Goal: Task Accomplishment & Management: Complete application form

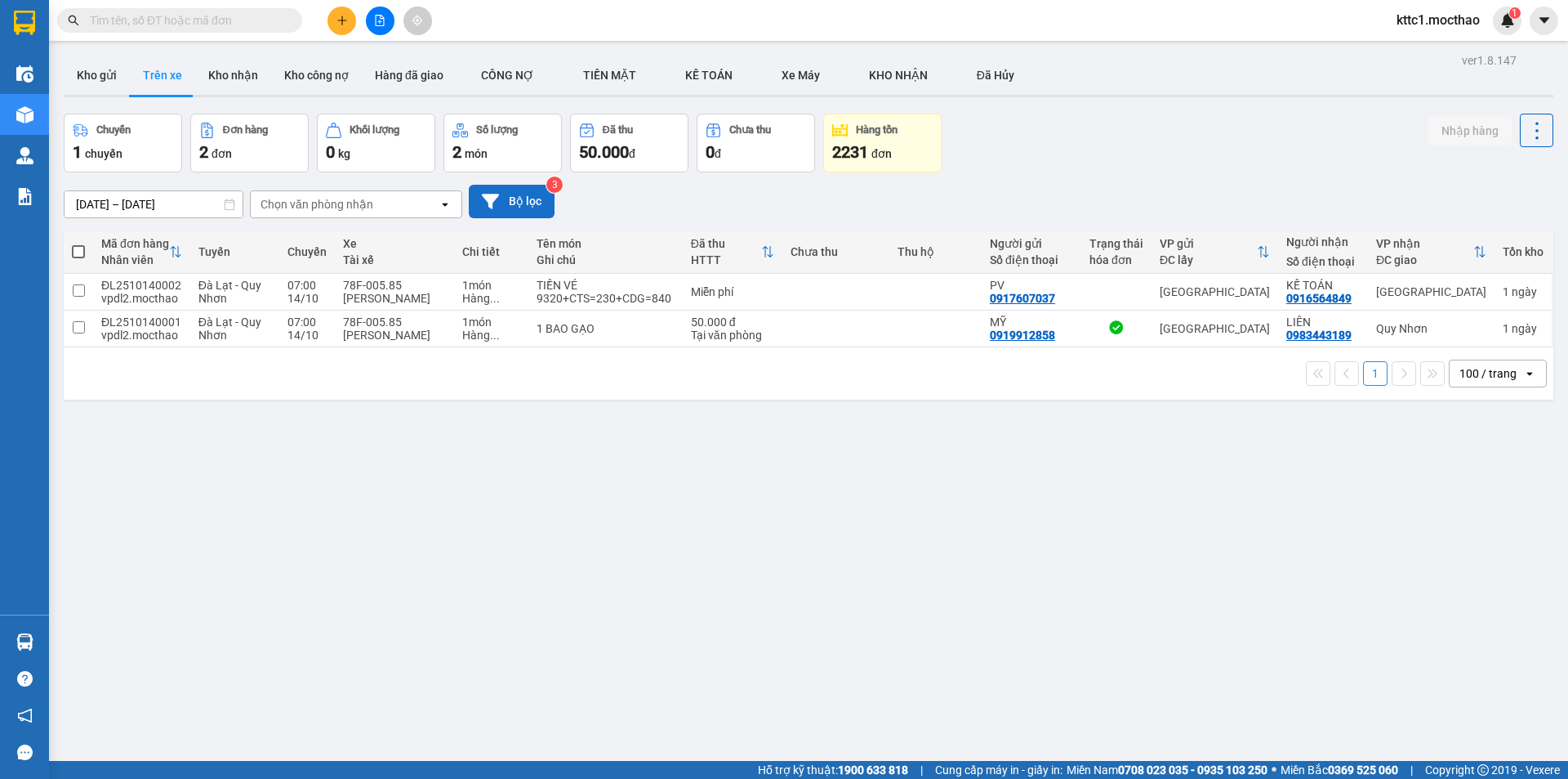
click at [520, 211] on button "Bộ lọc" at bounding box center [511, 202] width 86 height 34
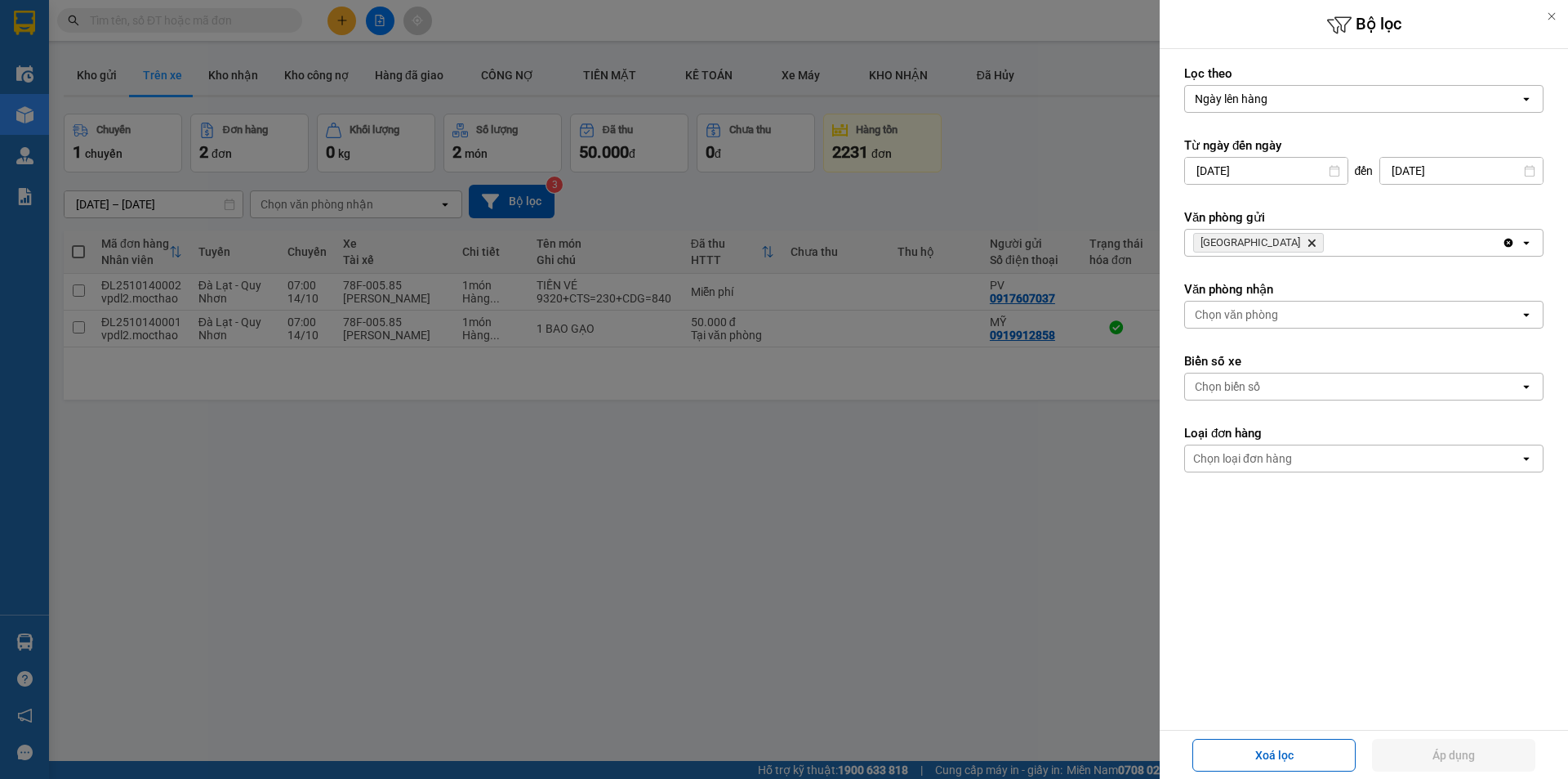
click at [1307, 239] on icon "Delete" at bounding box center [1312, 242] width 9 height 9
click at [1241, 239] on div "Chọn văn phòng" at bounding box center [1236, 242] width 83 height 16
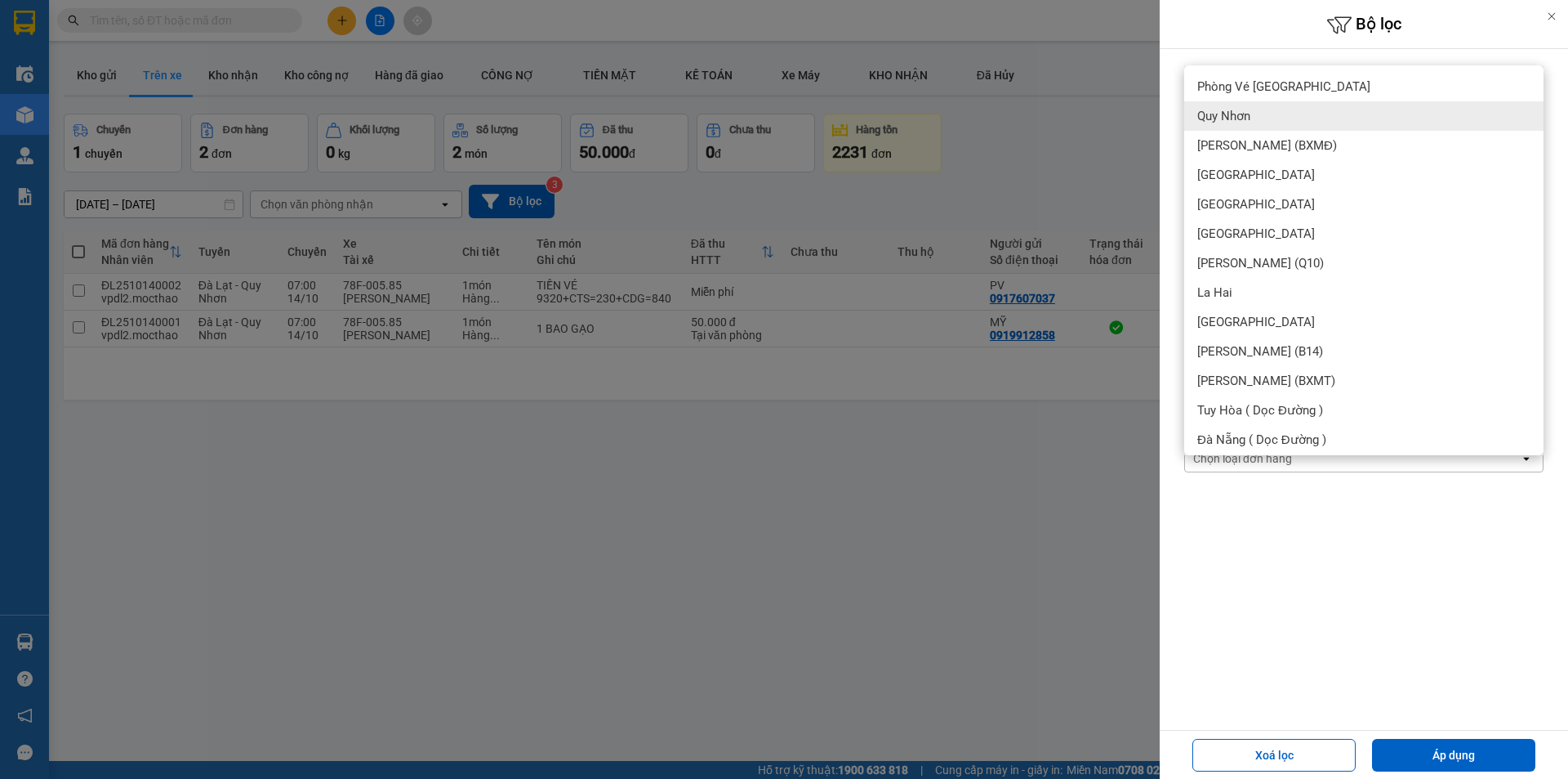
click at [1236, 108] on span "Quy Nhơn" at bounding box center [1224, 115] width 53 height 16
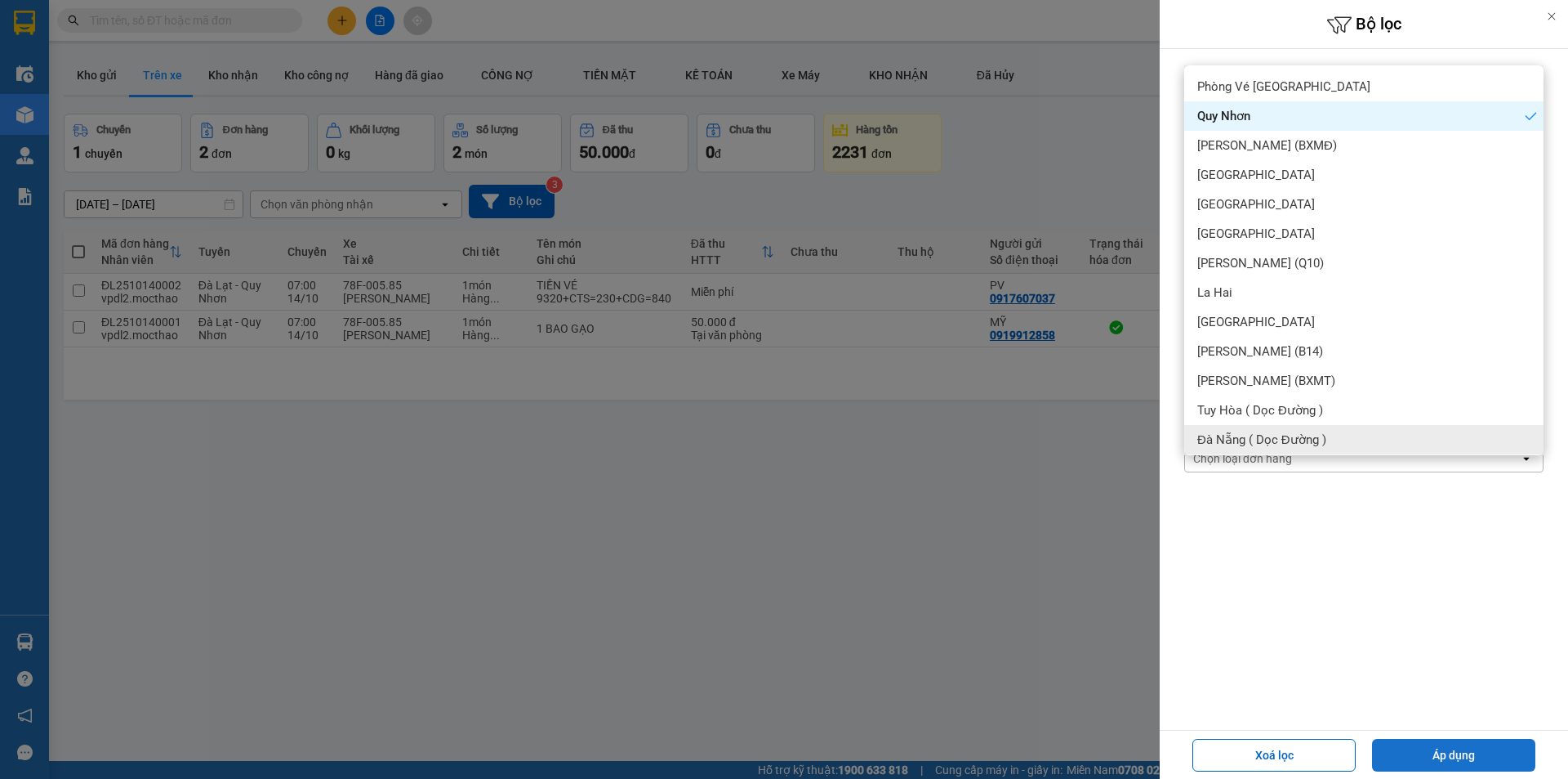
click at [1441, 746] on button "Áp dụng" at bounding box center [1453, 754] width 163 height 33
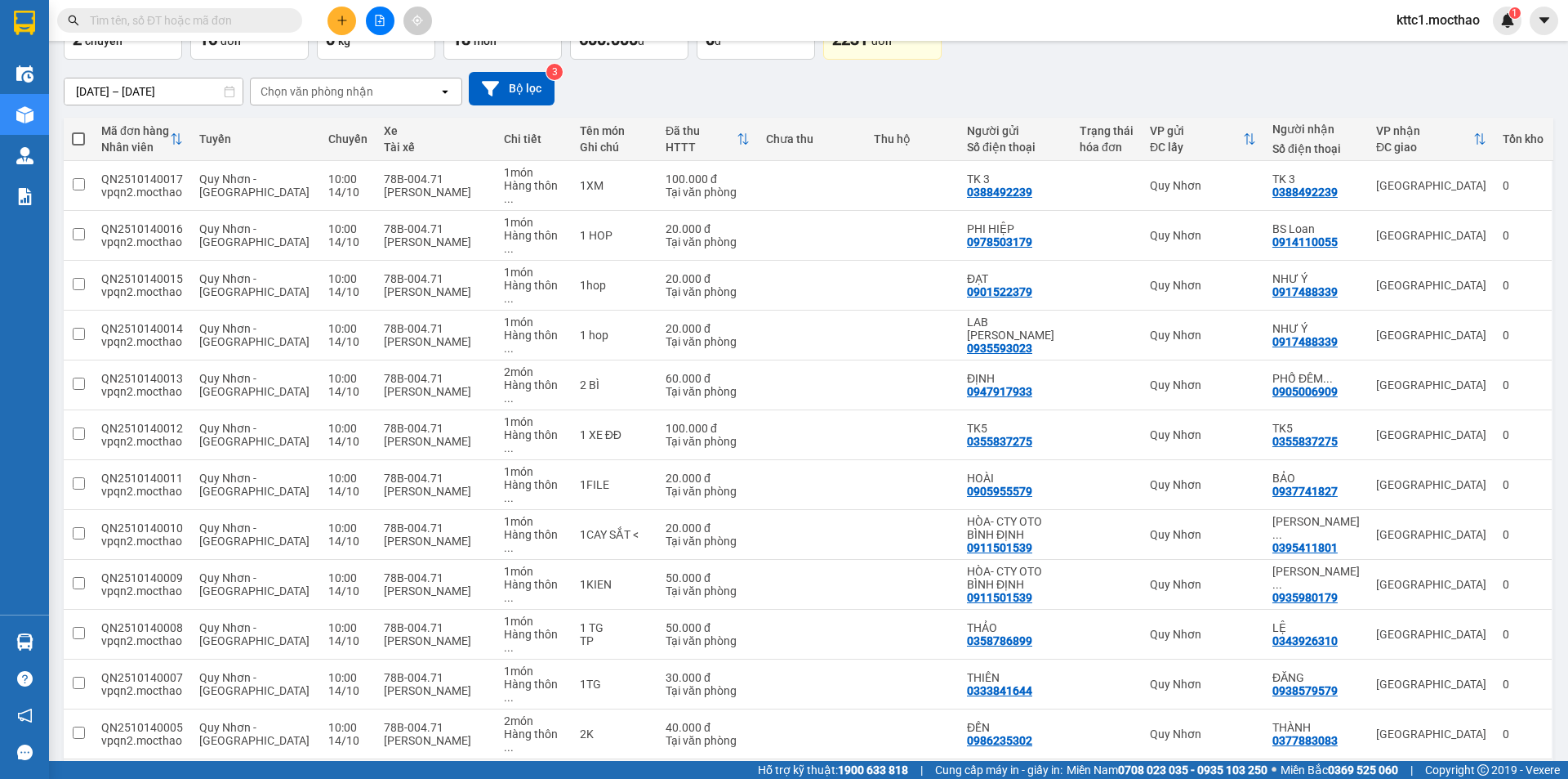
scroll to position [194, 0]
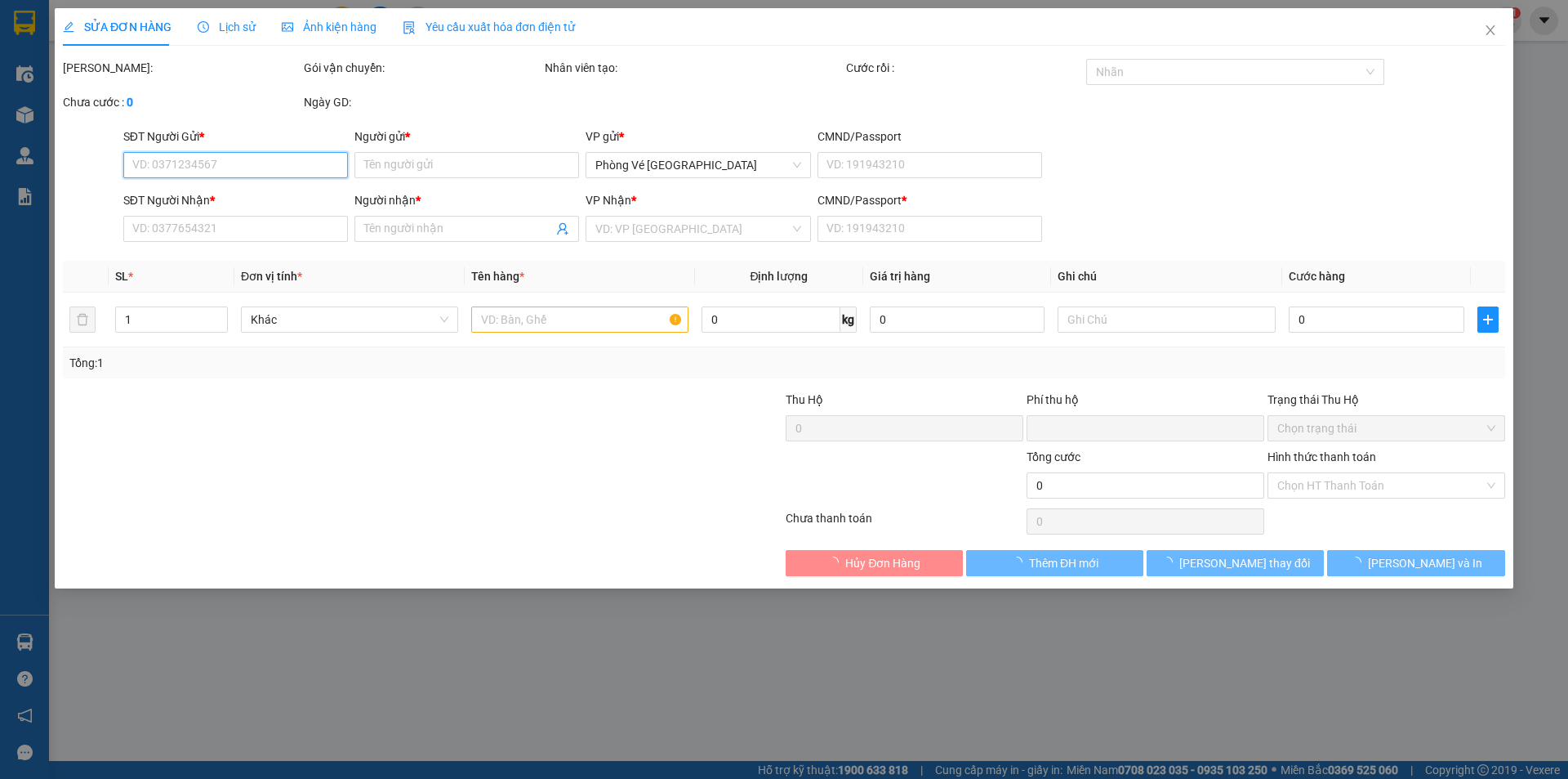
type input "0905519502"
type input "SINH"
type input "0985973394"
type input "LỆ"
type input "D"
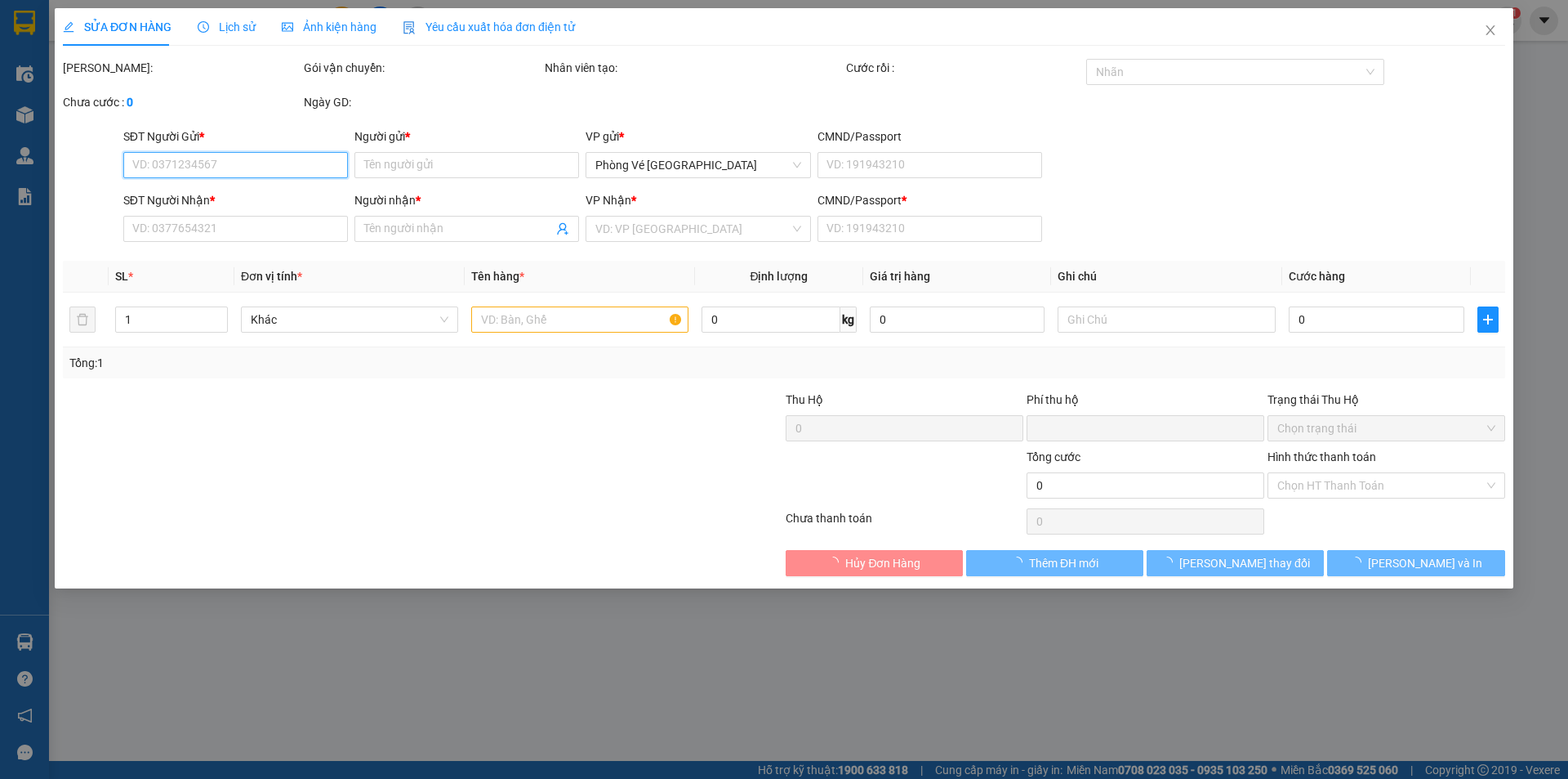
type input "0"
type input "30.000"
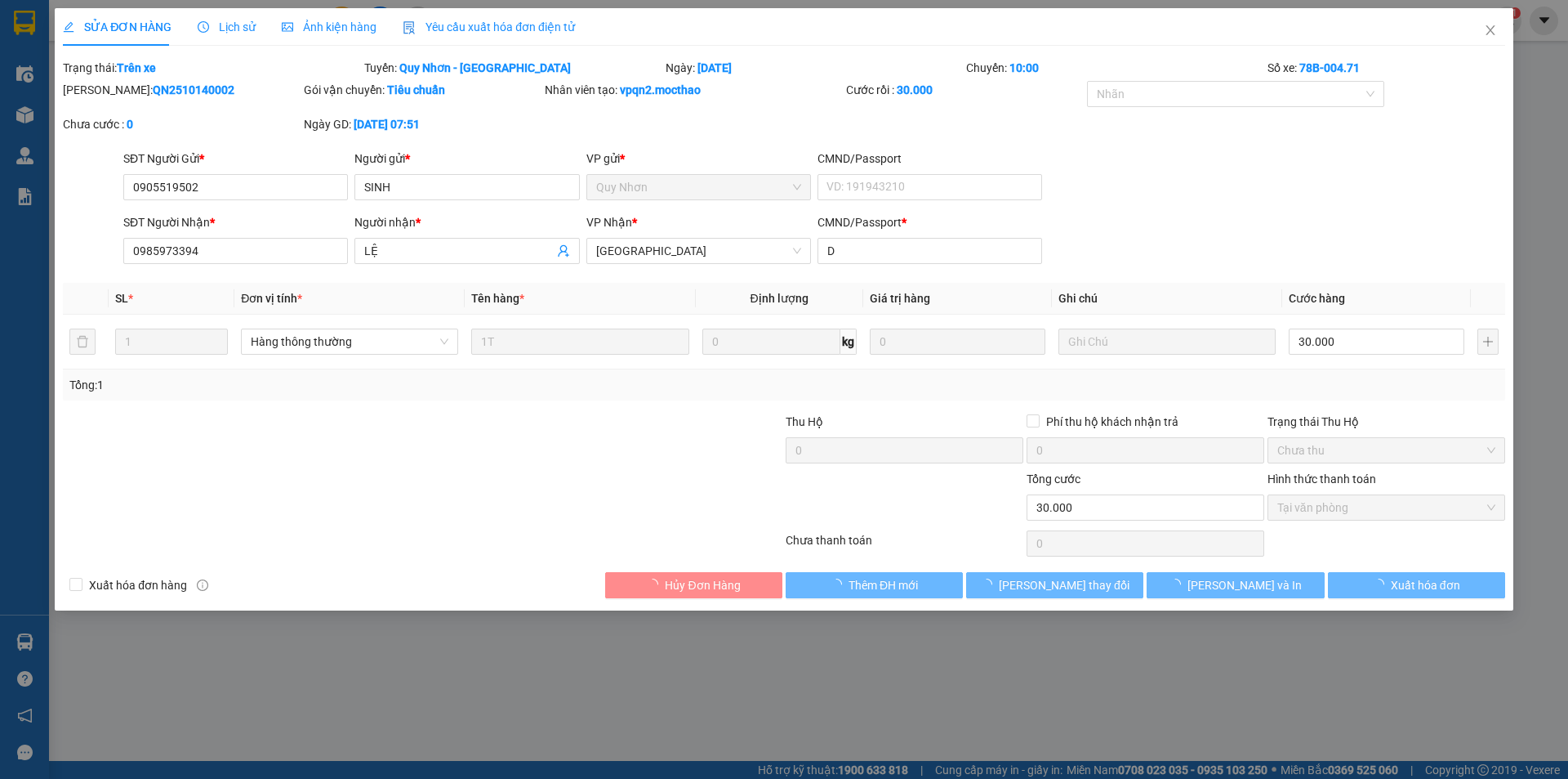
click at [449, 21] on span "Yêu cầu xuất hóa đơn điện tử" at bounding box center [488, 27] width 173 height 13
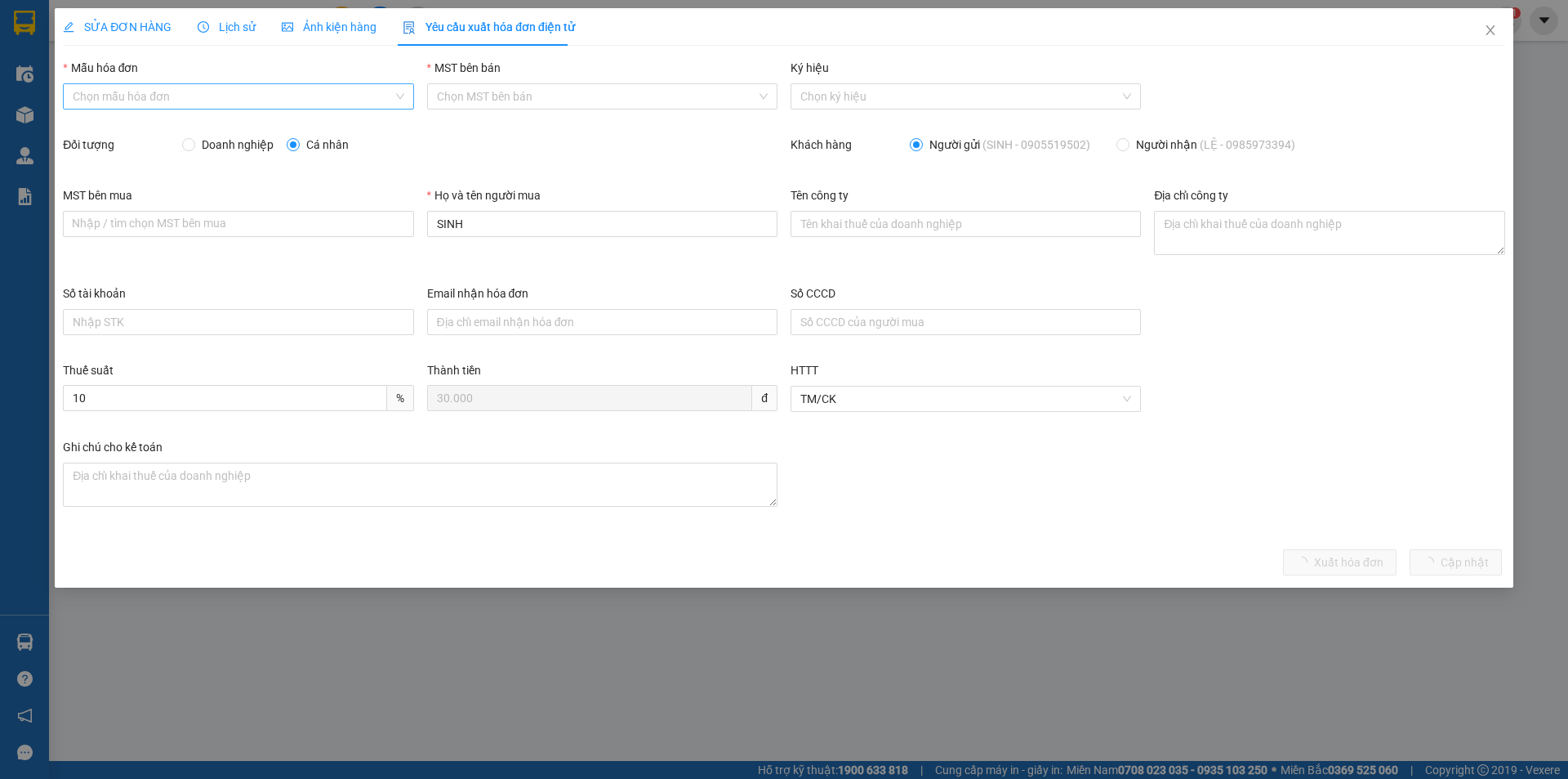
click at [256, 92] on input "Mẫu hóa đơn" at bounding box center [232, 96] width 320 height 25
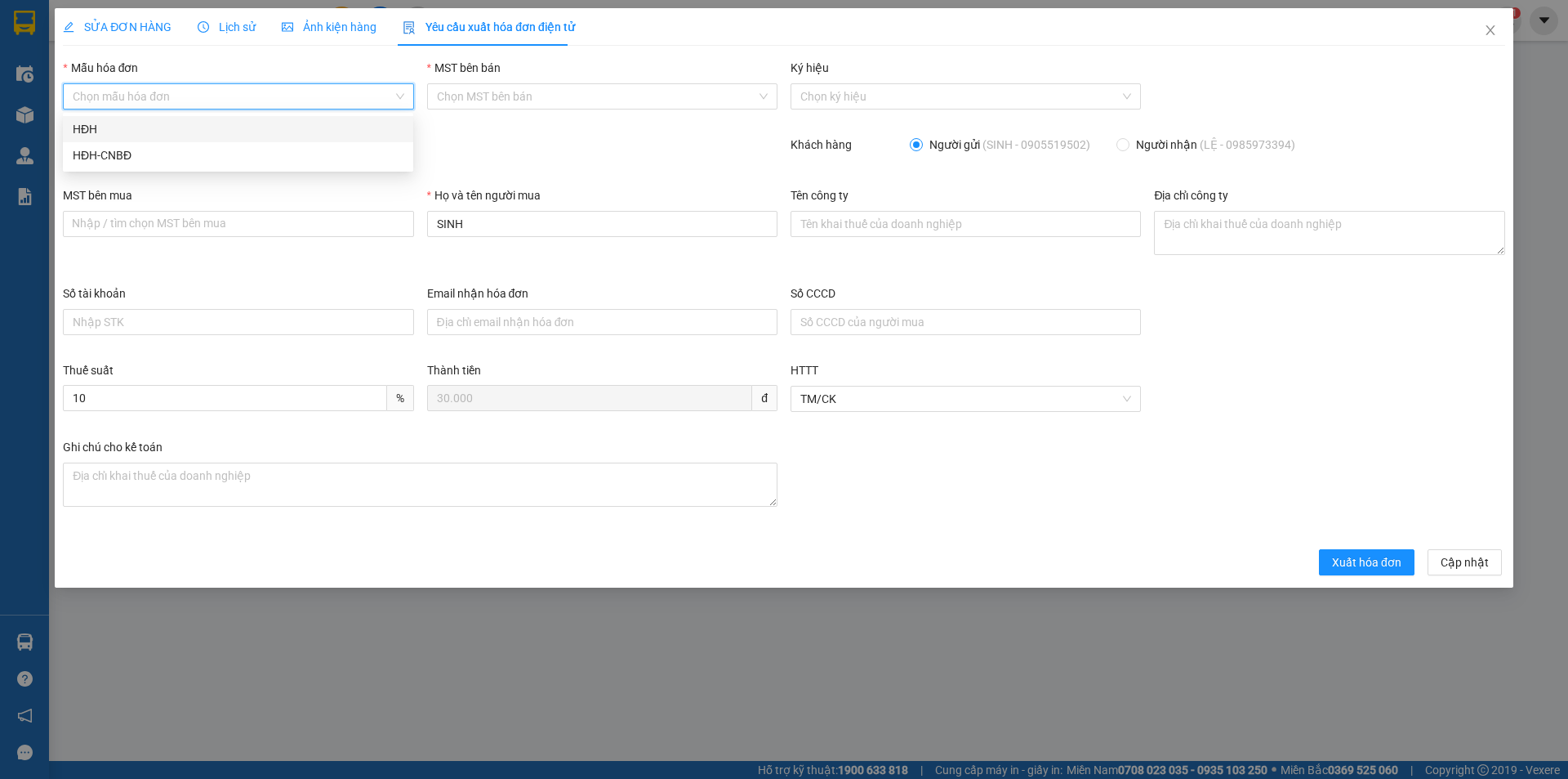
click at [237, 121] on div "HĐH" at bounding box center [238, 128] width 331 height 18
type input "8"
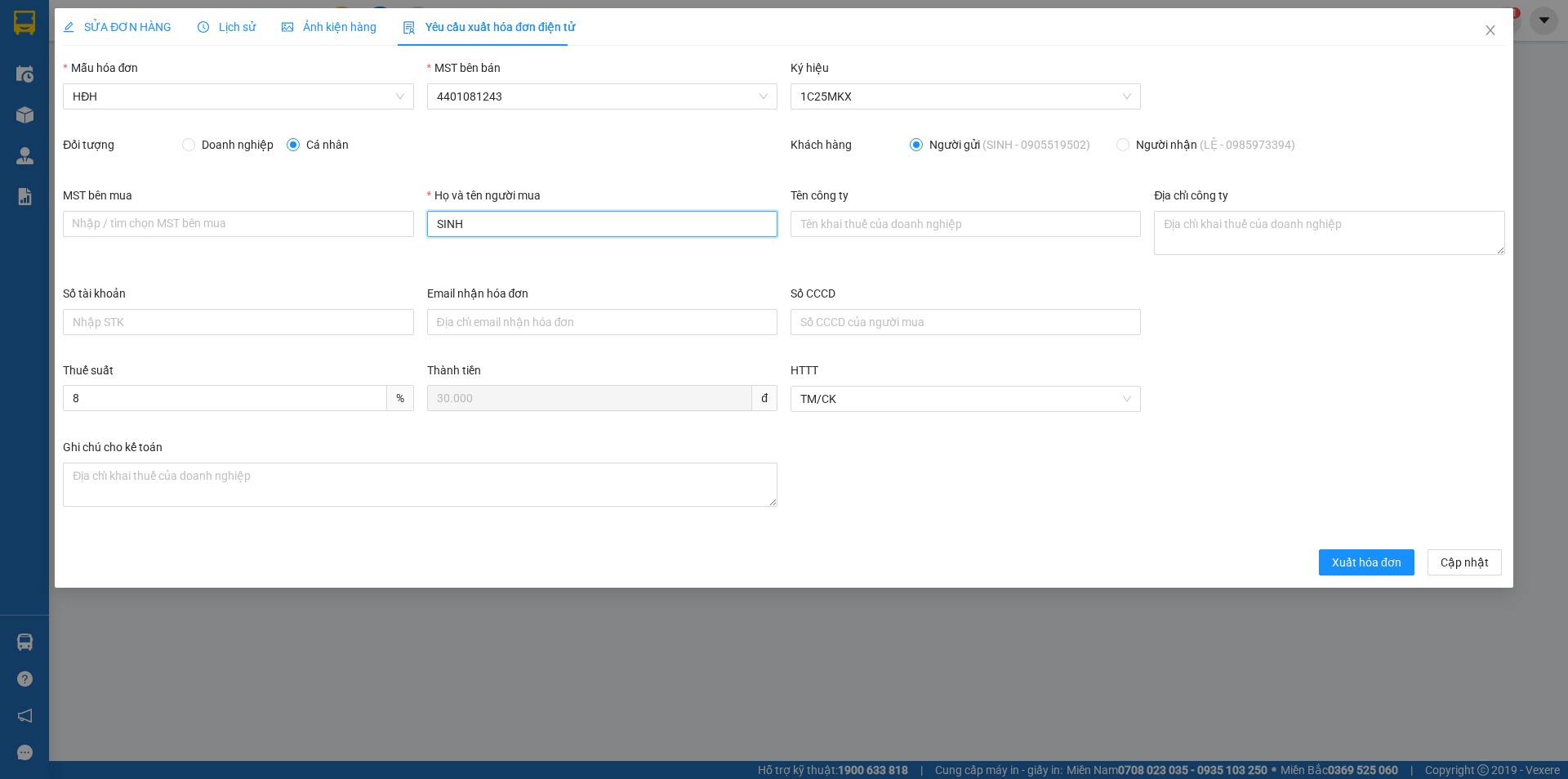
drag, startPoint x: 462, startPoint y: 224, endPoint x: 421, endPoint y: 223, distance: 41.0
click at [423, 223] on div "Họ và tên người mua SINH" at bounding box center [602, 235] width 363 height 98
type input "Người mua không lấy hóa đơn"
click at [1368, 564] on span "Xuất hóa đơn" at bounding box center [1367, 561] width 70 height 18
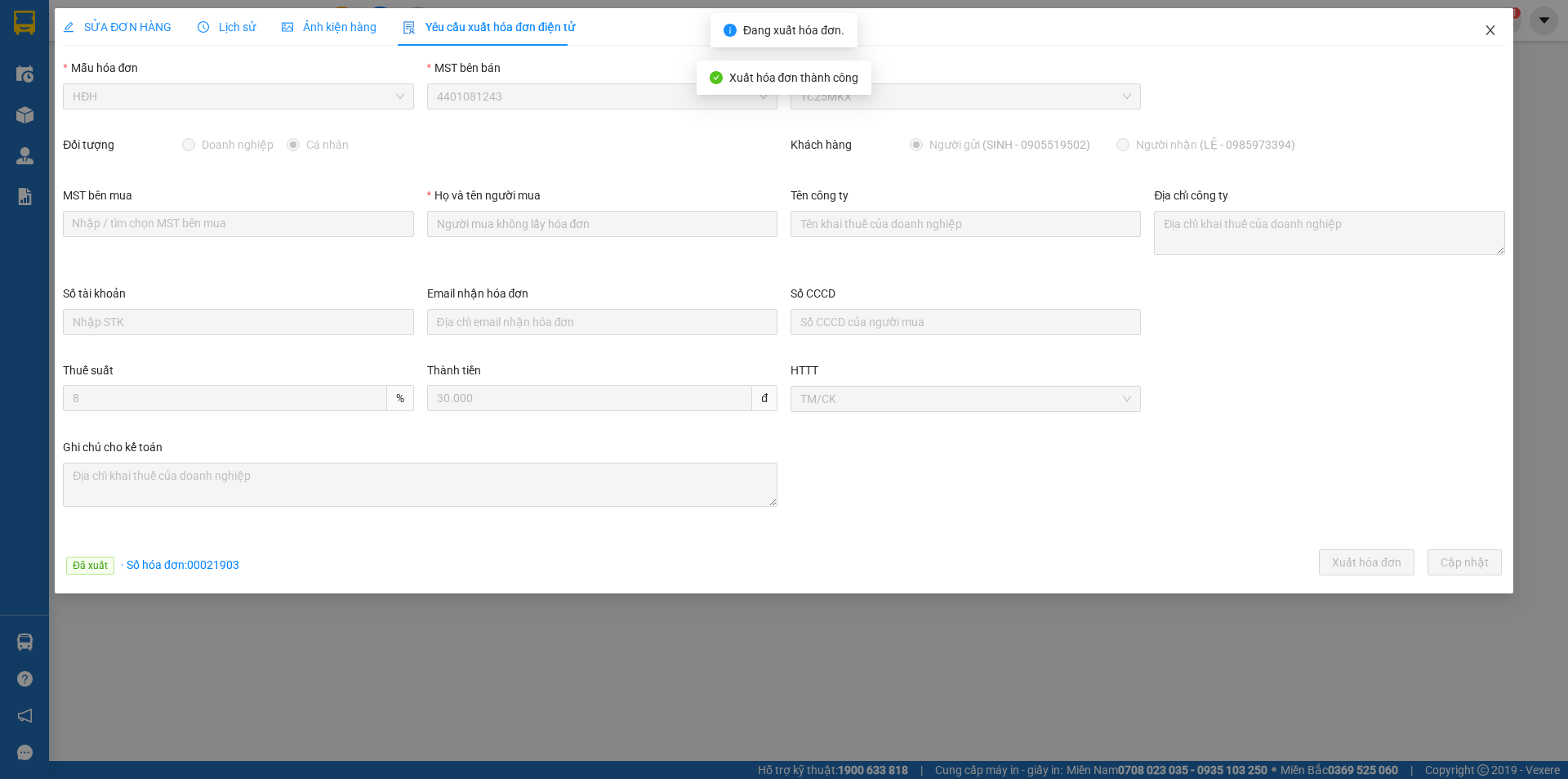
click at [1493, 34] on icon "close" at bounding box center [1491, 30] width 13 height 13
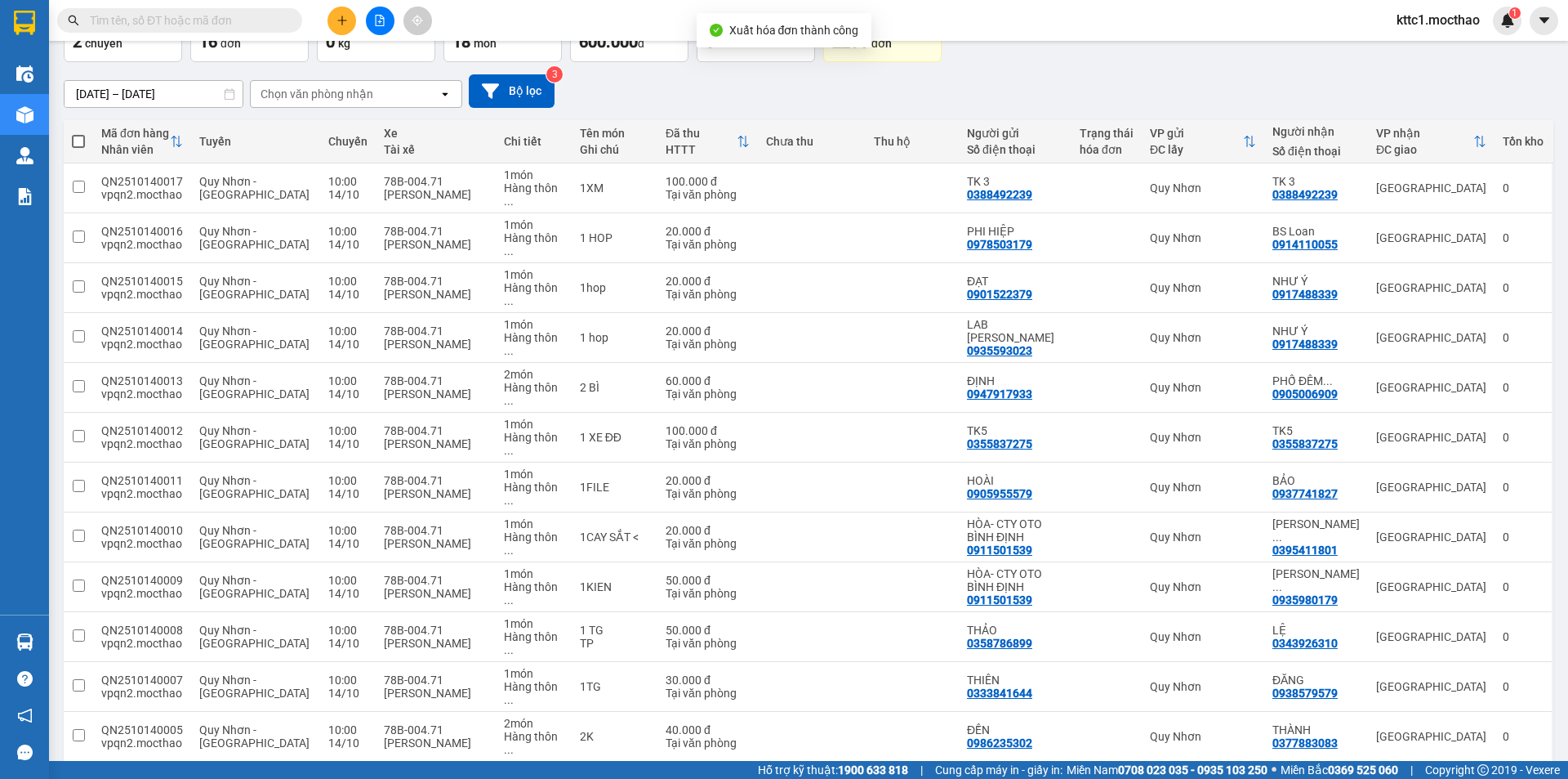
scroll to position [194, 0]
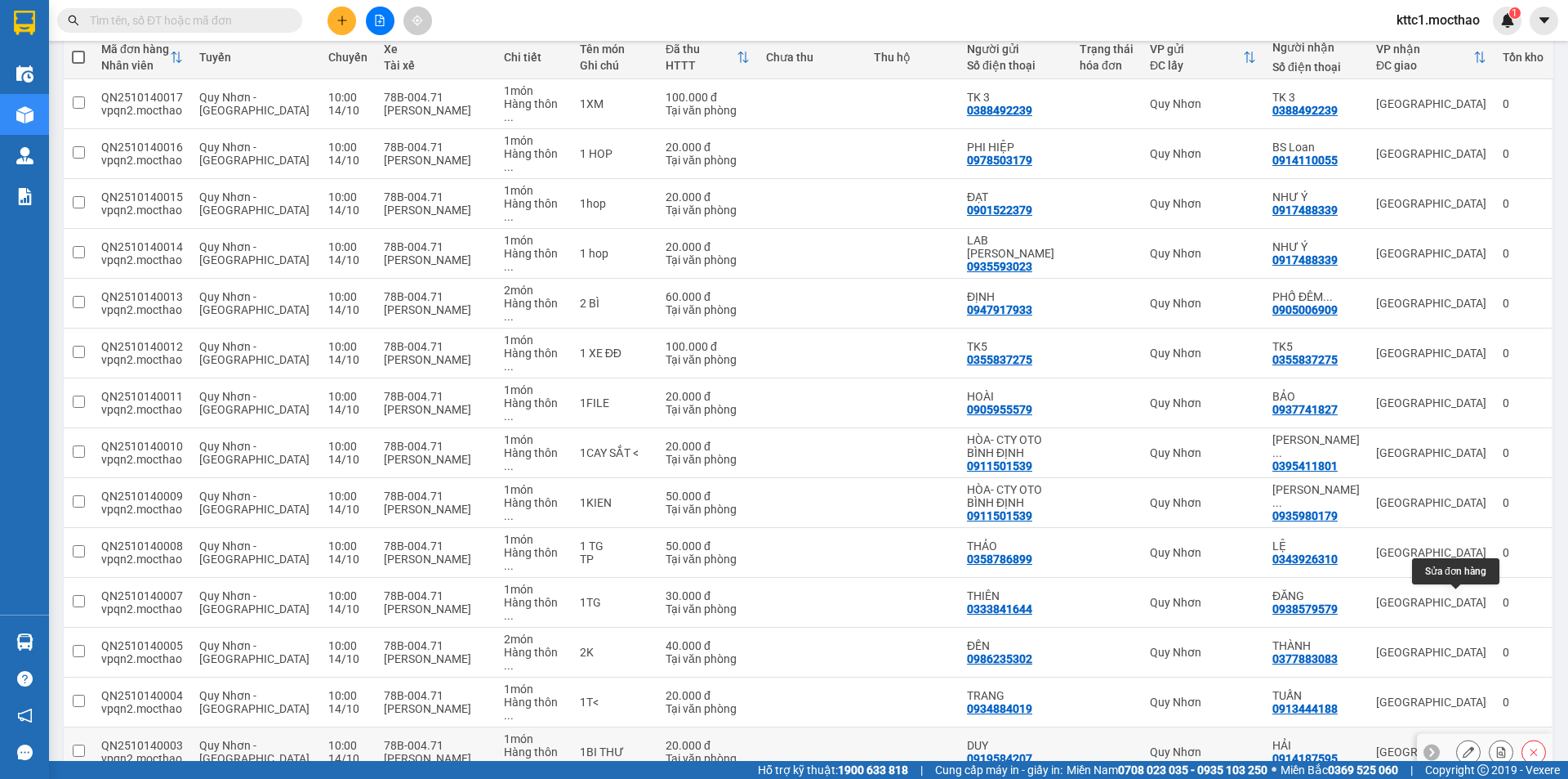
click at [1462, 746] on icon at bounding box center [1468, 752] width 11 height 11
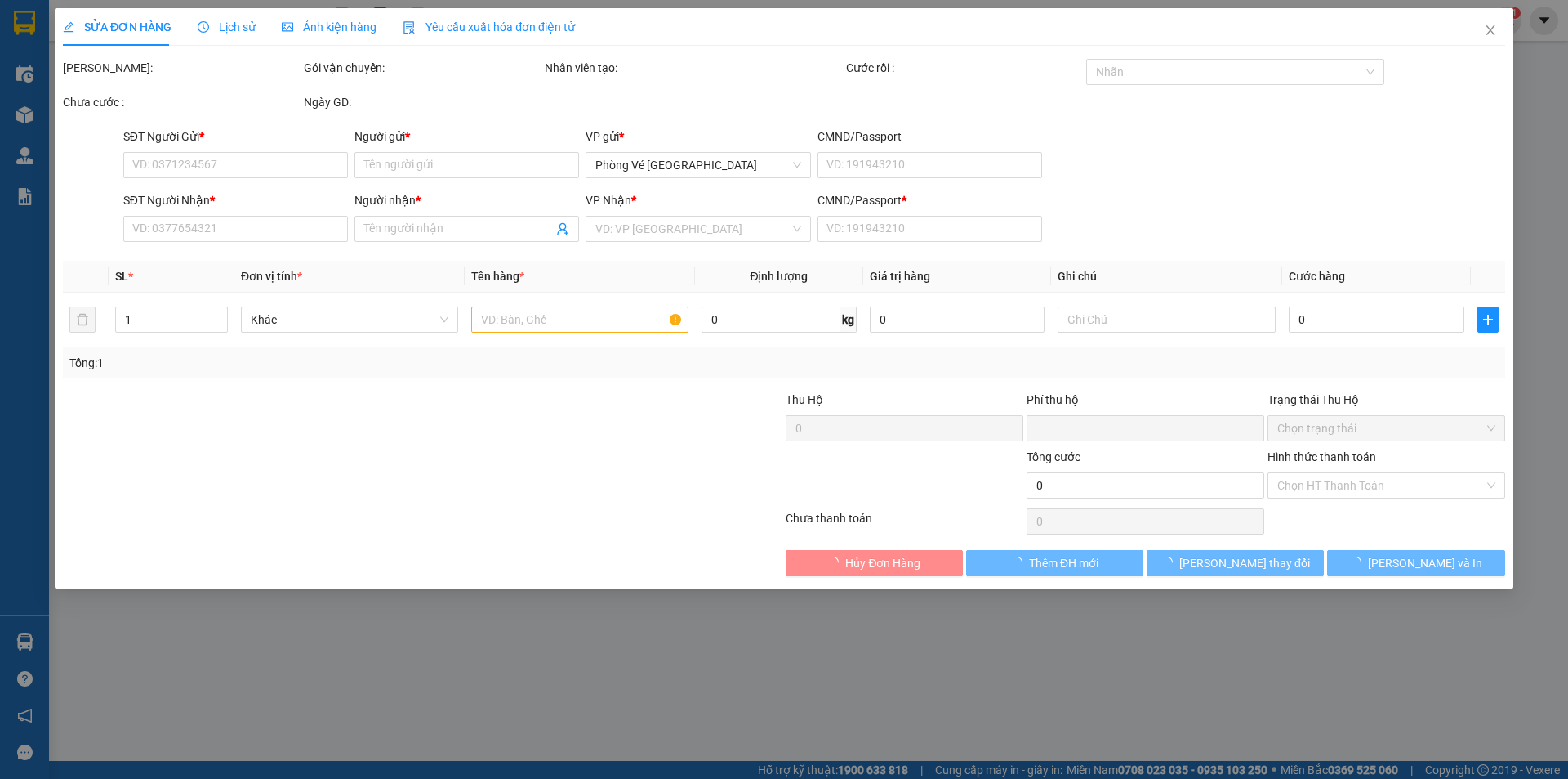
type input "0919584207"
type input "DUY"
type input "0914187595"
type input "HẢI"
type input "A"
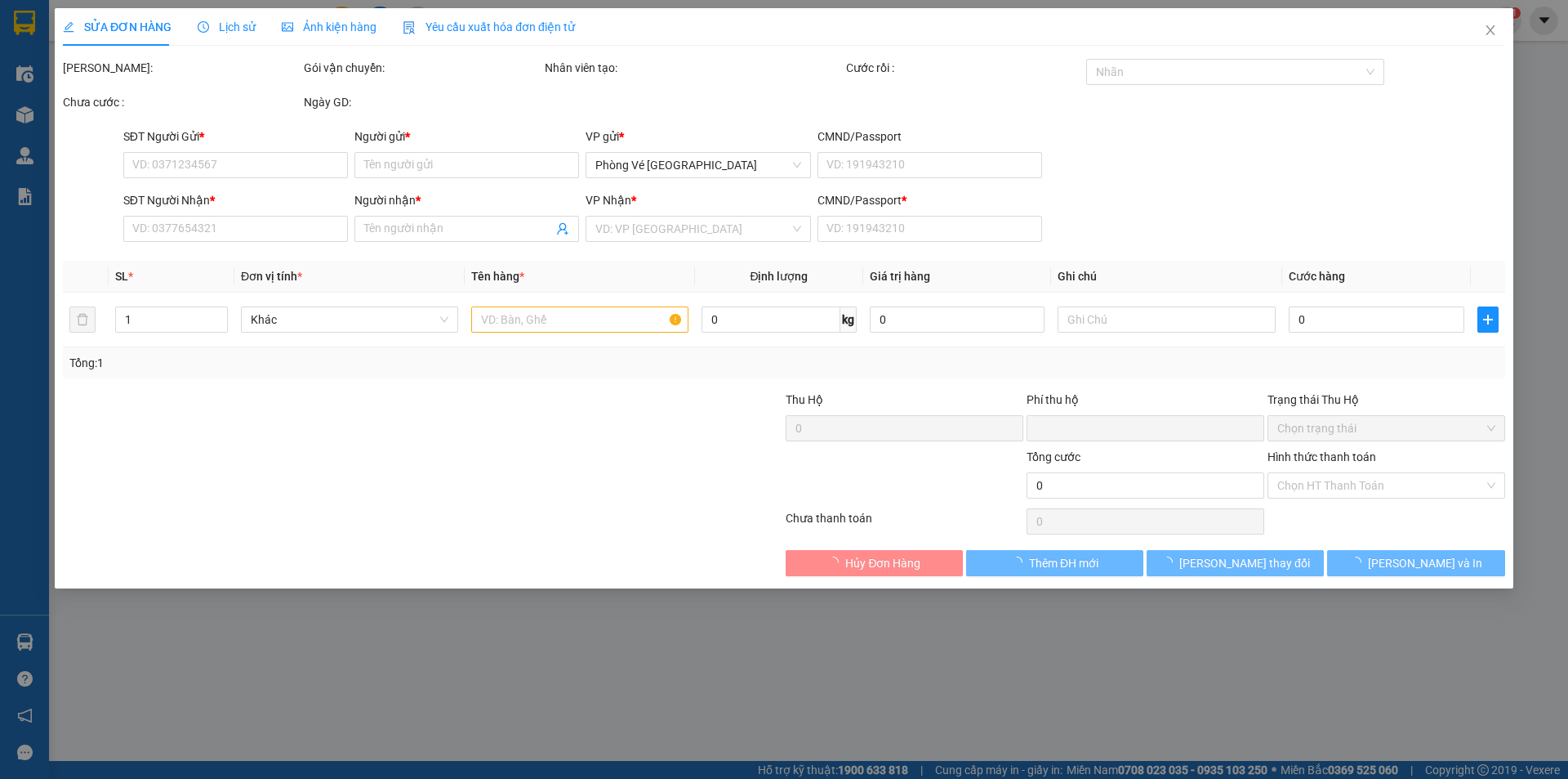
type input "0"
type input "20.000"
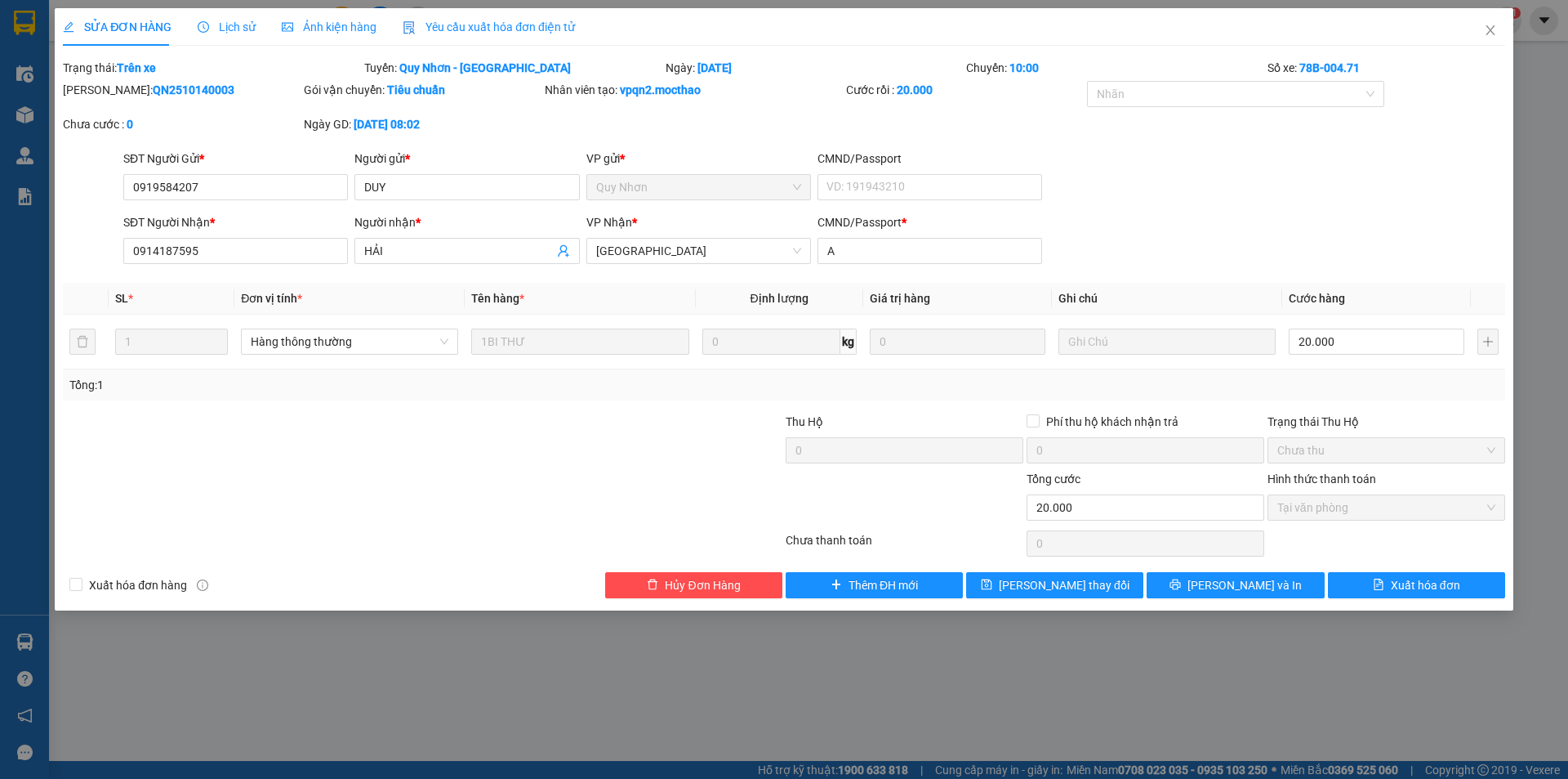
drag, startPoint x: 493, startPoint y: 27, endPoint x: 419, endPoint y: 43, distance: 75.7
click at [492, 27] on span "Yêu cầu xuất hóa đơn điện tử" at bounding box center [488, 27] width 173 height 13
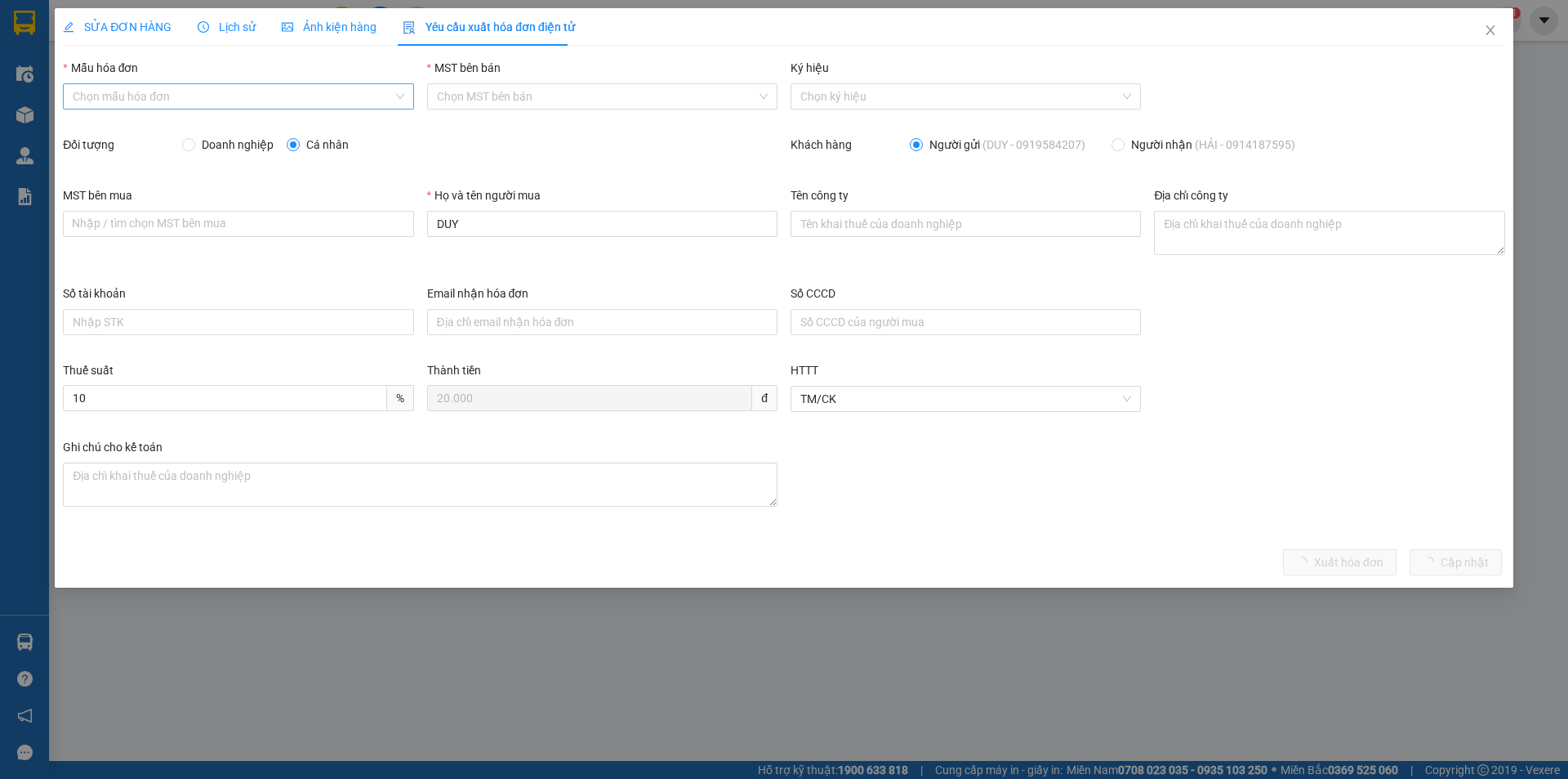
click at [281, 95] on input "Mẫu hóa đơn" at bounding box center [232, 96] width 320 height 25
click at [224, 130] on div "HĐH" at bounding box center [238, 128] width 331 height 18
type input "8"
drag, startPoint x: 461, startPoint y: 229, endPoint x: 405, endPoint y: 224, distance: 56.2
click at [405, 224] on div "MST bên mua Nhập / tìm chọn MST bên mua Họ và tên người mua DUY Tên công ty Địa…" at bounding box center [784, 235] width 1456 height 98
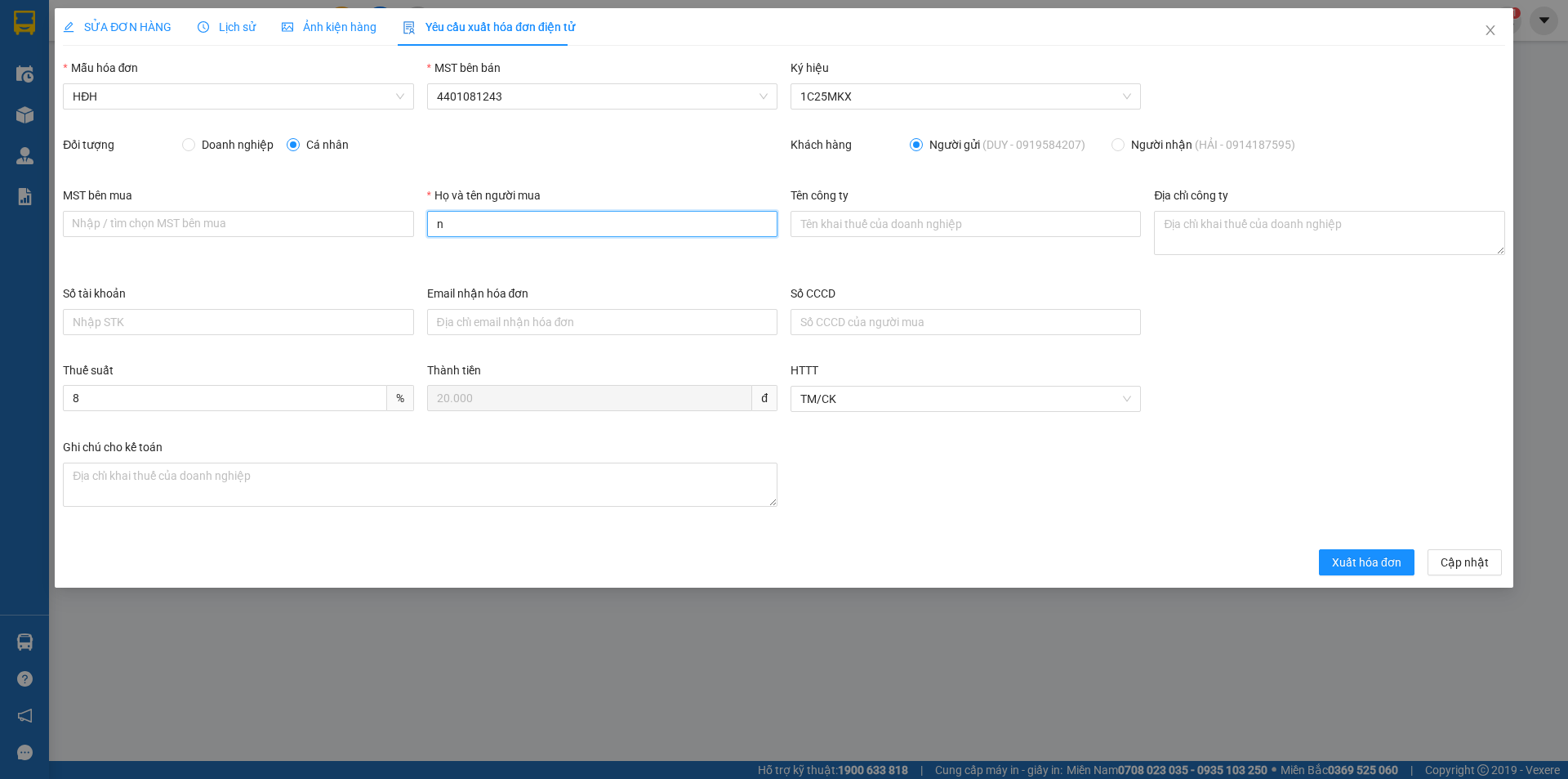
type input "Người mua không lấy hóa đơn"
click at [1363, 569] on span "Xuất hóa đơn" at bounding box center [1367, 561] width 70 height 18
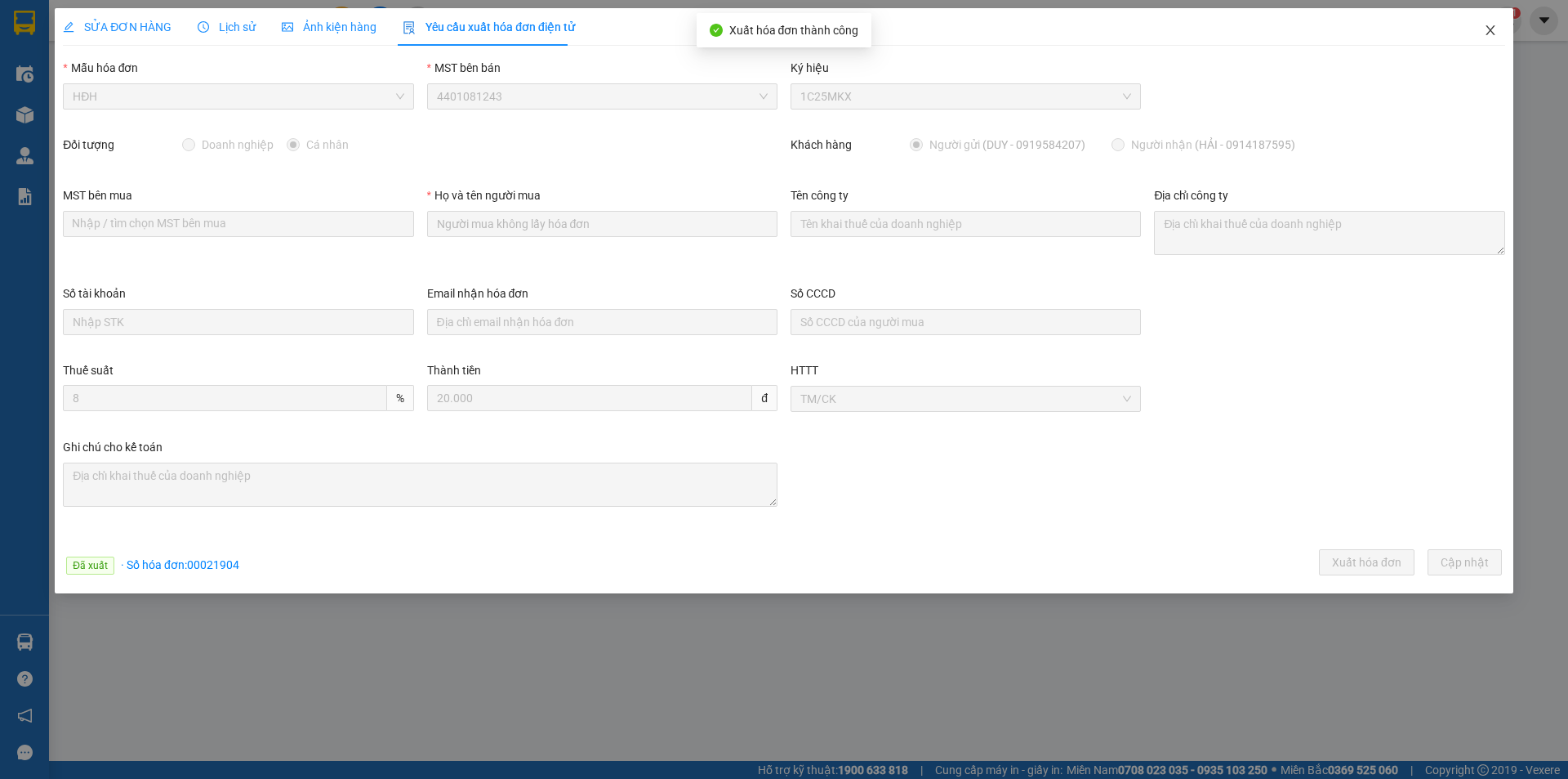
click at [1492, 32] on icon "close" at bounding box center [1491, 30] width 9 height 9
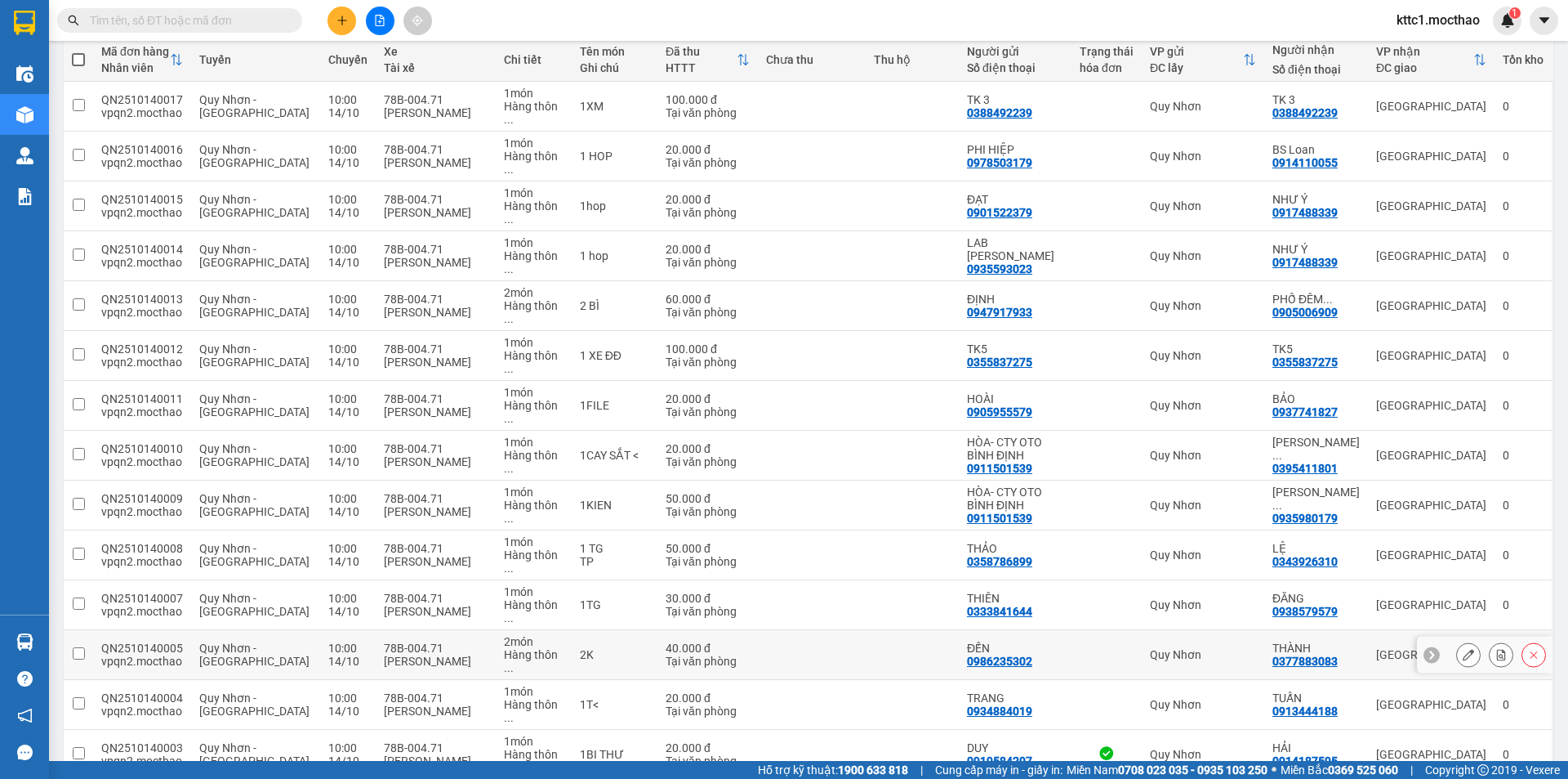
scroll to position [194, 0]
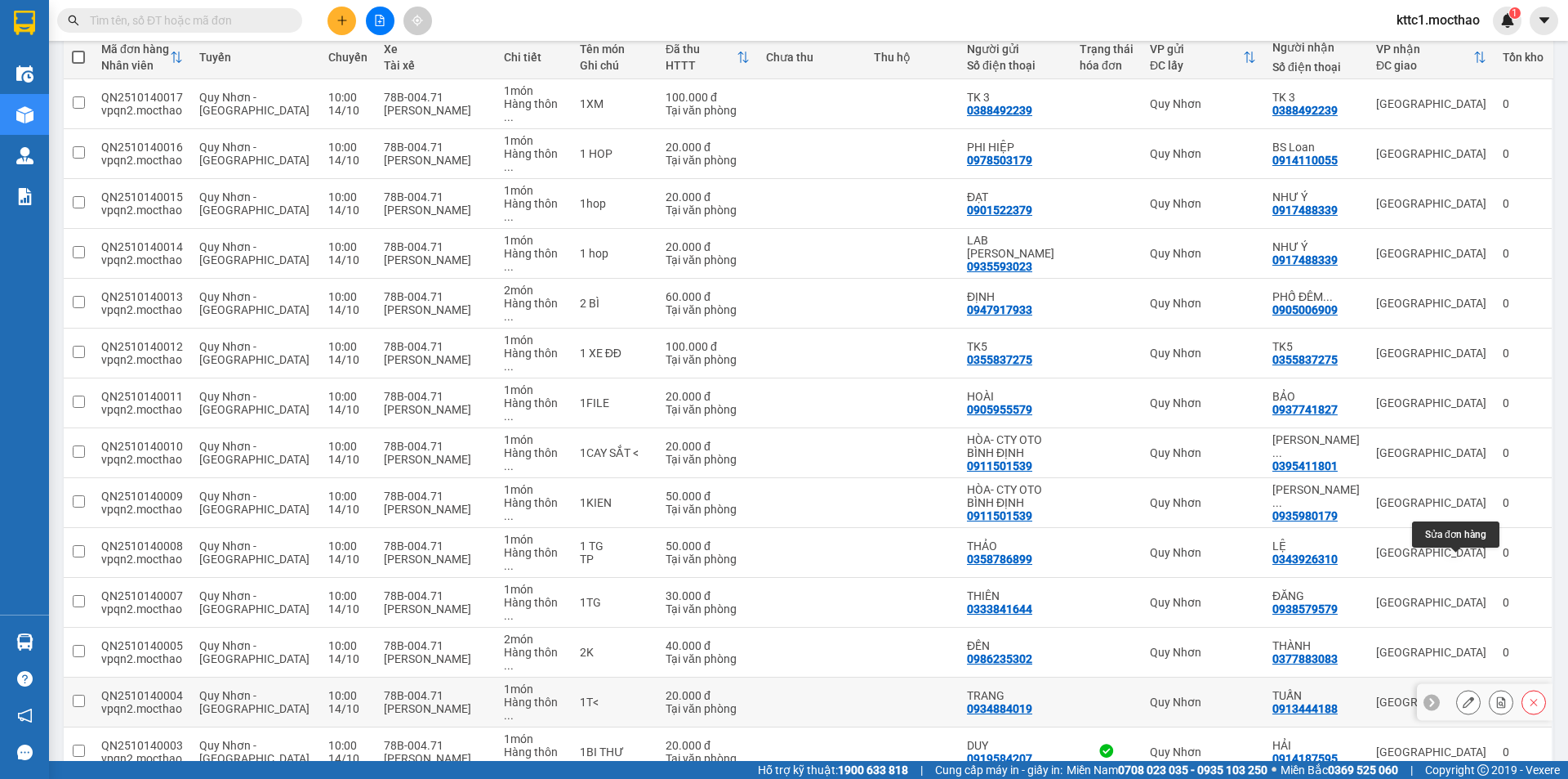
click at [1457, 688] on button at bounding box center [1468, 702] width 23 height 28
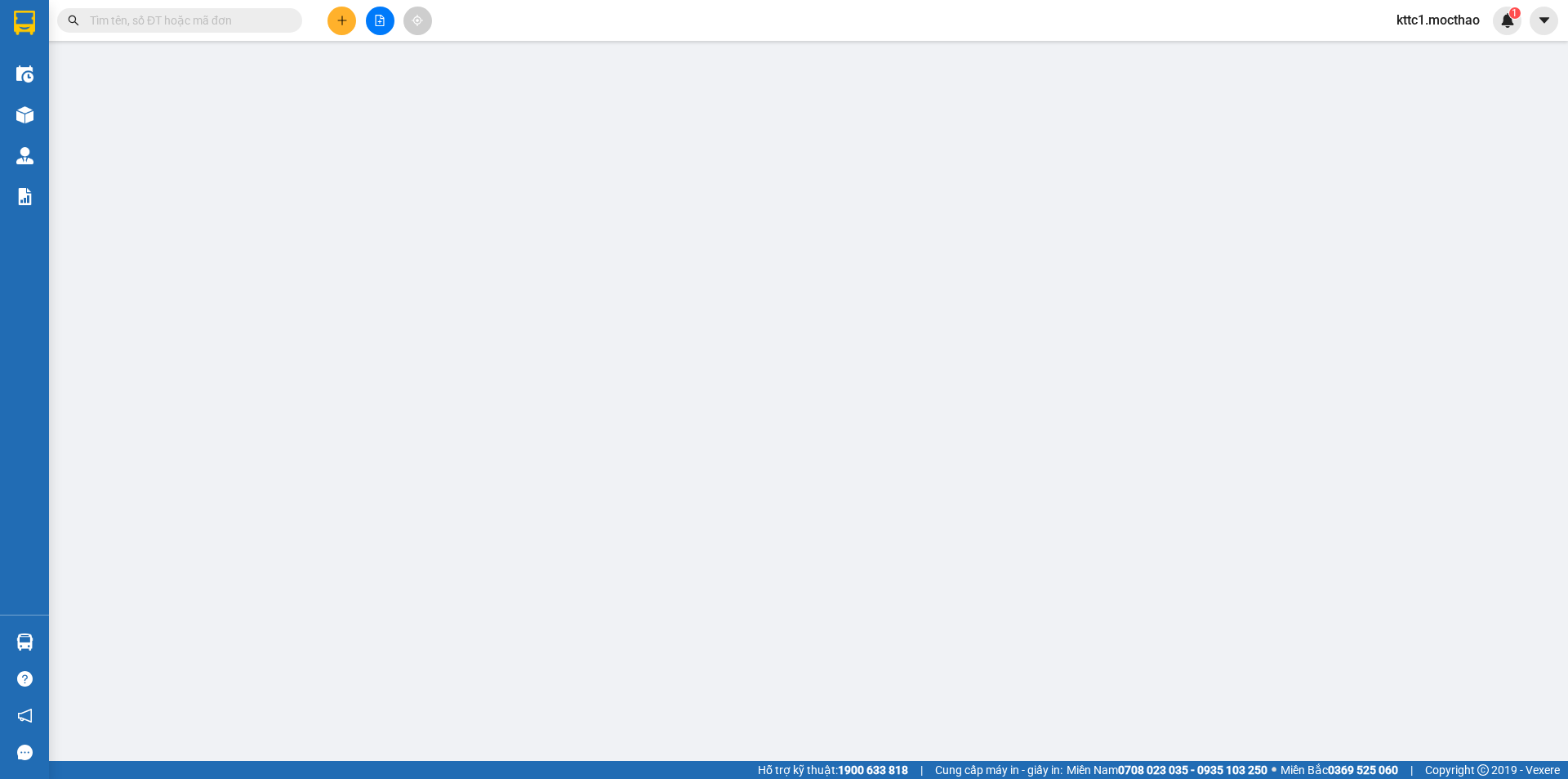
type input "0934884019"
type input "TRANG"
type input "0913444188"
type input "TUẤN"
type input "A"
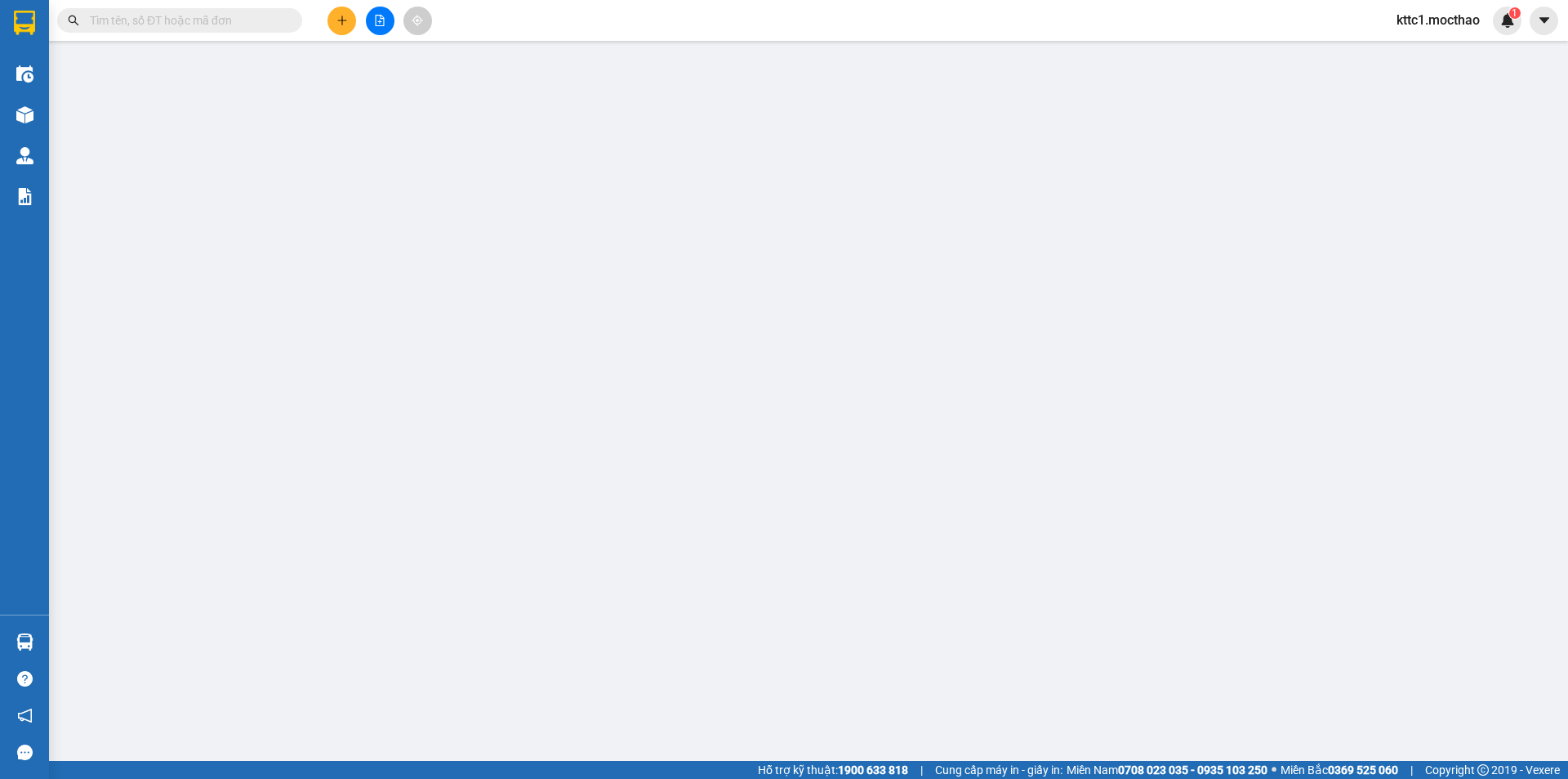
type input "0"
type input "20.000"
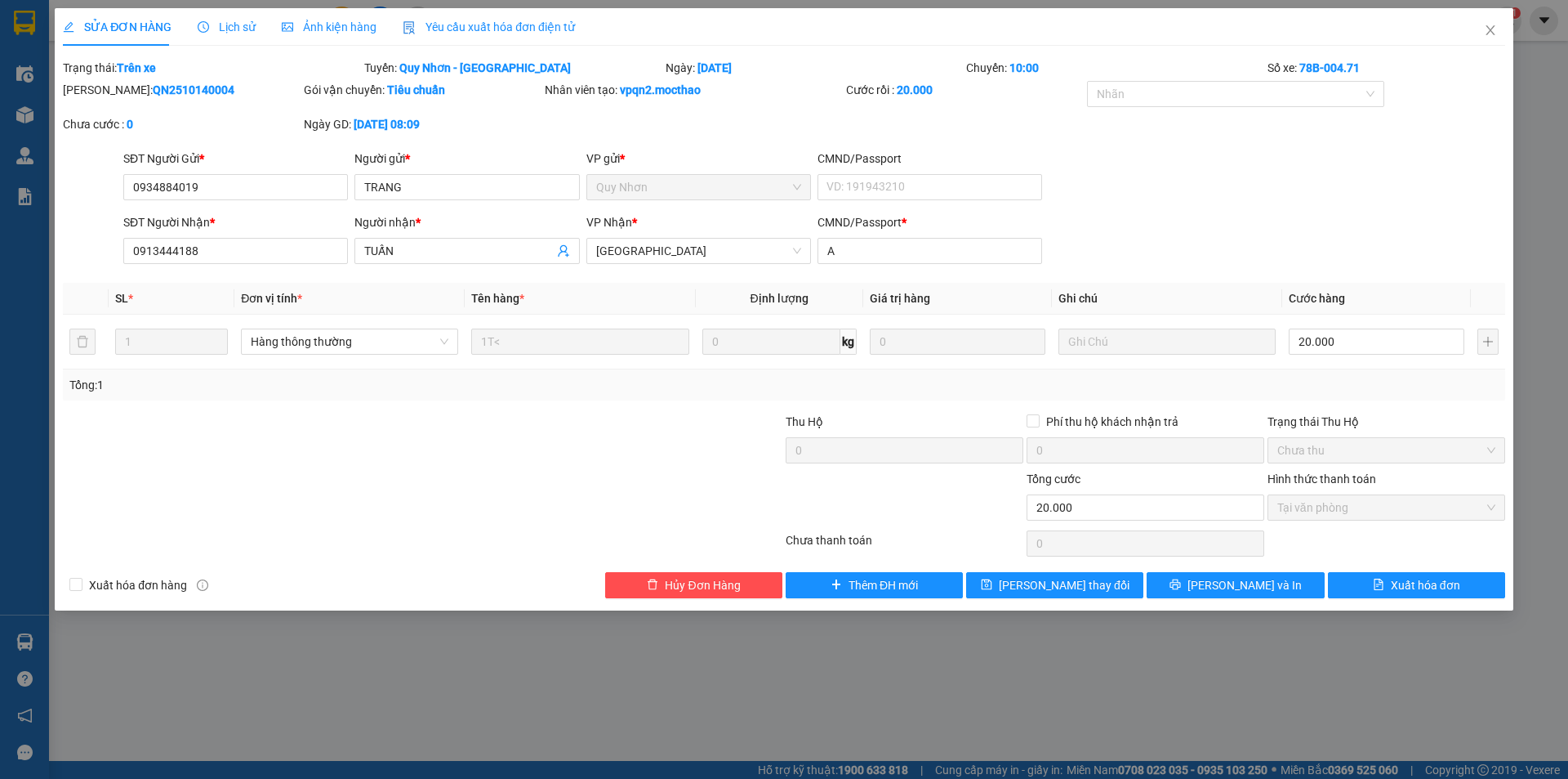
click at [511, 37] on div "Yêu cầu xuất hóa đơn điện tử" at bounding box center [488, 27] width 173 height 38
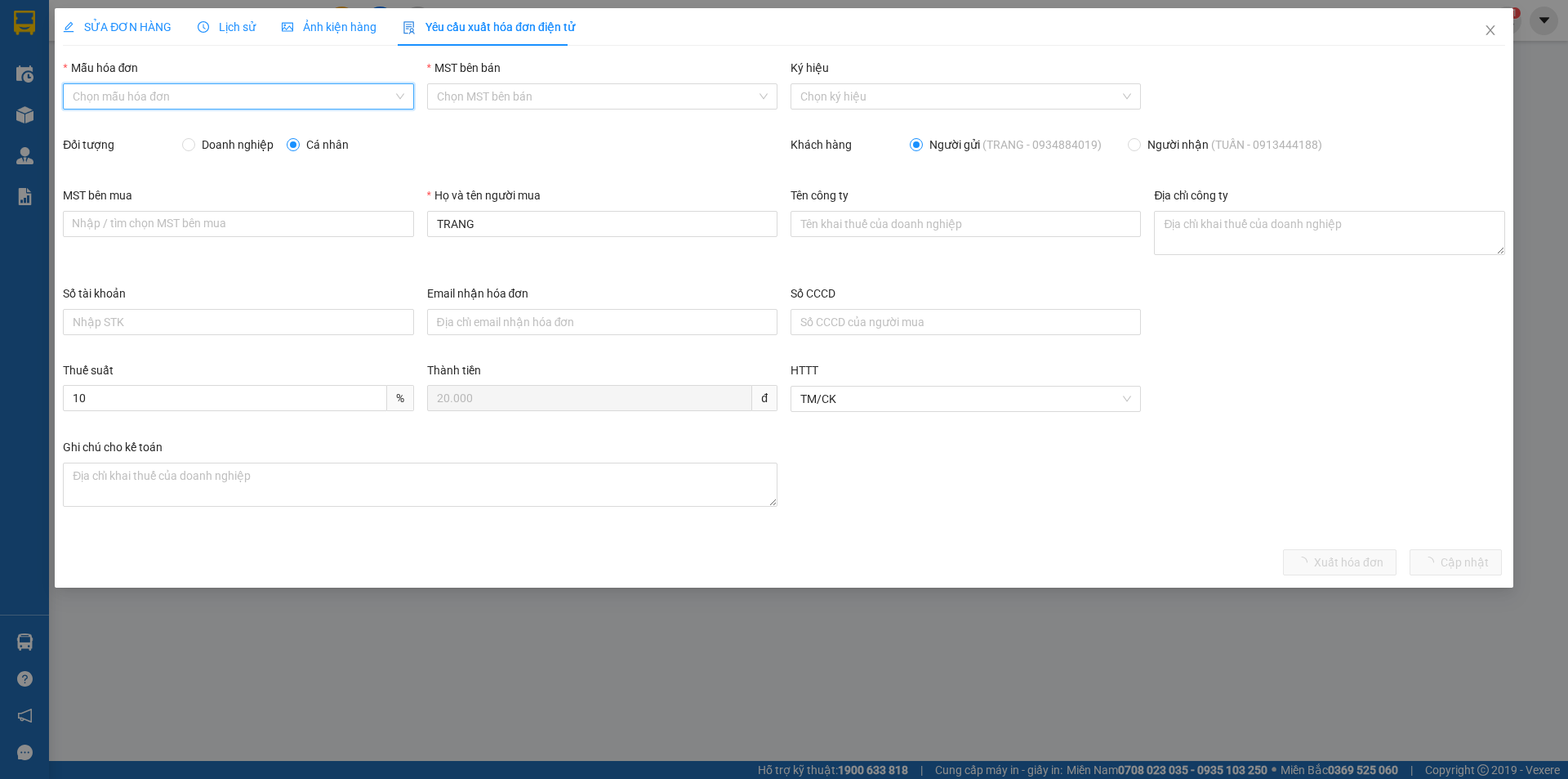
click at [261, 84] on input "Mẫu hóa đơn" at bounding box center [232, 96] width 320 height 25
click at [227, 131] on div "HĐH" at bounding box center [238, 128] width 331 height 18
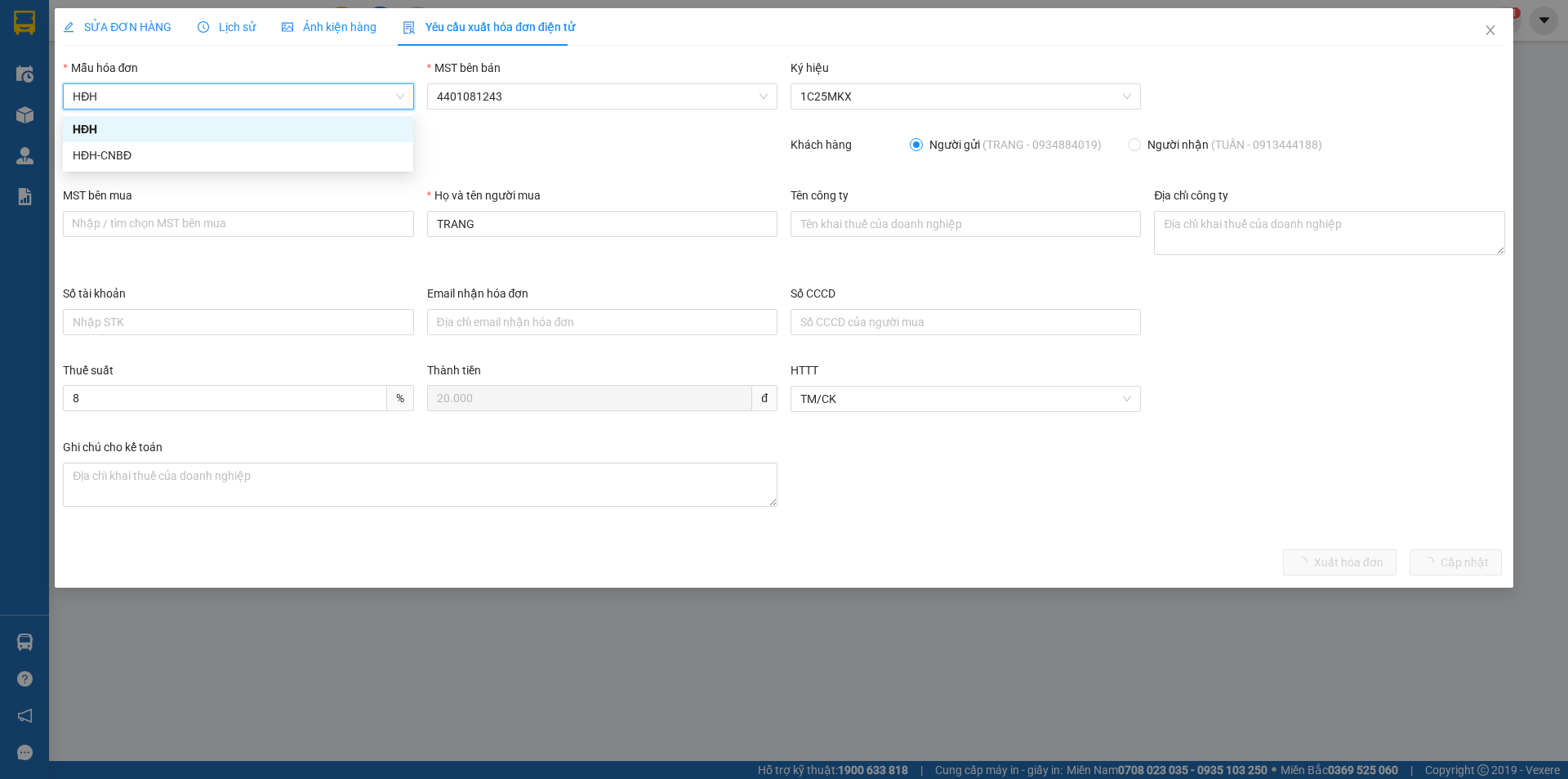
type input "8"
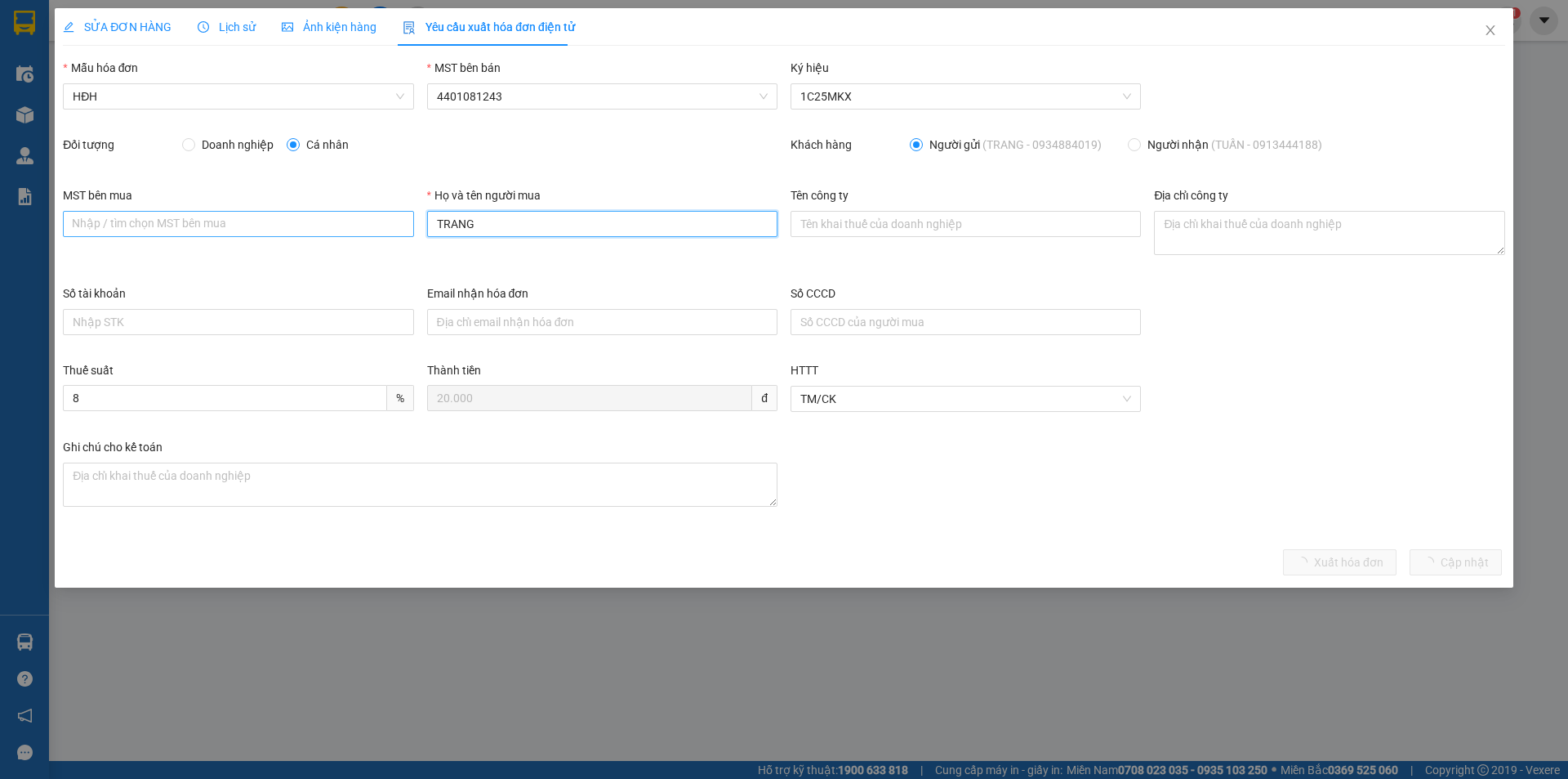
drag, startPoint x: 492, startPoint y: 217, endPoint x: 389, endPoint y: 233, distance: 104.2
click at [389, 233] on div "MST bên mua Nhập / tìm chọn MST bên mua Họ và tên người mua TRANG Tên công ty Đ…" at bounding box center [784, 235] width 1456 height 98
drag, startPoint x: 571, startPoint y: 220, endPoint x: 402, endPoint y: 212, distance: 169.2
click at [402, 212] on div "MST bên mua Nhập / tìm chọn MST bên mua Họ và tên người mua TRANG Tên công ty Đ…" at bounding box center [784, 235] width 1456 height 98
type input "Người mua không lấy hóa đơn"
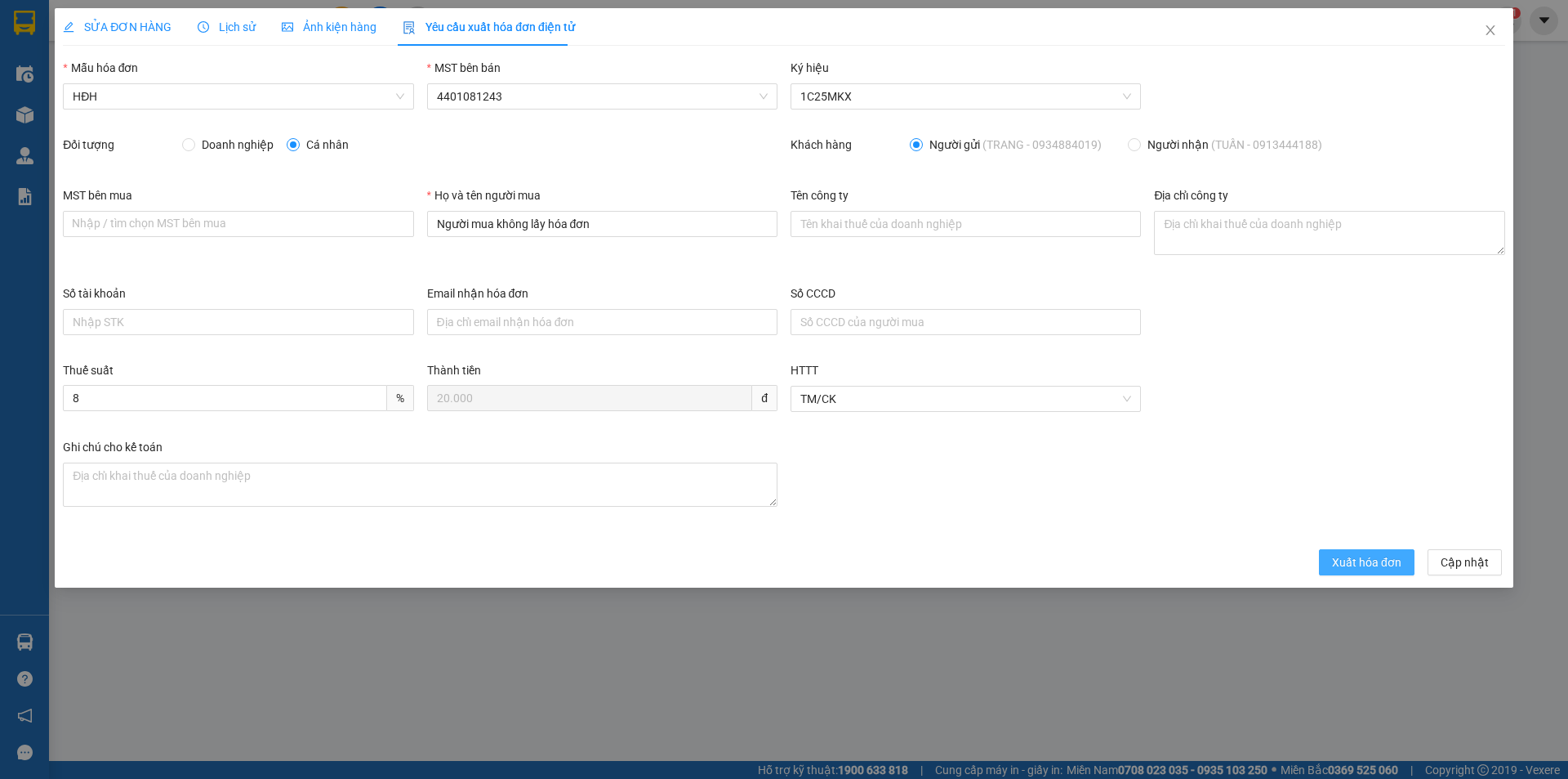
click at [1360, 558] on span "Xuất hóa đơn" at bounding box center [1367, 561] width 70 height 18
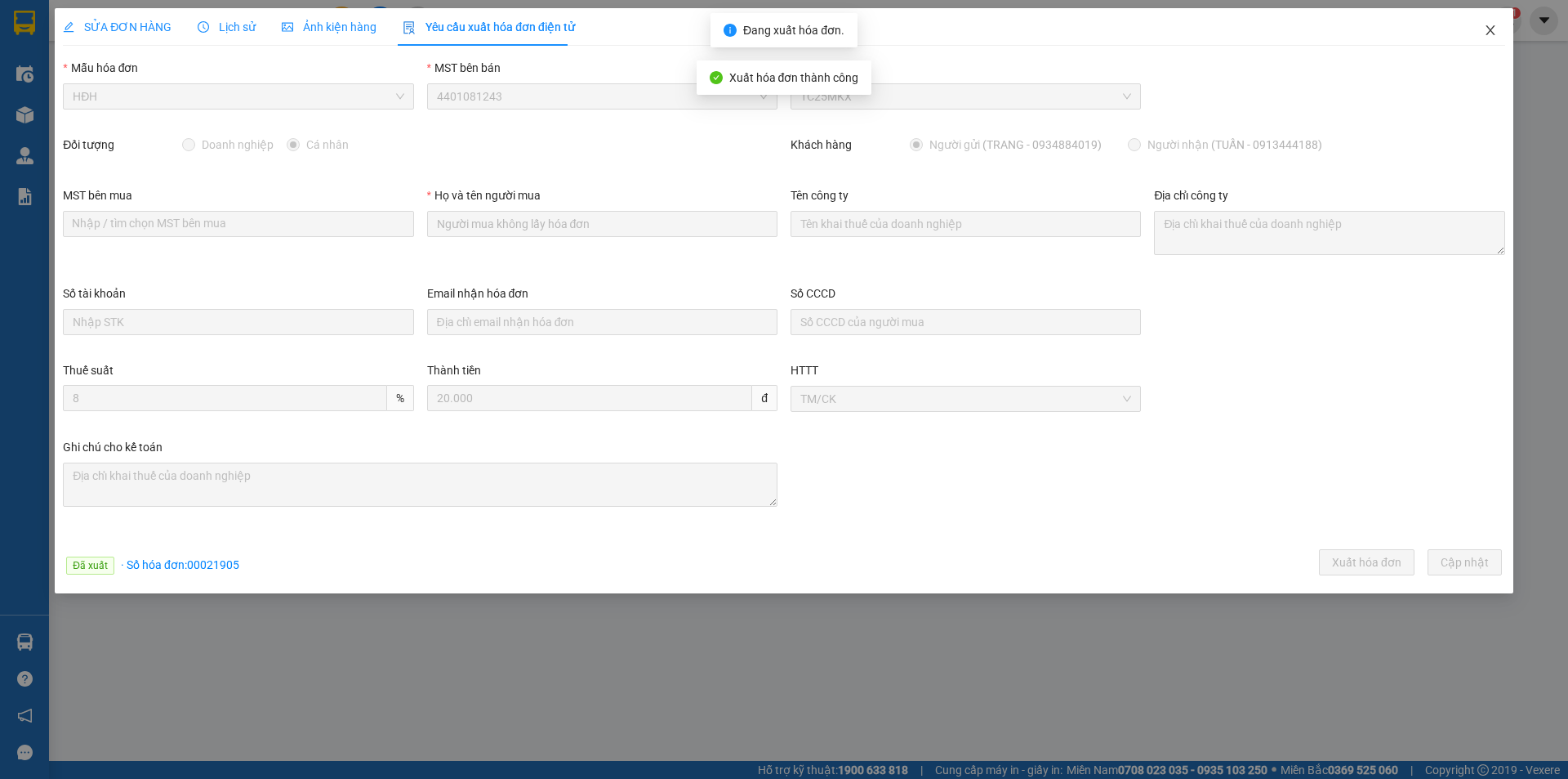
click at [1485, 31] on icon "close" at bounding box center [1491, 30] width 13 height 13
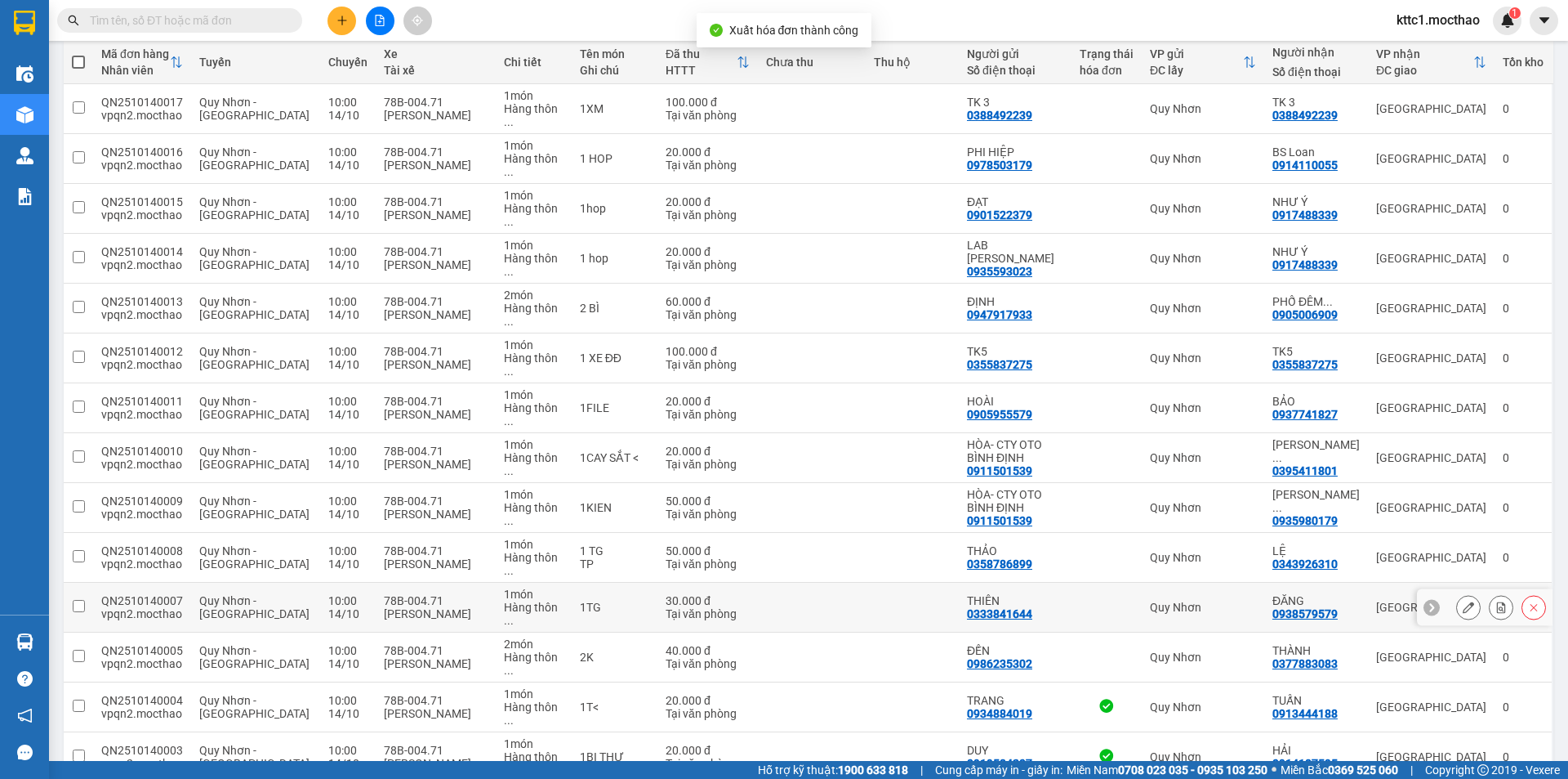
scroll to position [194, 0]
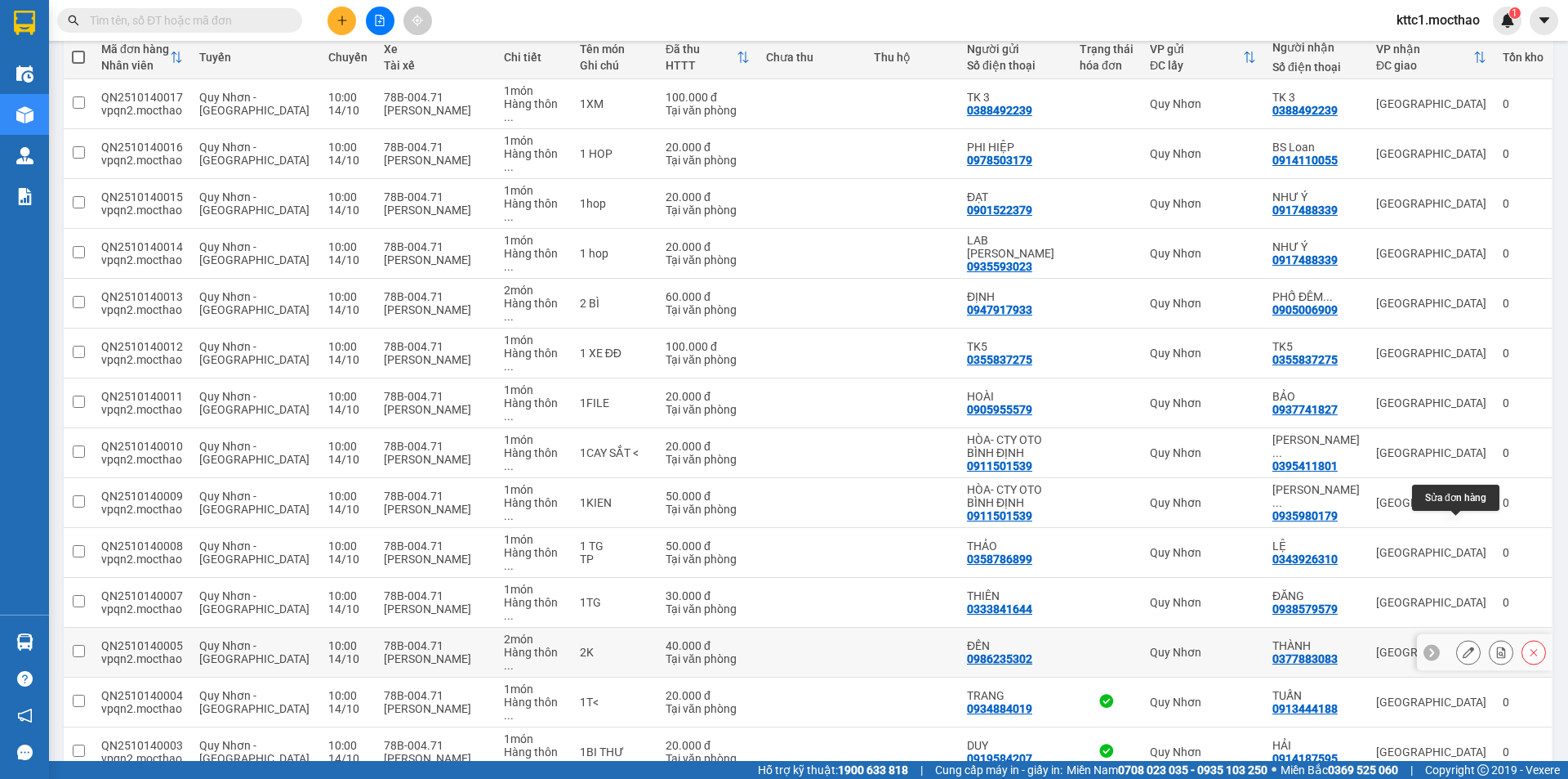
click at [1462, 646] on icon at bounding box center [1468, 652] width 11 height 11
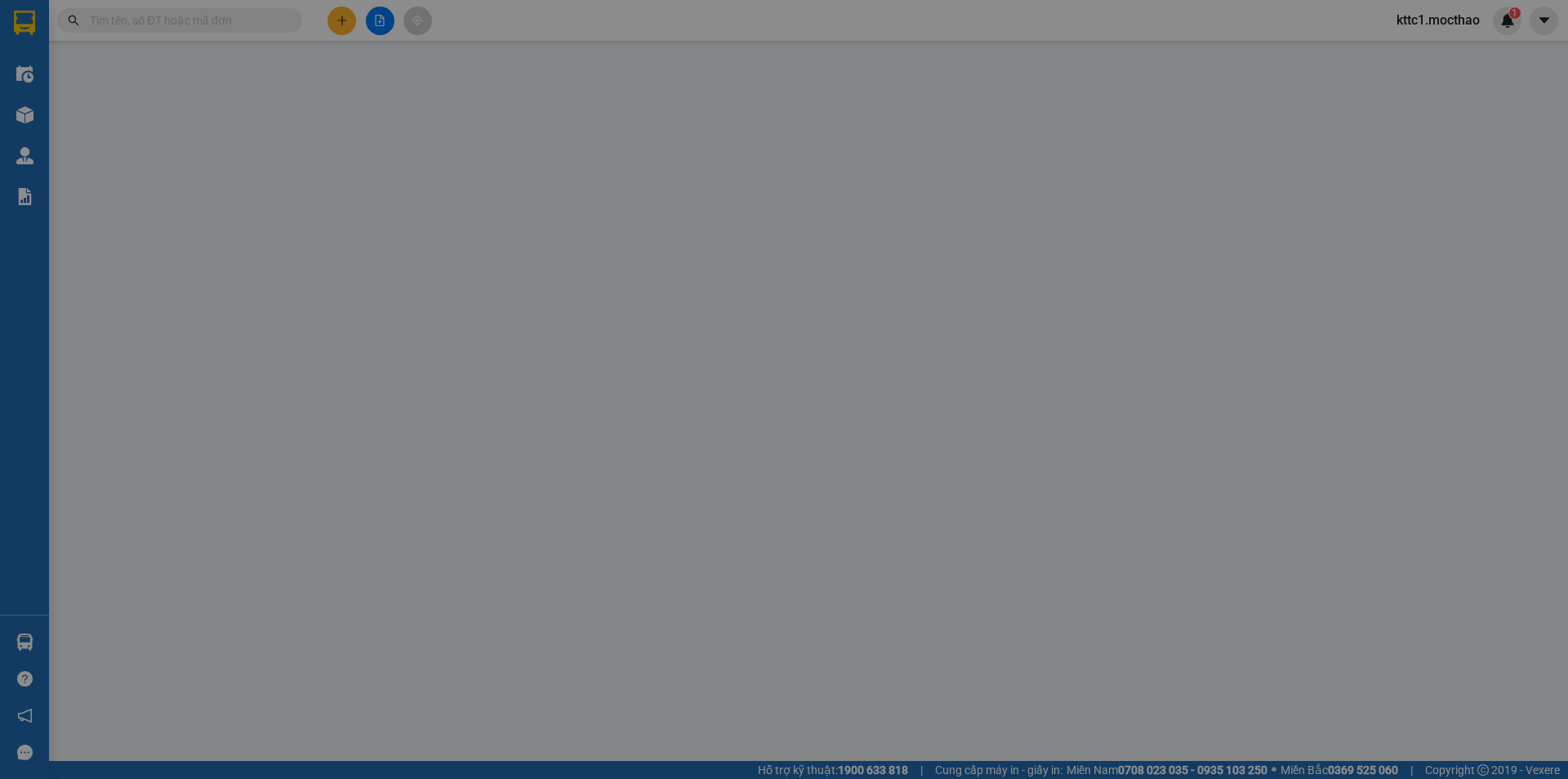
type input "0986235302"
type input "ĐẾN"
type input "0377883083"
type input "THÀNH"
type input "1"
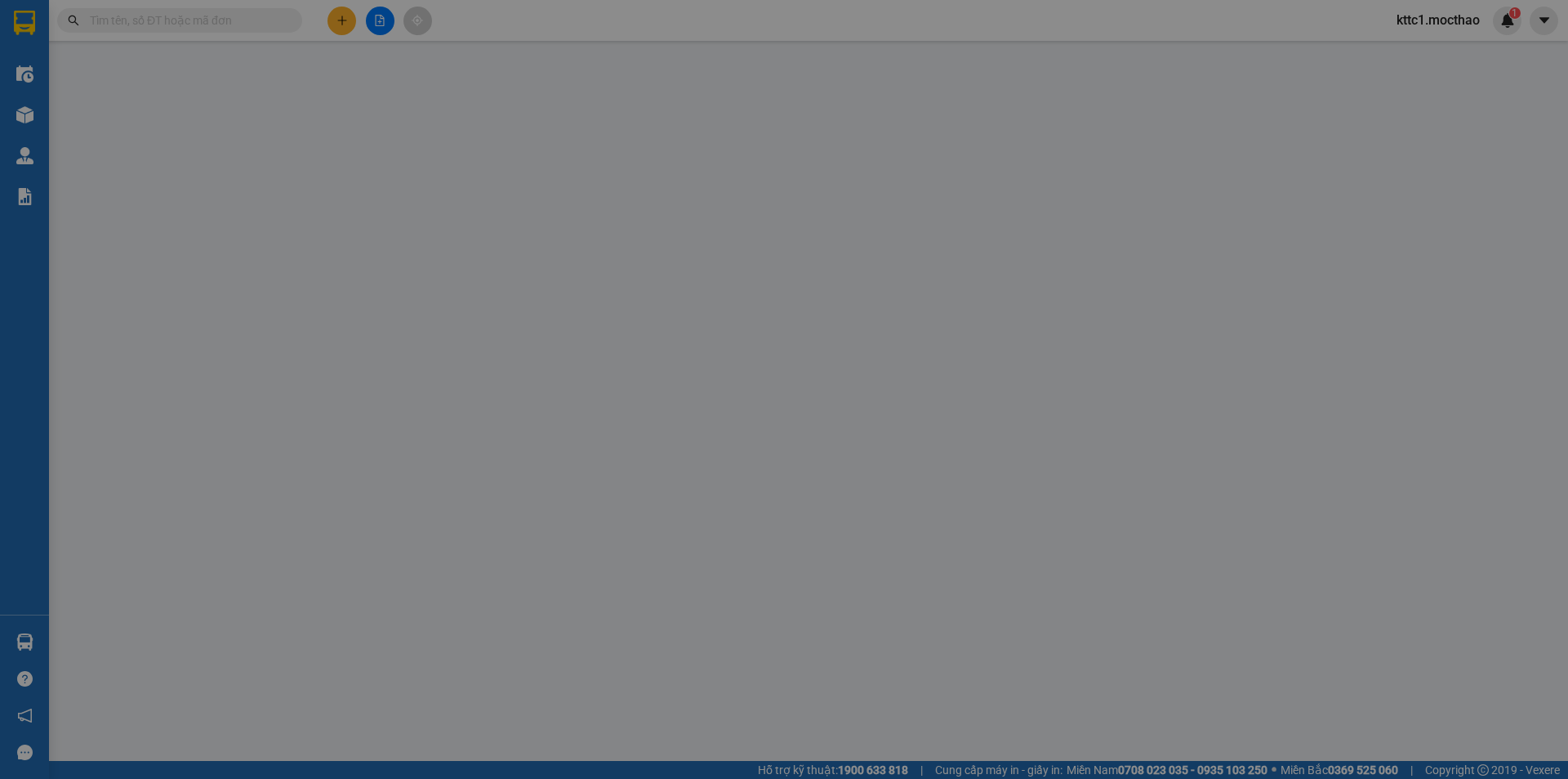
type input "0"
type input "40.000"
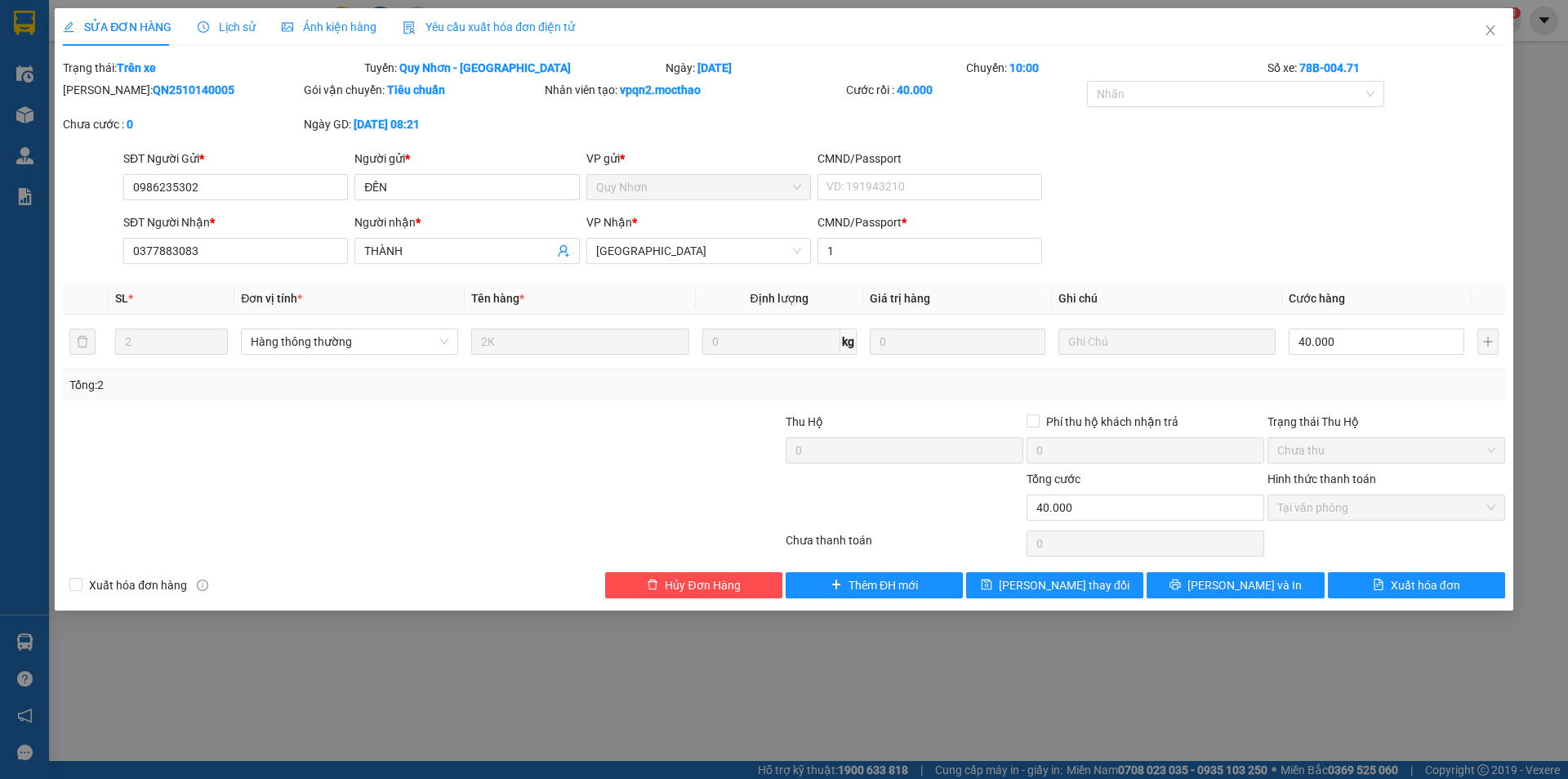
click at [427, 30] on span "Yêu cầu xuất hóa đơn điện tử" at bounding box center [488, 27] width 173 height 13
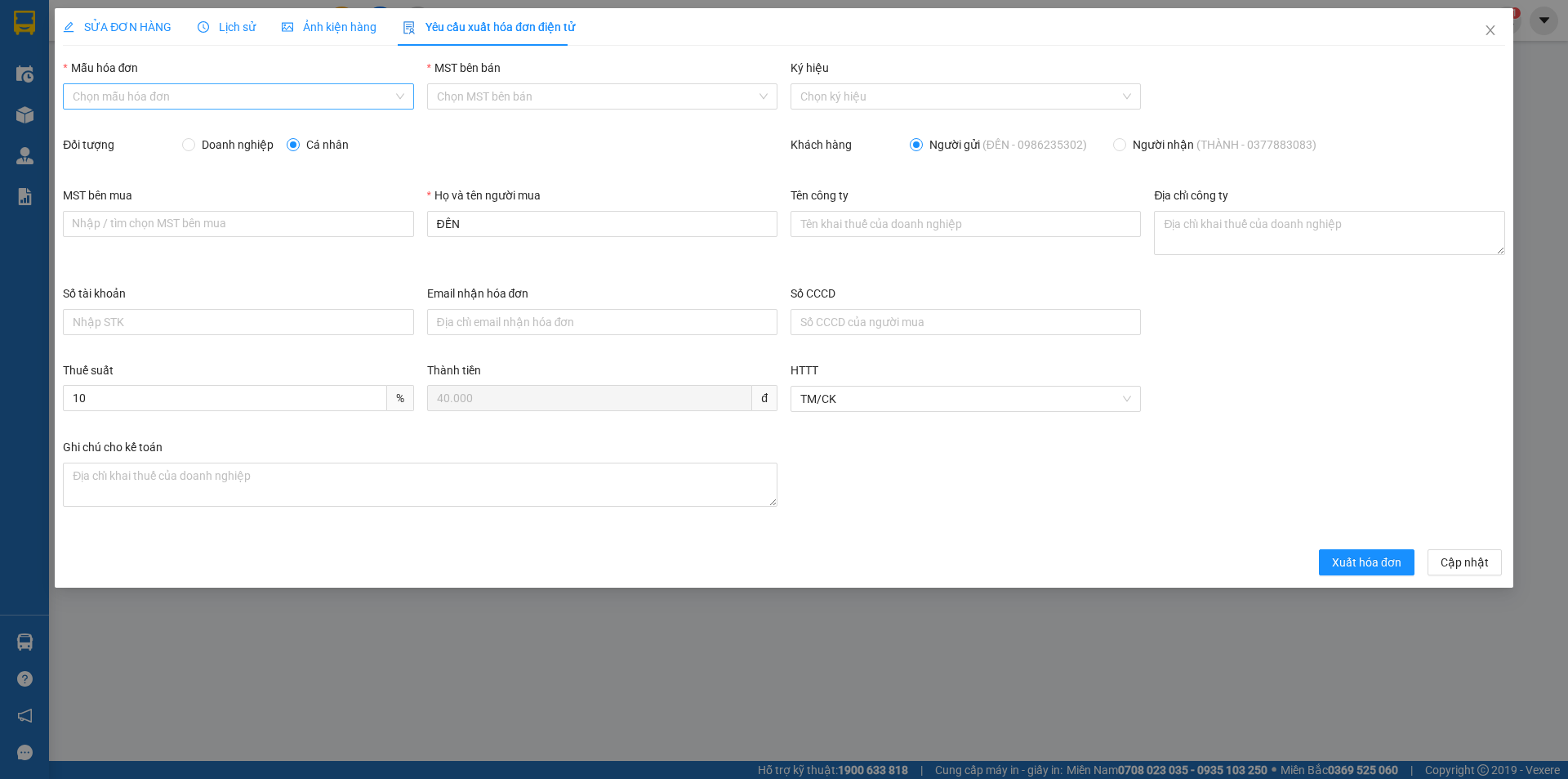
click at [261, 96] on input "Mẫu hóa đơn" at bounding box center [232, 96] width 320 height 25
click at [241, 121] on div "HĐH" at bounding box center [238, 128] width 331 height 18
type input "8"
drag, startPoint x: 437, startPoint y: 225, endPoint x: 408, endPoint y: 223, distance: 29.1
click at [408, 223] on div "MST bên mua Nhập / tìm chọn MST bên mua Họ và tên người mua ĐẾN Tên công ty Địa…" at bounding box center [784, 235] width 1456 height 98
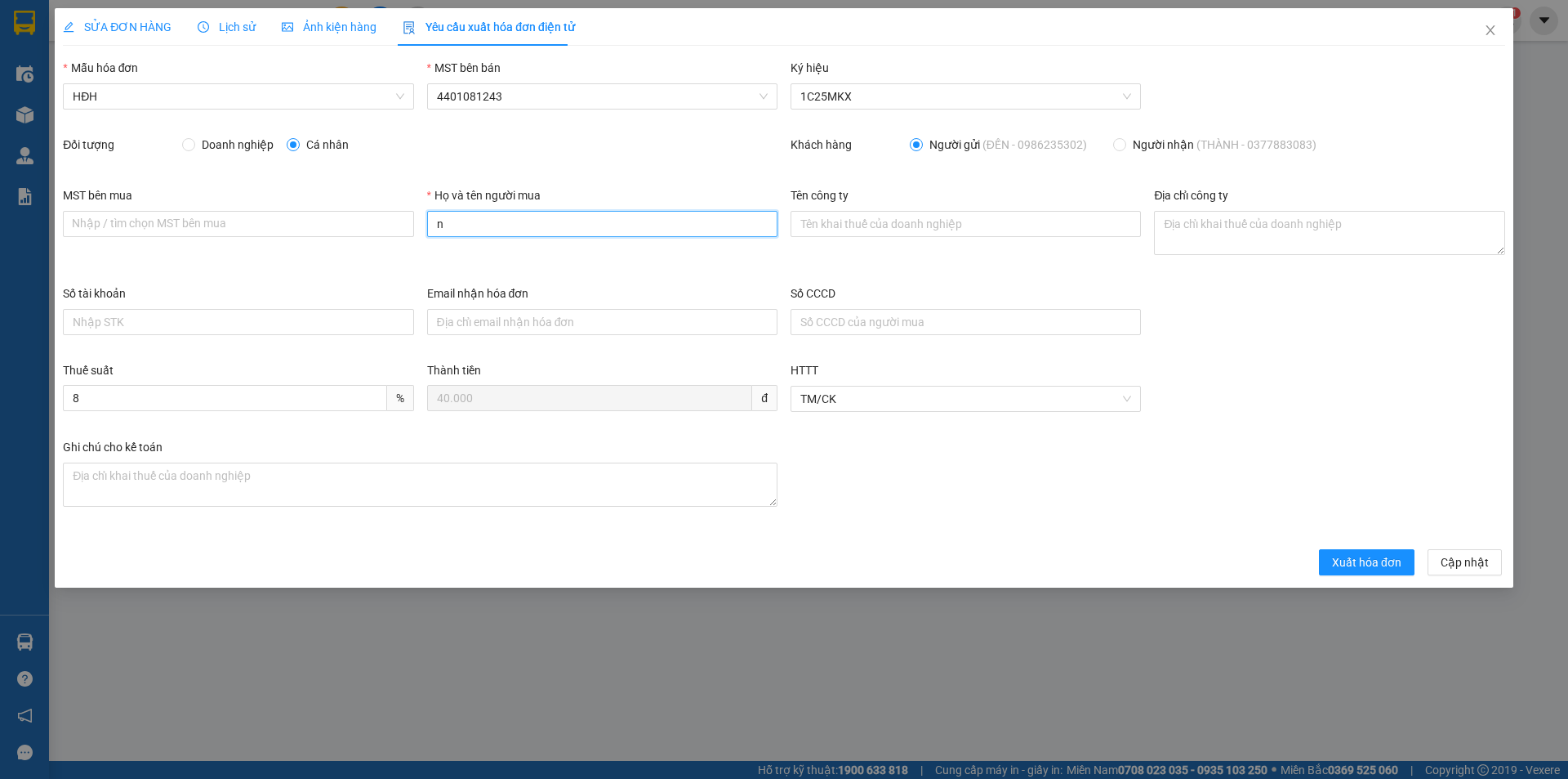
type input "Người mua không lấy hóa đơn"
click at [1375, 567] on span "Xuất hóa đơn" at bounding box center [1367, 561] width 70 height 18
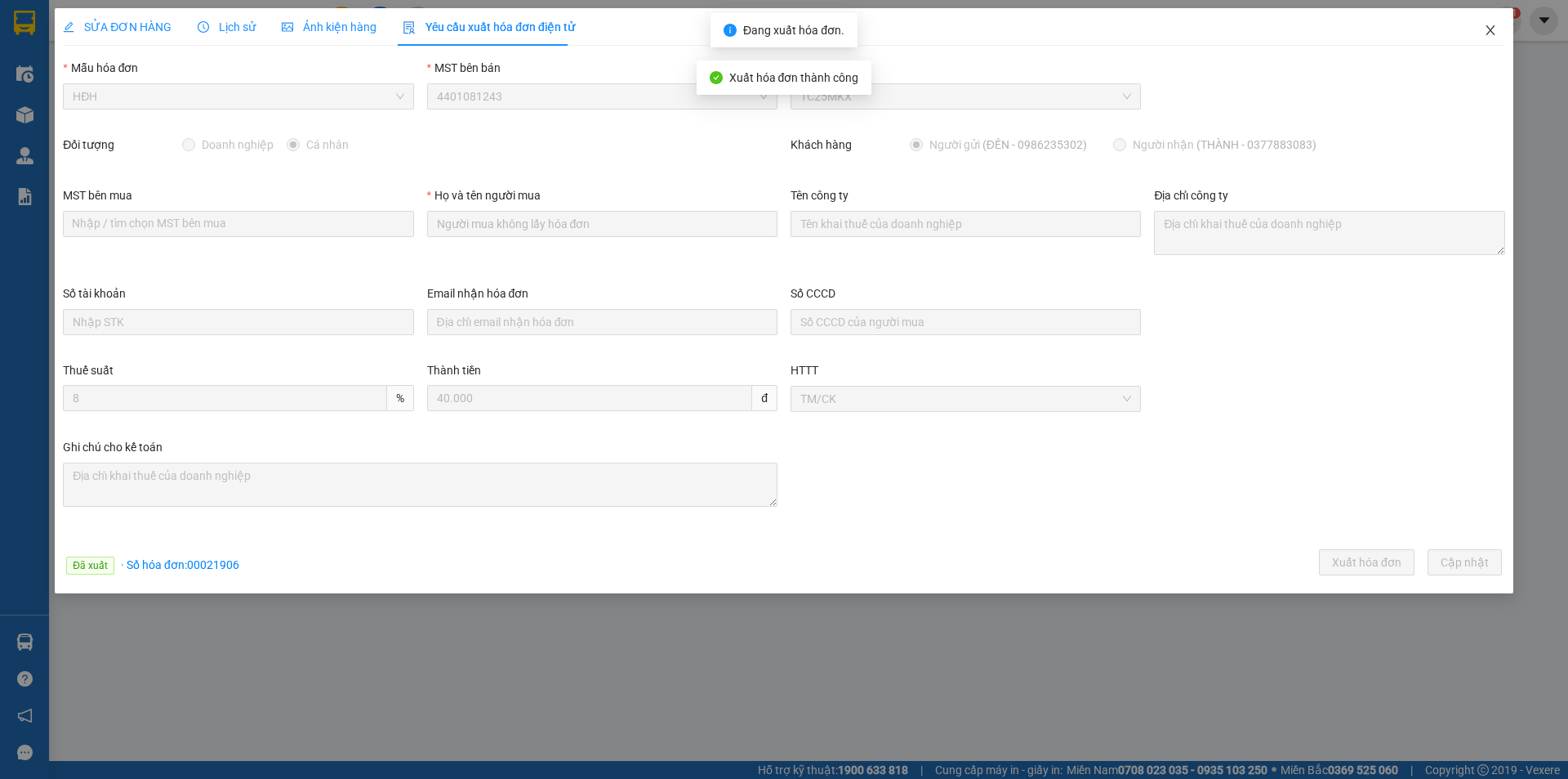
click at [1493, 29] on icon "close" at bounding box center [1491, 30] width 9 height 9
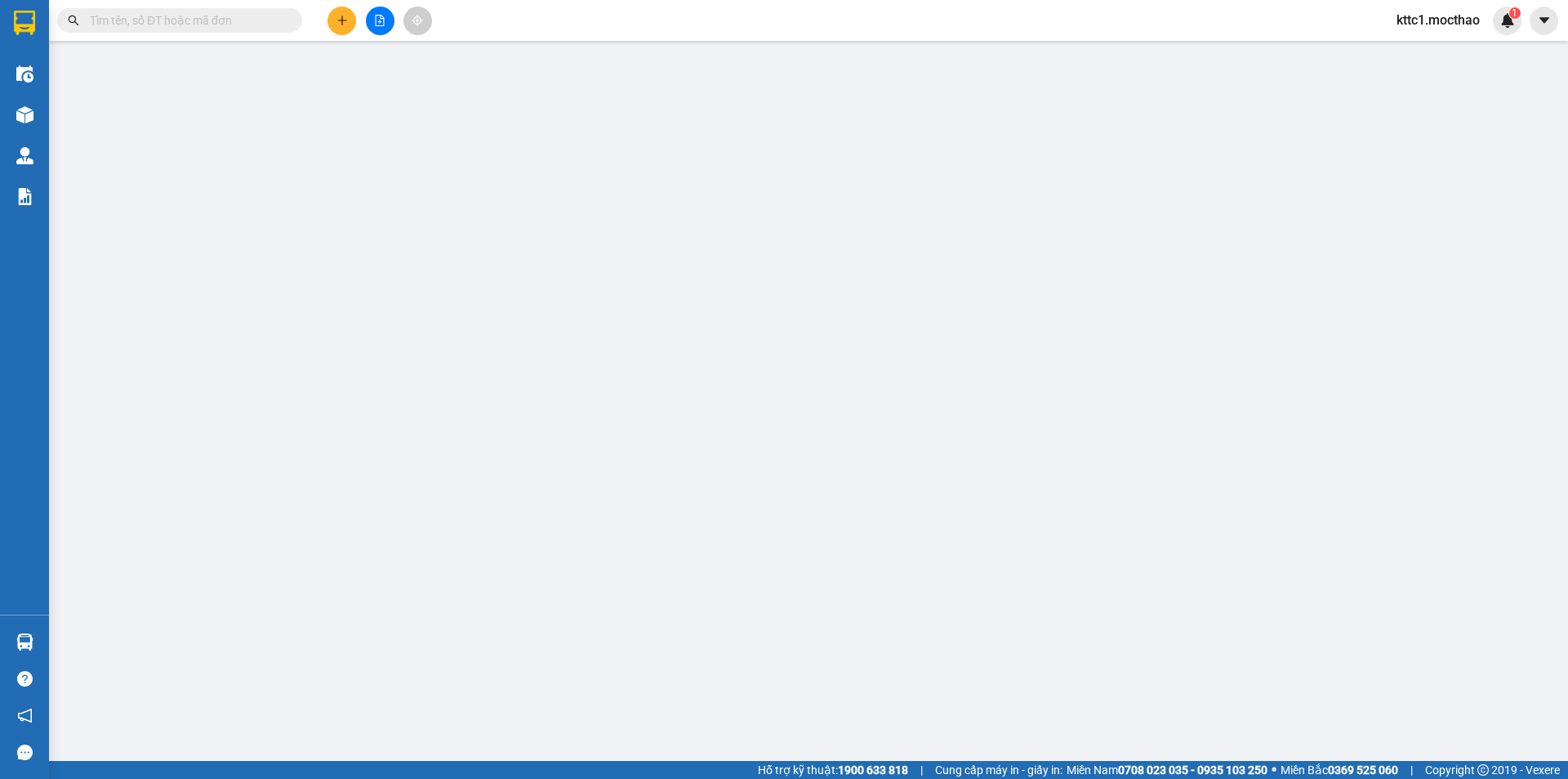
type input "0333841644"
type input "THIÊN"
type input "0938579579"
type input "ĐĂNG"
type input "A"
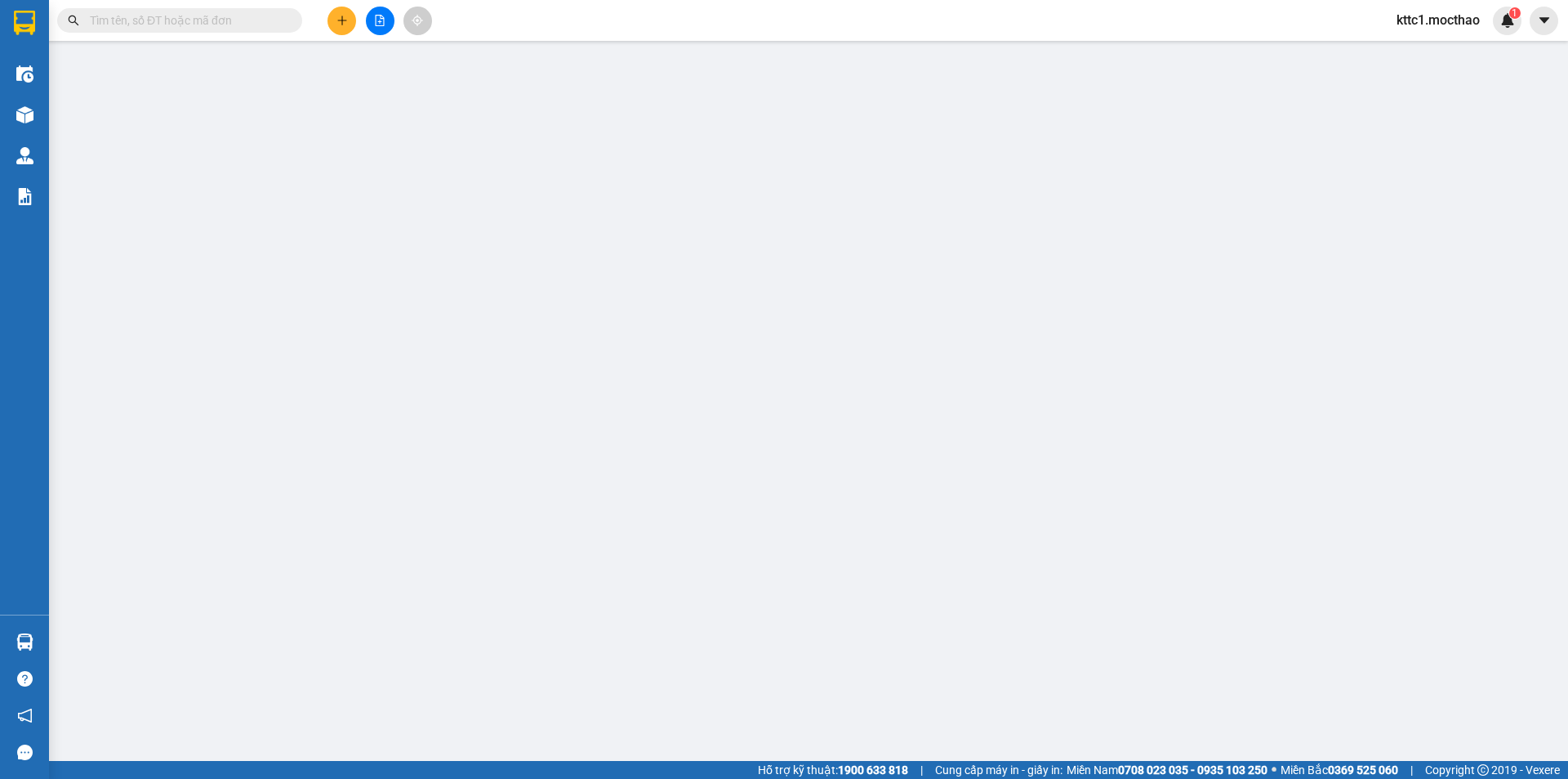
type input "0"
type input "30.000"
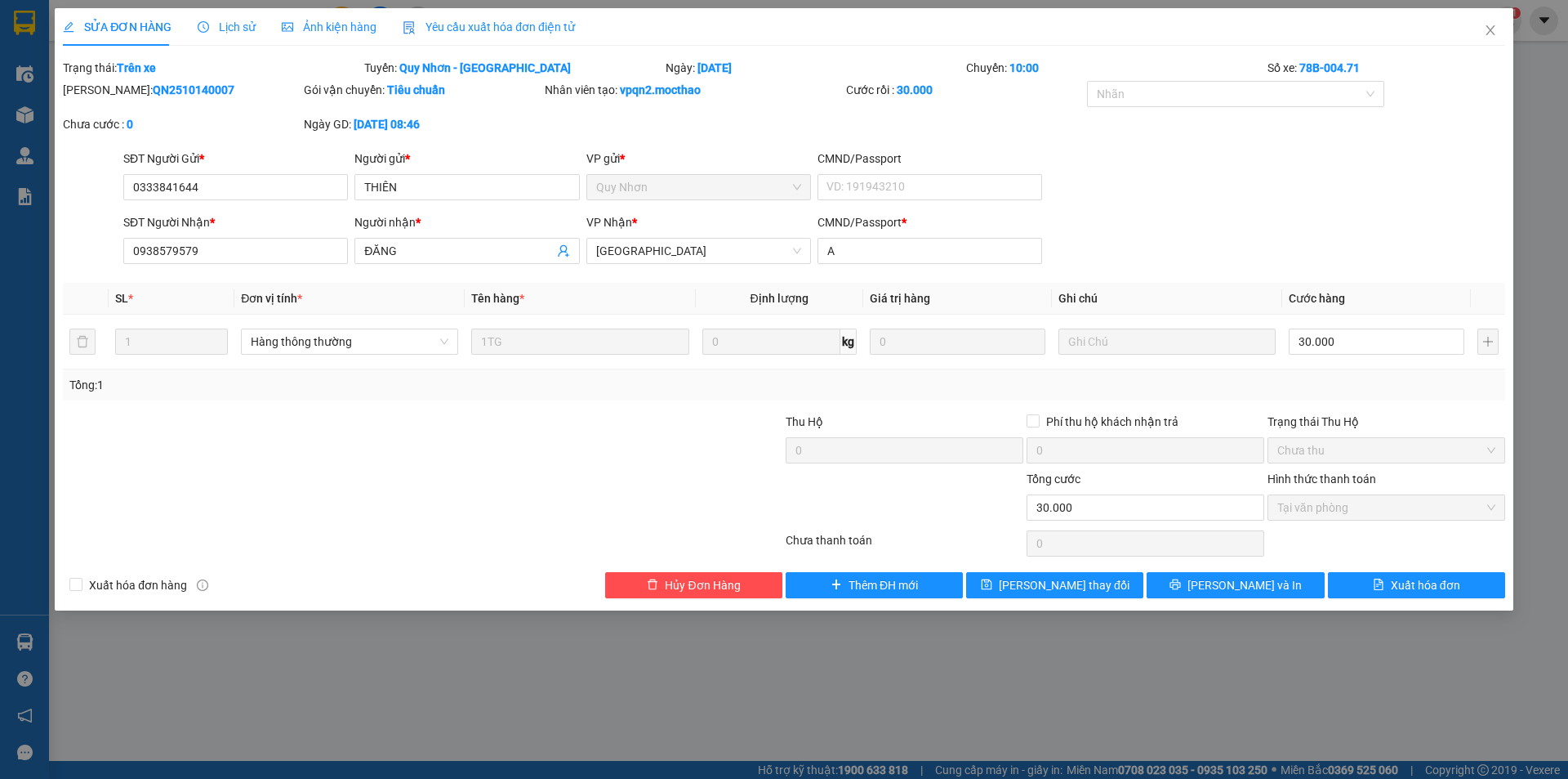
click at [426, 21] on span "Yêu cầu xuất hóa đơn điện tử" at bounding box center [488, 27] width 173 height 13
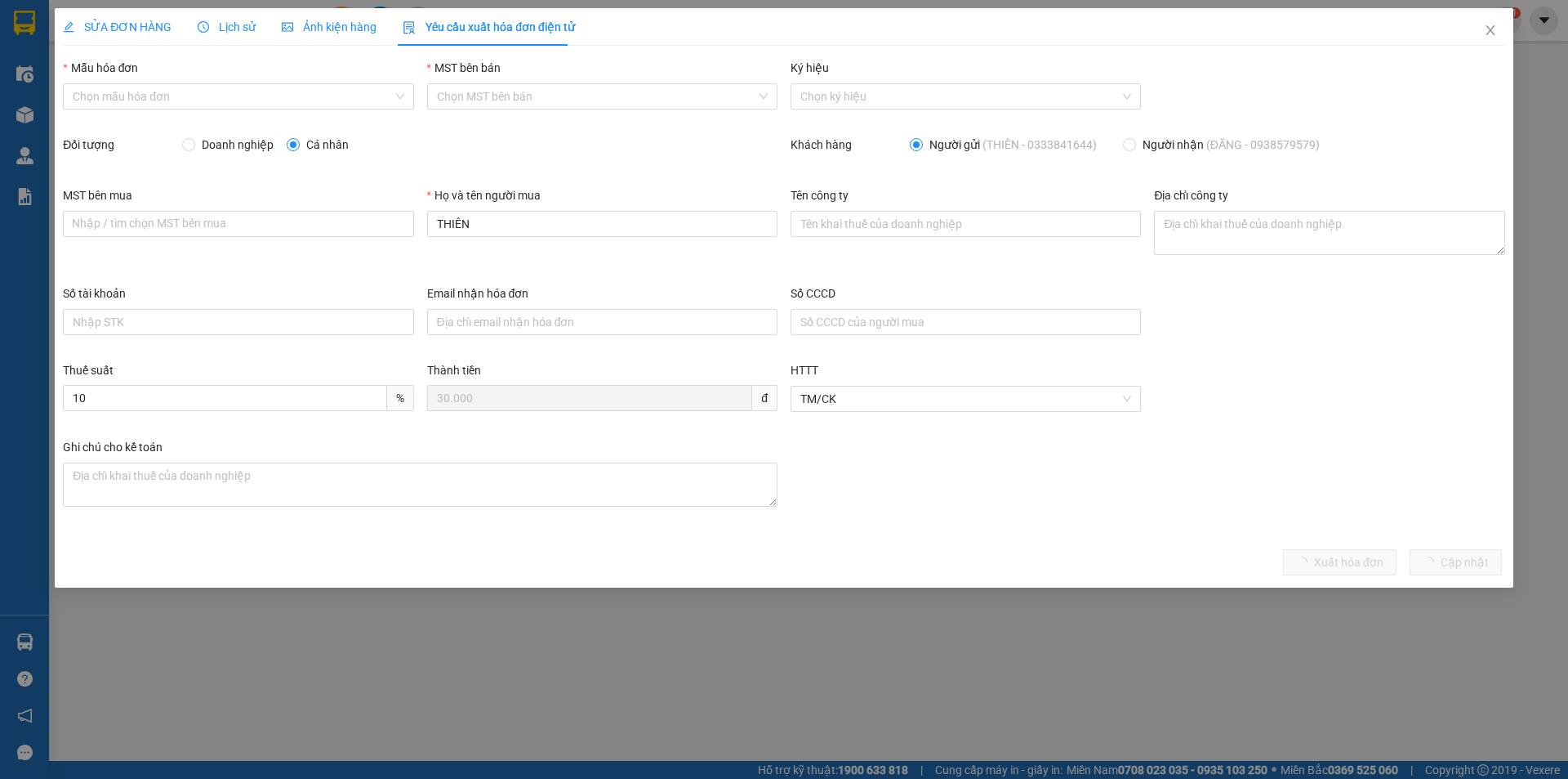
click at [245, 111] on div "Mẫu hóa đơn Chọn mẫu hóa đơn" at bounding box center [239, 87] width 351 height 58
click at [243, 95] on input "Mẫu hóa đơn" at bounding box center [232, 96] width 320 height 25
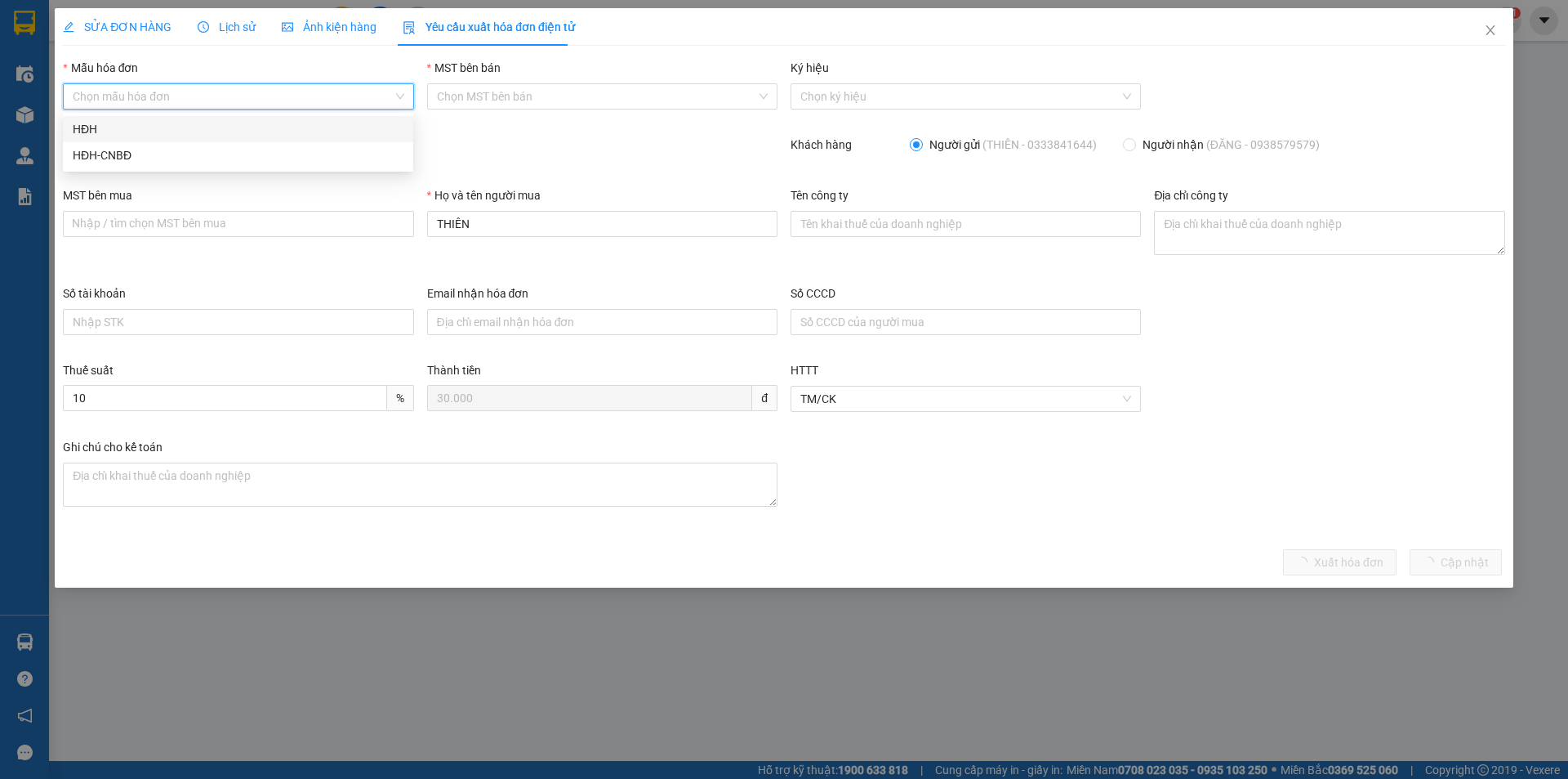
click at [207, 117] on div "HĐH" at bounding box center [239, 129] width 351 height 26
type input "8"
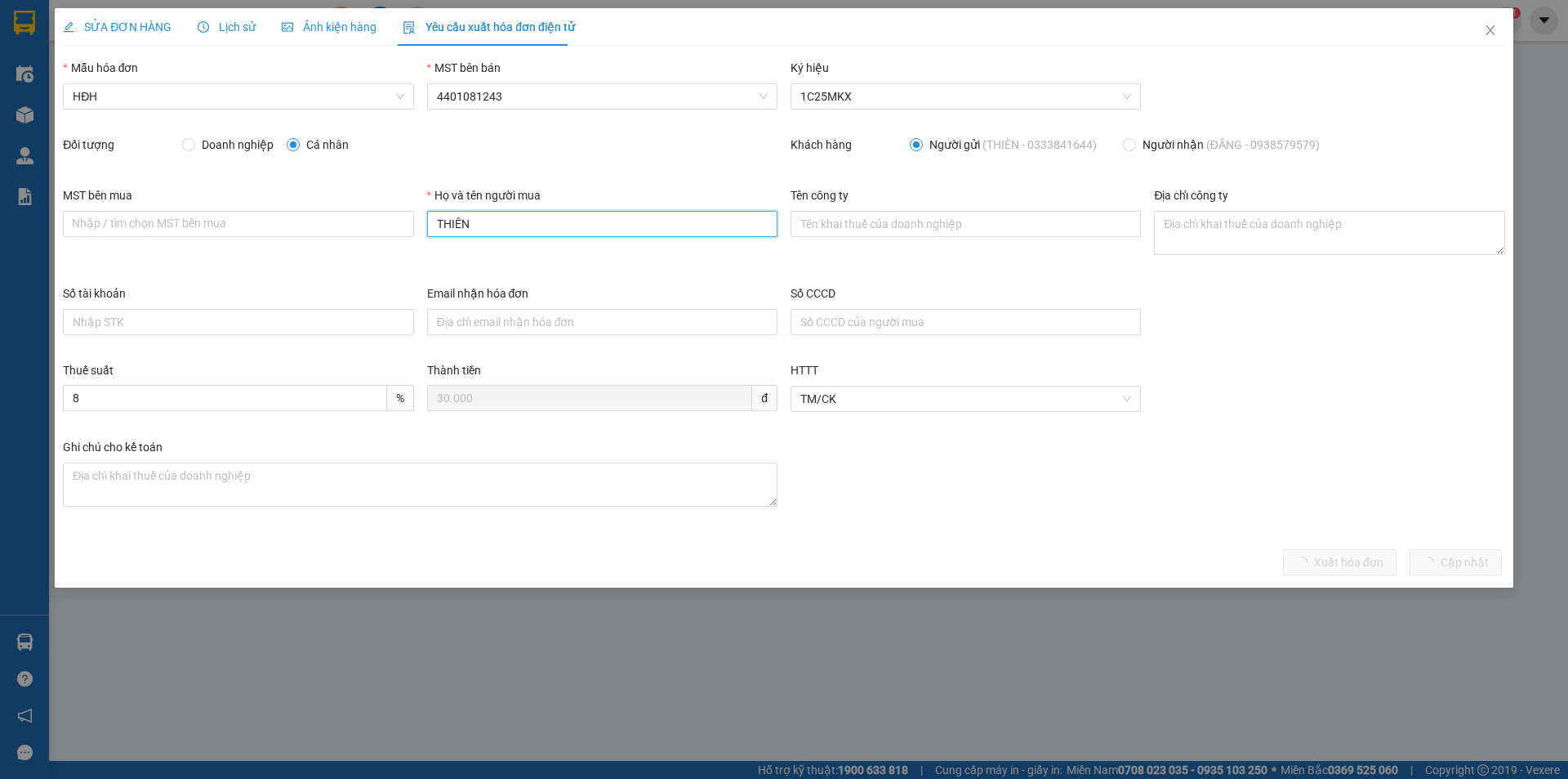
drag, startPoint x: 476, startPoint y: 225, endPoint x: 419, endPoint y: 219, distance: 57.3
click at [419, 219] on div "MST bên mua Nhập / tìm chọn MST bên mua Họ và tên người mua THIÊN Tên công ty Đ…" at bounding box center [784, 235] width 1456 height 98
type input "Người mua không lấy hóa đơn"
click at [1397, 561] on span "Xuất hóa đơn" at bounding box center [1367, 561] width 70 height 18
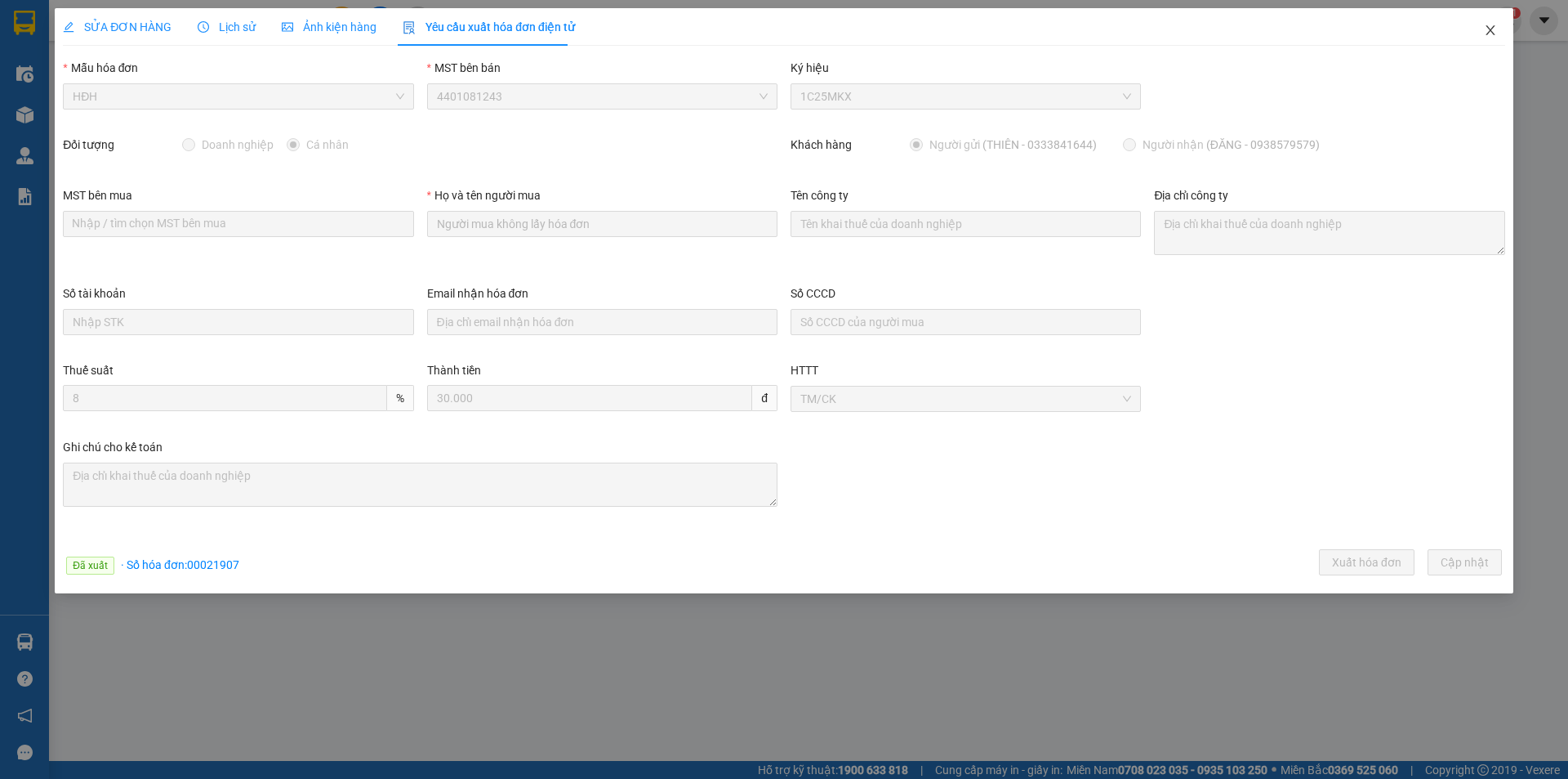
click at [1492, 26] on icon "close" at bounding box center [1491, 30] width 13 height 13
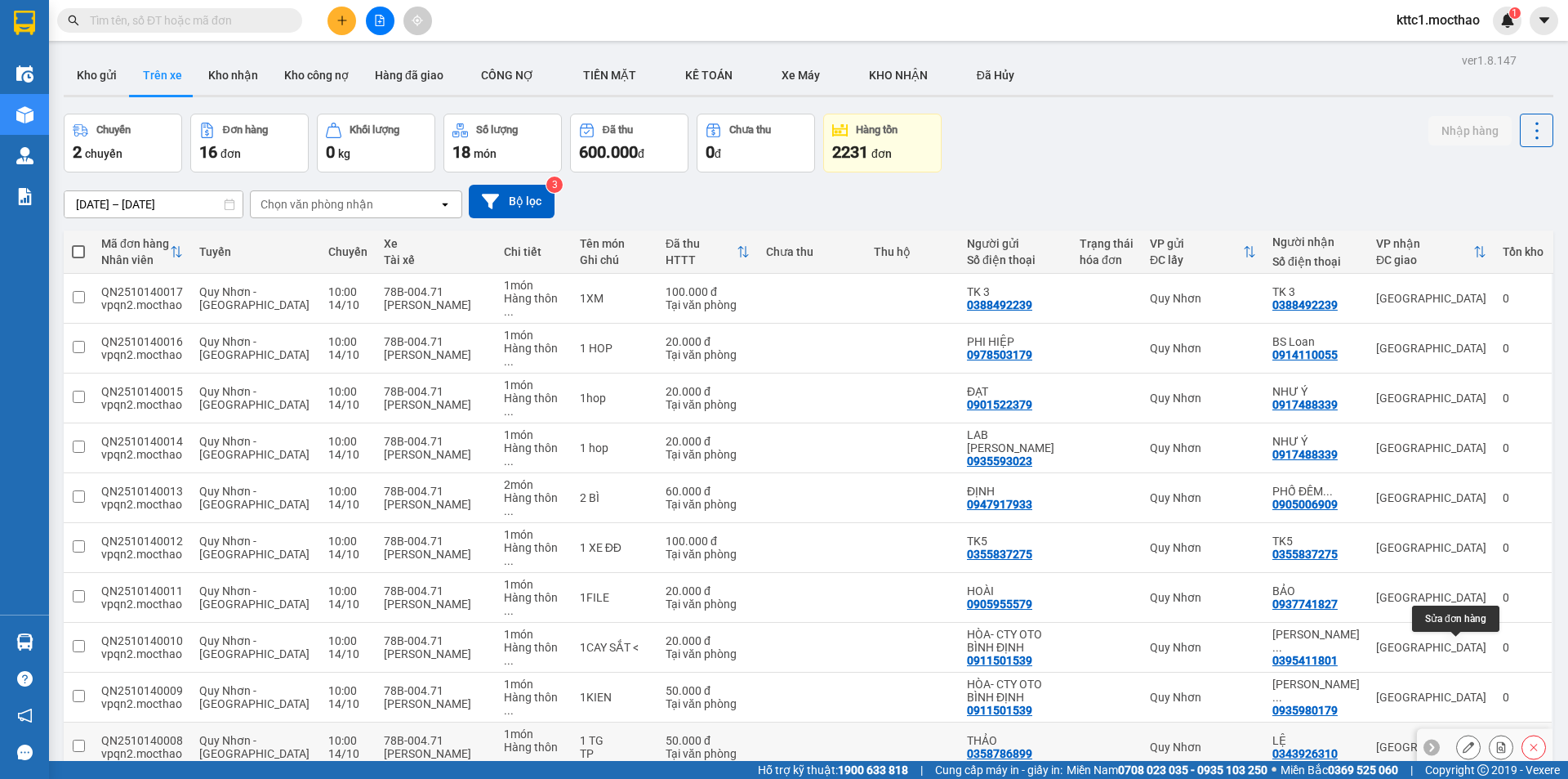
click at [1462, 741] on icon at bounding box center [1468, 747] width 11 height 11
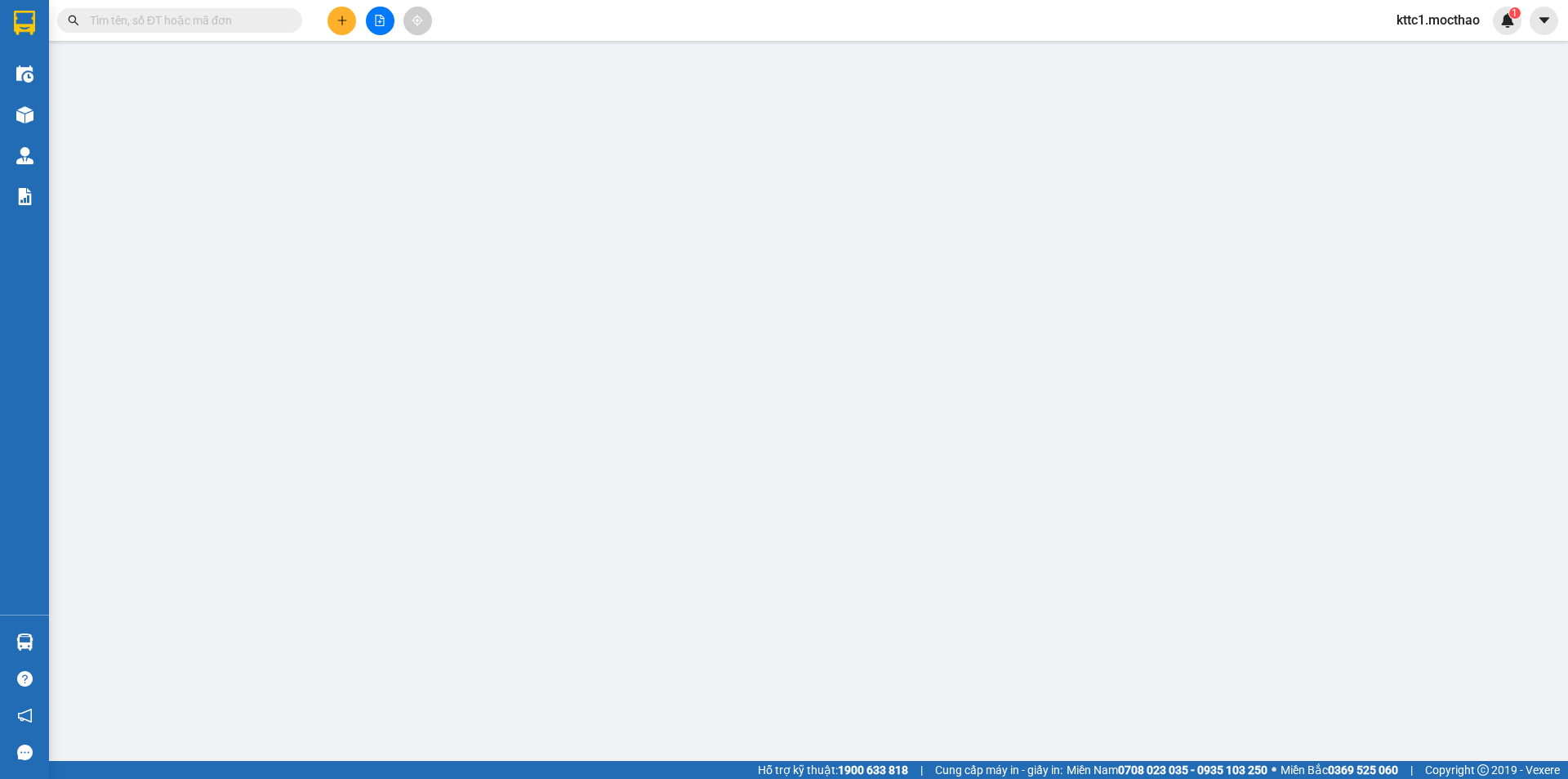
type input "0358786899"
type input "THẢO"
type input "0343926310"
type input "LỆ"
type input "A"
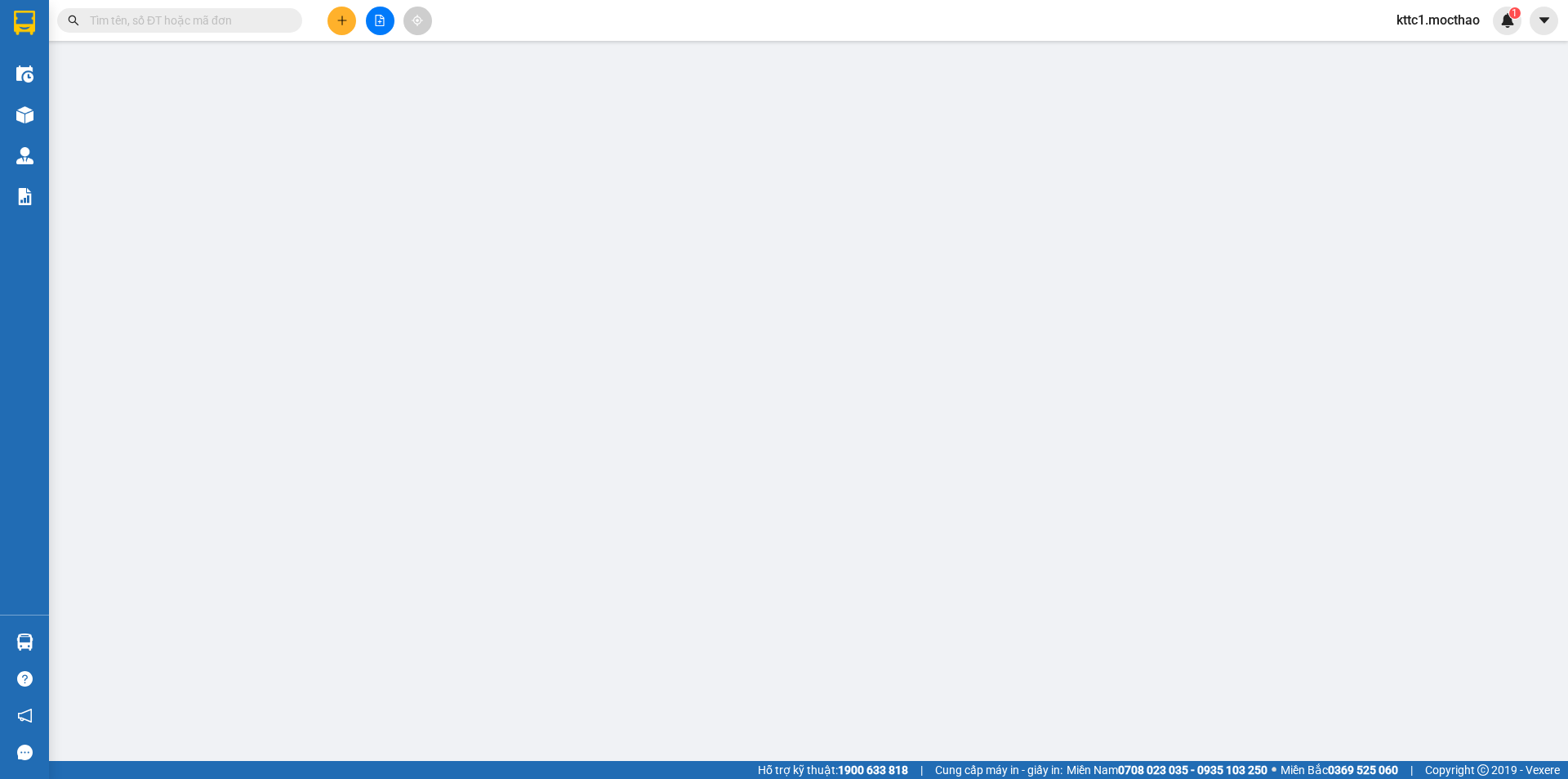
type input "0"
type input "50.000"
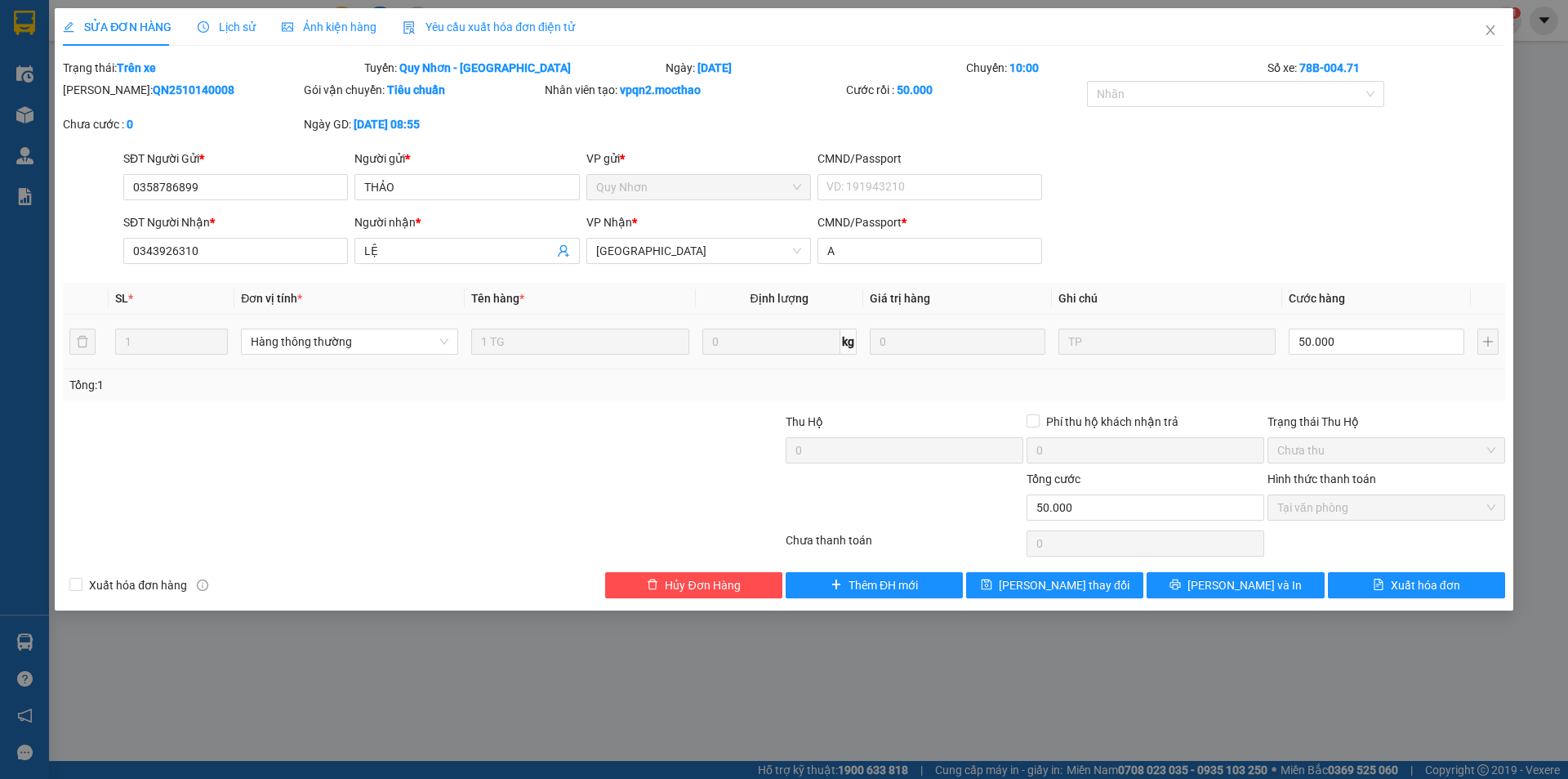
click at [498, 16] on div "Yêu cầu xuất hóa đơn điện tử" at bounding box center [488, 27] width 173 height 38
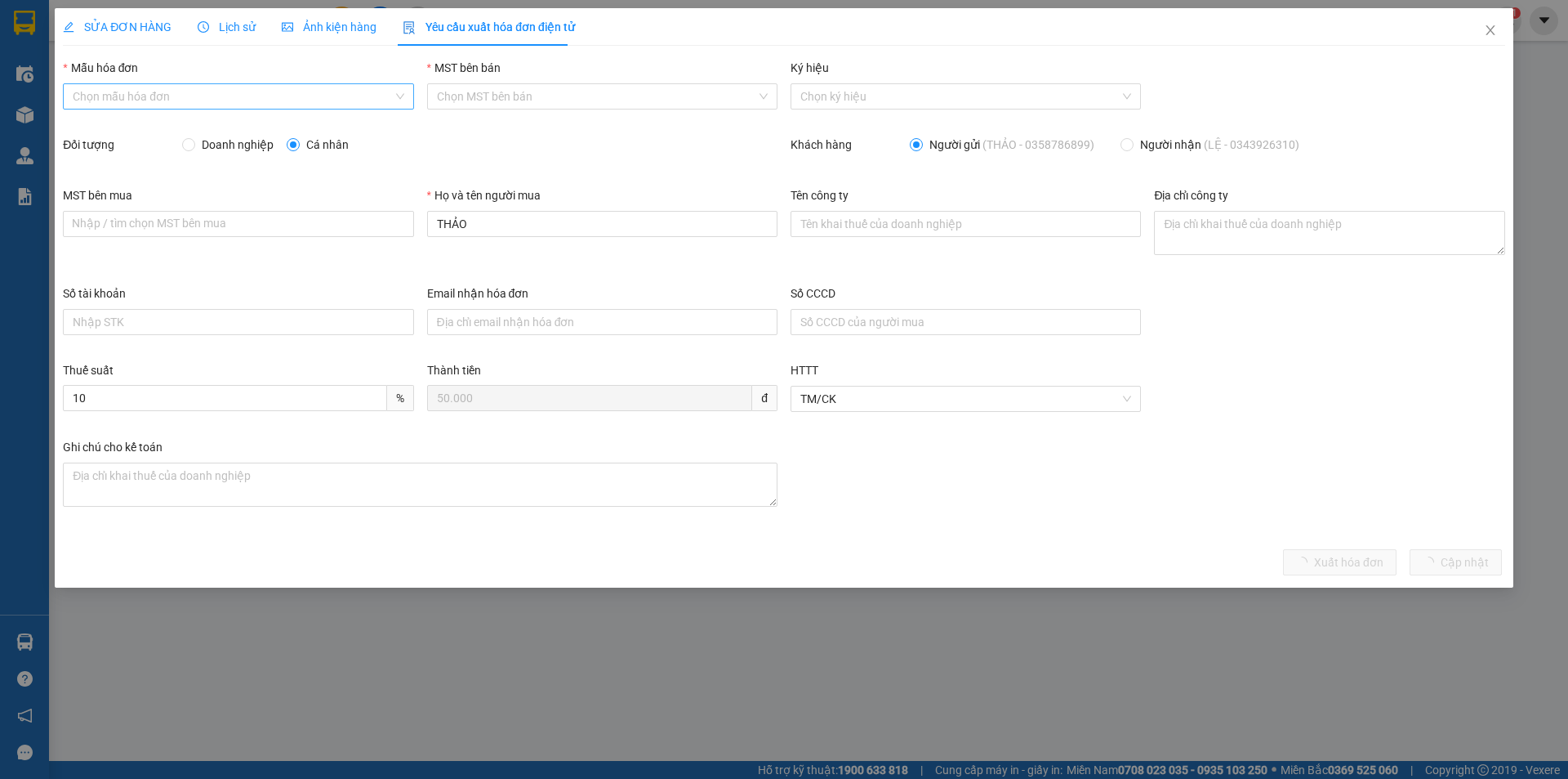
click at [216, 99] on input "Mẫu hóa đơn" at bounding box center [232, 96] width 320 height 25
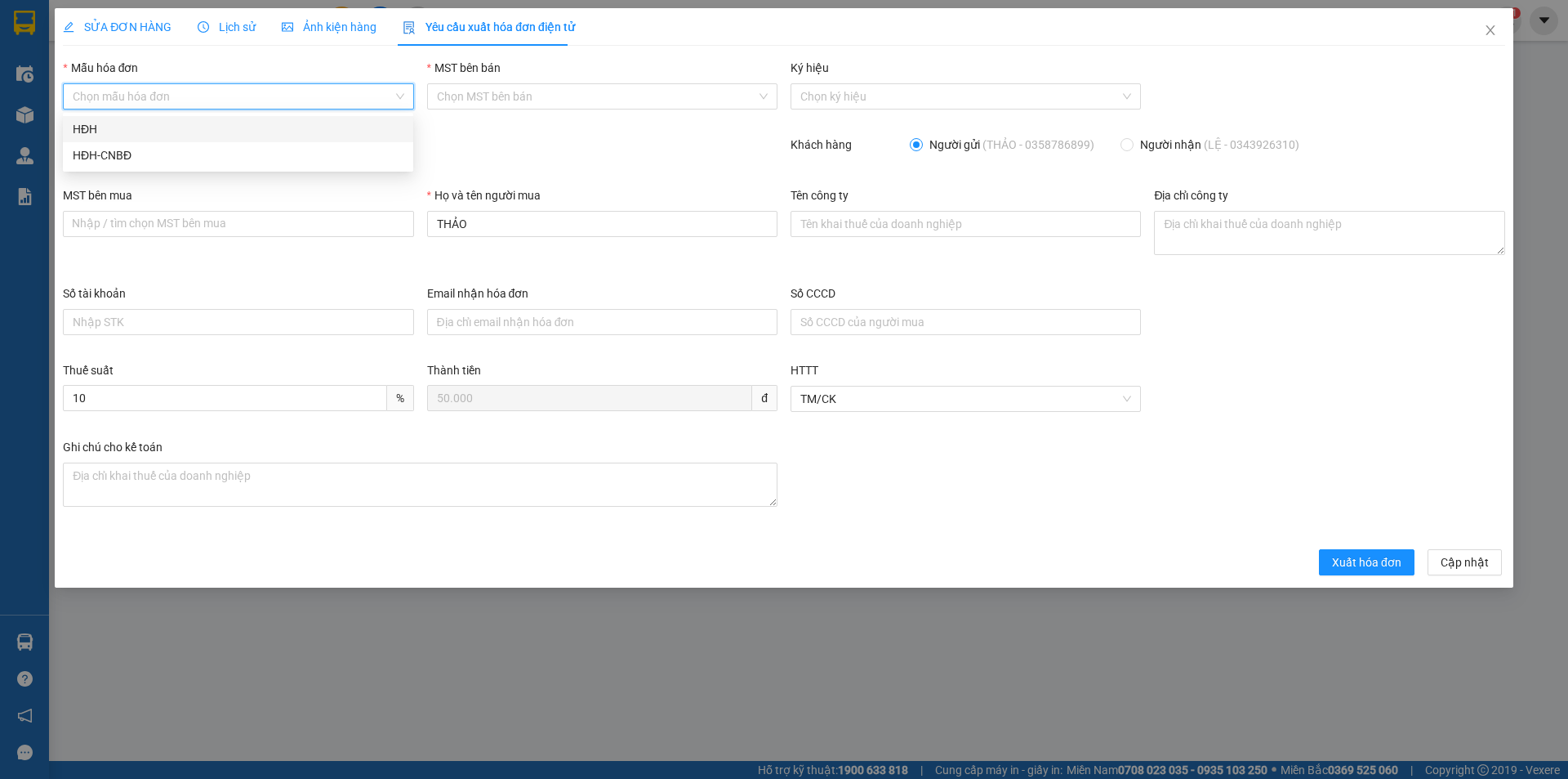
click at [201, 123] on div "HĐH" at bounding box center [238, 128] width 331 height 18
type input "8"
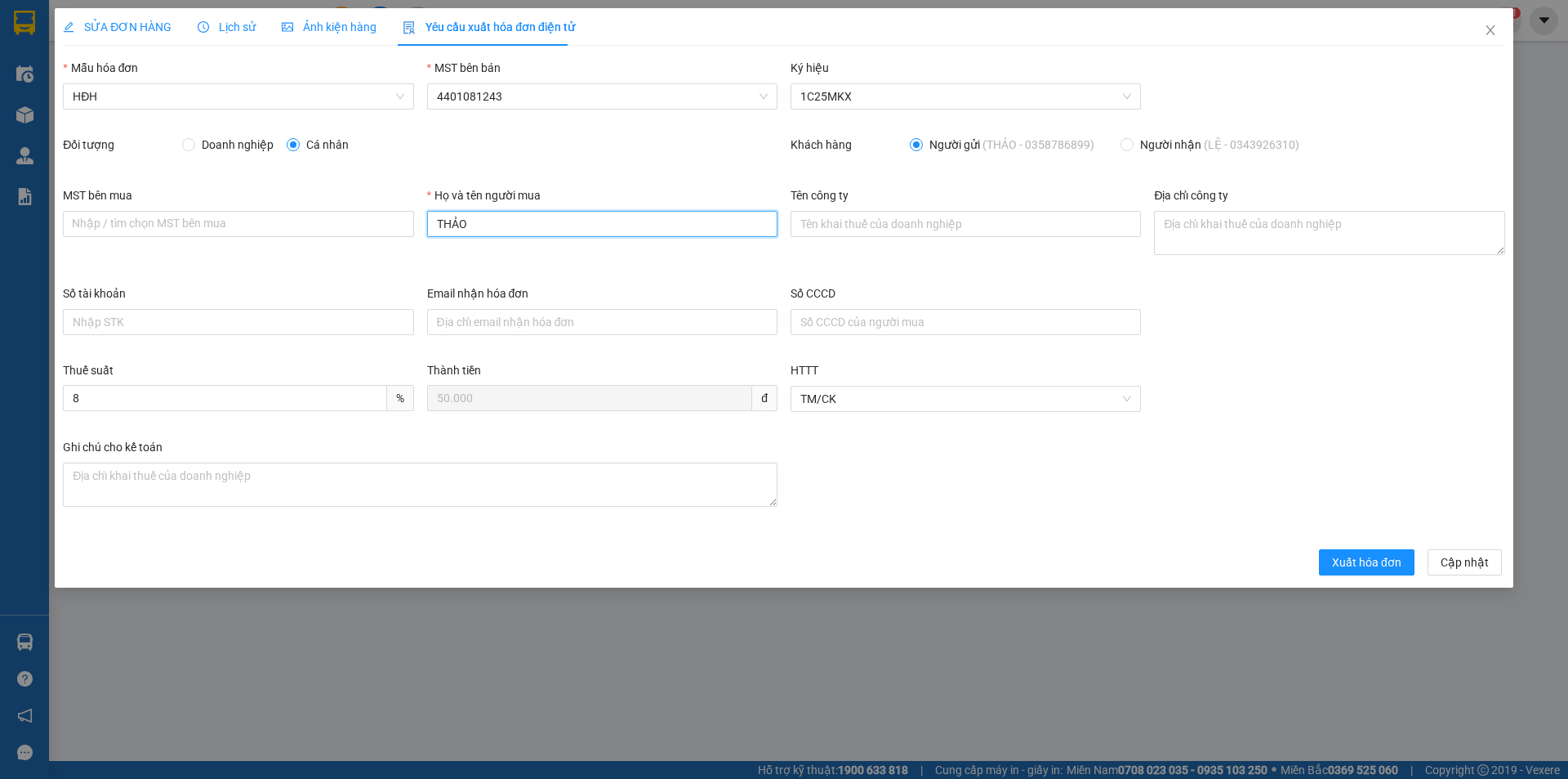
drag, startPoint x: 473, startPoint y: 223, endPoint x: 420, endPoint y: 223, distance: 53.0
click at [421, 222] on div "Họ và tên người mua THẢO" at bounding box center [602, 235] width 363 height 98
type input "Người mua không lấy hóa đơn"
click at [1375, 565] on span "Xuất hóa đơn" at bounding box center [1367, 561] width 70 height 18
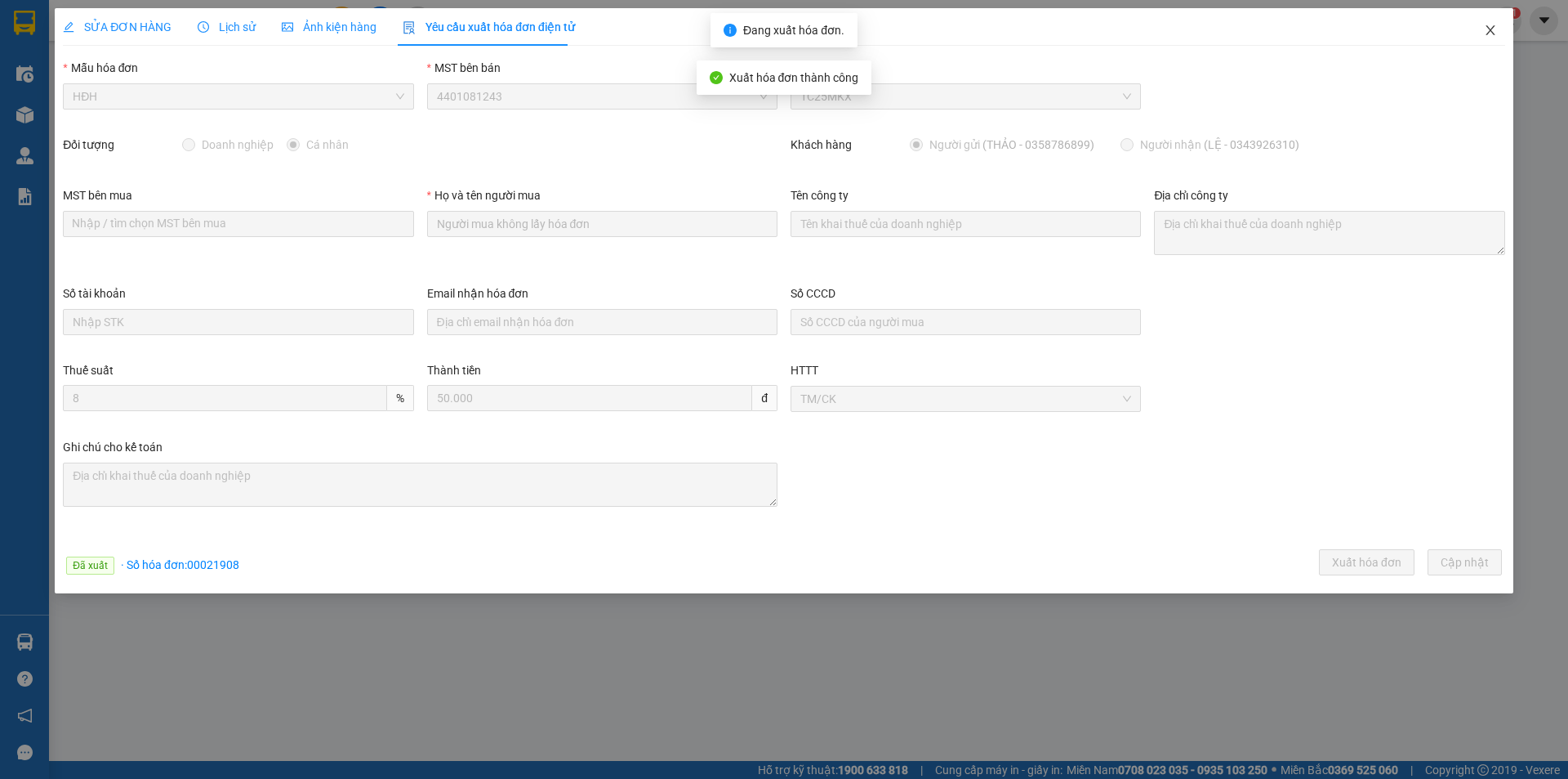
click at [1490, 25] on icon "close" at bounding box center [1491, 30] width 13 height 13
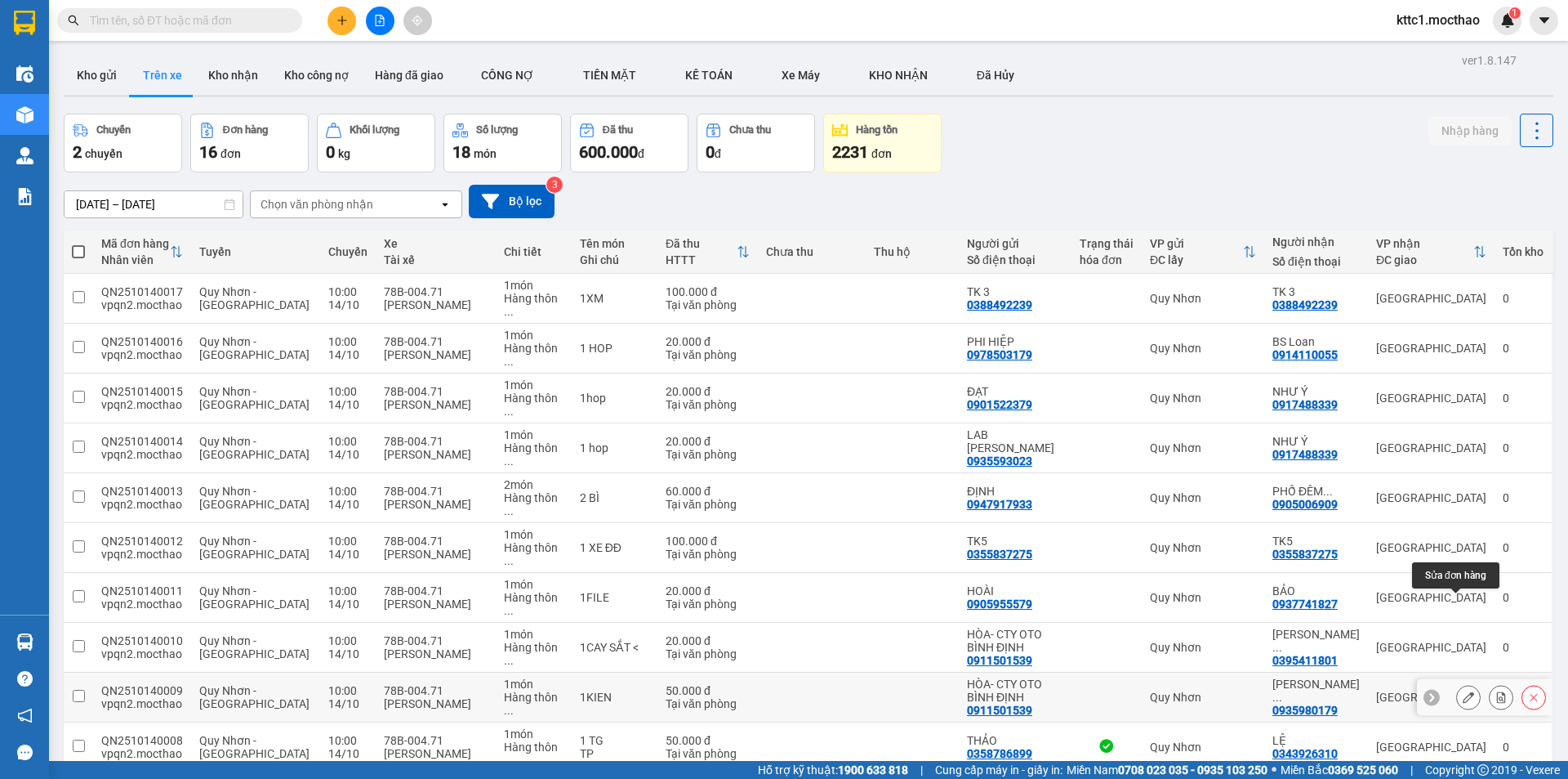
click at [1462, 691] on icon at bounding box center [1468, 697] width 11 height 11
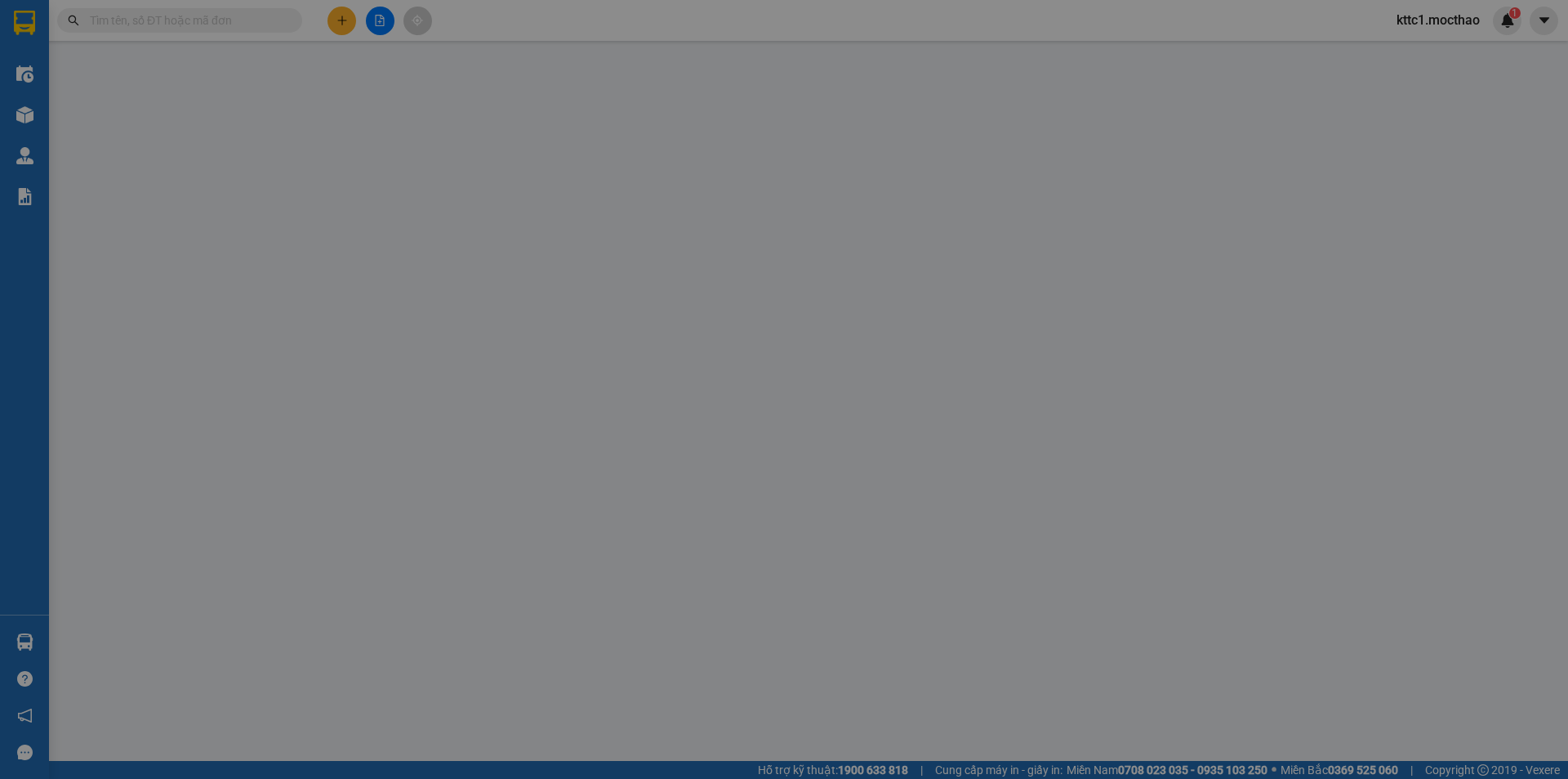
type input "0911501539"
type input "HÒA- CTY OTO BÌNH ĐỊNH"
type input "0935980179"
type input "[PERSON_NAME]"
type input "T"
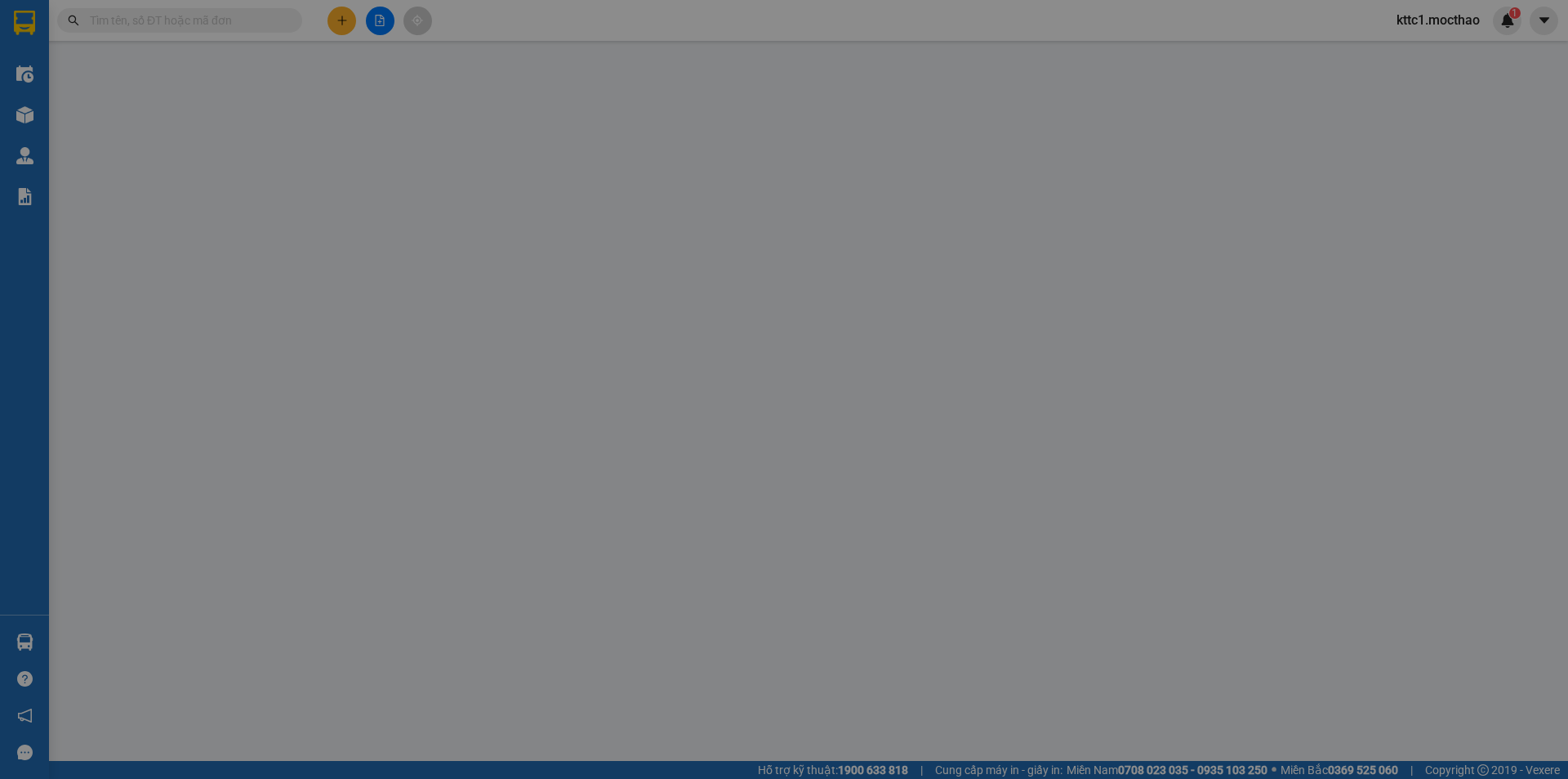
type input "0"
type input "50.000"
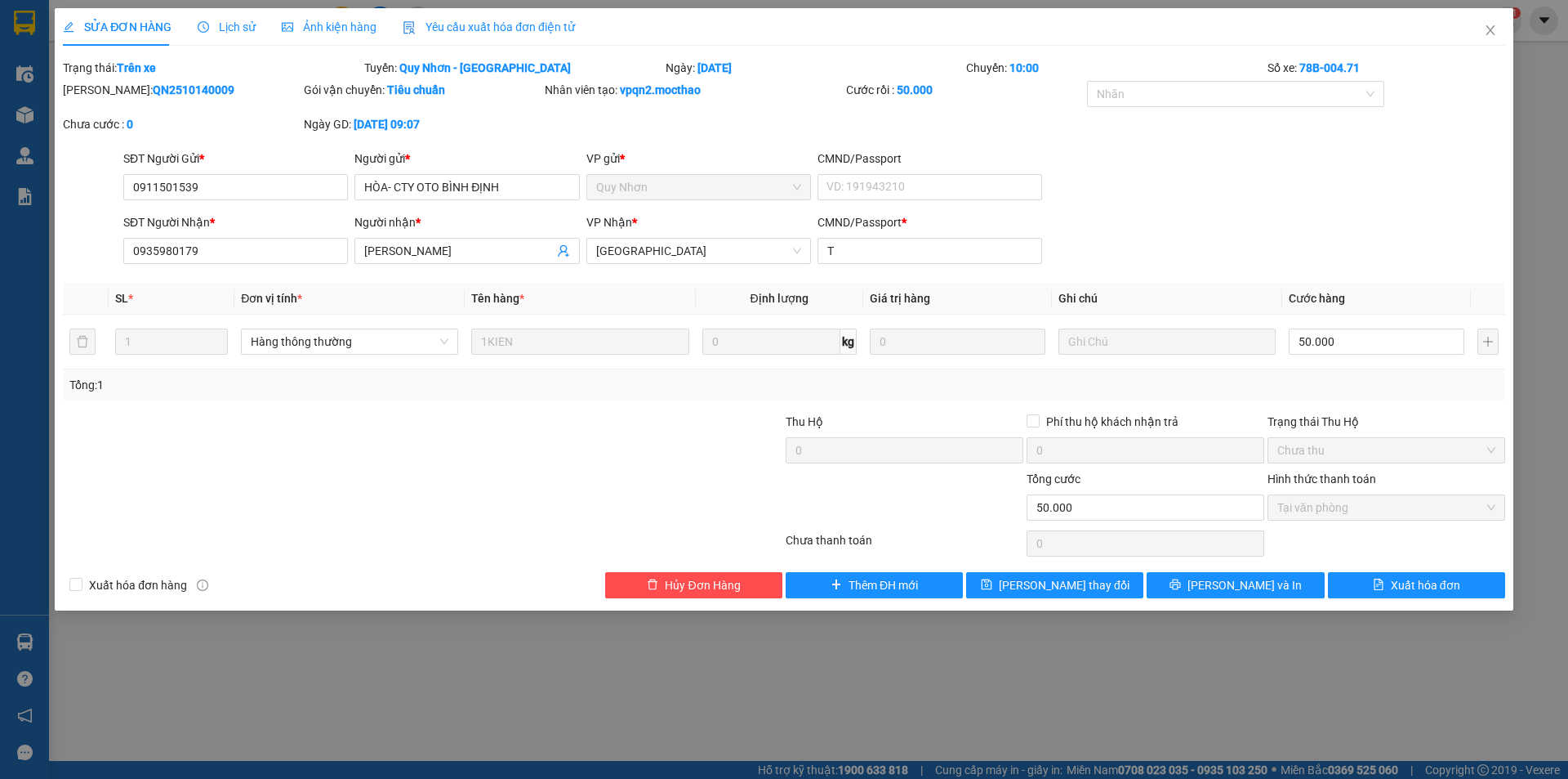
click at [456, 28] on span "Yêu cầu xuất hóa đơn điện tử" at bounding box center [488, 27] width 173 height 13
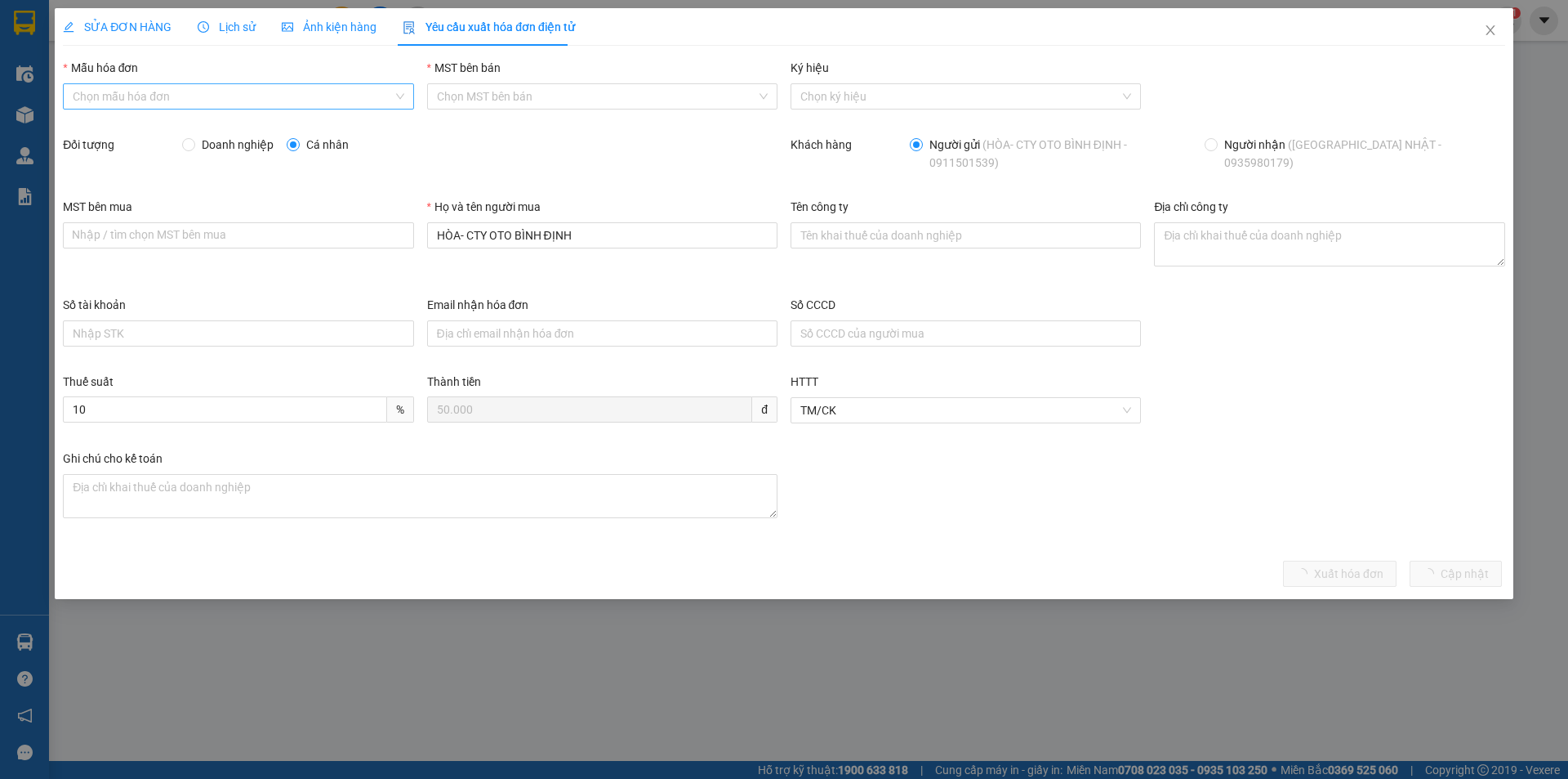
drag, startPoint x: 204, startPoint y: 85, endPoint x: 196, endPoint y: 94, distance: 12.0
click at [203, 85] on input "Mẫu hóa đơn" at bounding box center [232, 96] width 320 height 25
click at [162, 127] on div "HĐH" at bounding box center [238, 128] width 331 height 18
type input "8"
click at [234, 146] on span "Doanh nghiệp" at bounding box center [238, 144] width 85 height 18
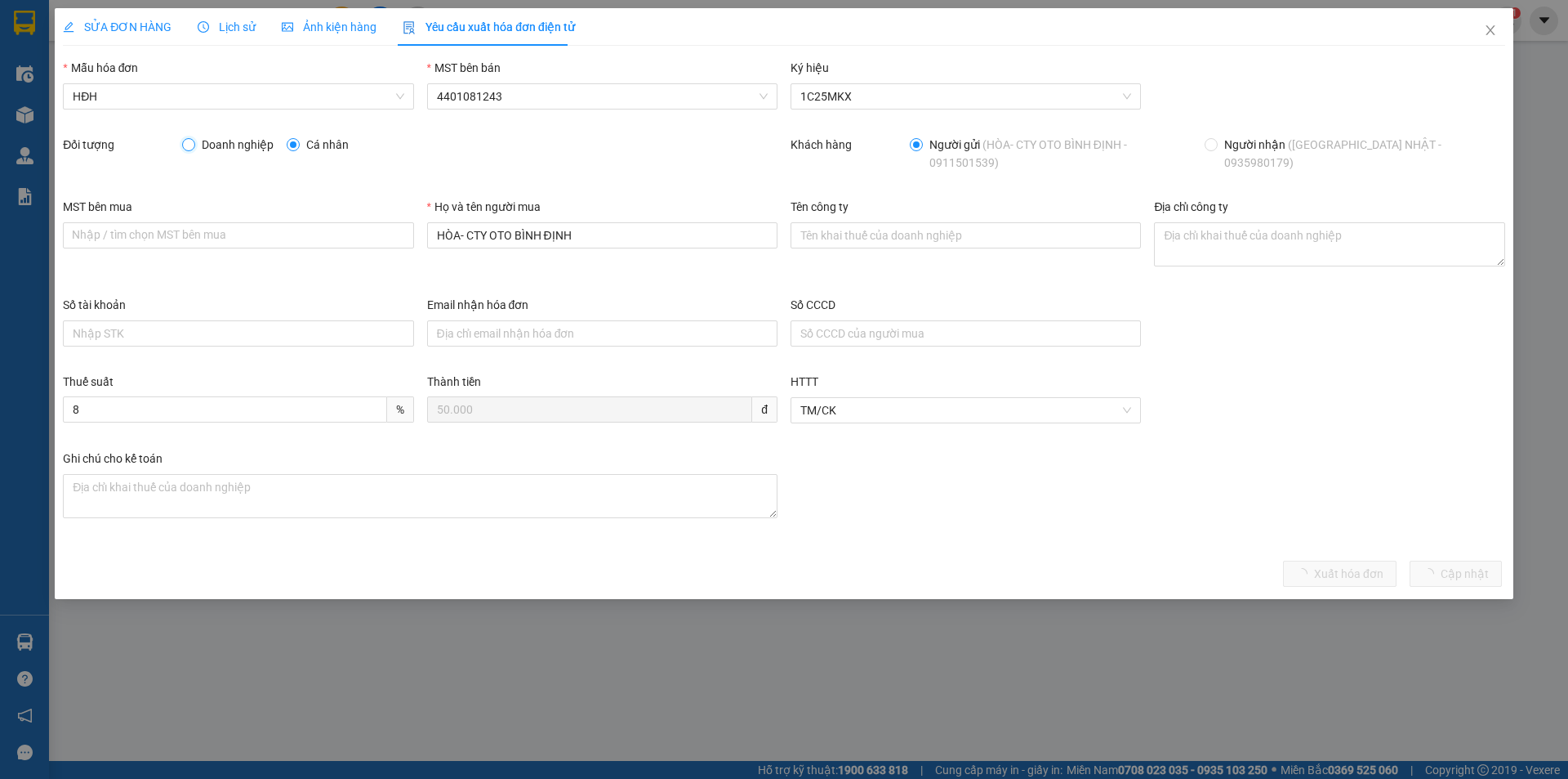
click at [193, 146] on input "Doanh nghiệp" at bounding box center [188, 143] width 11 height 11
radio input "true"
radio input "false"
drag, startPoint x: 577, startPoint y: 228, endPoint x: 391, endPoint y: 234, distance: 186.1
click at [395, 234] on div "MST bên mua Nhập / tìm chọn MST bên mua Họ và tên người mua HÒA- CTY OTO BÌNH Đ…" at bounding box center [784, 247] width 1456 height 98
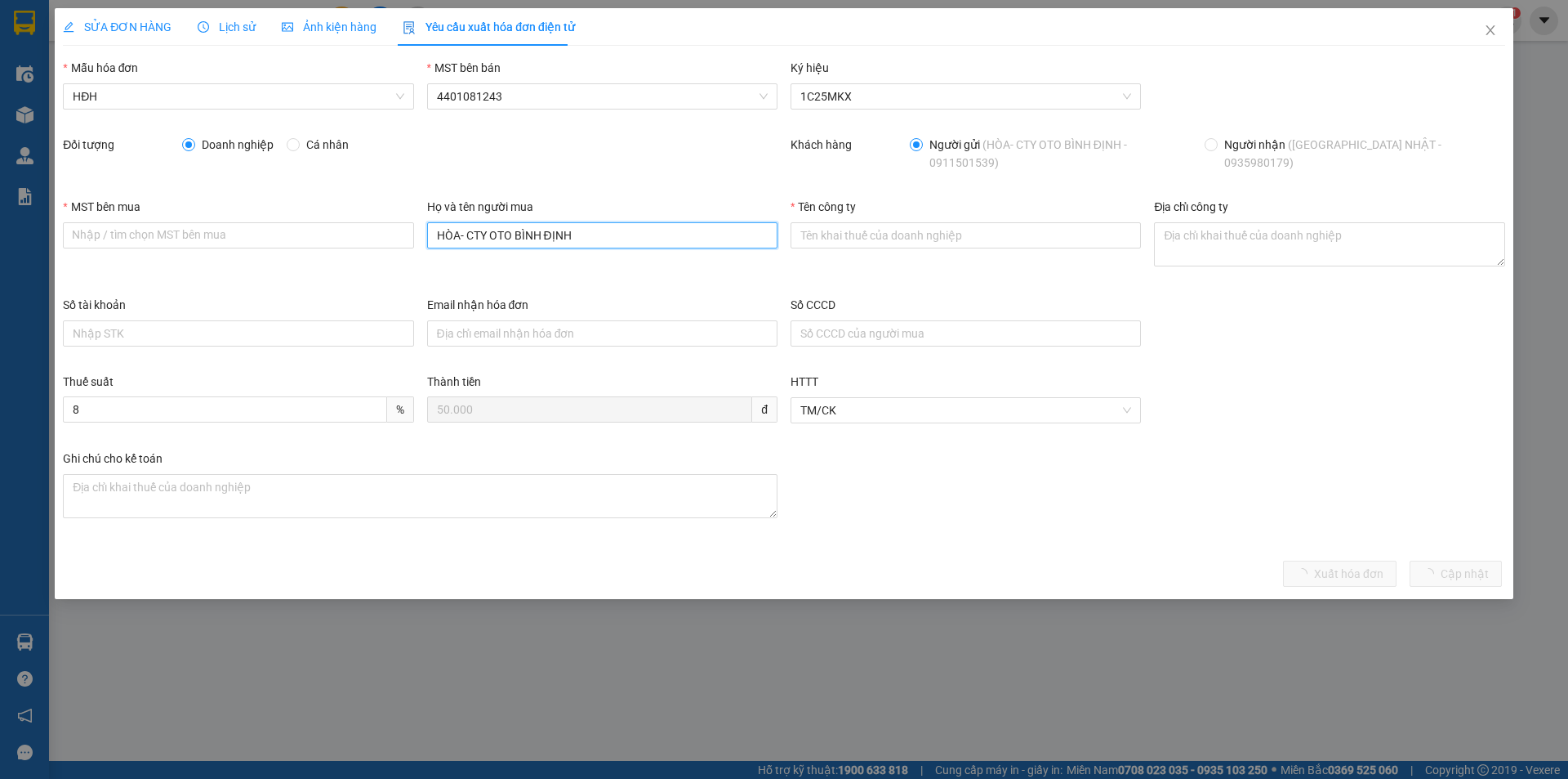
click at [579, 243] on input "HÒA- CTY OTO BÌNH ĐỊNH" at bounding box center [602, 236] width 351 height 26
drag, startPoint x: 492, startPoint y: 240, endPoint x: 409, endPoint y: 233, distance: 83.3
click at [412, 234] on div "MST bên mua Nhập / tìm chọn MST bên mua Họ và tên người mua HÒA- CTY OTO BÌNH Đ…" at bounding box center [784, 247] width 1456 height 98
type input "HÒA- CTY OTO BÌNH ĐỊNH"
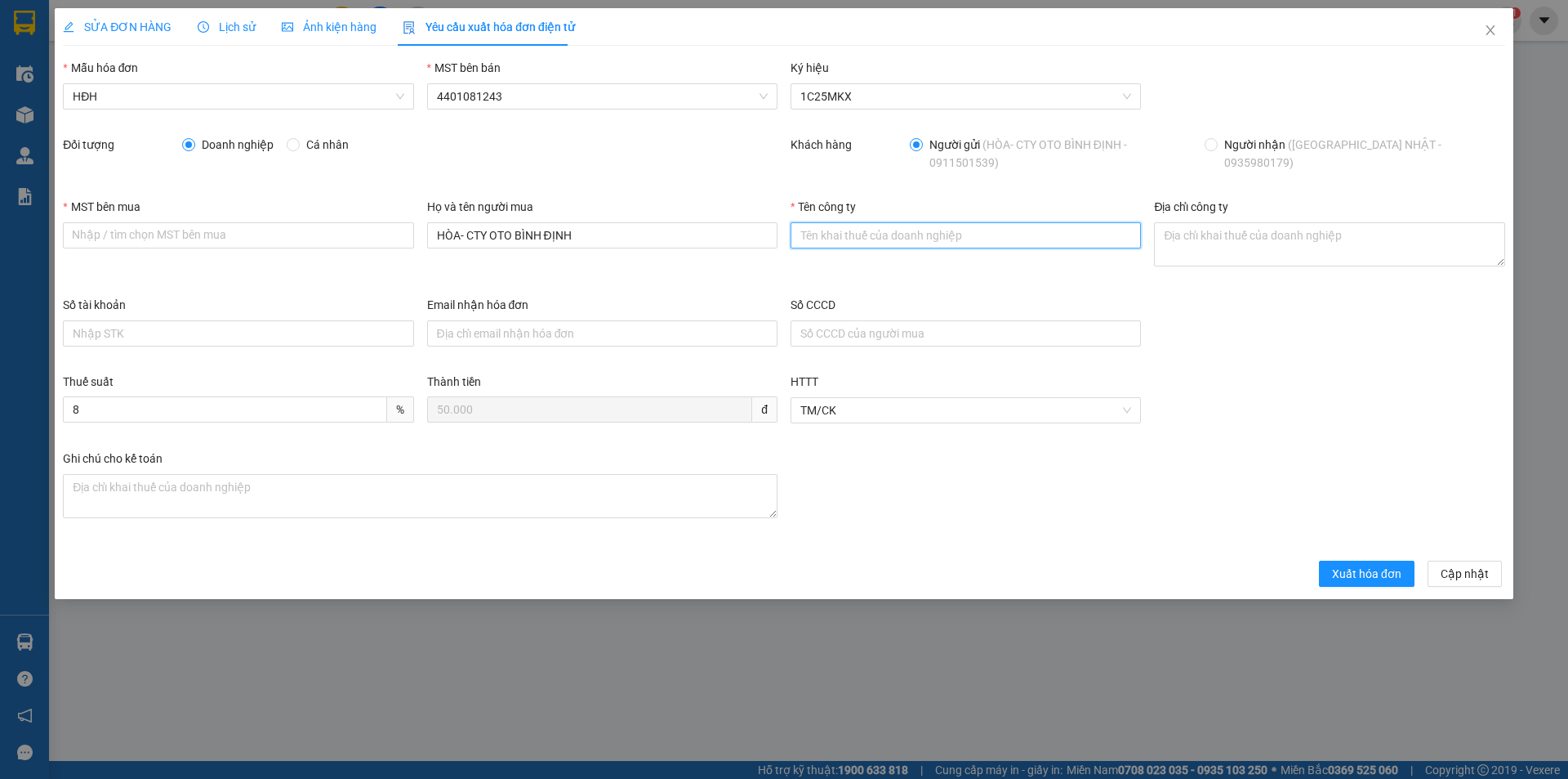
click at [849, 230] on input "Tên công ty" at bounding box center [966, 236] width 351 height 26
paste input "CÔNG TY TNHH CÔNG NGHIỆP Ô TÔ BÌNH ĐỊNH"
type input "CÔNG TY TNHH CÔNG NGHIỆP Ô TÔ BÌNH ĐỊNH"
drag, startPoint x: 577, startPoint y: 237, endPoint x: 428, endPoint y: 235, distance: 149.0
click at [428, 235] on input "HÒA- CTY OTO BÌNH ĐỊNH" at bounding box center [602, 236] width 351 height 26
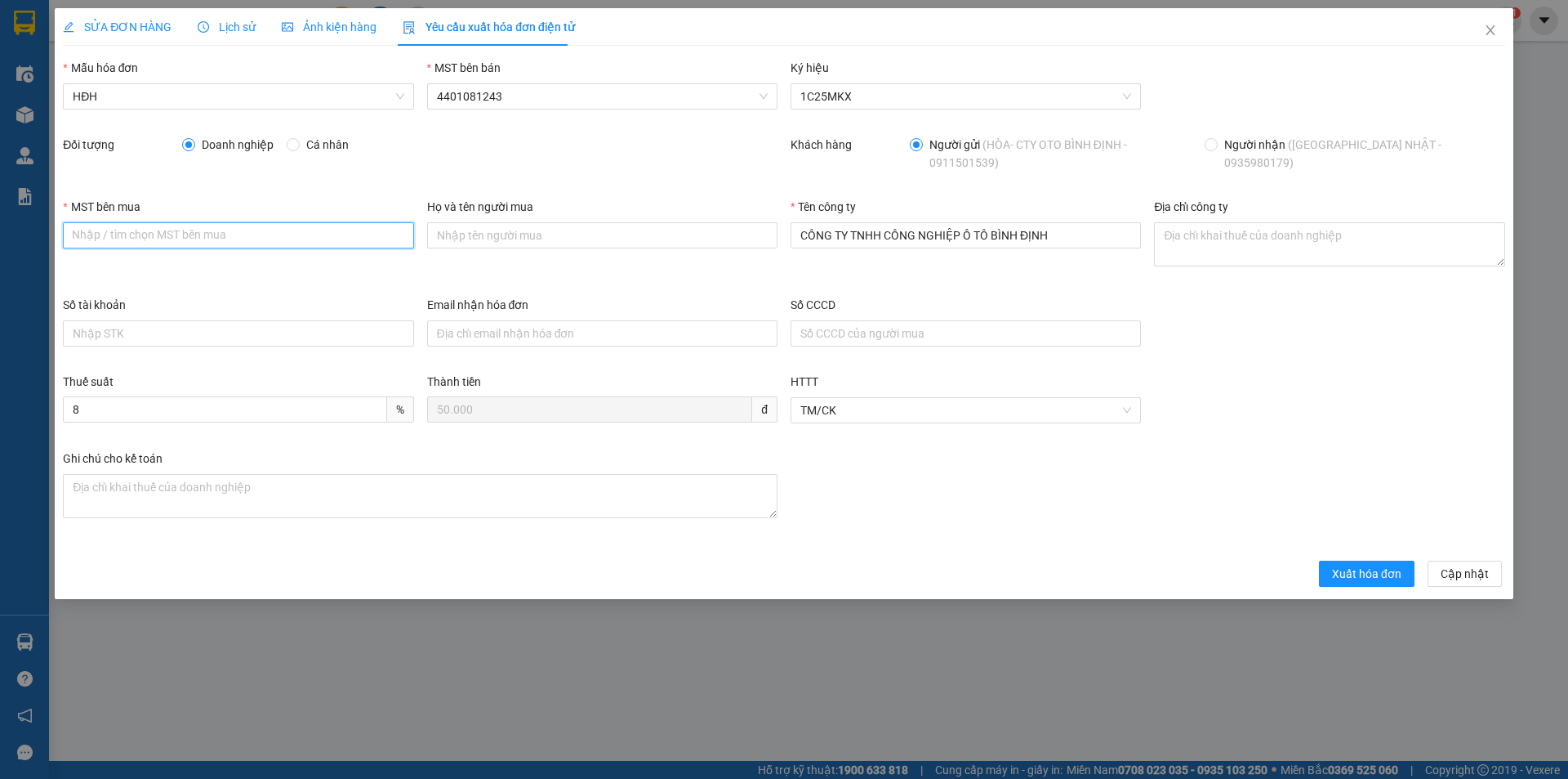
click at [268, 240] on input "MST bên mua" at bounding box center [239, 236] width 351 height 26
paste input "4101469003"
type input "4101469003"
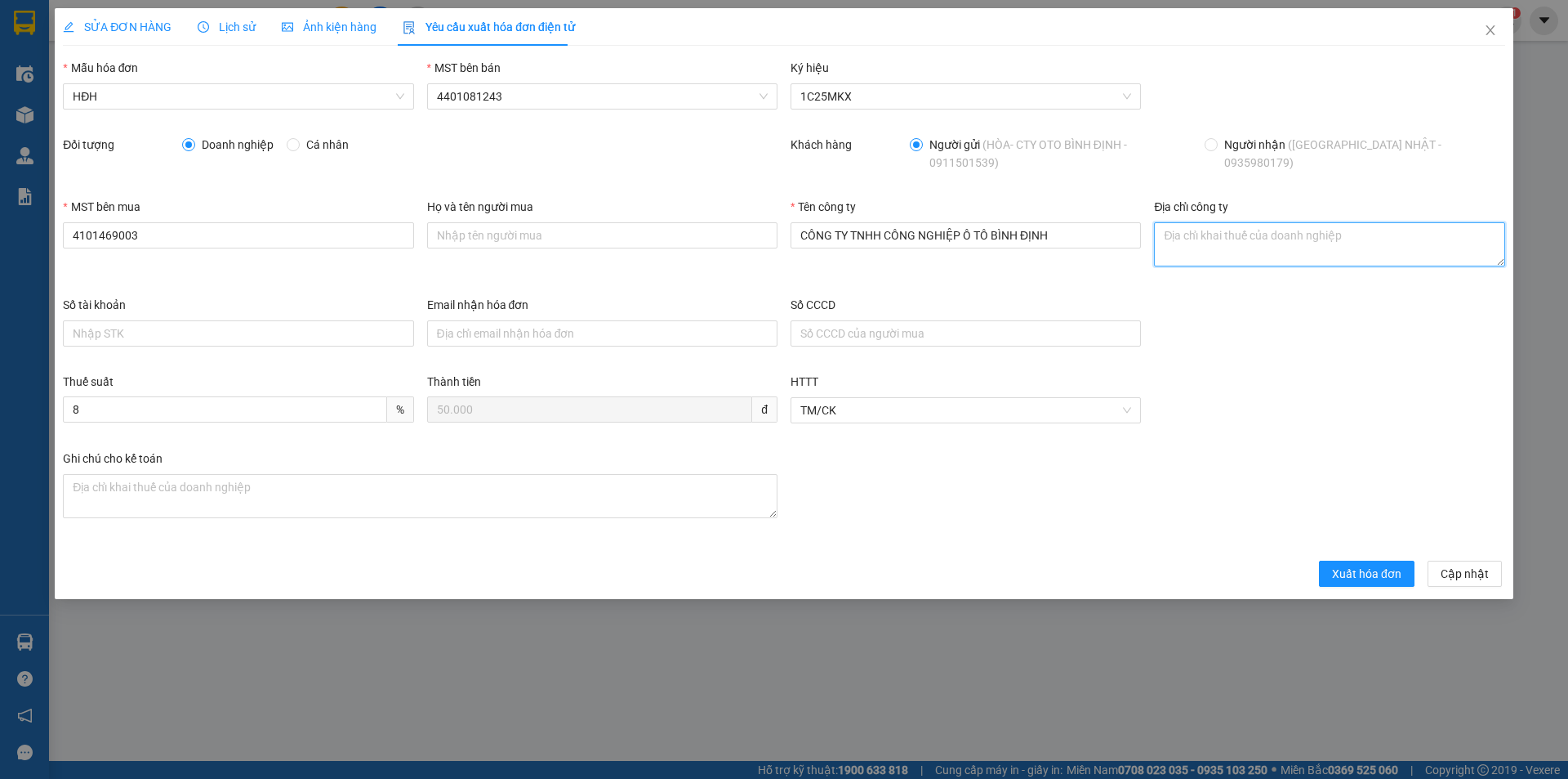
click at [1249, 259] on textarea "Địa chỉ công ty" at bounding box center [1329, 244] width 351 height 44
paste textarea "Lô 15 -17 KĐT mới An [GEOGRAPHIC_DATA] ([GEOGRAPHIC_DATA] B3a), [GEOGRAPHIC_DAT…"
type textarea "Lô 15 -17 KĐT mới An [GEOGRAPHIC_DATA] ([GEOGRAPHIC_DATA] B3a), [GEOGRAPHIC_DAT…"
click at [1364, 580] on span "Xuất hóa đơn" at bounding box center [1367, 573] width 70 height 18
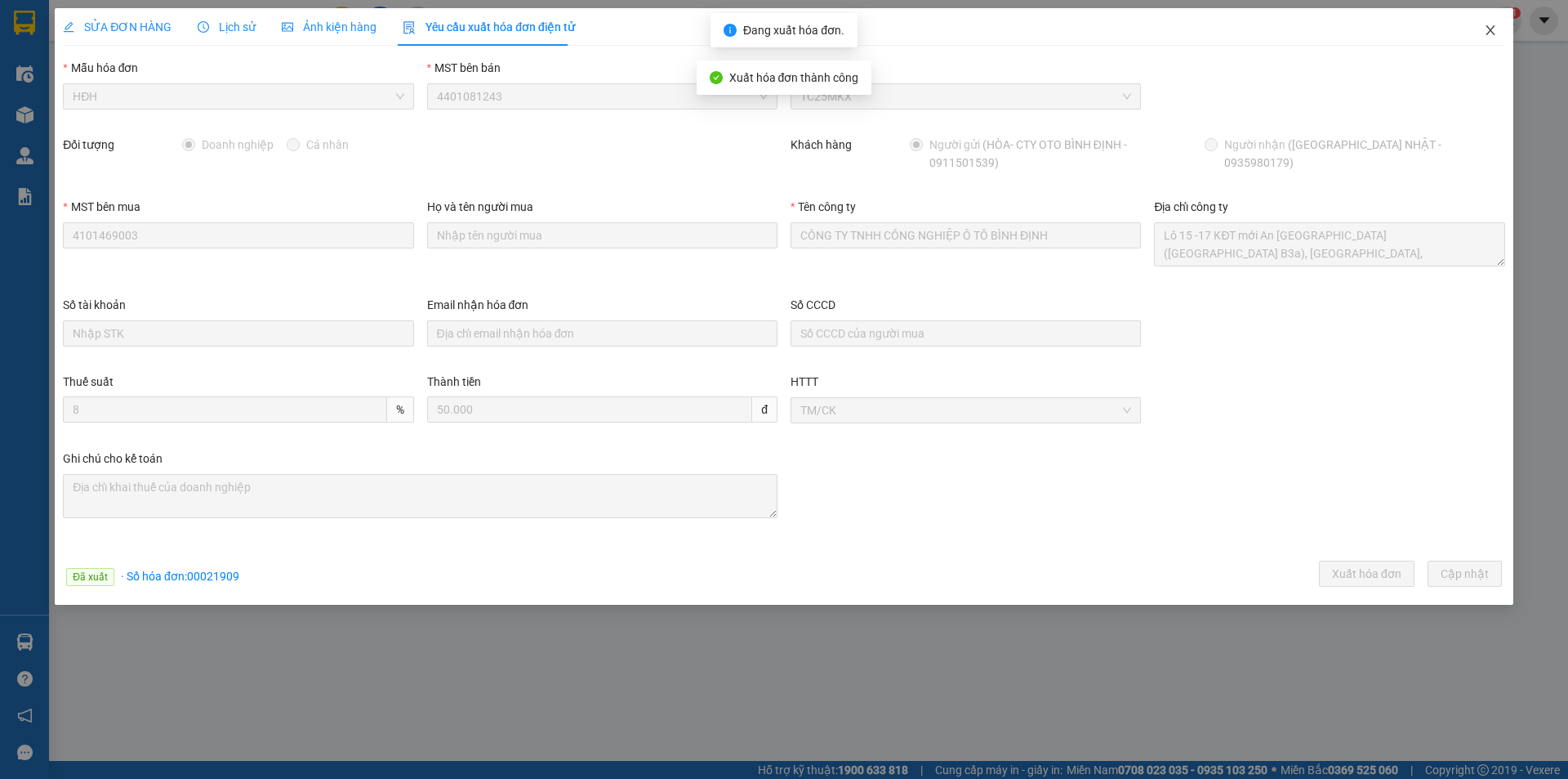
click at [1493, 33] on icon "close" at bounding box center [1491, 30] width 9 height 9
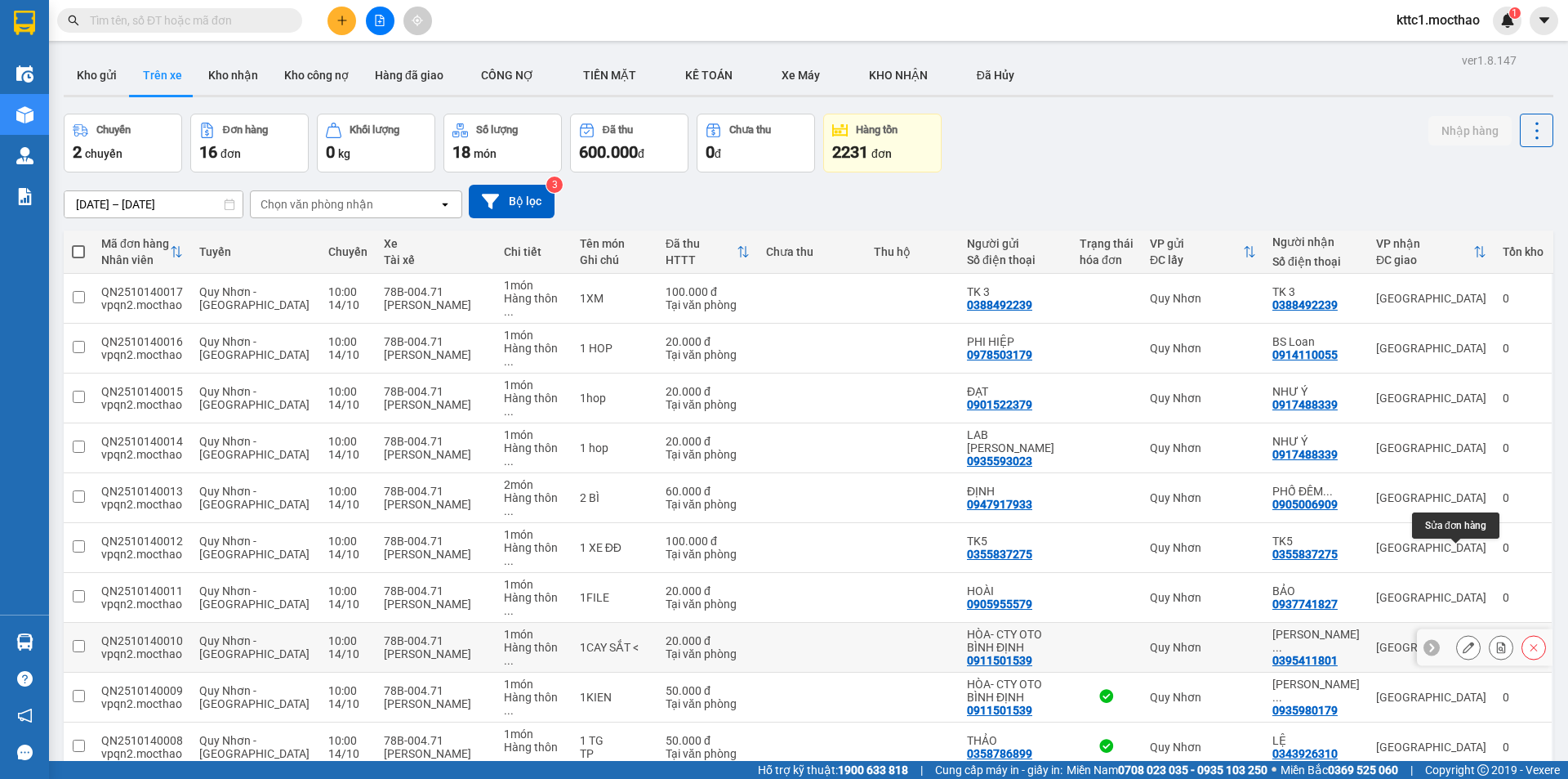
click at [1457, 633] on button at bounding box center [1468, 647] width 23 height 28
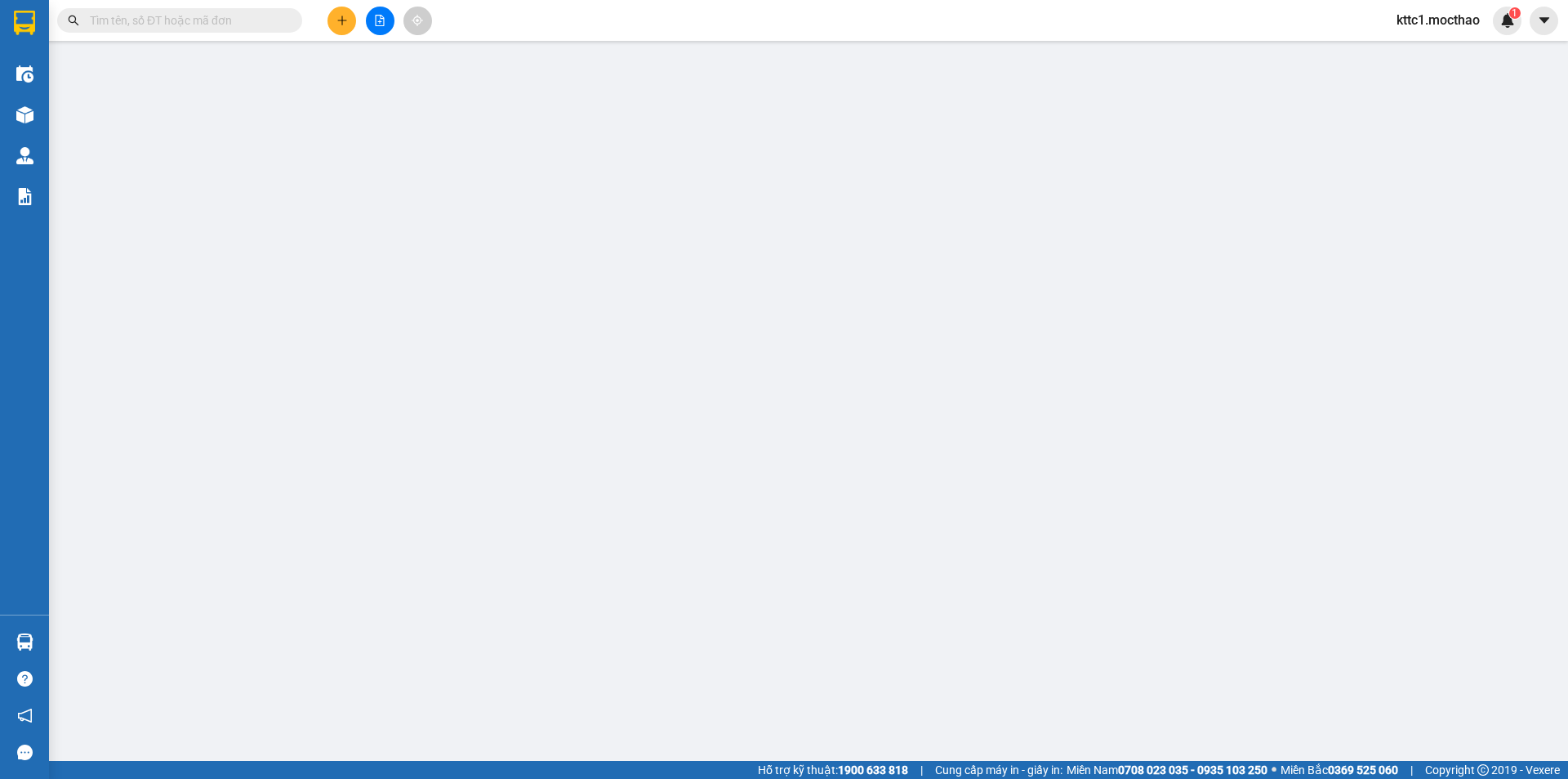
type input "0911501539"
type input "HÒA- CTY OTO BÌNH ĐỊNH"
type input "0395411801"
type input "[PERSON_NAME] CTY TNHH CÔNG NGHIỆP Ô TÔ BÌNH ĐỊNH"
type input "T"
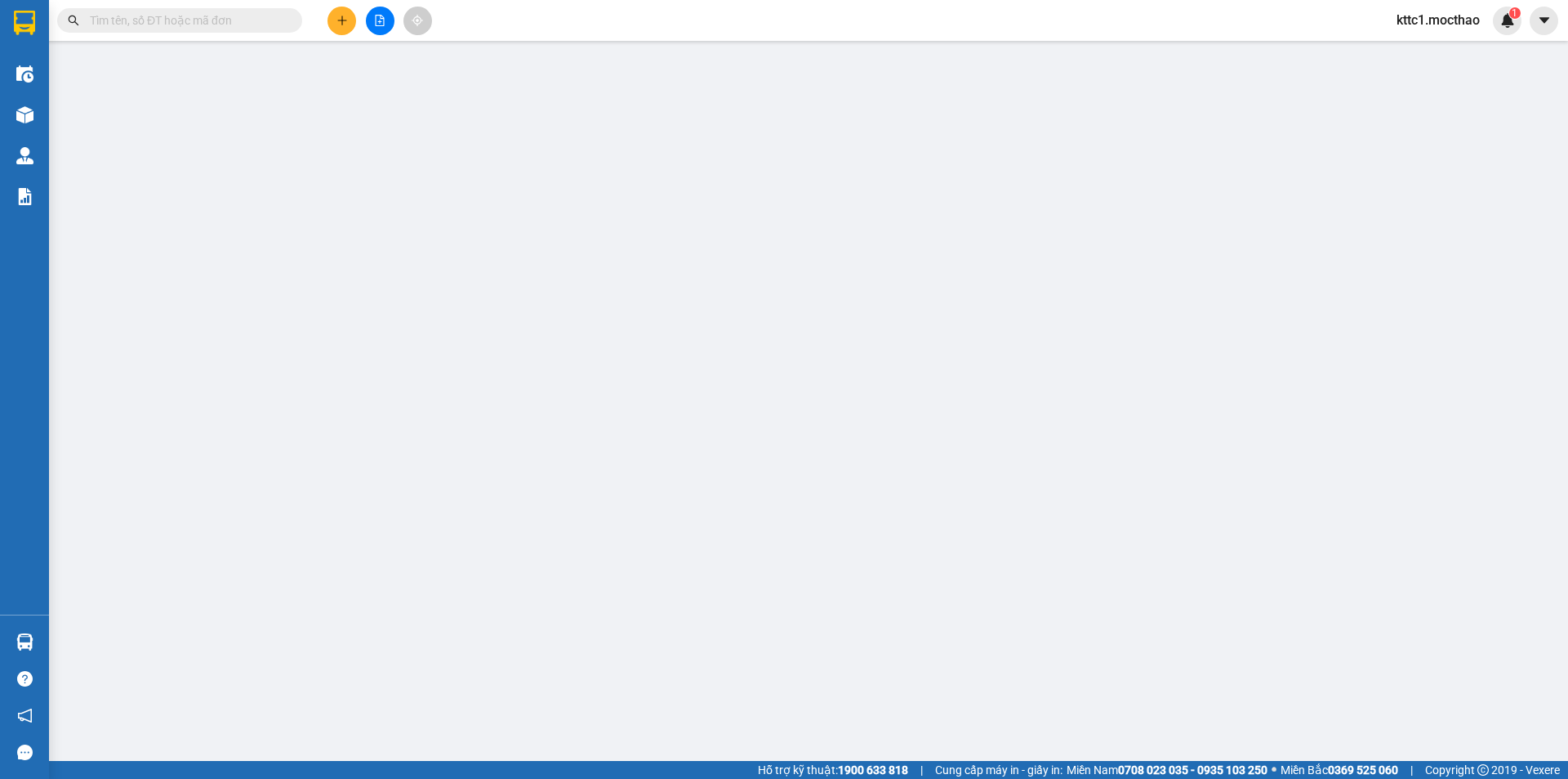
type input "0"
type input "20.000"
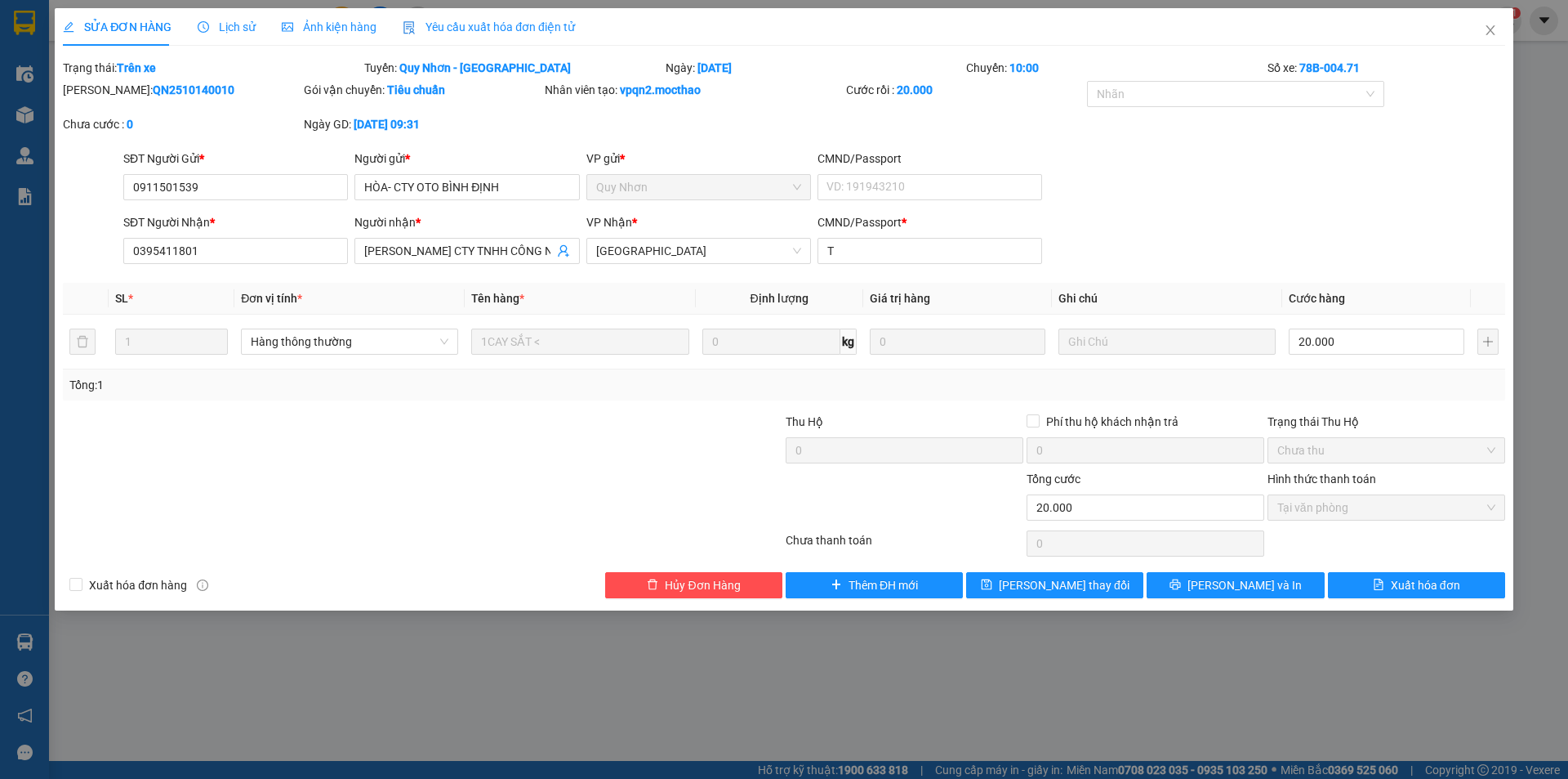
click at [466, 15] on div "Yêu cầu xuất hóa đơn điện tử" at bounding box center [488, 27] width 173 height 38
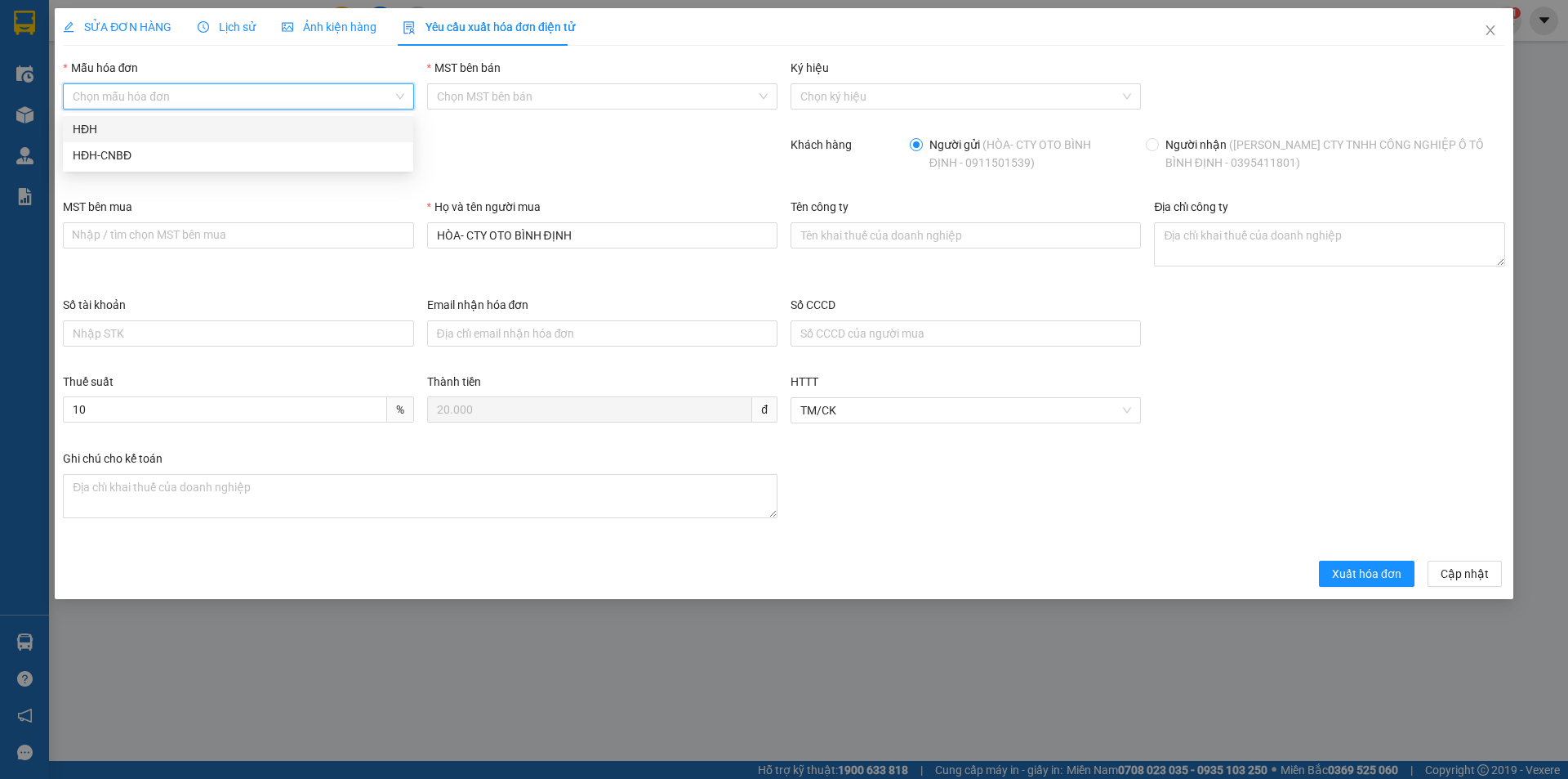
click at [209, 103] on input "Mẫu hóa đơn" at bounding box center [232, 96] width 320 height 25
click at [129, 130] on div "HĐH" at bounding box center [238, 128] width 331 height 18
type input "8"
click at [217, 148] on span "Doanh nghiệp" at bounding box center [238, 144] width 85 height 18
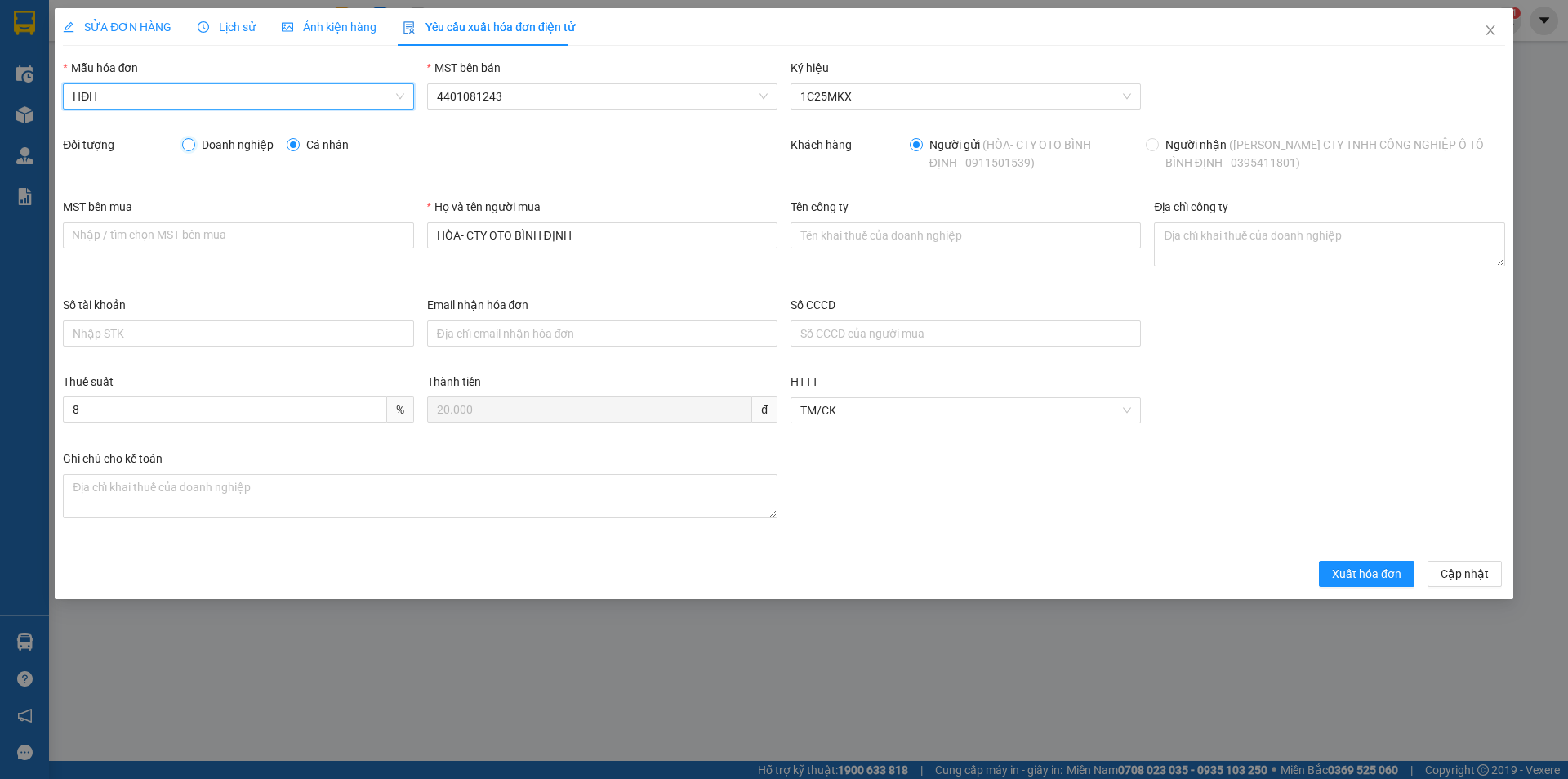
click at [193, 148] on input "Doanh nghiệp" at bounding box center [188, 143] width 11 height 11
radio input "true"
radio input "false"
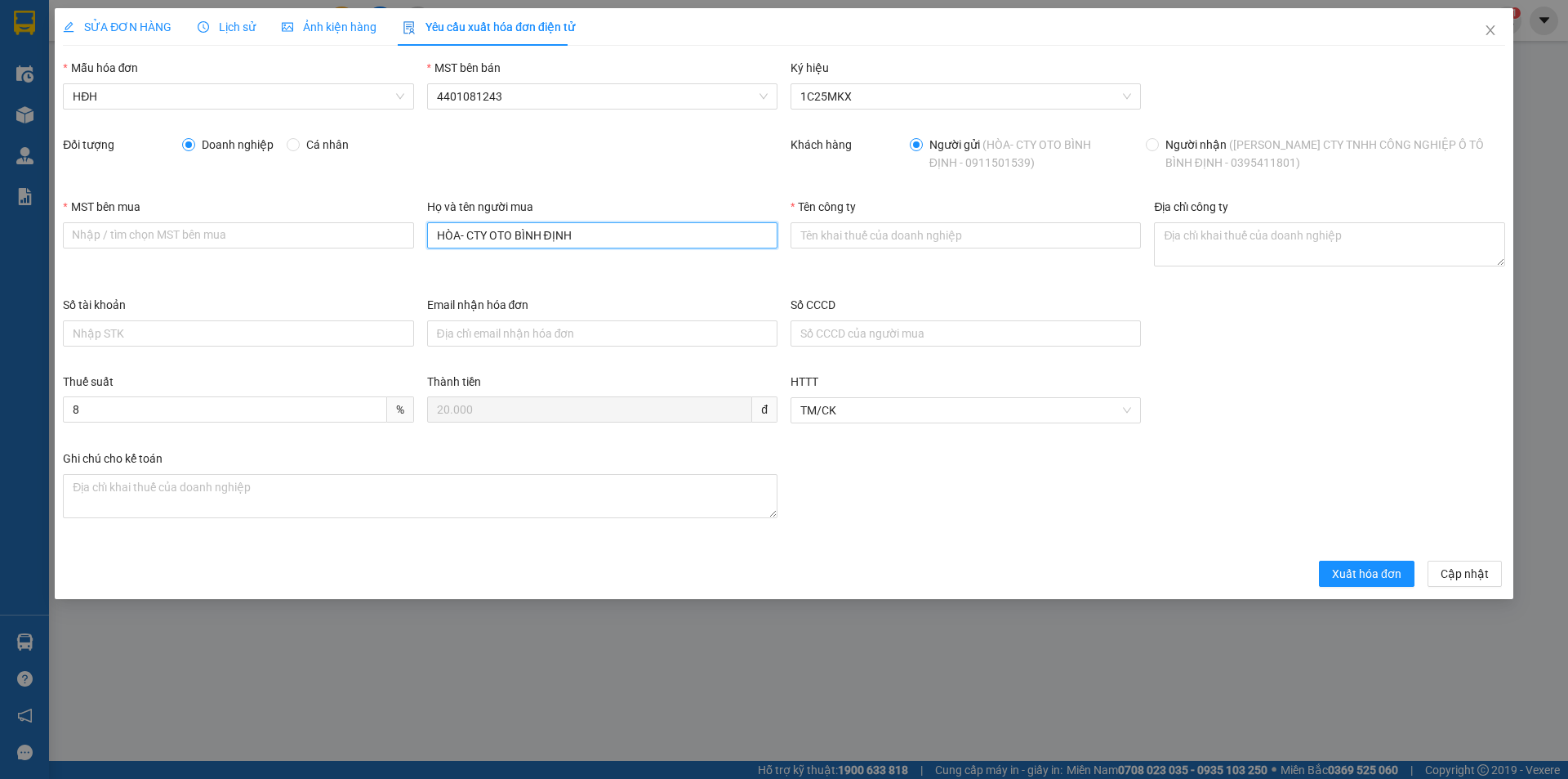
drag, startPoint x: 590, startPoint y: 243, endPoint x: 405, endPoint y: 251, distance: 185.2
click at [405, 251] on div "MST bên mua Nhập / tìm chọn MST bên mua Họ và tên người mua HÒA- CTY OTO BÌNH Đ…" at bounding box center [784, 247] width 1456 height 98
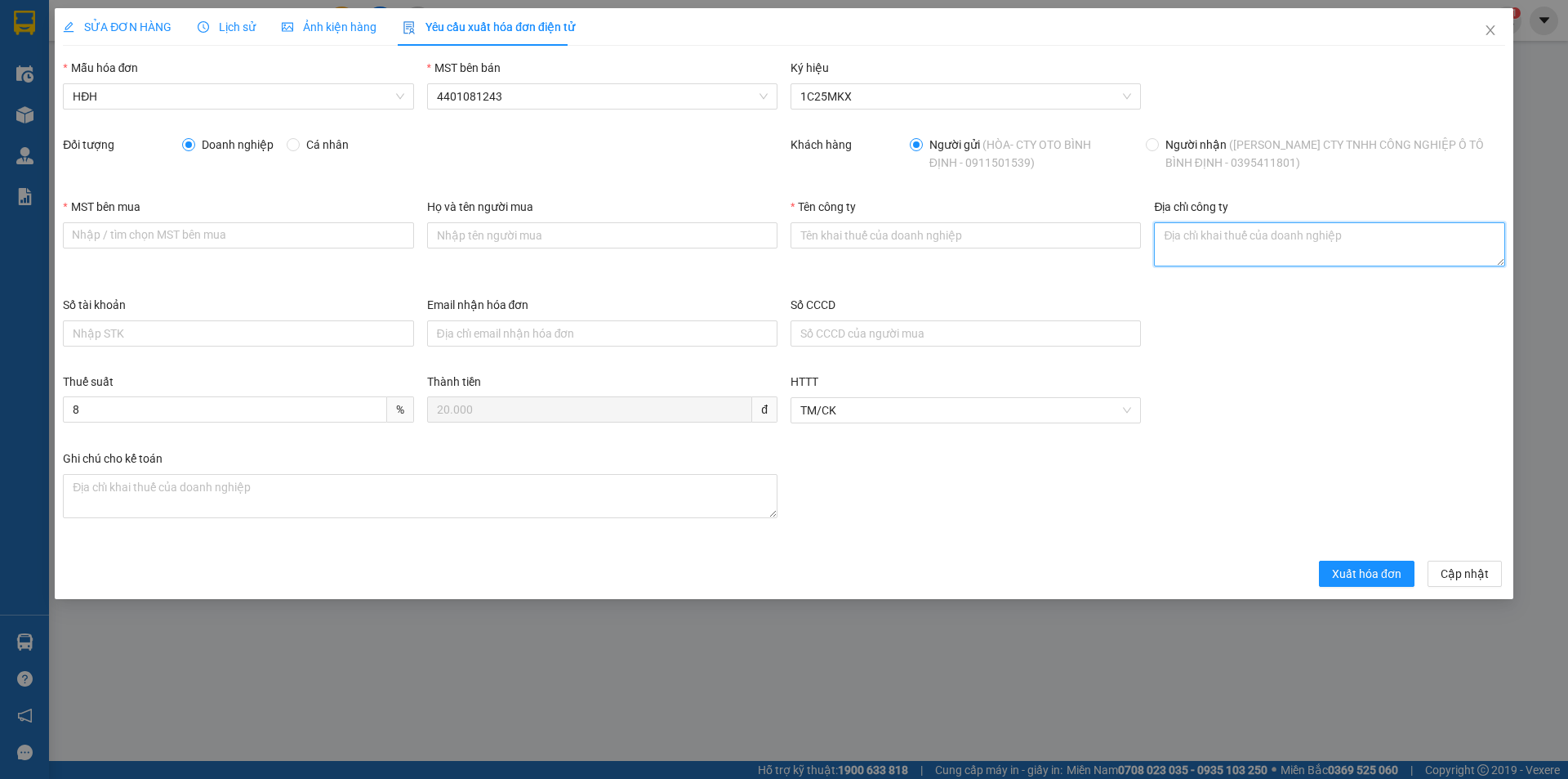
click at [1269, 251] on textarea "Địa chỉ công ty" at bounding box center [1329, 244] width 351 height 44
paste textarea "Lô 15 -17 KĐT mới An [GEOGRAPHIC_DATA] ([GEOGRAPHIC_DATA] B3a), [GEOGRAPHIC_DAT…"
type textarea "Lô 15 -17 KĐT mới An [GEOGRAPHIC_DATA] ([GEOGRAPHIC_DATA] B3a), [GEOGRAPHIC_DAT…"
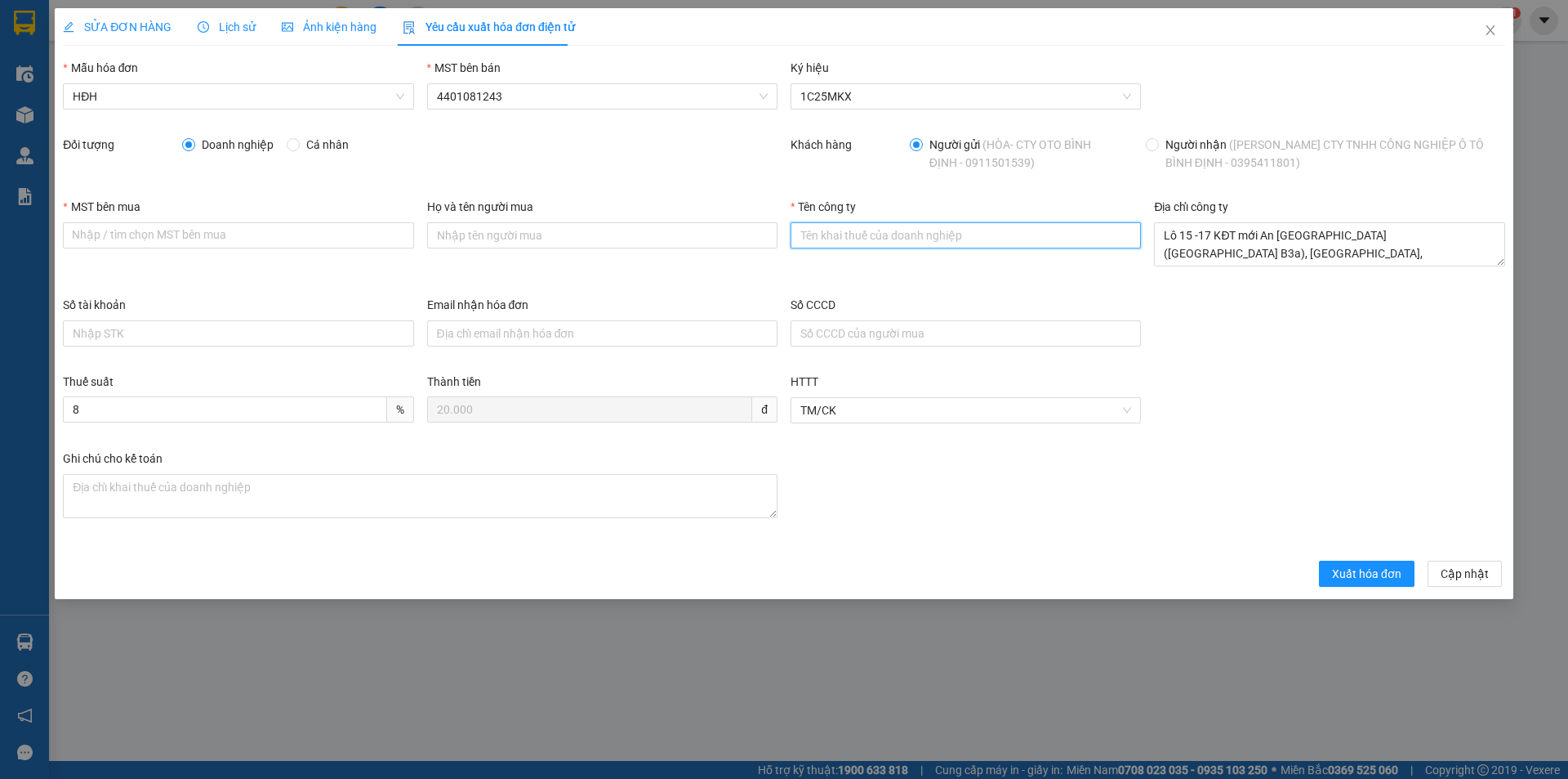
click at [921, 233] on input "Tên công ty" at bounding box center [966, 236] width 351 height 26
paste input "CÔNG TY TNHH CÔNG NGHIỆP Ô TÔ BÌNH ĐỊNH"
type input "CÔNG TY TNHH CÔNG NGHIỆP Ô TÔ BÌNH ĐỊNH"
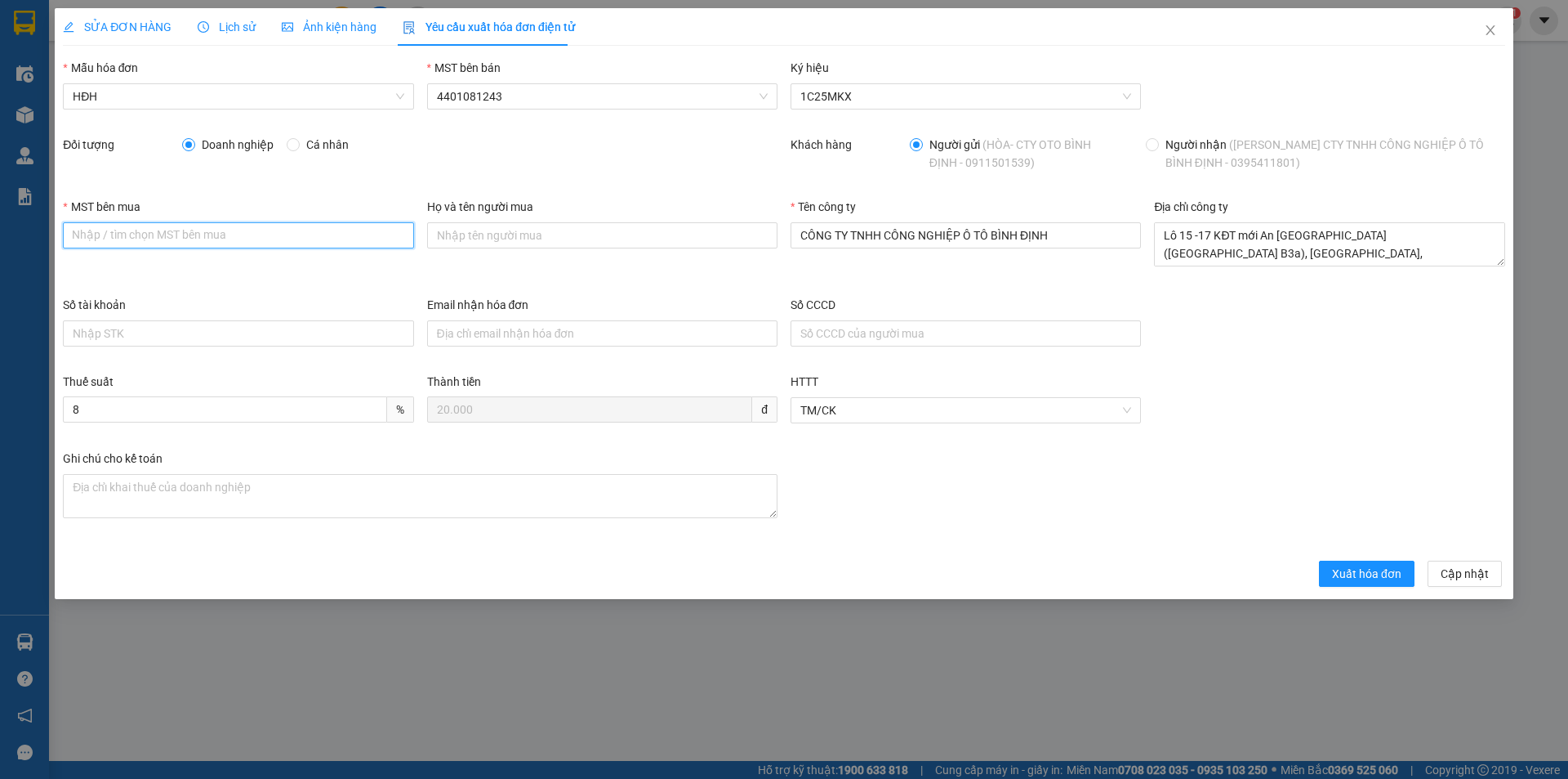
click at [153, 235] on input "MST bên mua" at bounding box center [239, 236] width 351 height 26
paste input "4101469003"
type input "4101469003"
click at [1391, 583] on button "Xuất hóa đơn" at bounding box center [1366, 573] width 95 height 26
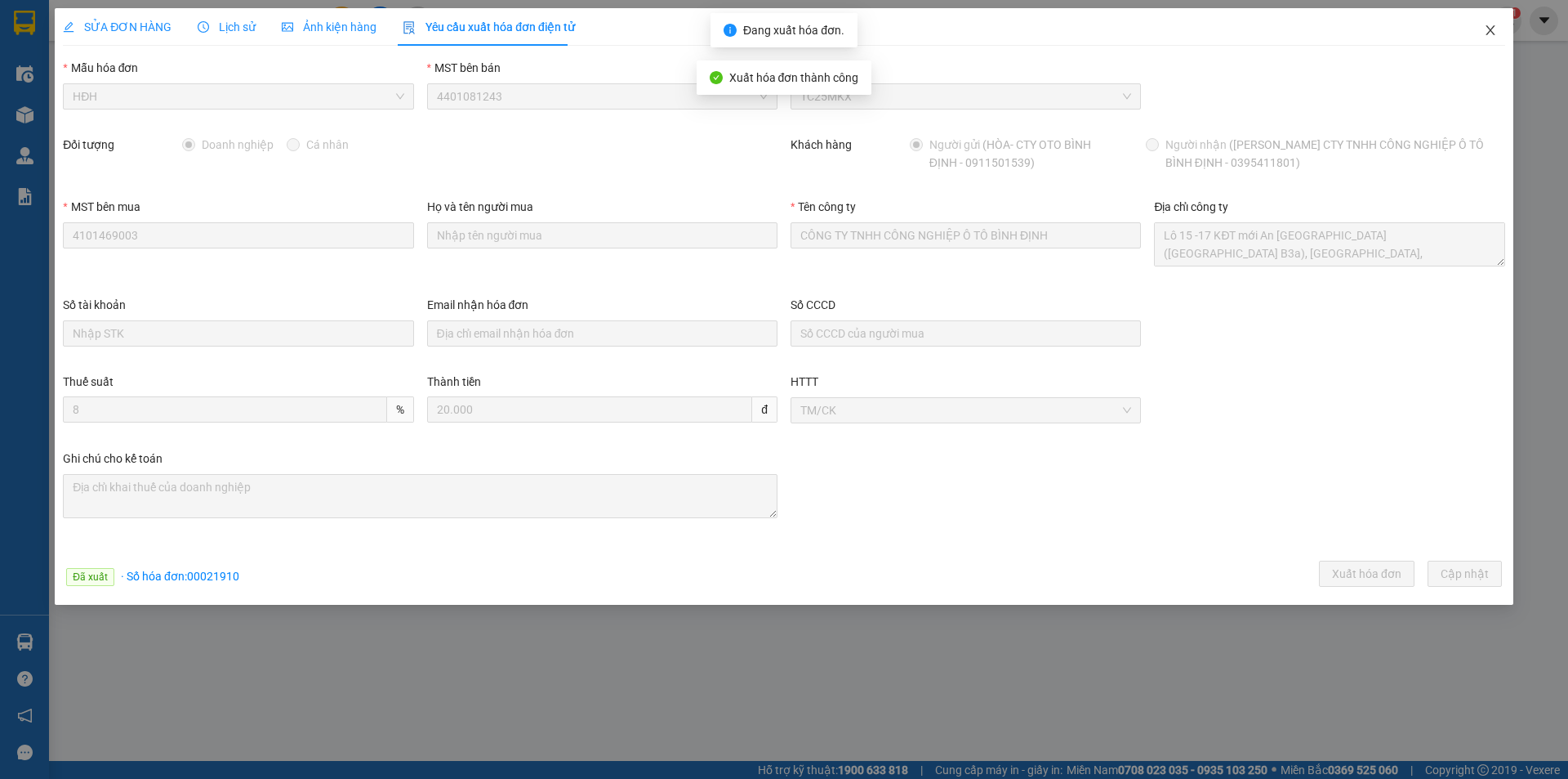
click at [1487, 32] on icon "close" at bounding box center [1491, 30] width 13 height 13
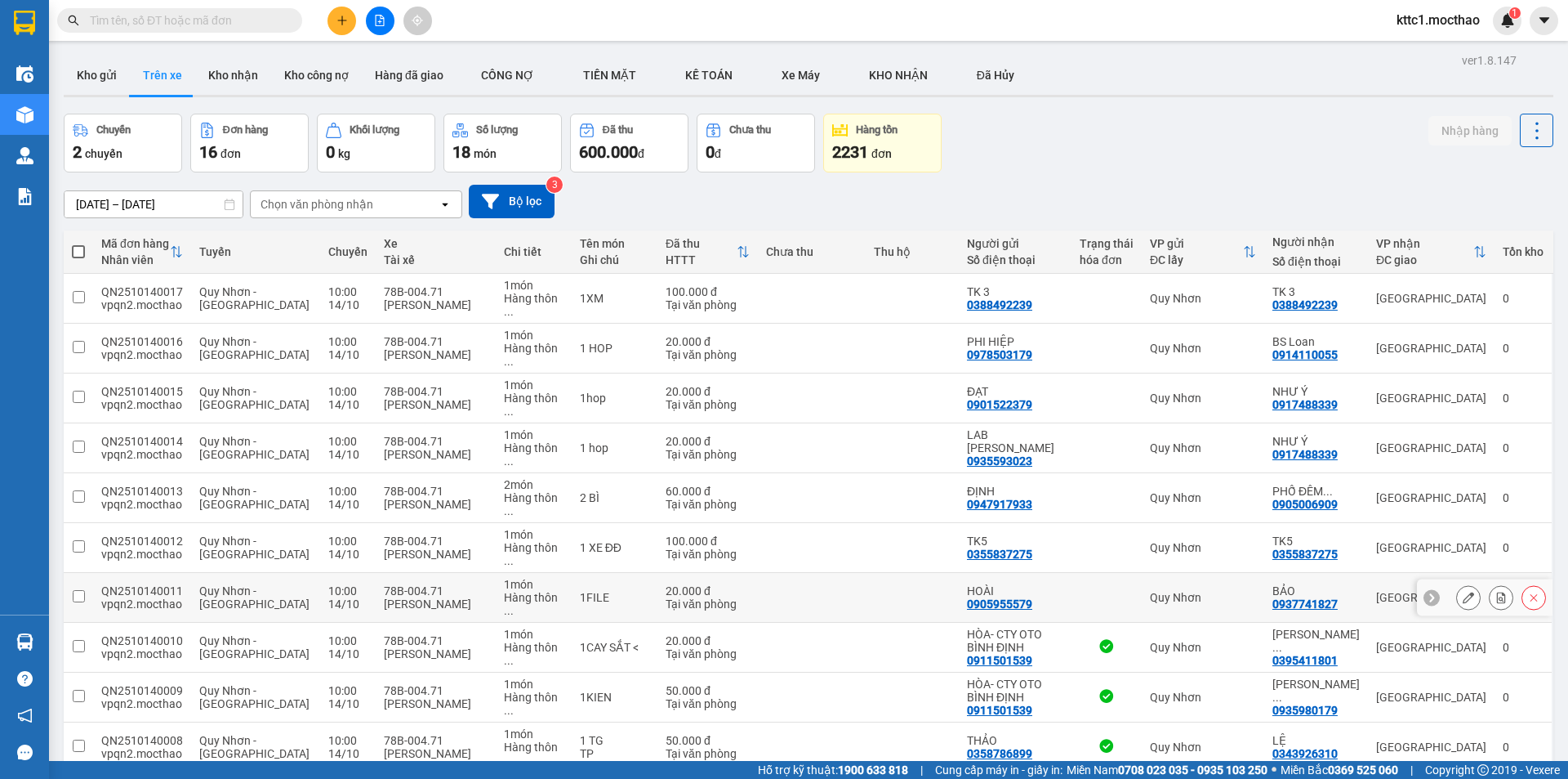
click at [1462, 591] on icon at bounding box center [1468, 597] width 11 height 11
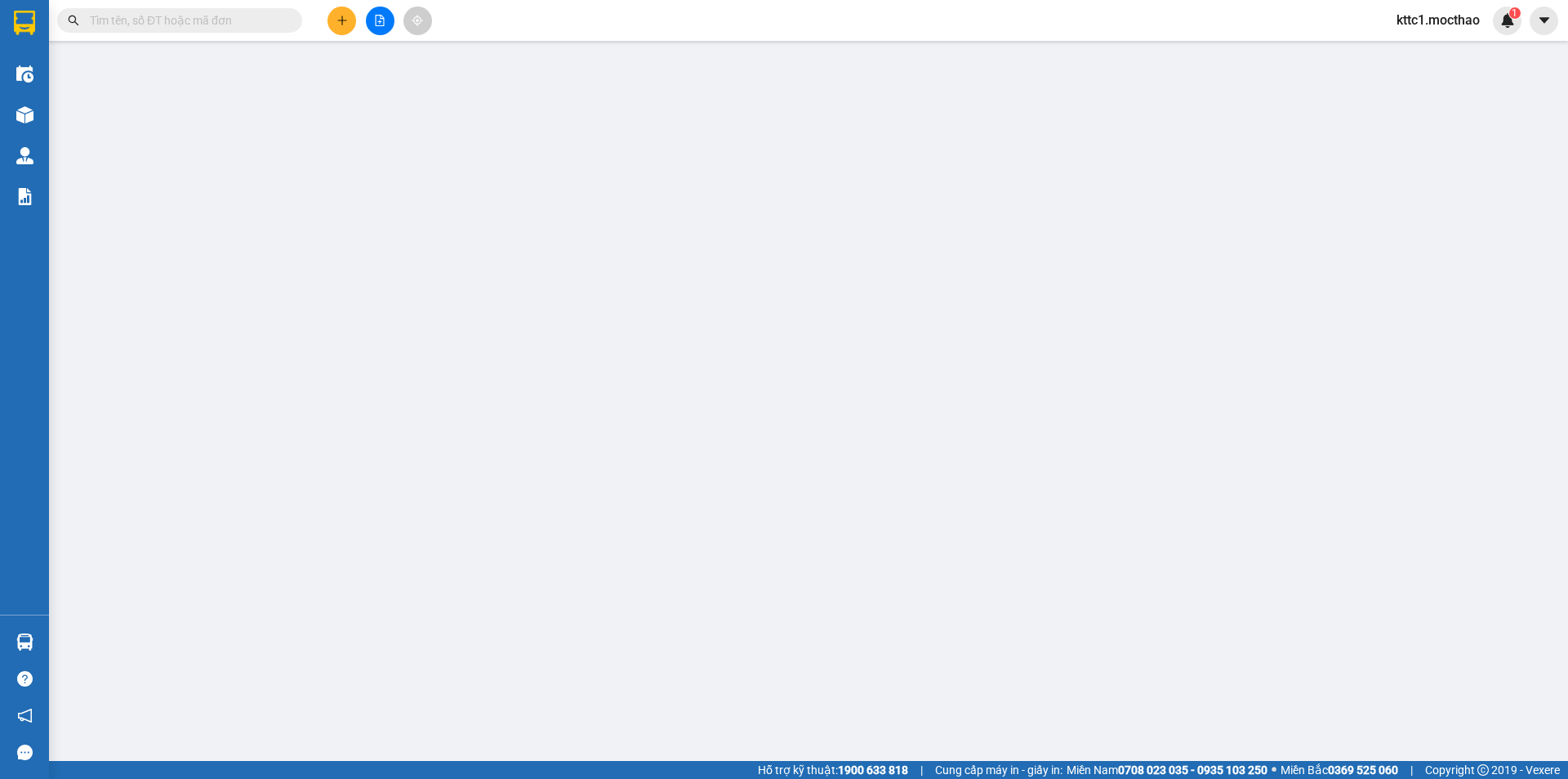
type input "0905955579"
type input "HOÀI"
type input "0937741827"
type input "BẢO"
type input "a"
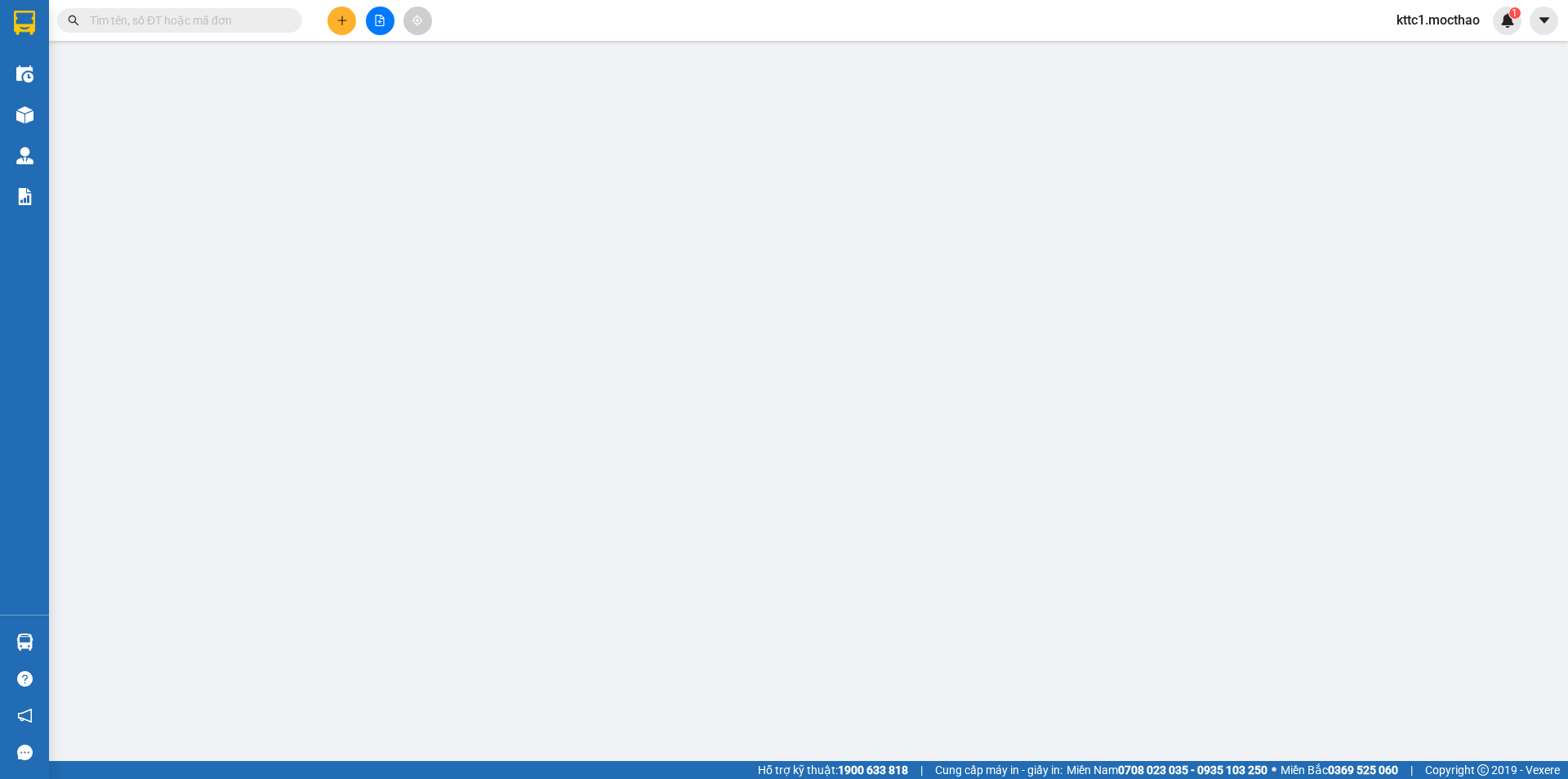
type input "0"
type input "20.000"
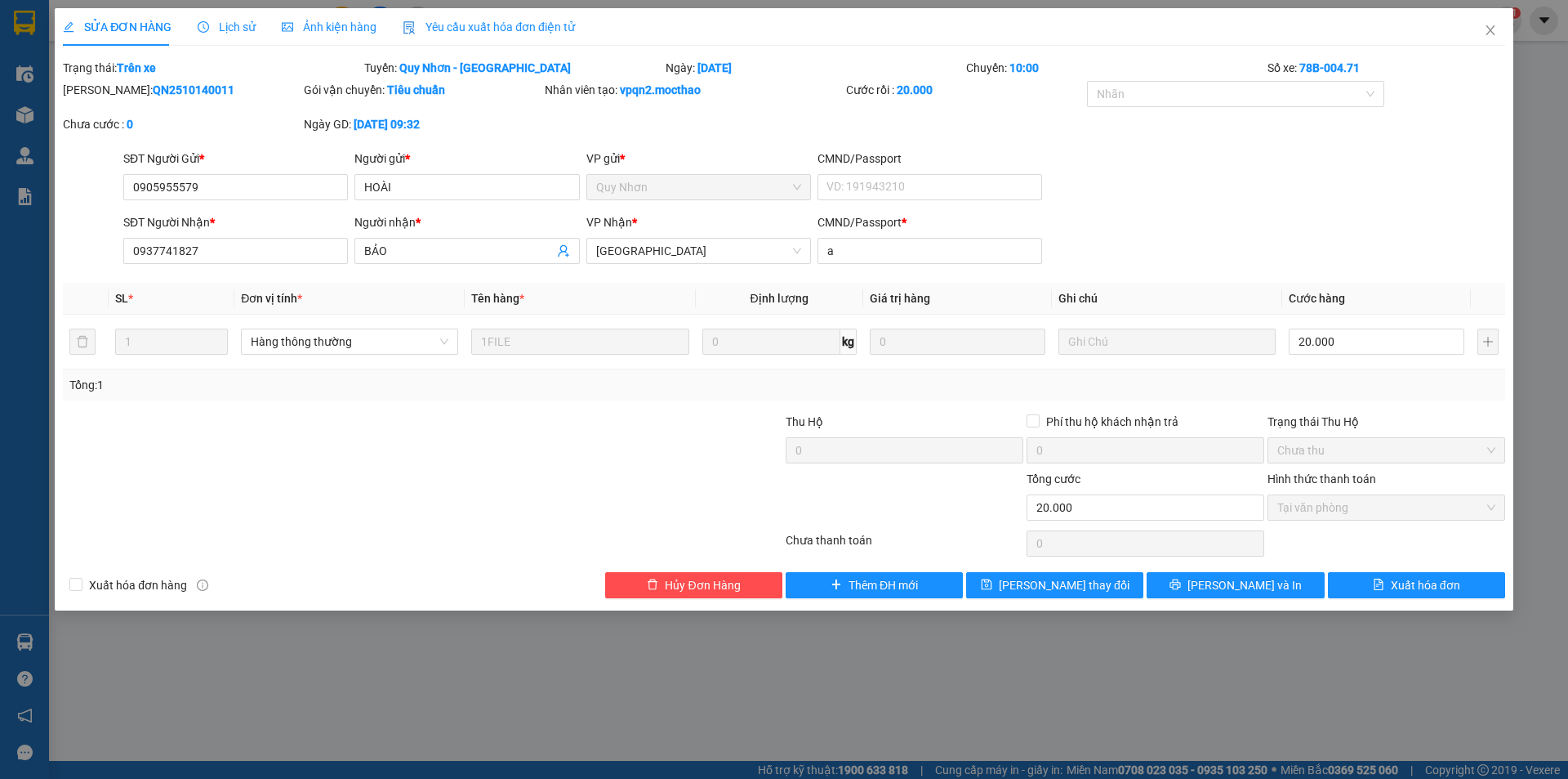
click at [468, 33] on span "Yêu cầu xuất hóa đơn điện tử" at bounding box center [488, 27] width 173 height 13
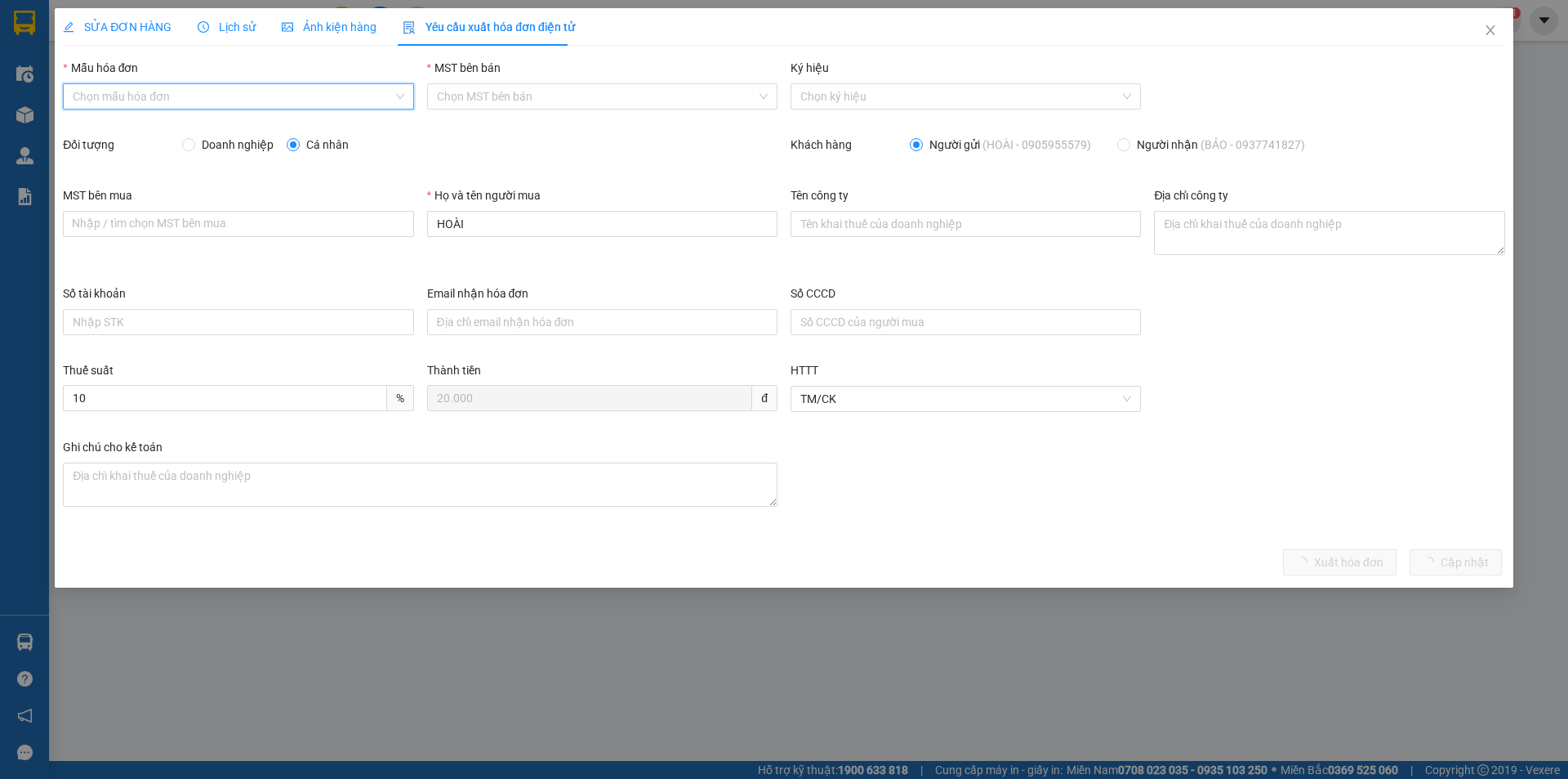
click at [178, 106] on input "Mẫu hóa đơn" at bounding box center [232, 96] width 320 height 25
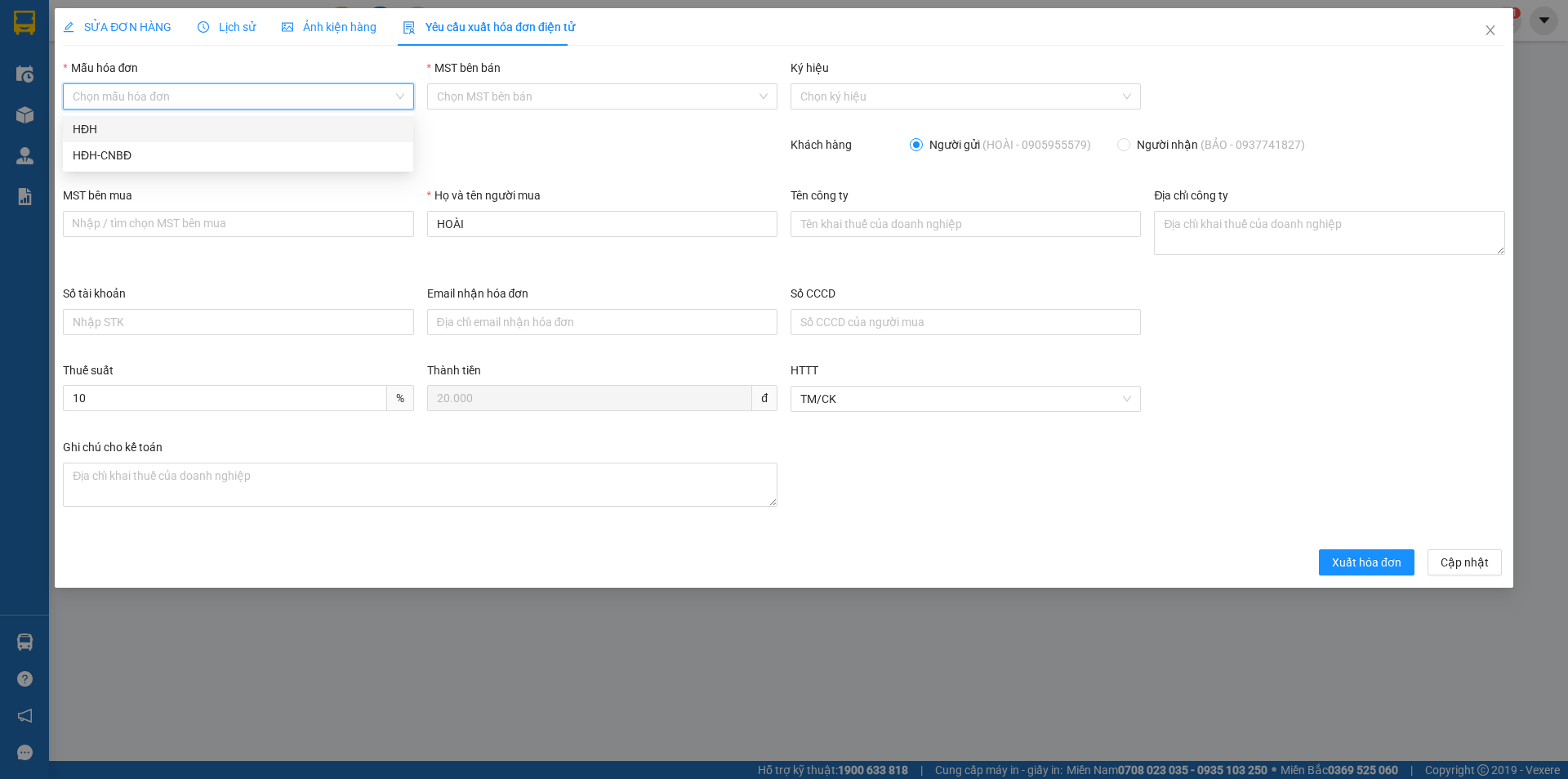
click at [166, 123] on div "HĐH" at bounding box center [238, 128] width 331 height 18
type input "8"
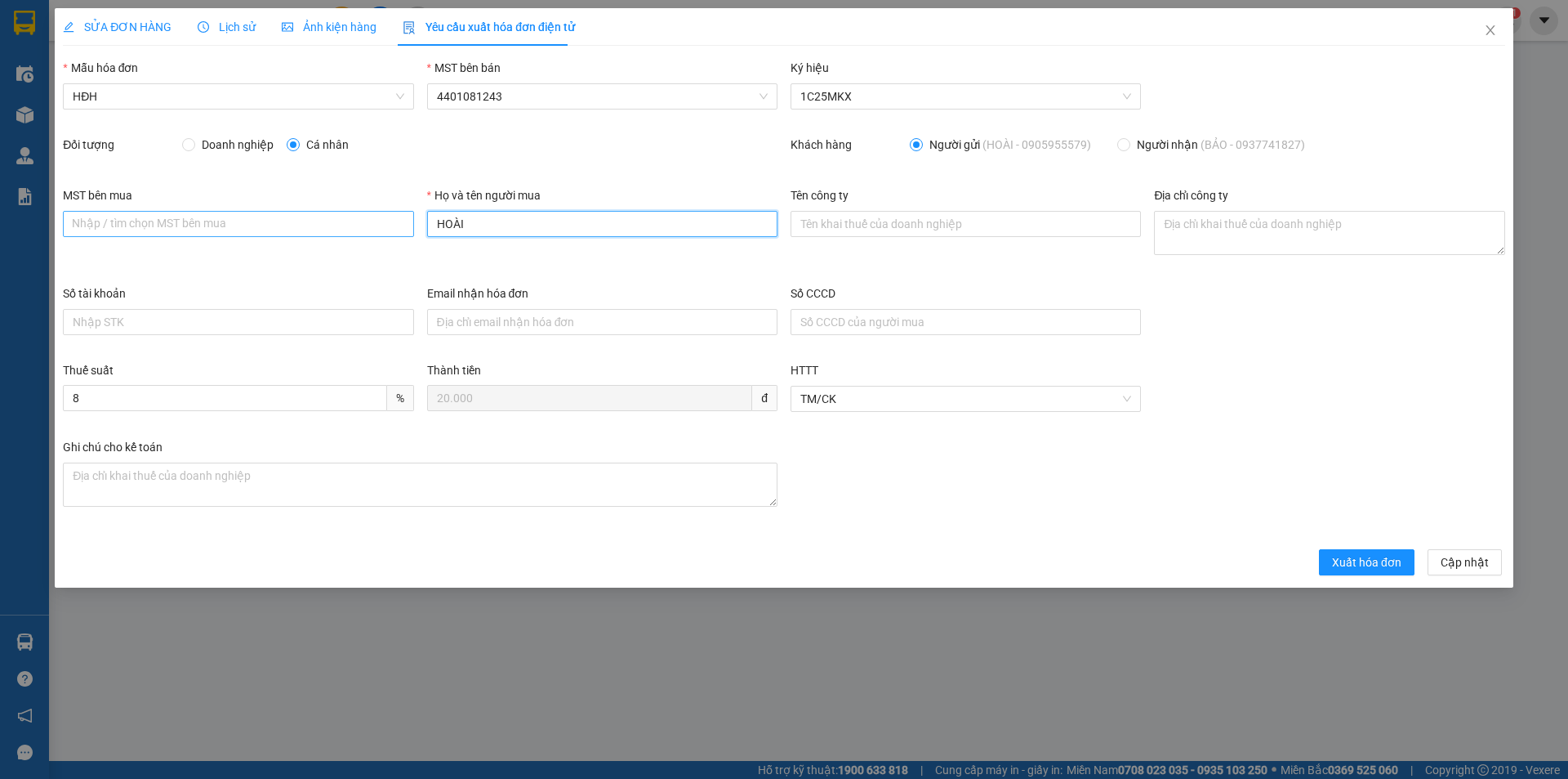
drag, startPoint x: 463, startPoint y: 224, endPoint x: 410, endPoint y: 217, distance: 53.5
click at [410, 217] on div "MST bên mua Nhập / tìm chọn MST bên mua Họ và tên người mua HOÀI Tên công ty Đị…" at bounding box center [784, 235] width 1456 height 98
type input "Người mua không lấy hóa đơn"
click at [1382, 560] on span "Xuất hóa đơn" at bounding box center [1367, 561] width 70 height 18
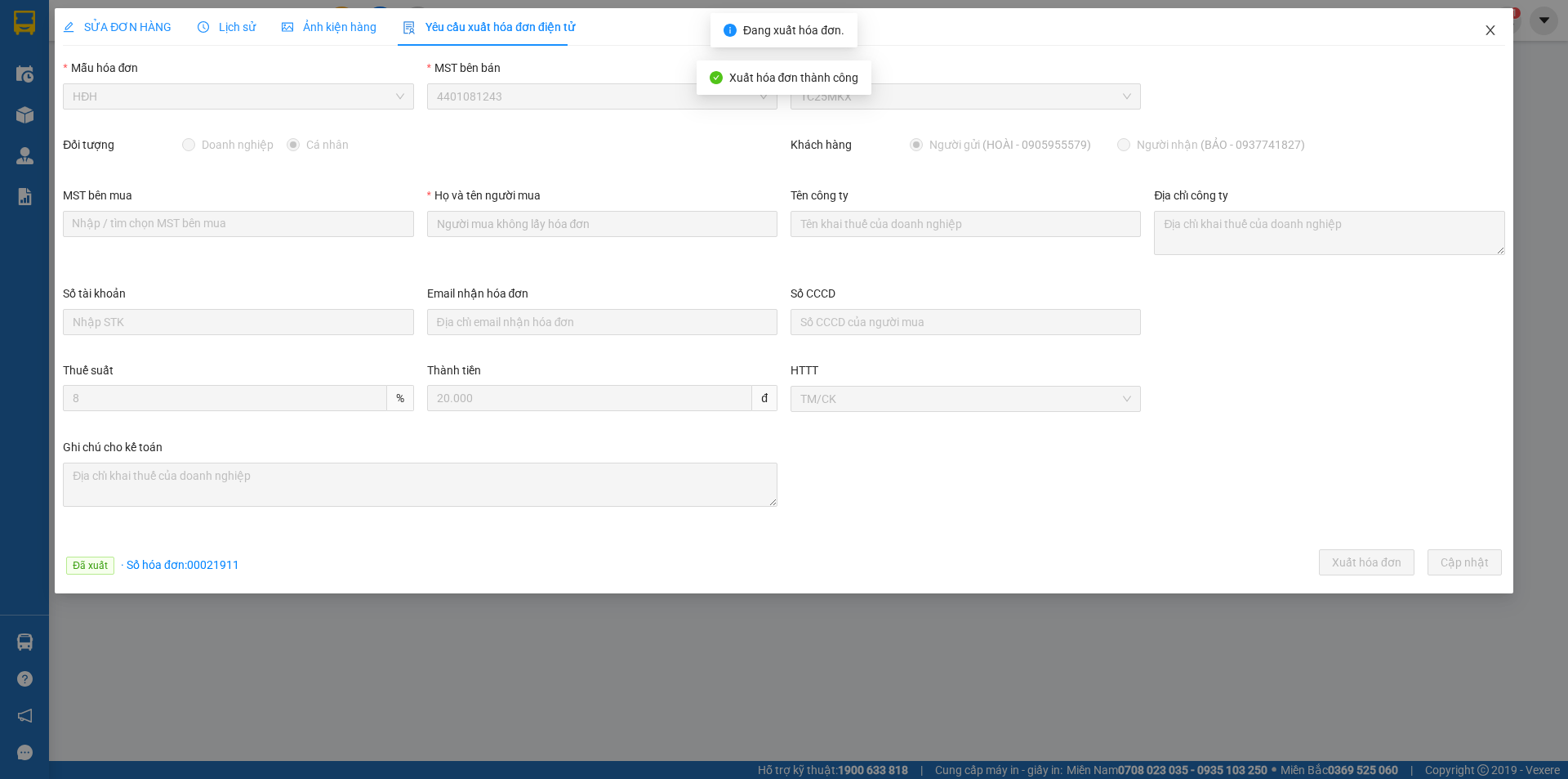
click at [1490, 29] on icon "close" at bounding box center [1491, 30] width 13 height 13
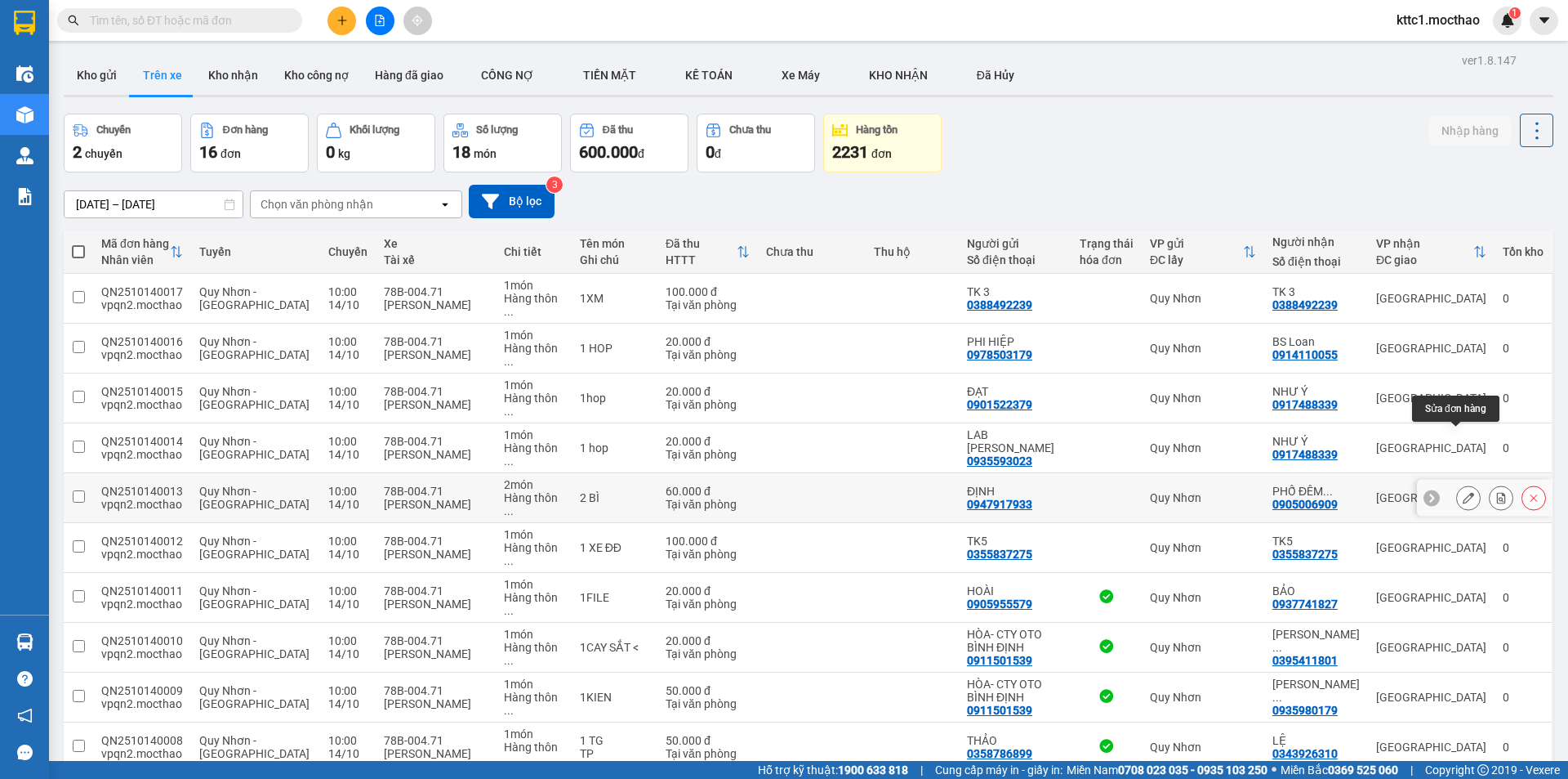
click at [1462, 491] on icon at bounding box center [1468, 497] width 11 height 11
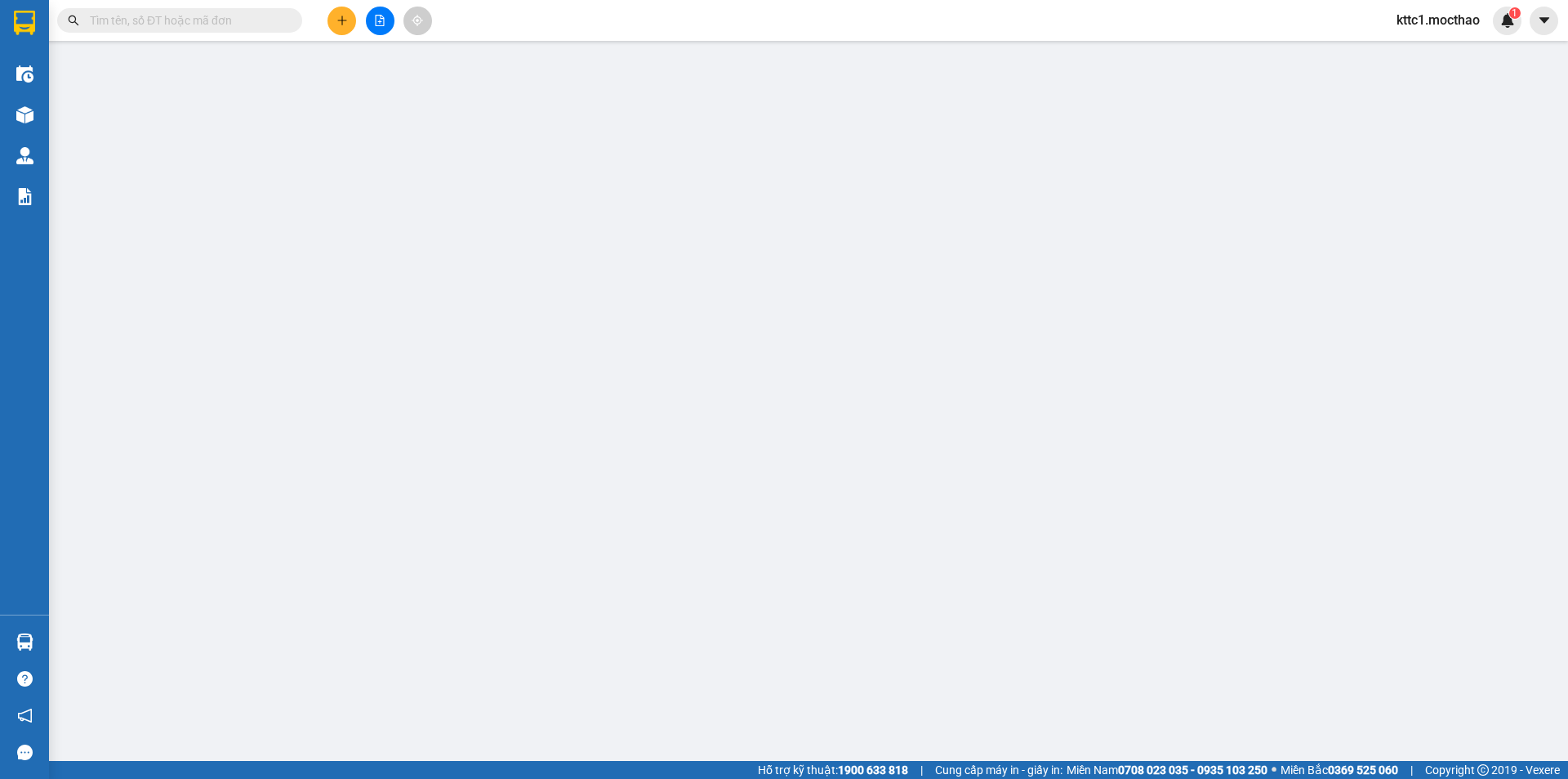
type input "0947917933"
type input "ĐỊNH"
type input "0905006909"
type input "PHỐ ĐÊM VƯỜN"
type input "0"
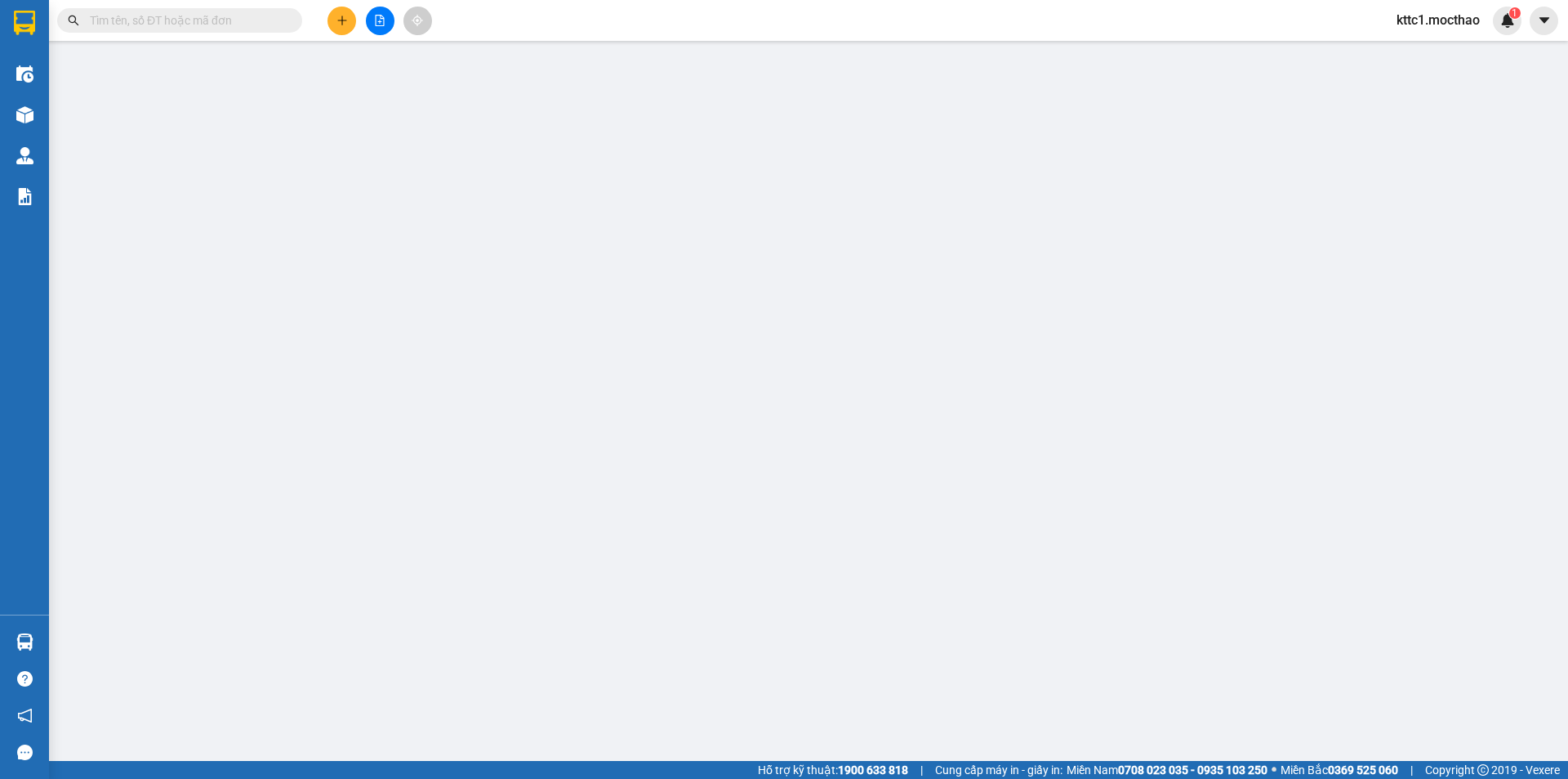
type input "0"
type input "60.000"
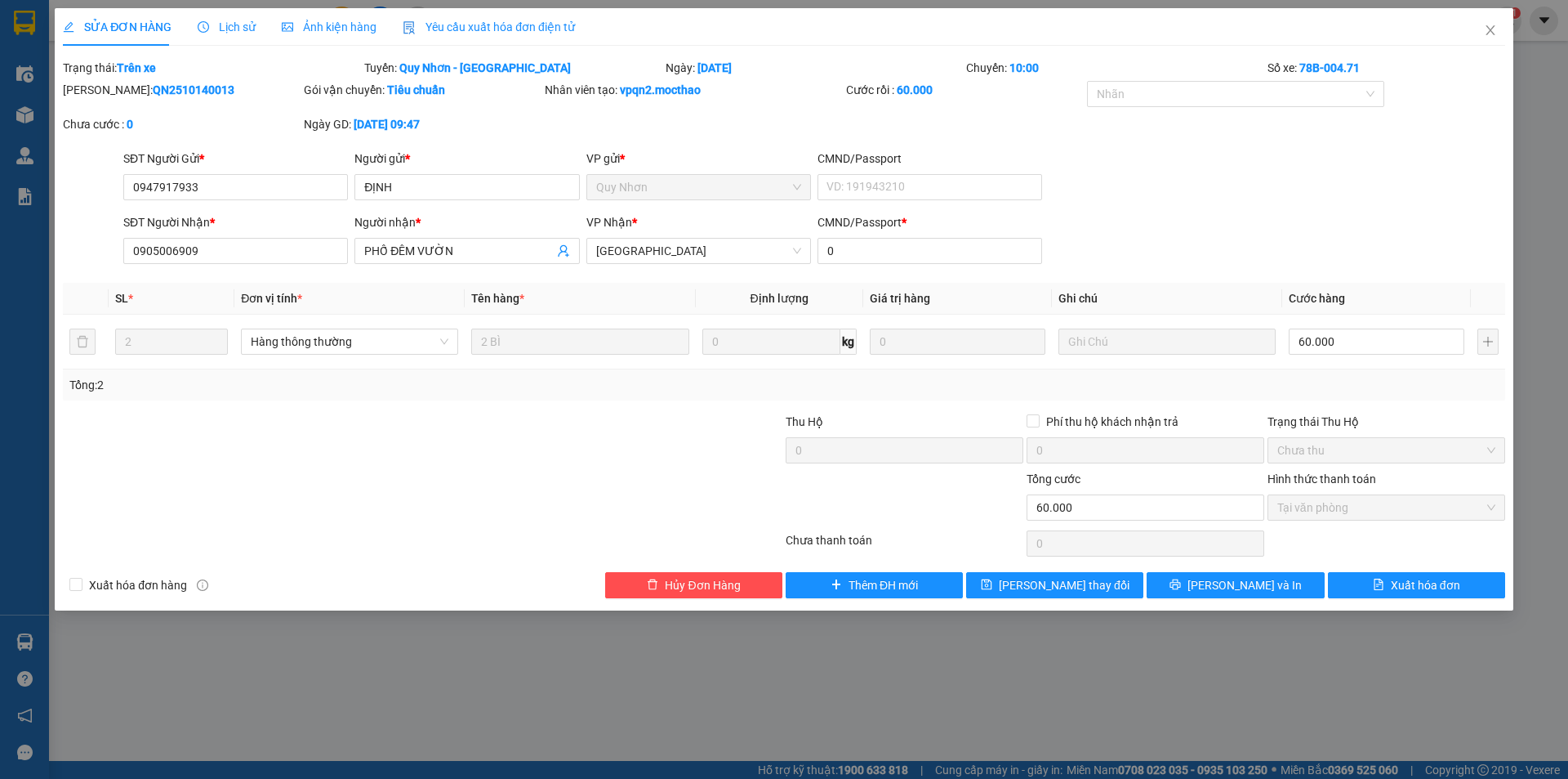
click at [444, 21] on span "Yêu cầu xuất hóa đơn điện tử" at bounding box center [488, 27] width 173 height 13
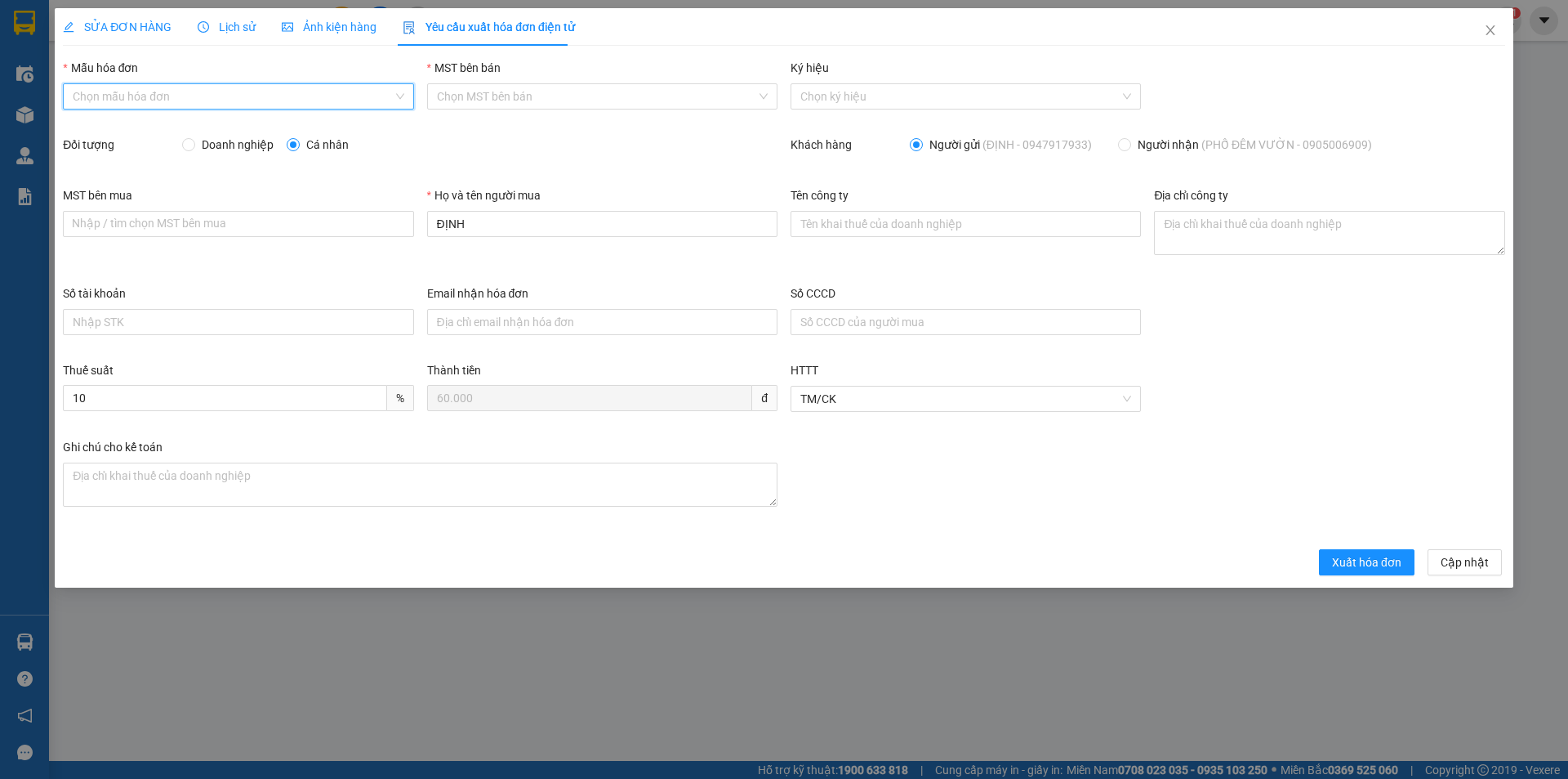
click at [213, 97] on input "Mẫu hóa đơn" at bounding box center [232, 96] width 320 height 25
click at [186, 125] on div "HĐH" at bounding box center [238, 128] width 331 height 18
type input "8"
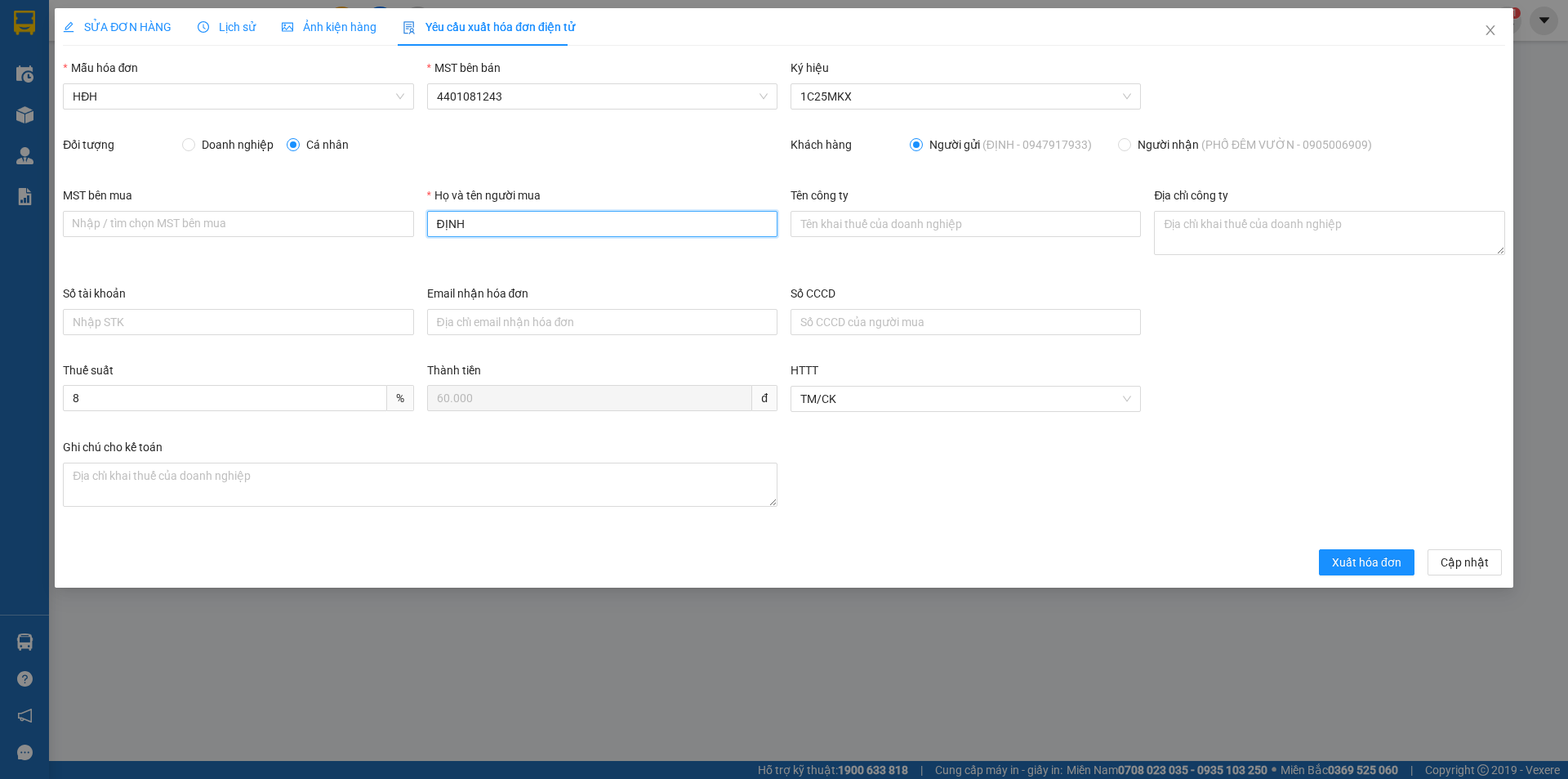
drag, startPoint x: 487, startPoint y: 223, endPoint x: 384, endPoint y: 207, distance: 104.2
click at [384, 207] on div "MST bên mua Nhập / tìm chọn MST bên mua Họ và tên người mua ĐỊNH Tên công ty Đị…" at bounding box center [784, 235] width 1456 height 98
type input "Người mua không lấy hóa đơn"
click at [1359, 564] on span "Xuất hóa đơn" at bounding box center [1367, 561] width 70 height 18
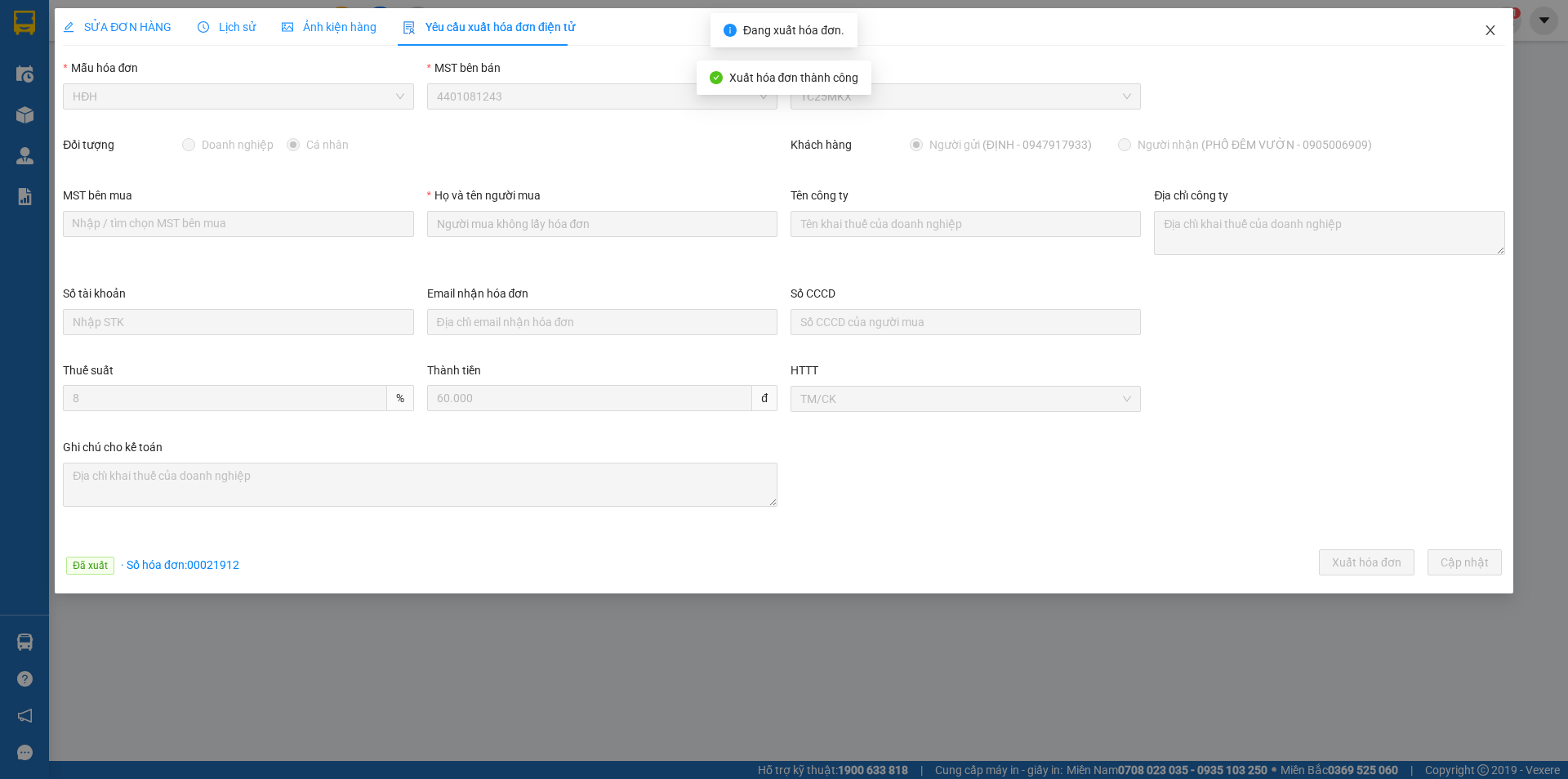
click at [1489, 28] on icon "close" at bounding box center [1491, 30] width 9 height 9
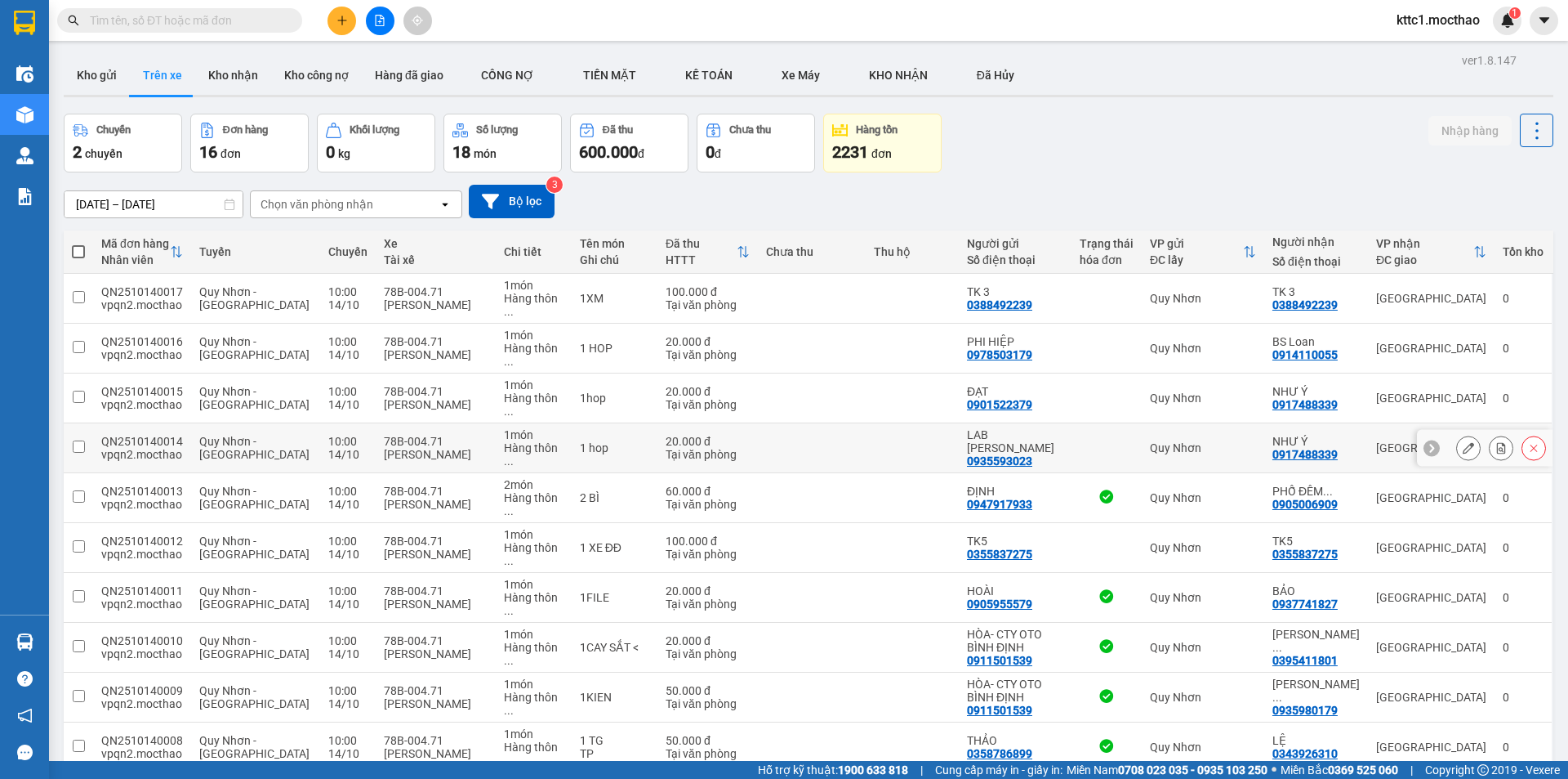
click at [1462, 442] on icon at bounding box center [1468, 448] width 11 height 11
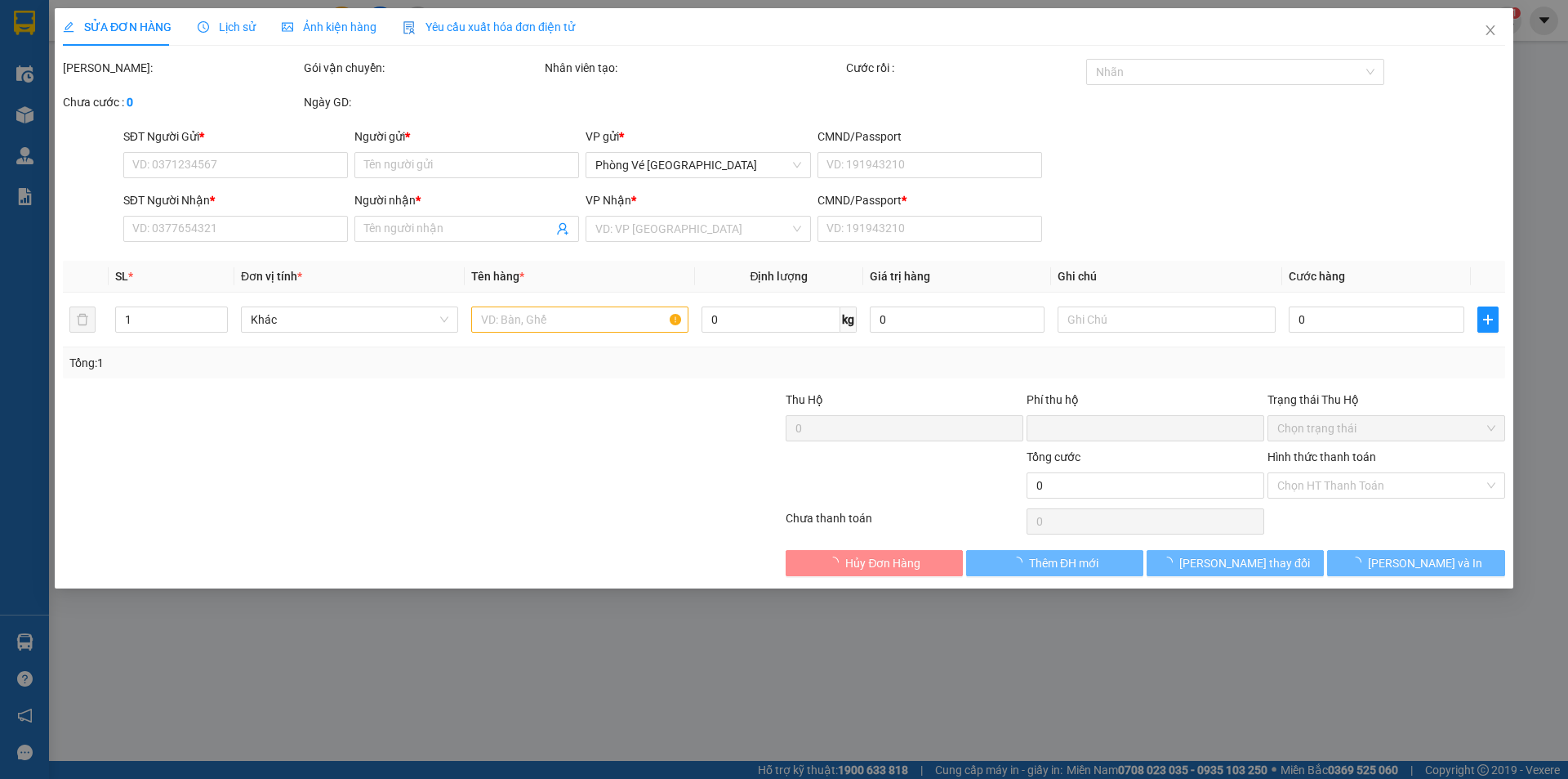
type input "0935593023"
type input "LAB [PERSON_NAME]"
type input "0917488339"
type input "NHƯ Ý"
type input "A"
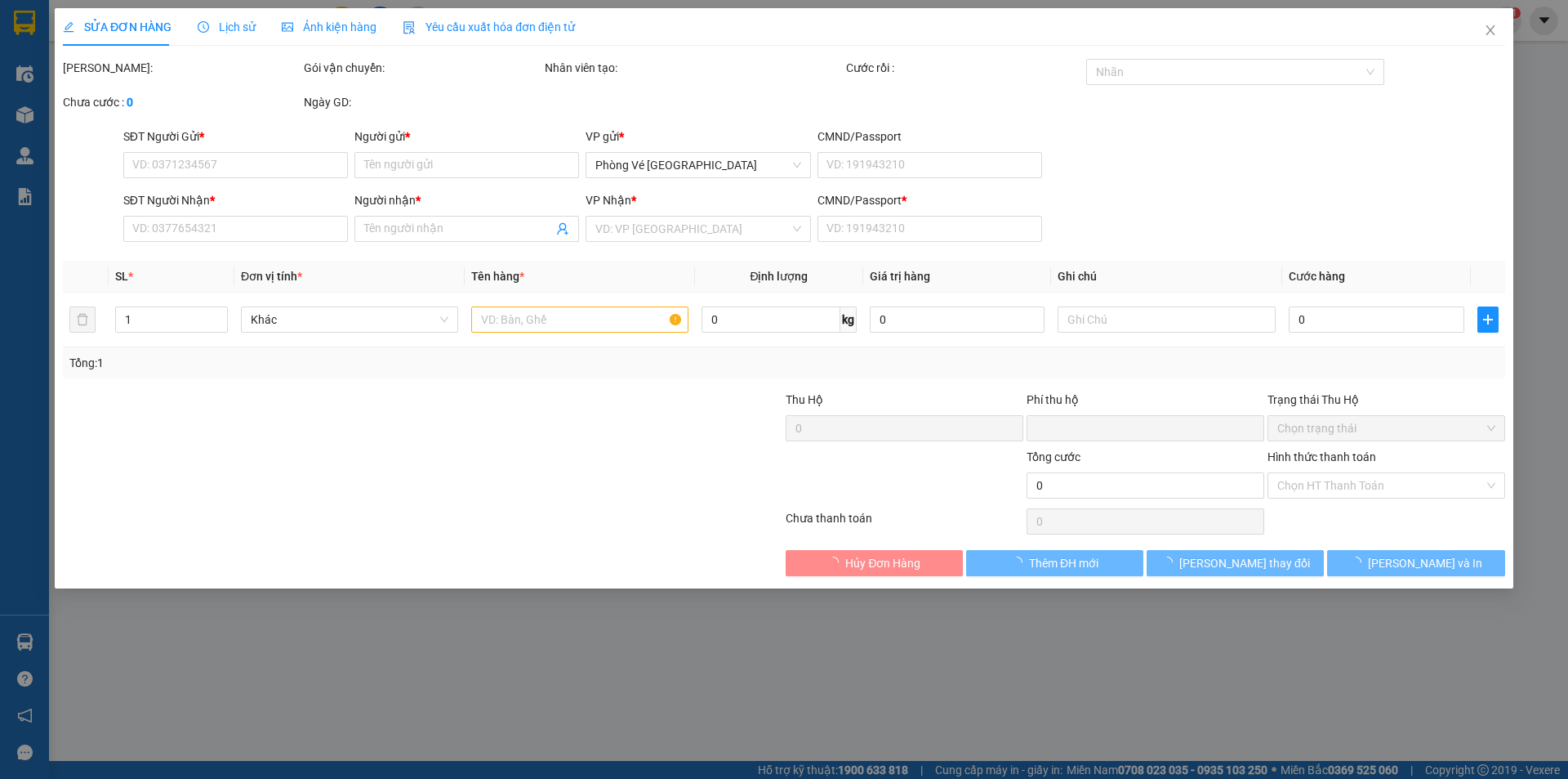
type input "0"
type input "20.000"
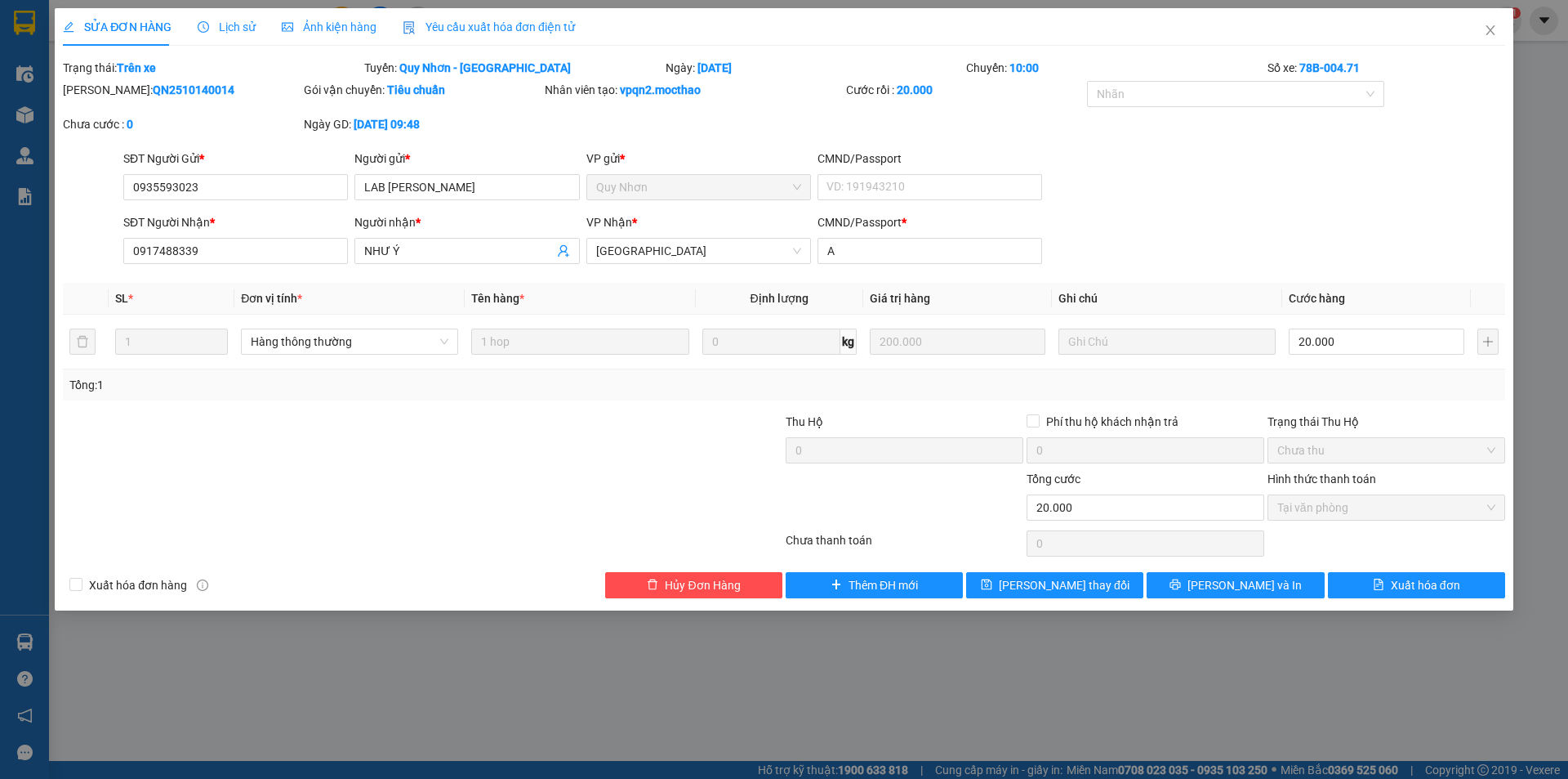
click at [480, 21] on span "Yêu cầu xuất hóa đơn điện tử" at bounding box center [488, 27] width 173 height 13
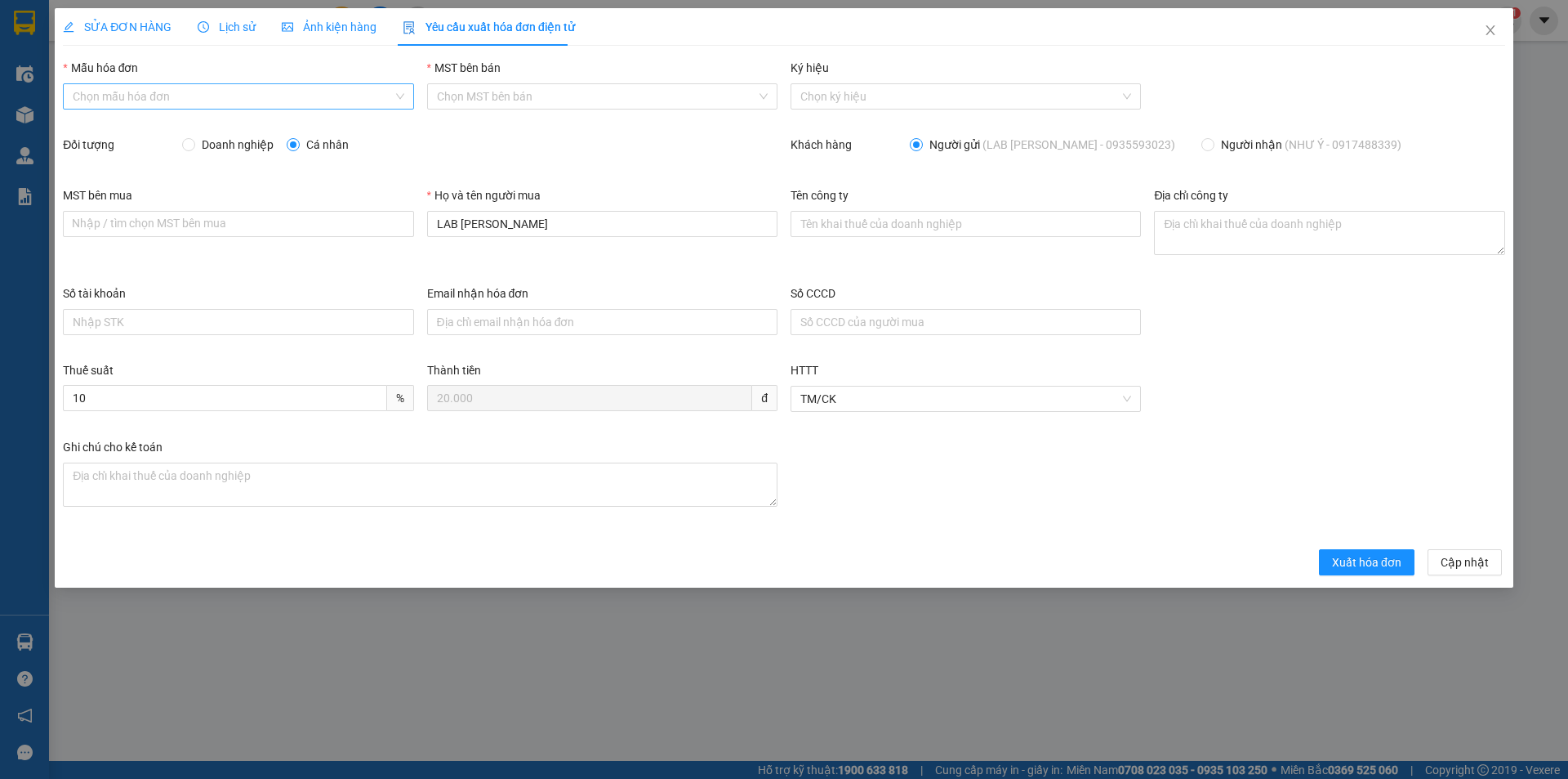
click at [157, 93] on input "Mẫu hóa đơn" at bounding box center [232, 96] width 320 height 25
click at [144, 128] on div "HĐH" at bounding box center [238, 128] width 331 height 18
type input "8"
drag, startPoint x: 553, startPoint y: 228, endPoint x: 379, endPoint y: 229, distance: 174.0
click at [399, 227] on div "MST bên mua Nhập / tìm chọn MST bên mua Họ và tên người mua LAB HOÀNG BẢO Tên c…" at bounding box center [784, 235] width 1456 height 98
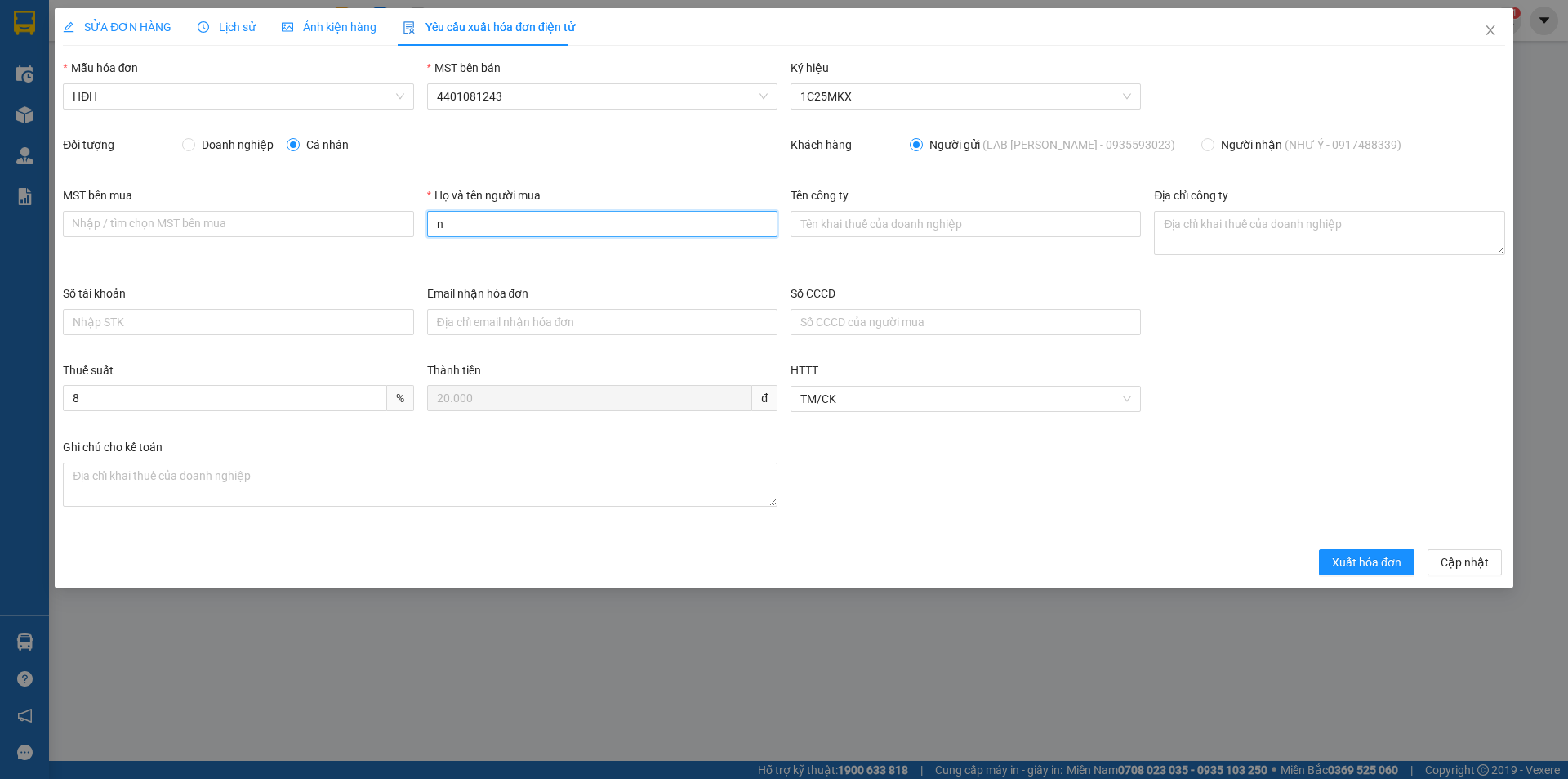
type input "Người mua không lấy hóa đơn"
click at [1380, 559] on span "Xuất hóa đơn" at bounding box center [1367, 561] width 70 height 18
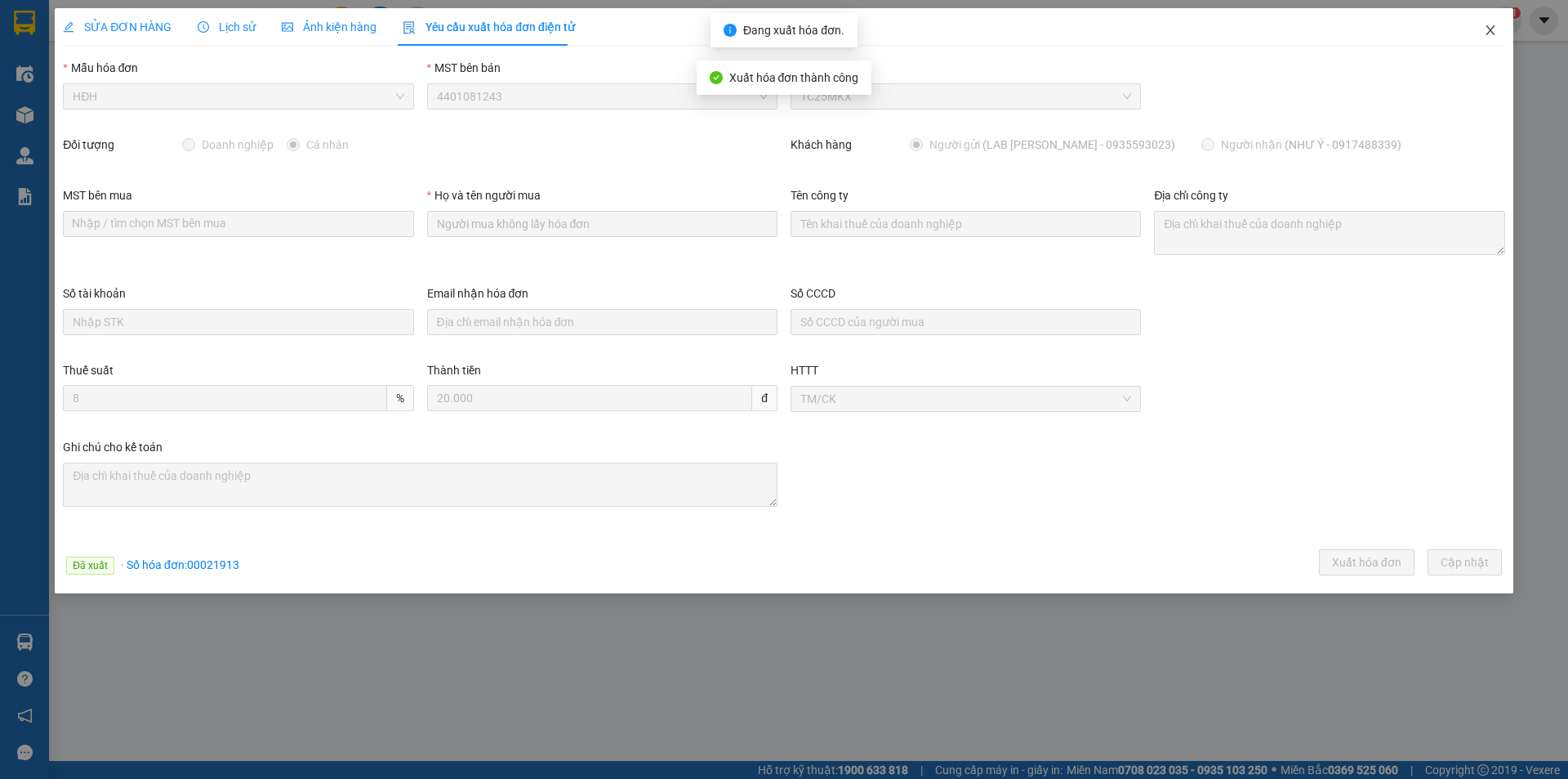
click at [1493, 27] on icon "close" at bounding box center [1491, 30] width 13 height 13
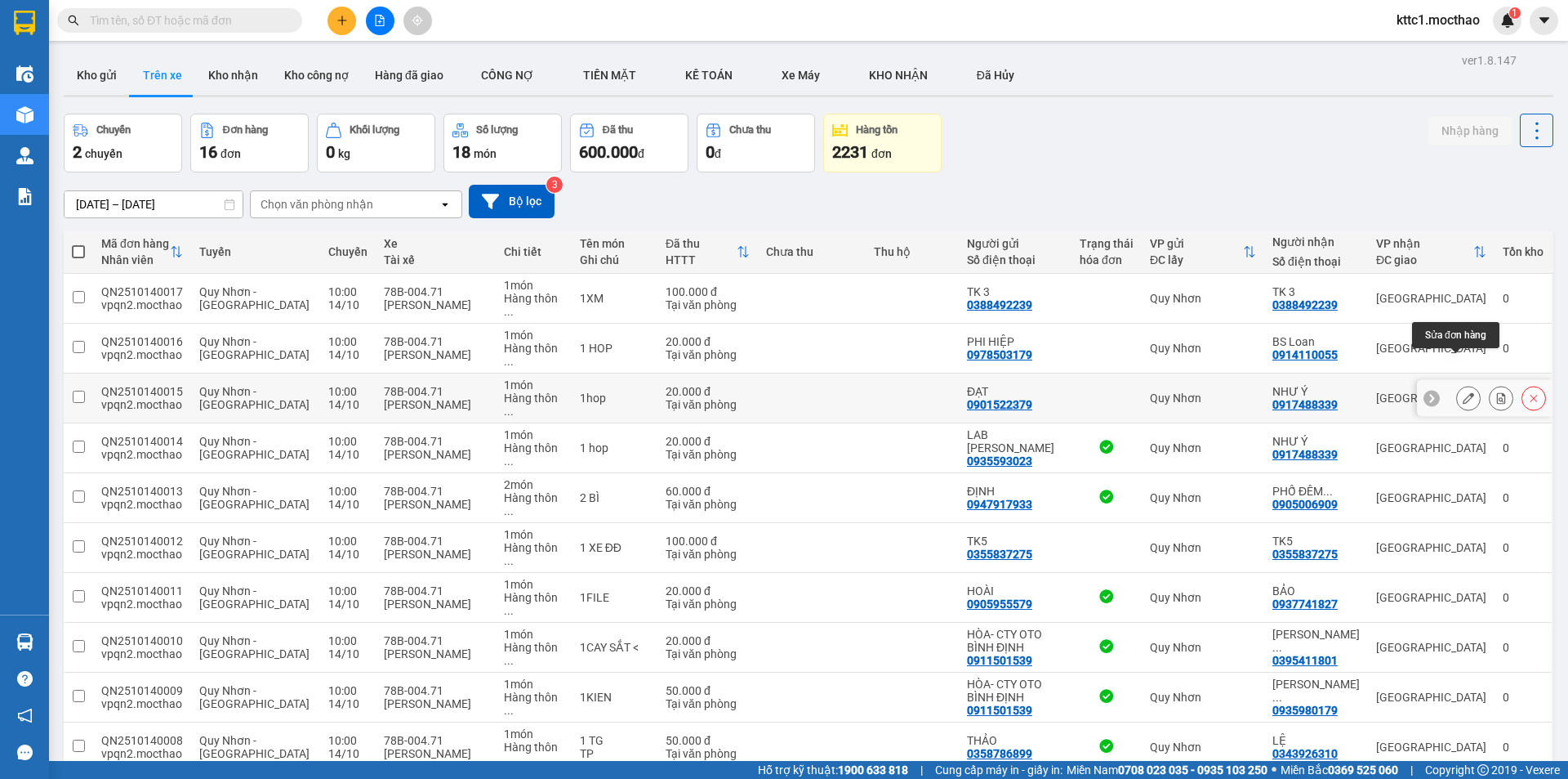
click at [1462, 392] on icon at bounding box center [1468, 398] width 11 height 11
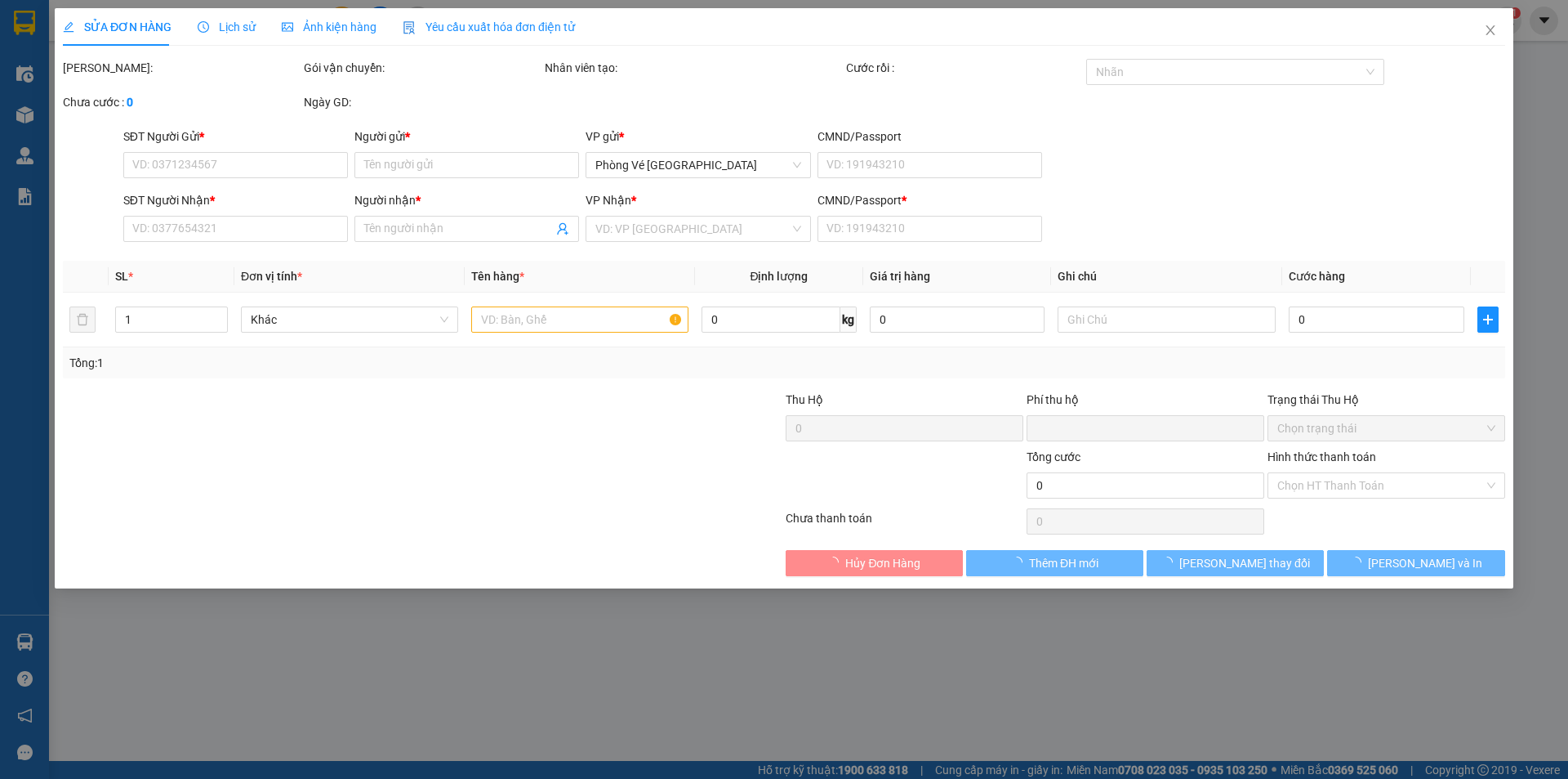
type input "0901522379"
type input "ĐẠT"
type input "0917488339"
type input "NHƯ Ý"
type input "A"
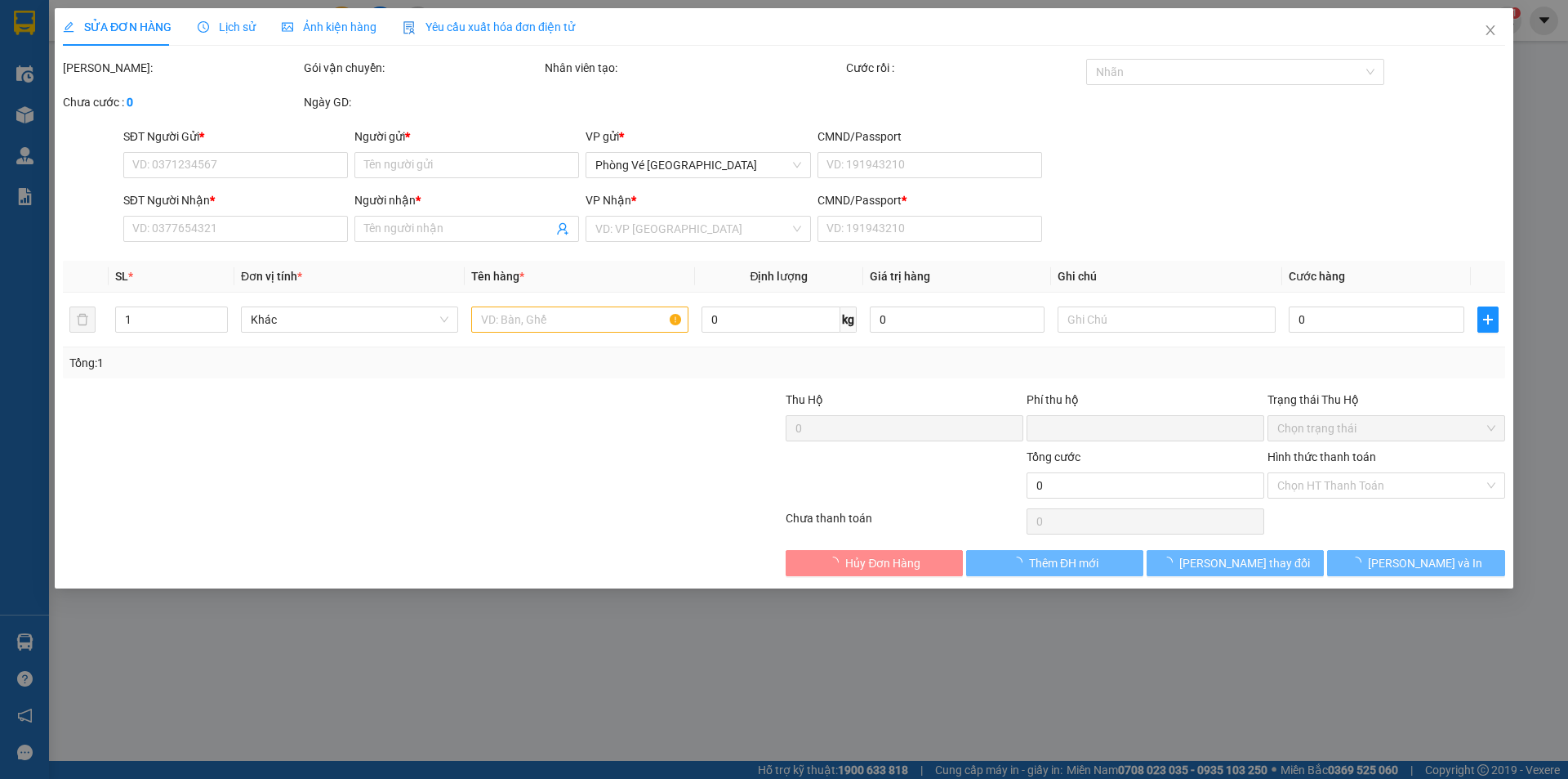
type input "0"
type input "20.000"
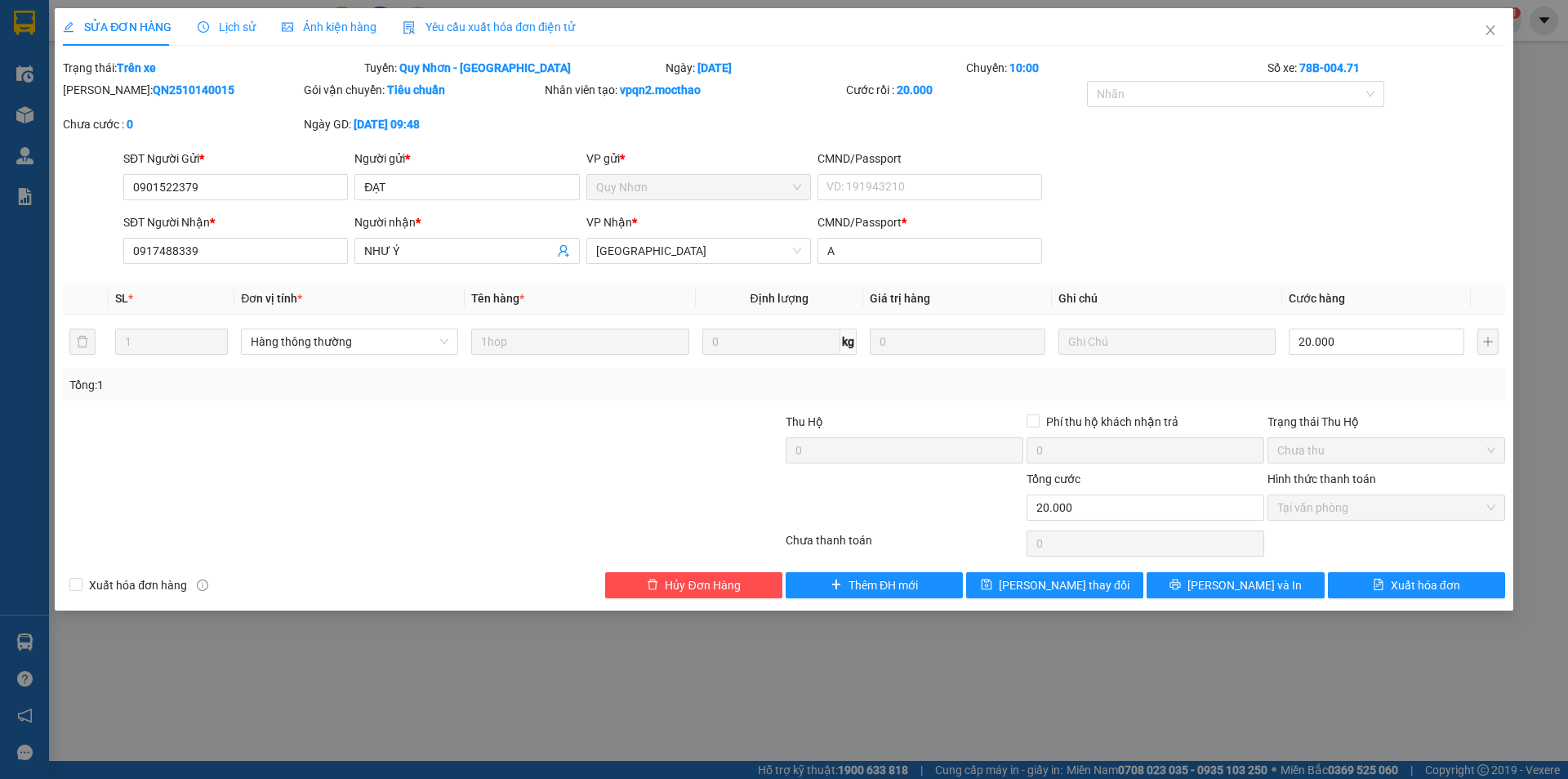
drag, startPoint x: 467, startPoint y: 19, endPoint x: 419, endPoint y: 25, distance: 48.4
click at [467, 18] on div "Yêu cầu xuất hóa đơn điện tử" at bounding box center [488, 26] width 173 height 18
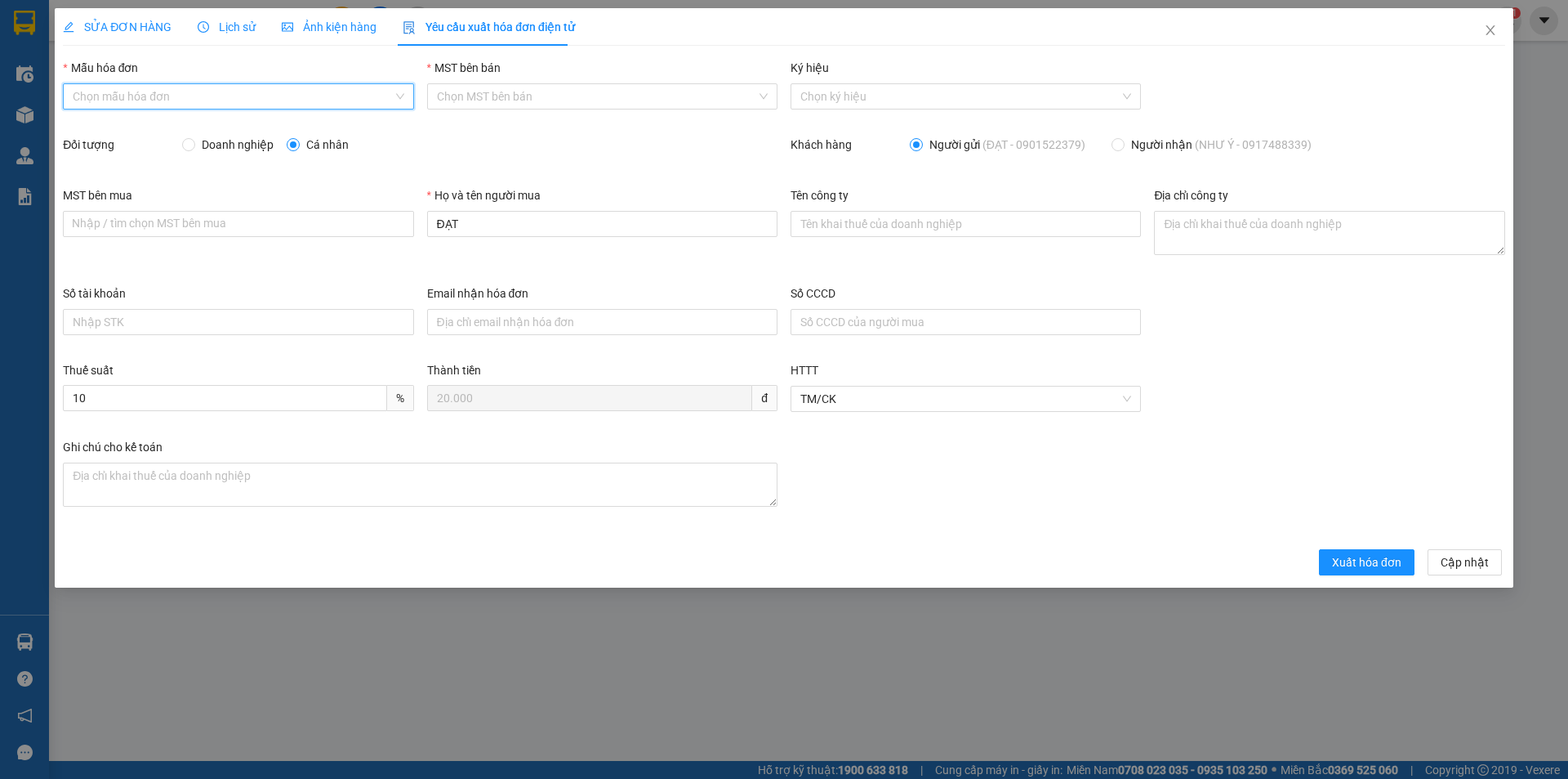
click at [220, 91] on input "Mẫu hóa đơn" at bounding box center [232, 96] width 320 height 25
click at [201, 130] on div "HĐH" at bounding box center [238, 128] width 331 height 18
type input "8"
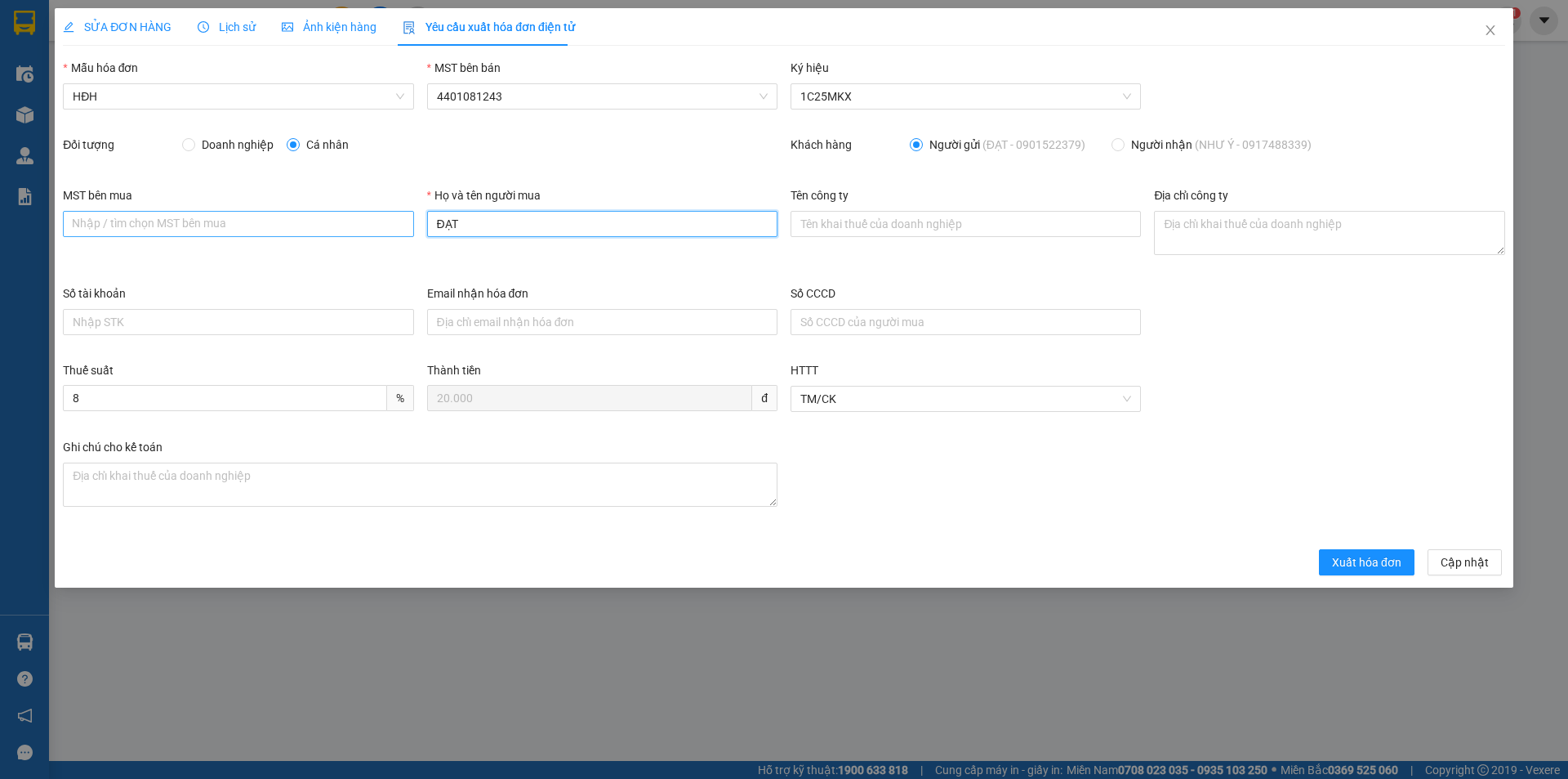
drag, startPoint x: 435, startPoint y: 223, endPoint x: 391, endPoint y: 220, distance: 44.1
click at [392, 220] on div "MST bên mua Nhập / tìm chọn MST bên mua Họ và tên người mua ĐẠT Tên công ty Địa…" at bounding box center [784, 235] width 1456 height 98
type input "Người mua không lấy hóa đơn"
click at [1359, 560] on span "Xuất hóa đơn" at bounding box center [1367, 561] width 70 height 18
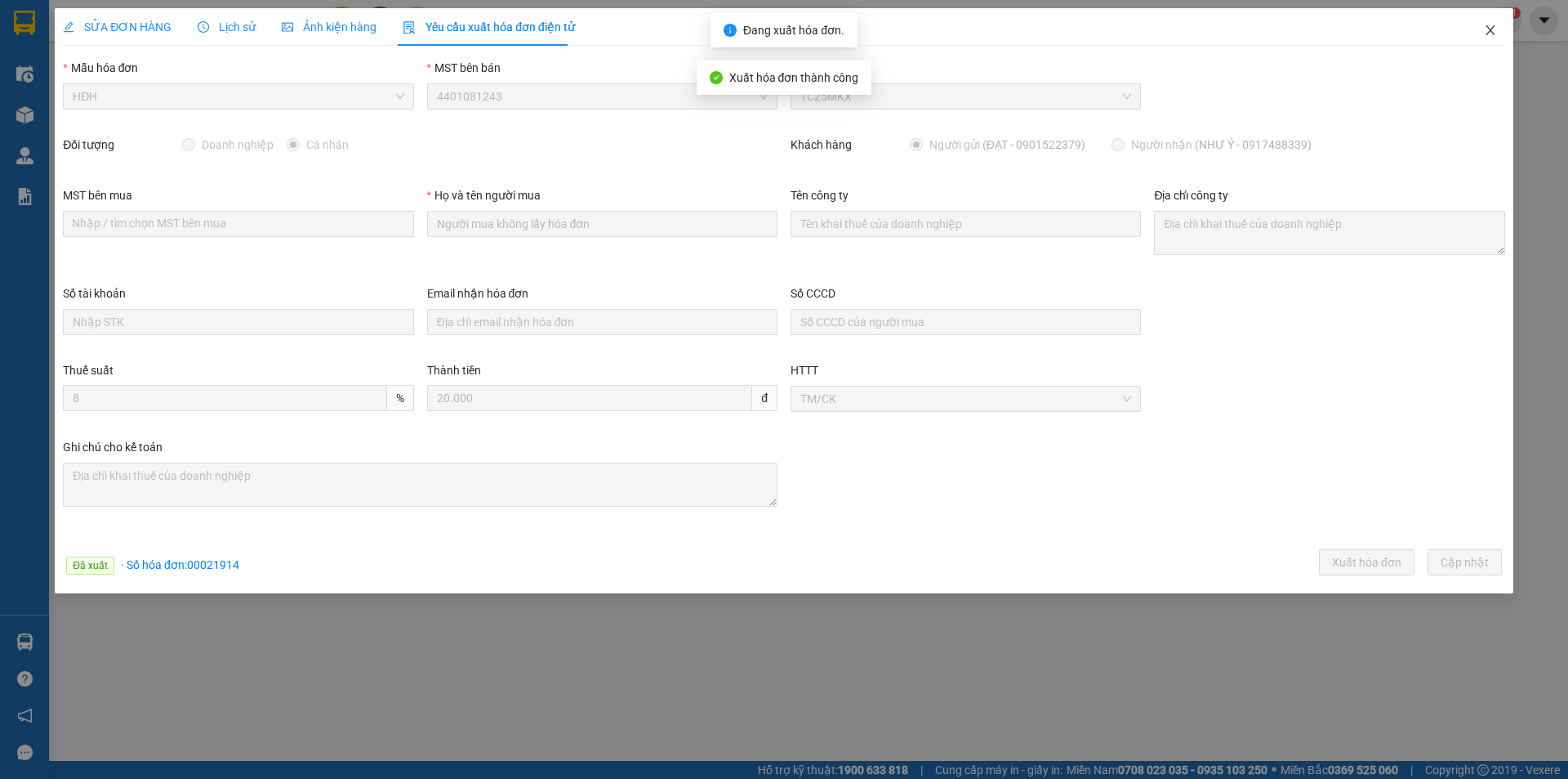
click at [1494, 26] on icon "close" at bounding box center [1491, 30] width 13 height 13
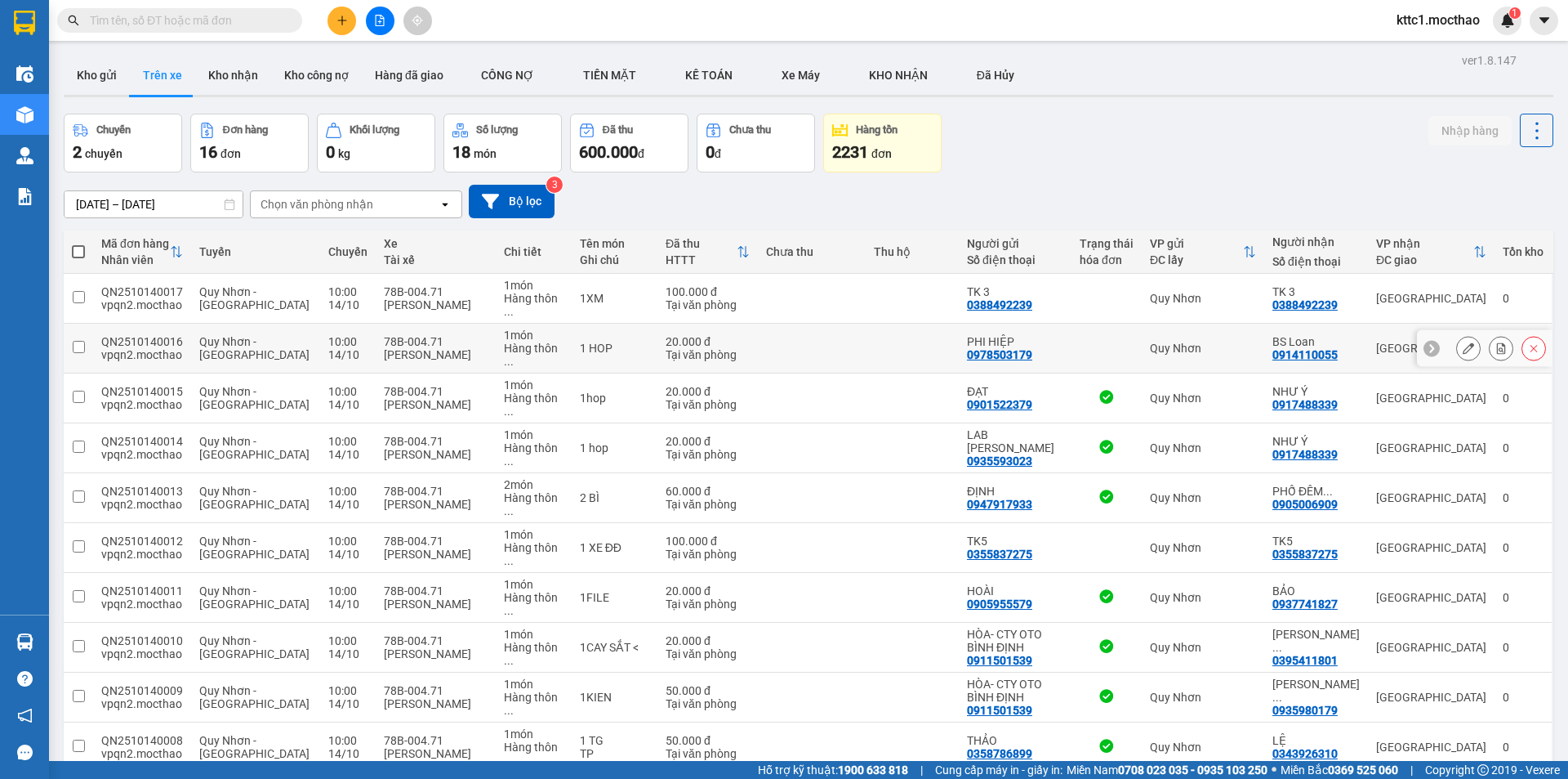
click at [1462, 342] on icon at bounding box center [1468, 348] width 11 height 11
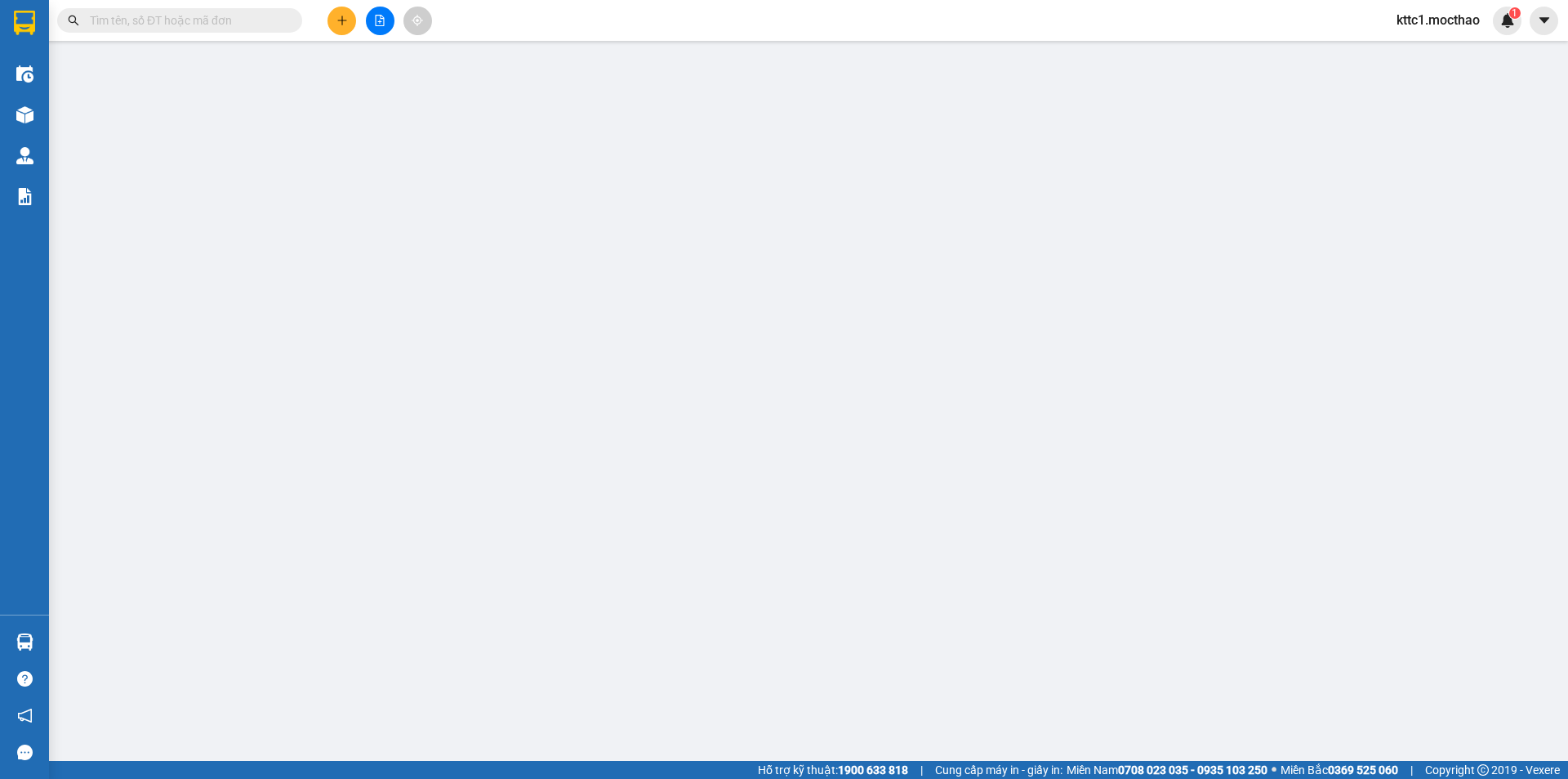
type input "0978503179"
type input "PHI HIỆP"
type input "0914110055"
type input "BS Loan"
type input "a"
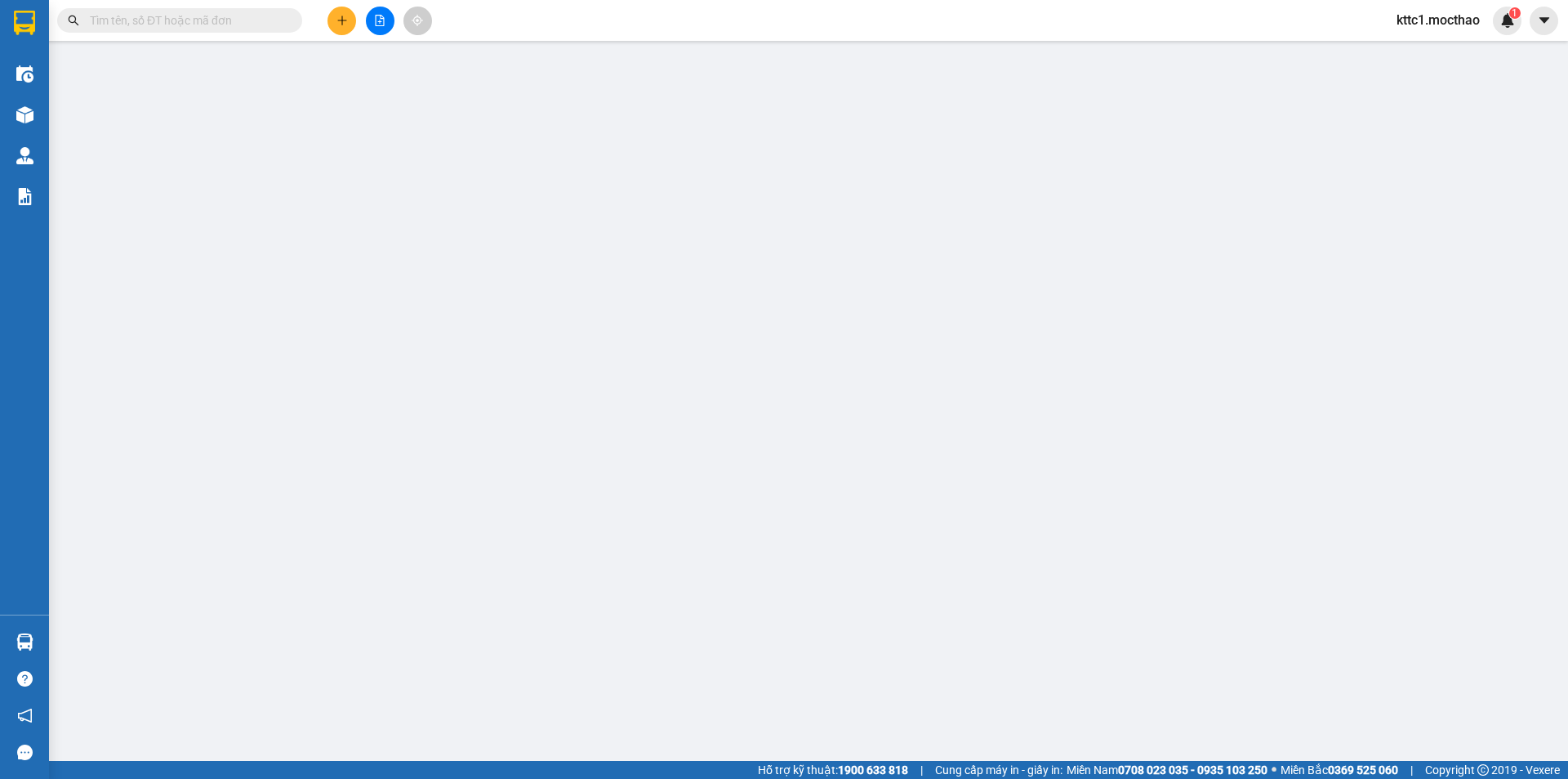
type input "0"
type input "20.000"
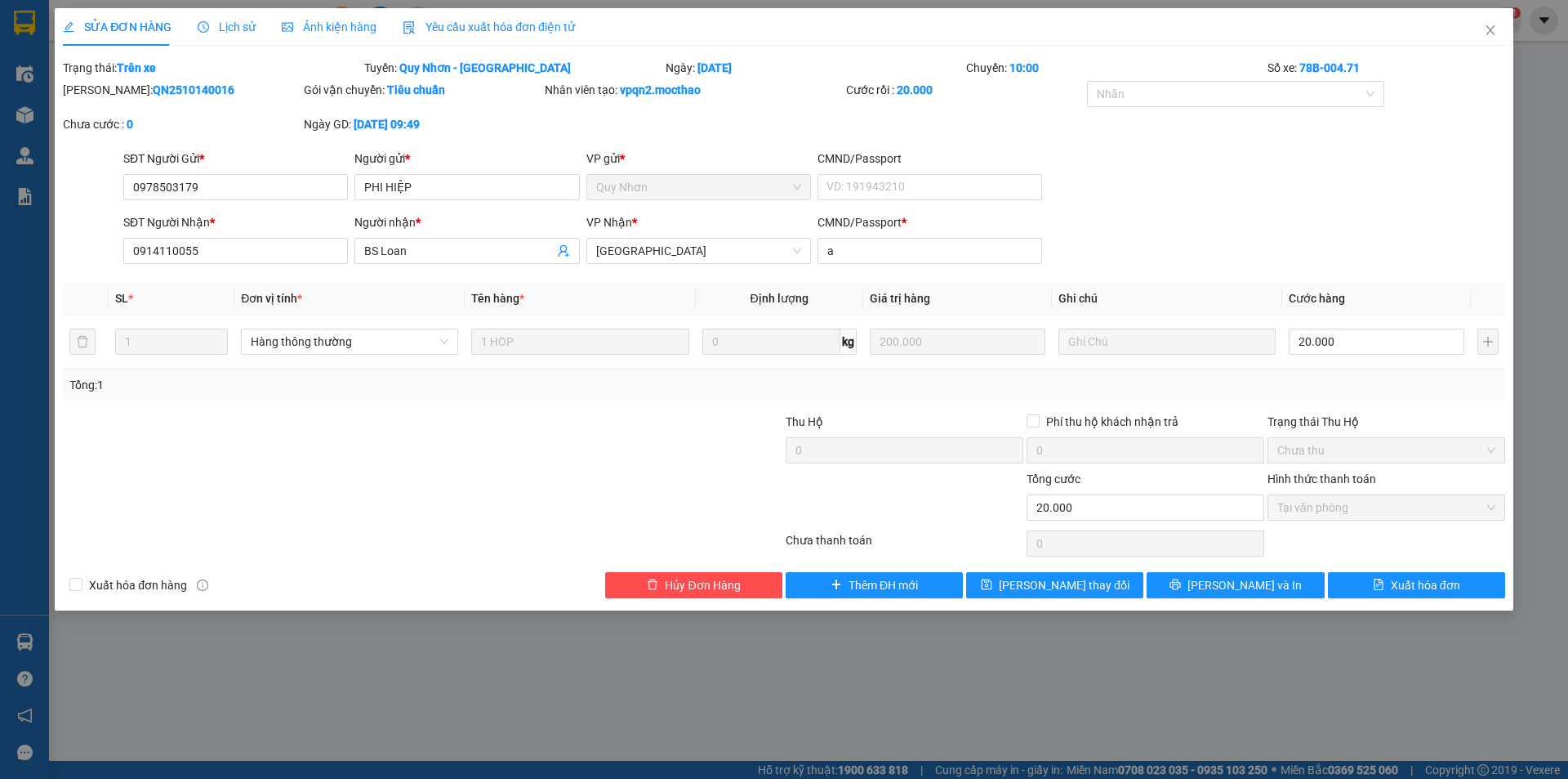
click at [453, 33] on span "Yêu cầu xuất hóa đơn điện tử" at bounding box center [488, 27] width 173 height 13
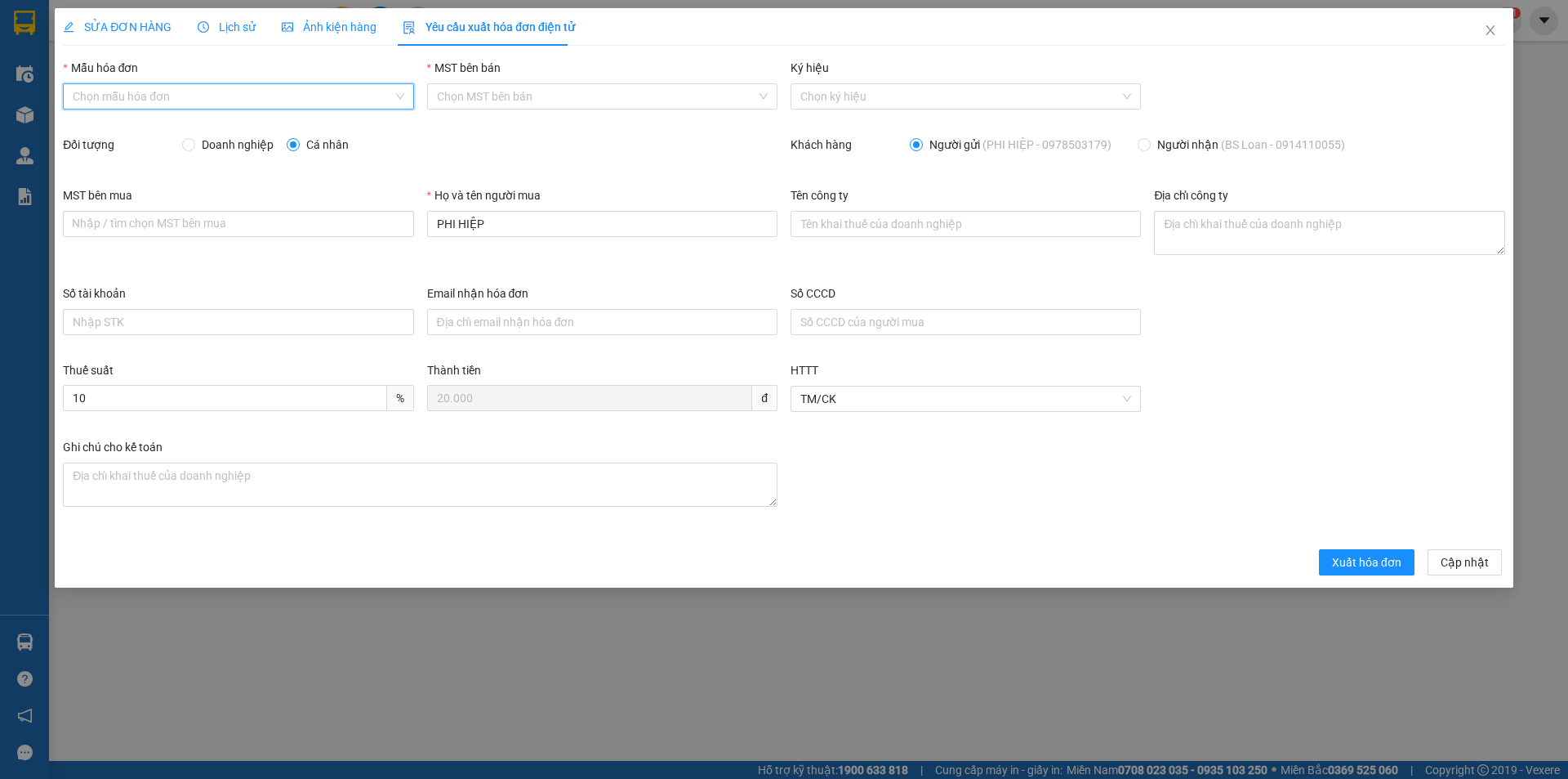
click at [203, 99] on input "Mẫu hóa đơn" at bounding box center [232, 96] width 320 height 25
click at [181, 126] on div "HĐH" at bounding box center [238, 128] width 331 height 18
type input "8"
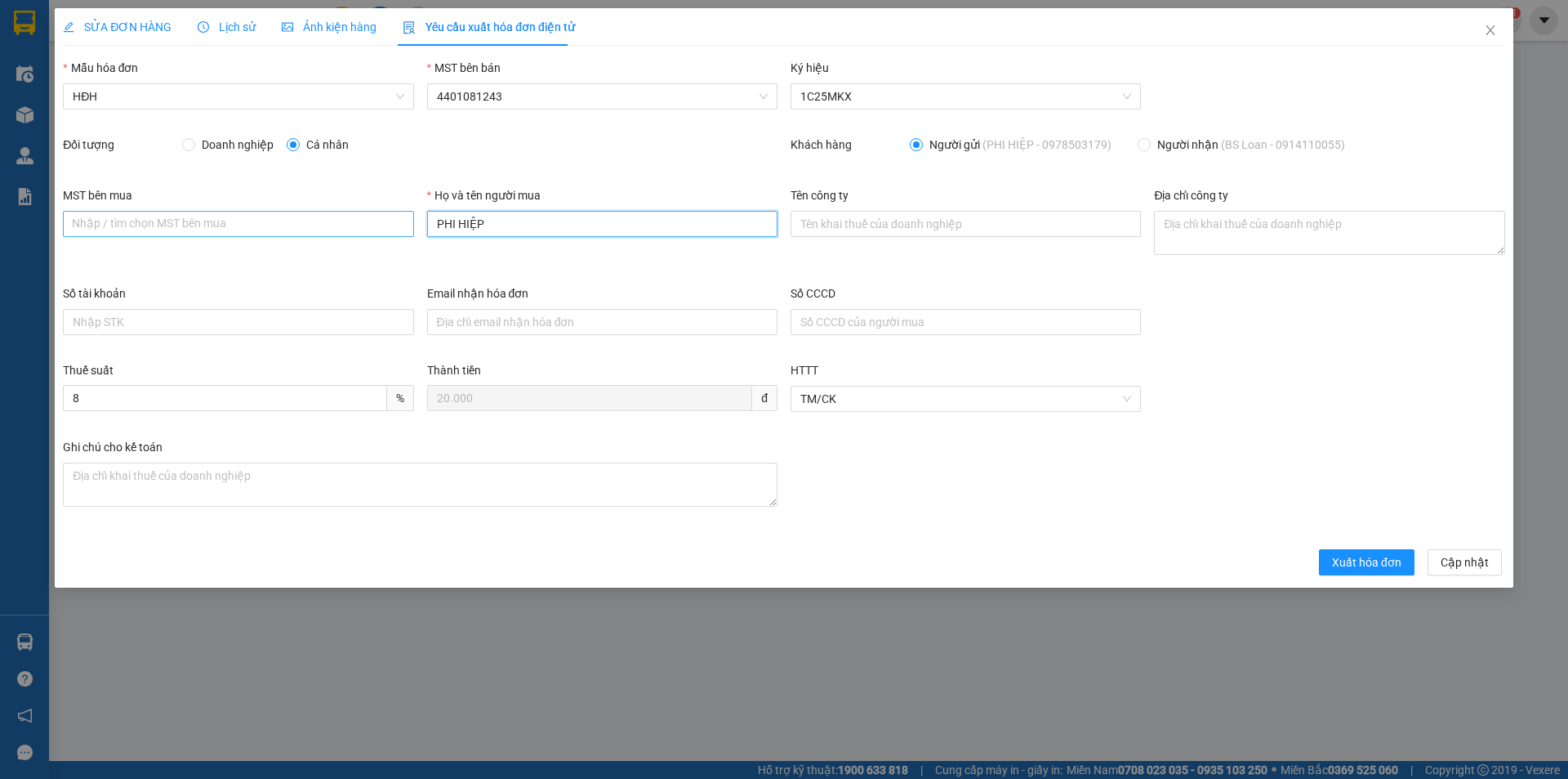
drag, startPoint x: 417, startPoint y: 225, endPoint x: 383, endPoint y: 224, distance: 34.0
click at [388, 225] on div "MST bên mua Nhập / tìm chọn MST bên mua Họ và tên người mua PHI HIỆP Tên công t…" at bounding box center [784, 235] width 1456 height 98
type input "Người mua không lấy hóa đơn"
click at [1367, 573] on div "SỬA ĐƠN HÀNG Lịch sử Ảnh kiện hàng Yêu cầu xuất hóa đơn điện tử Total Paid Fee …" at bounding box center [784, 298] width 1459 height 579
click at [1367, 565] on span "Xuất hóa đơn" at bounding box center [1367, 561] width 70 height 18
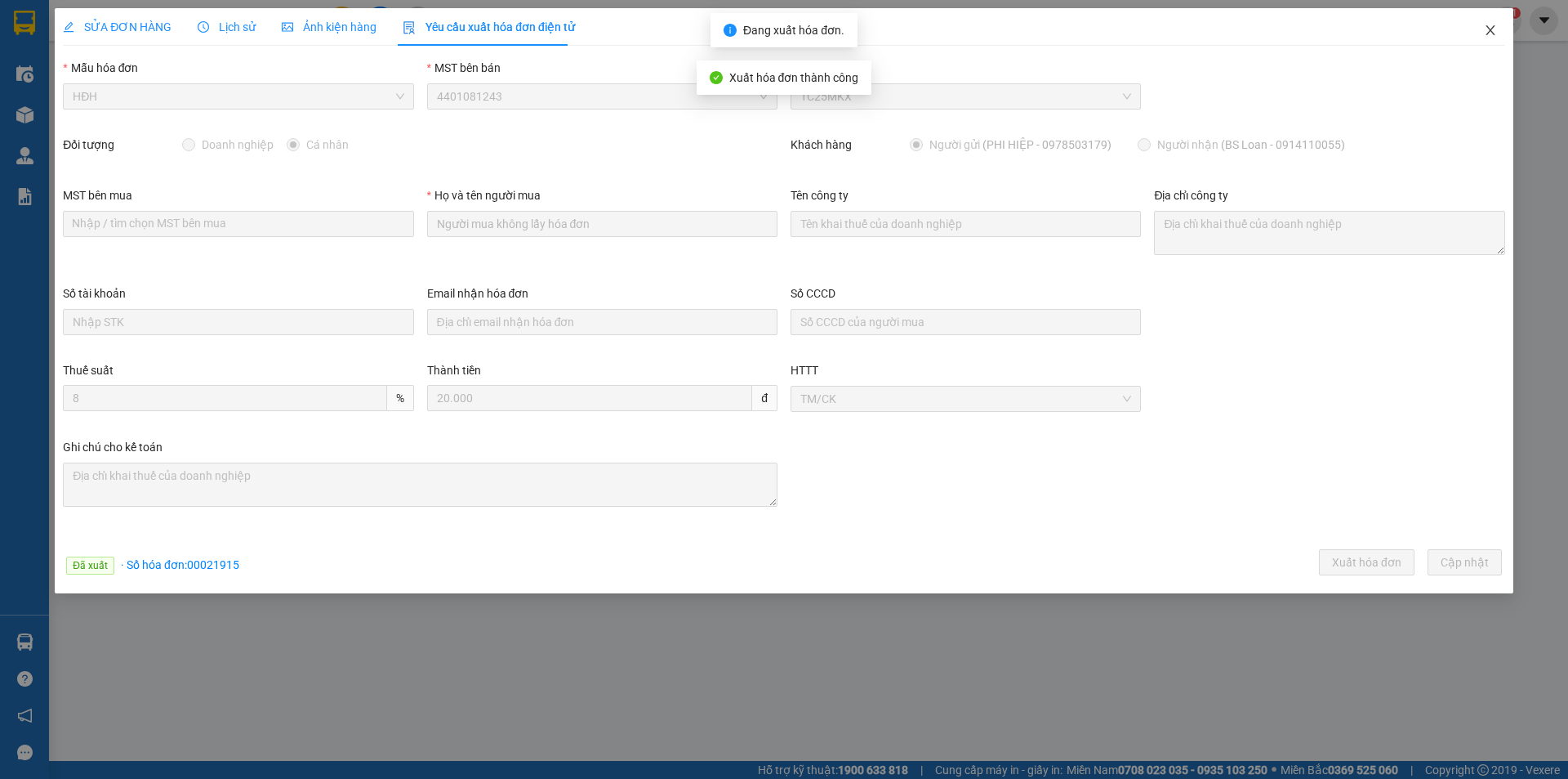
click at [1493, 30] on icon "close" at bounding box center [1491, 30] width 13 height 13
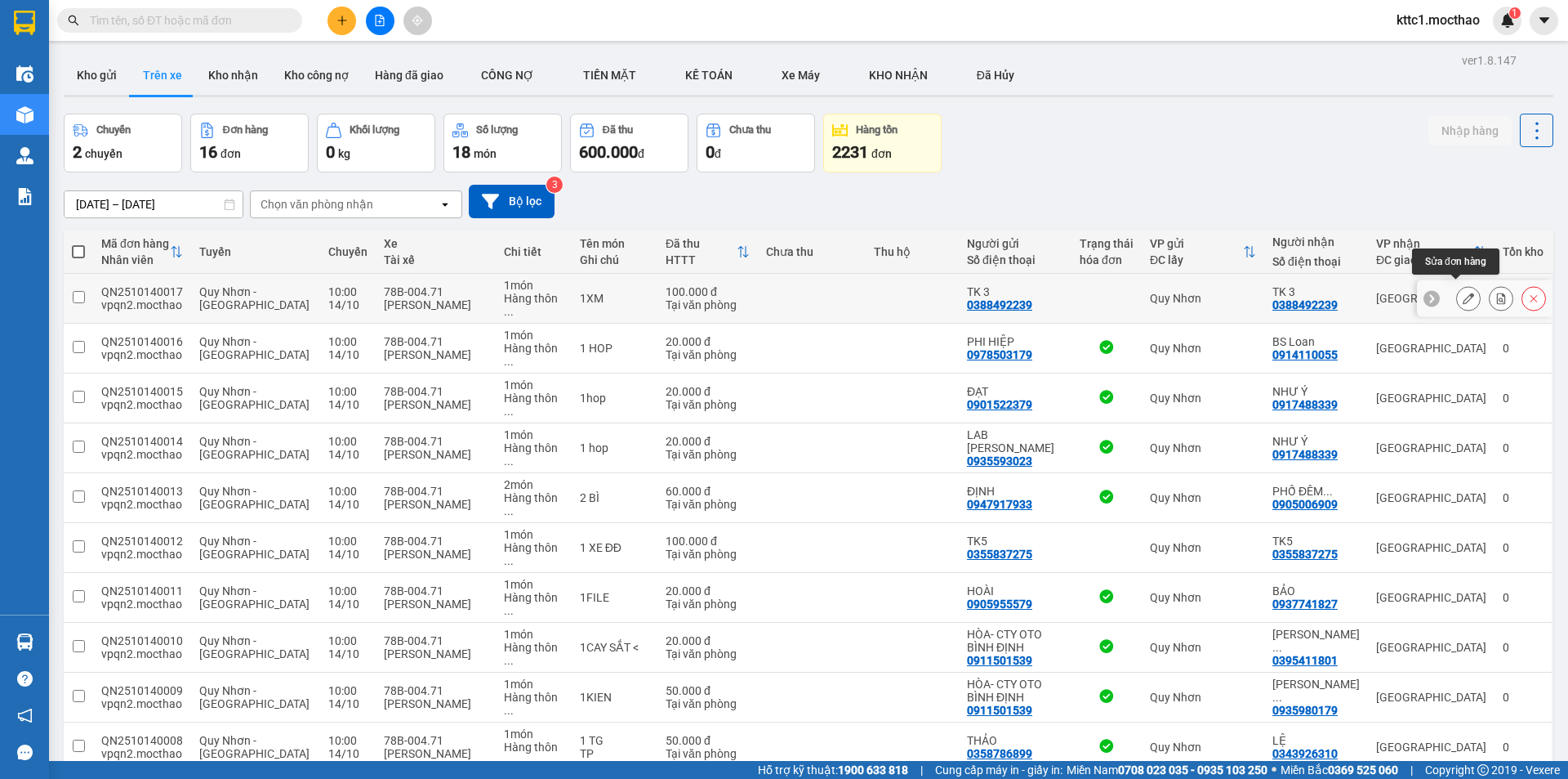
click at [1464, 290] on button at bounding box center [1468, 298] width 23 height 28
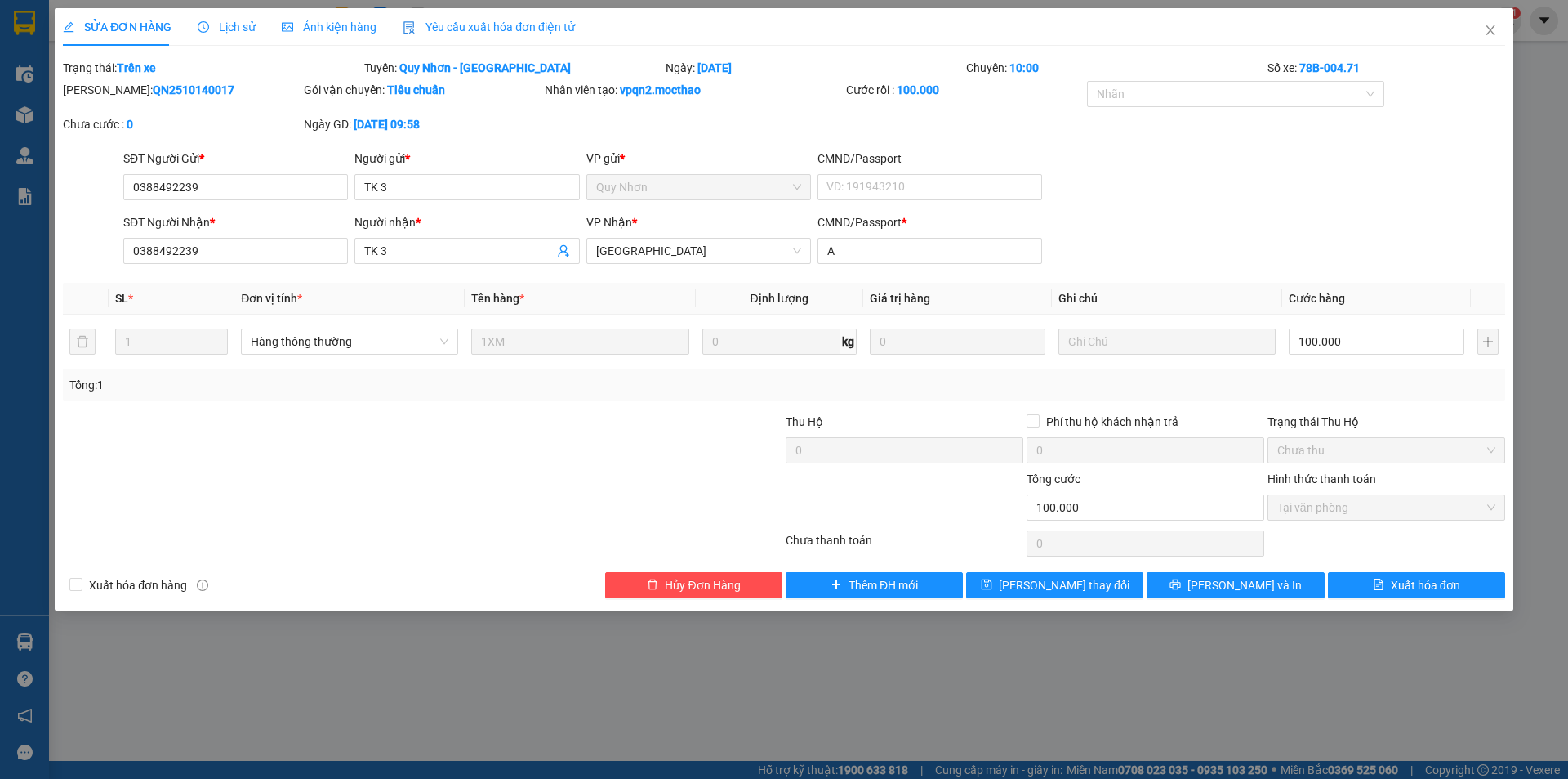
click at [422, 21] on span "Yêu cầu xuất hóa đơn điện tử" at bounding box center [488, 27] width 173 height 13
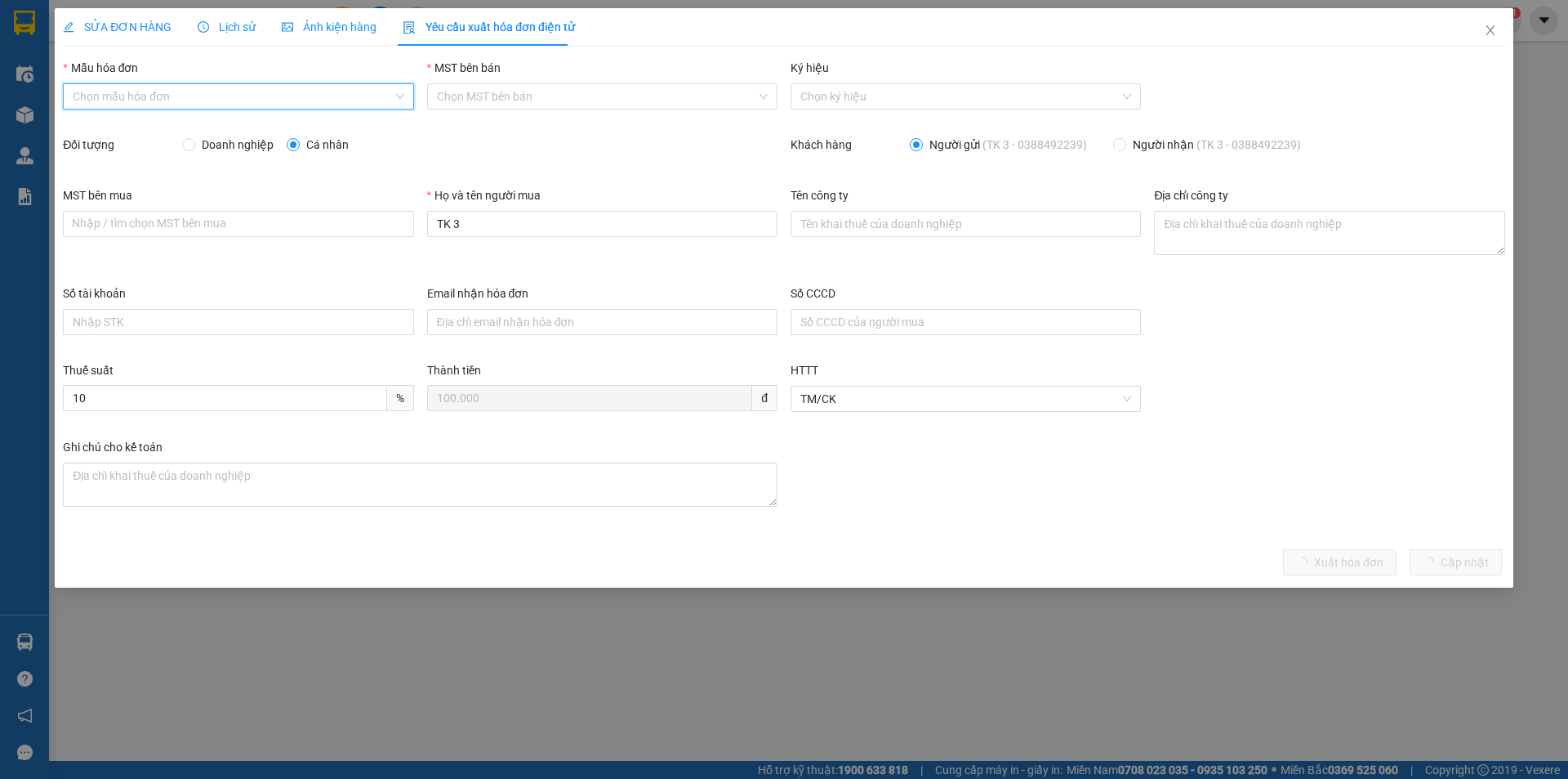
click at [233, 90] on input "Mẫu hóa đơn" at bounding box center [232, 96] width 320 height 25
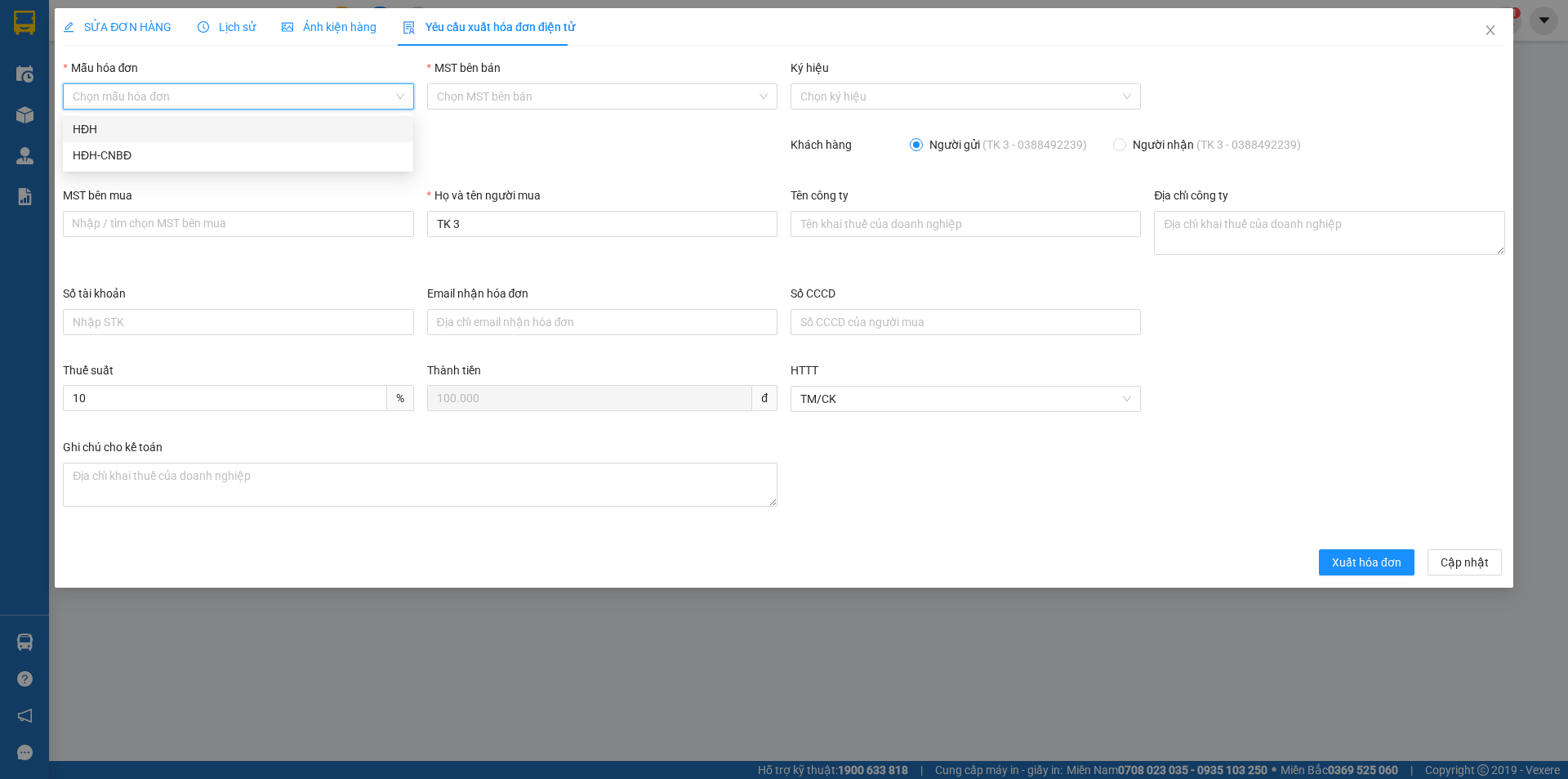
click at [219, 119] on div "HĐH" at bounding box center [239, 129] width 351 height 26
type input "8"
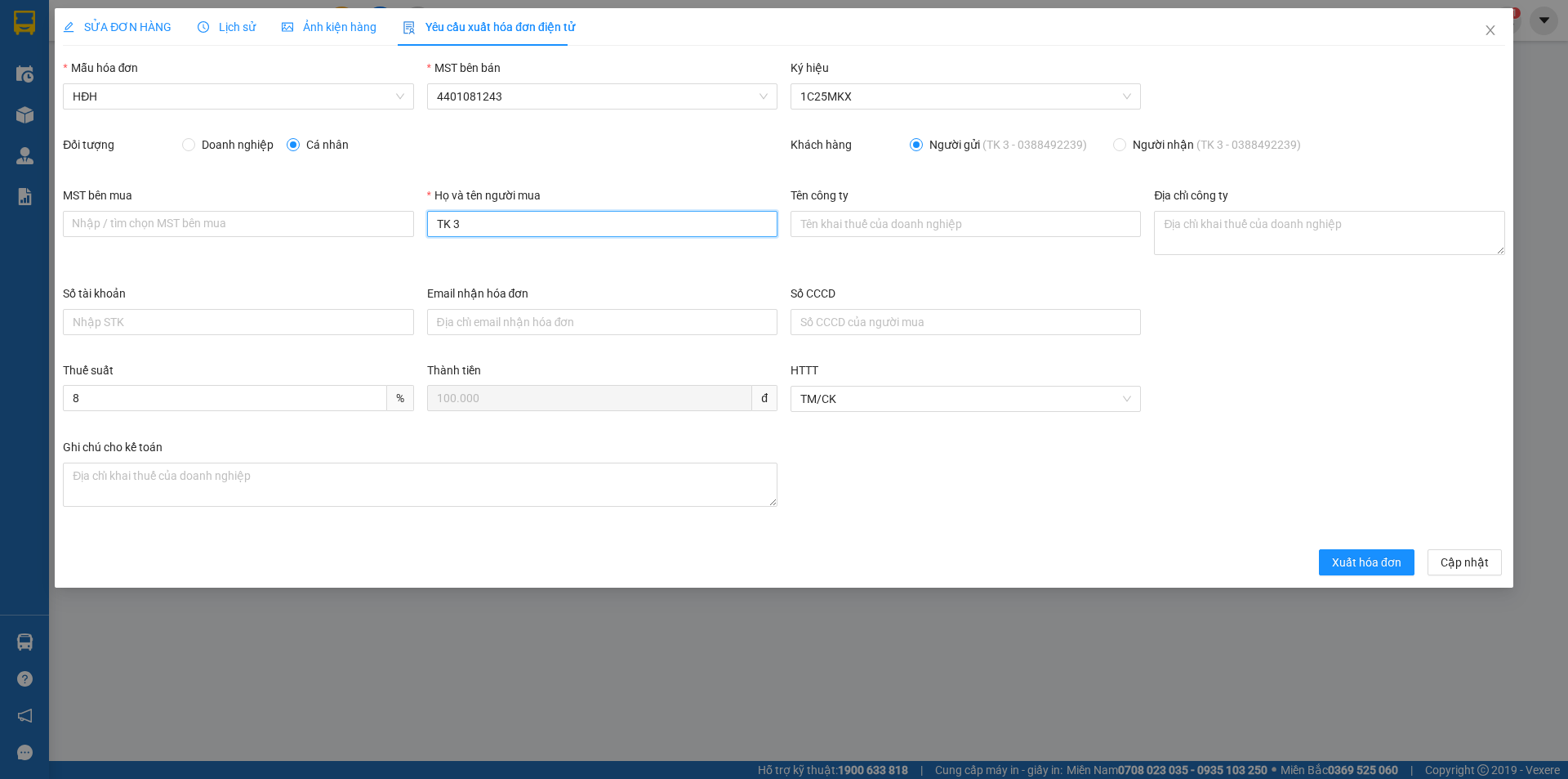
drag, startPoint x: 468, startPoint y: 214, endPoint x: 401, endPoint y: 207, distance: 67.4
click at [403, 207] on div "MST bên mua Nhập / tìm chọn MST bên mua Họ và tên người mua TK 3 Tên công ty Đị…" at bounding box center [784, 235] width 1456 height 98
type input "Người mua không lấy hóa đơn"
click at [1367, 562] on span "Xuất hóa đơn" at bounding box center [1367, 561] width 70 height 18
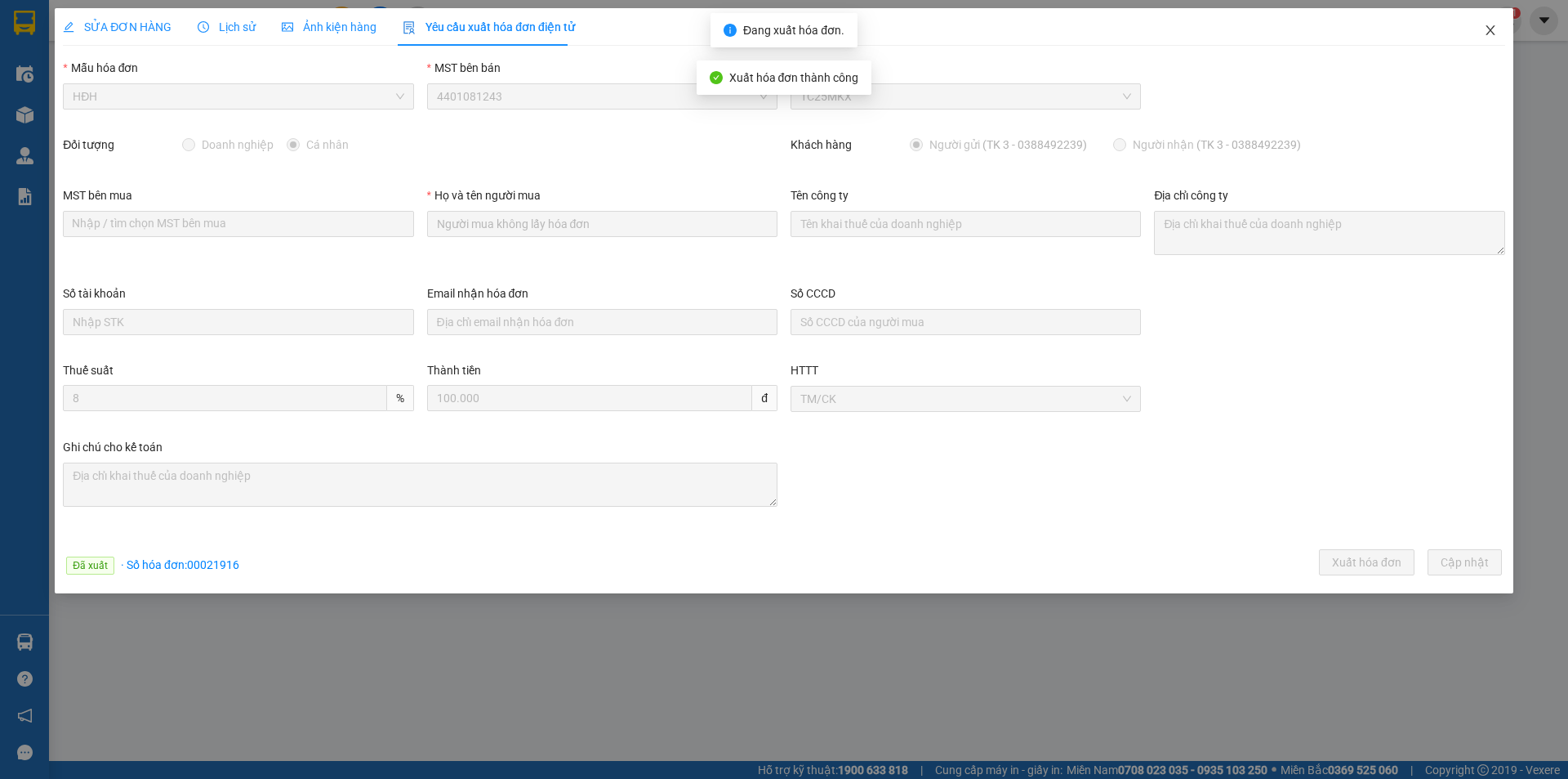
click at [1492, 30] on icon "close" at bounding box center [1491, 30] width 9 height 9
